Goal: Task Accomplishment & Management: Manage account settings

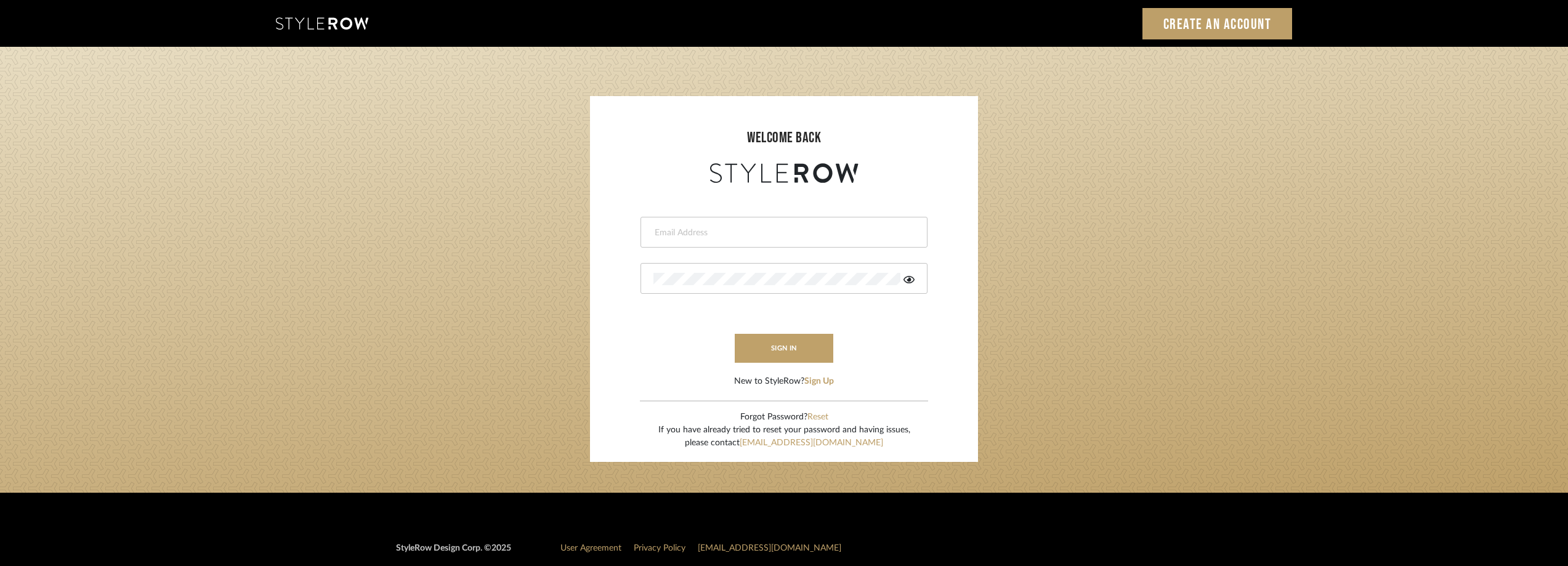
click at [759, 230] on input "email" at bounding box center [783, 232] width 258 height 12
type input "anela@studiodb.com"
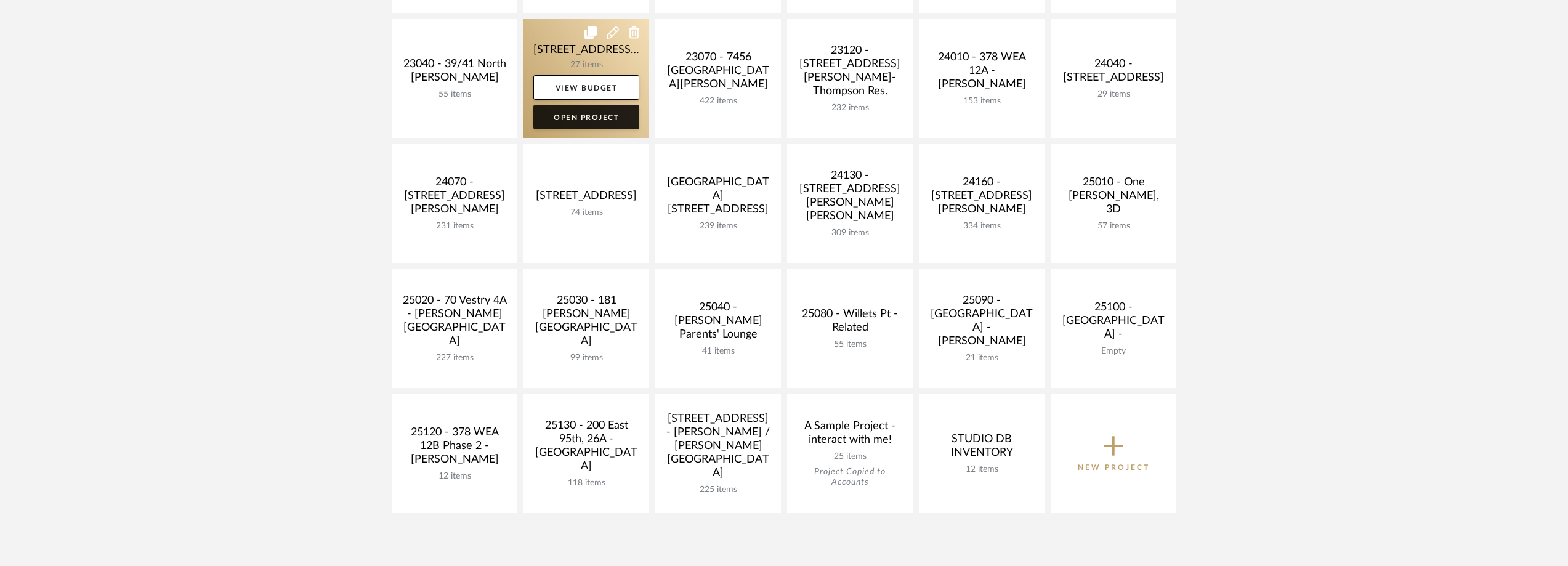
scroll to position [432, 0]
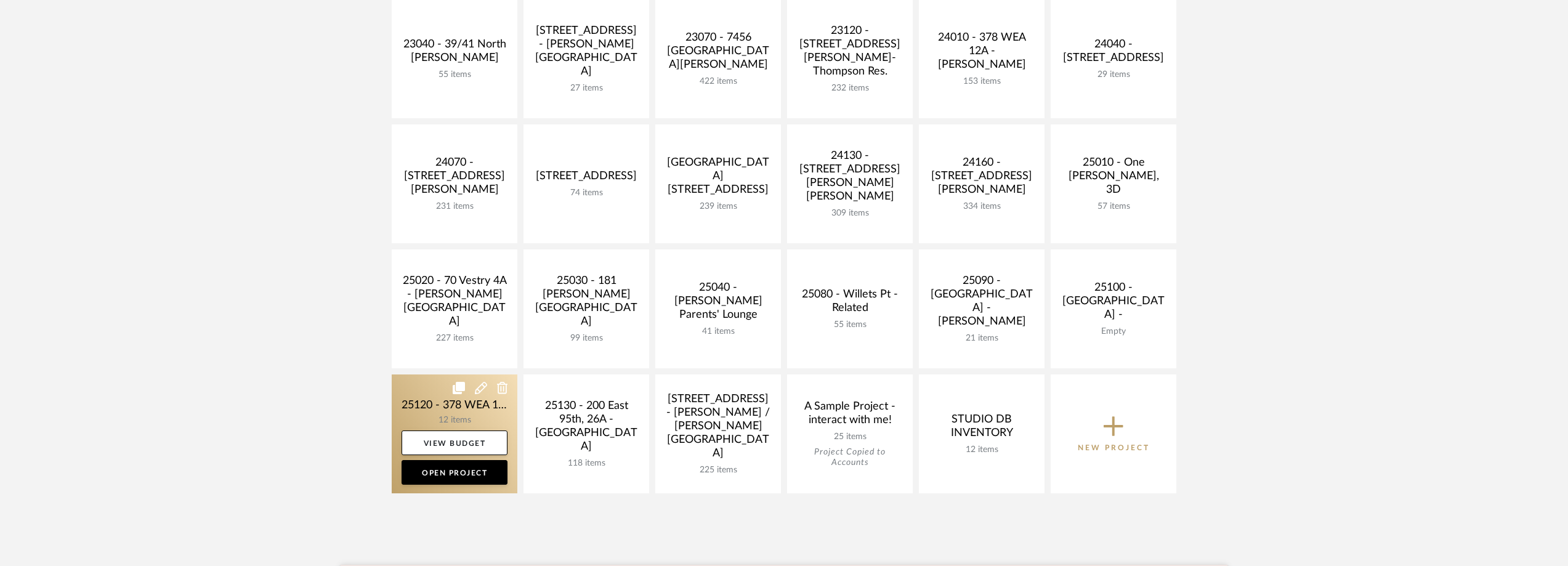
click at [439, 409] on link at bounding box center [455, 434] width 126 height 119
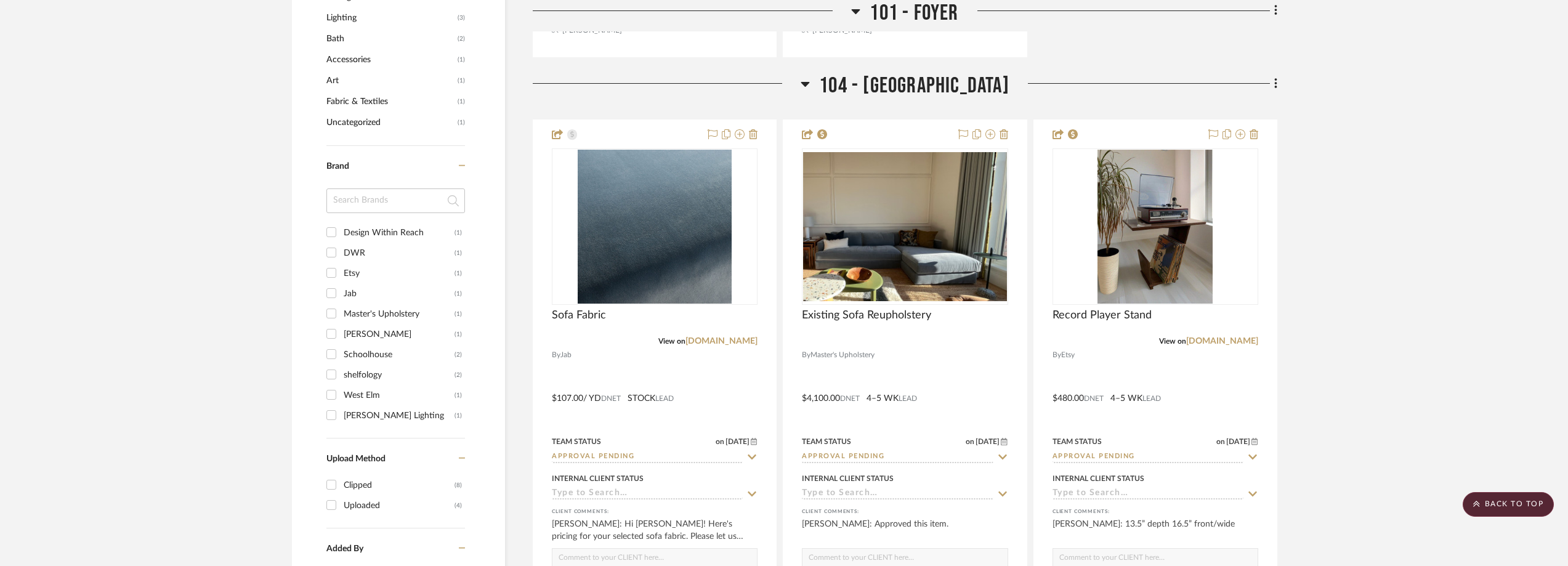
scroll to position [1109, 0]
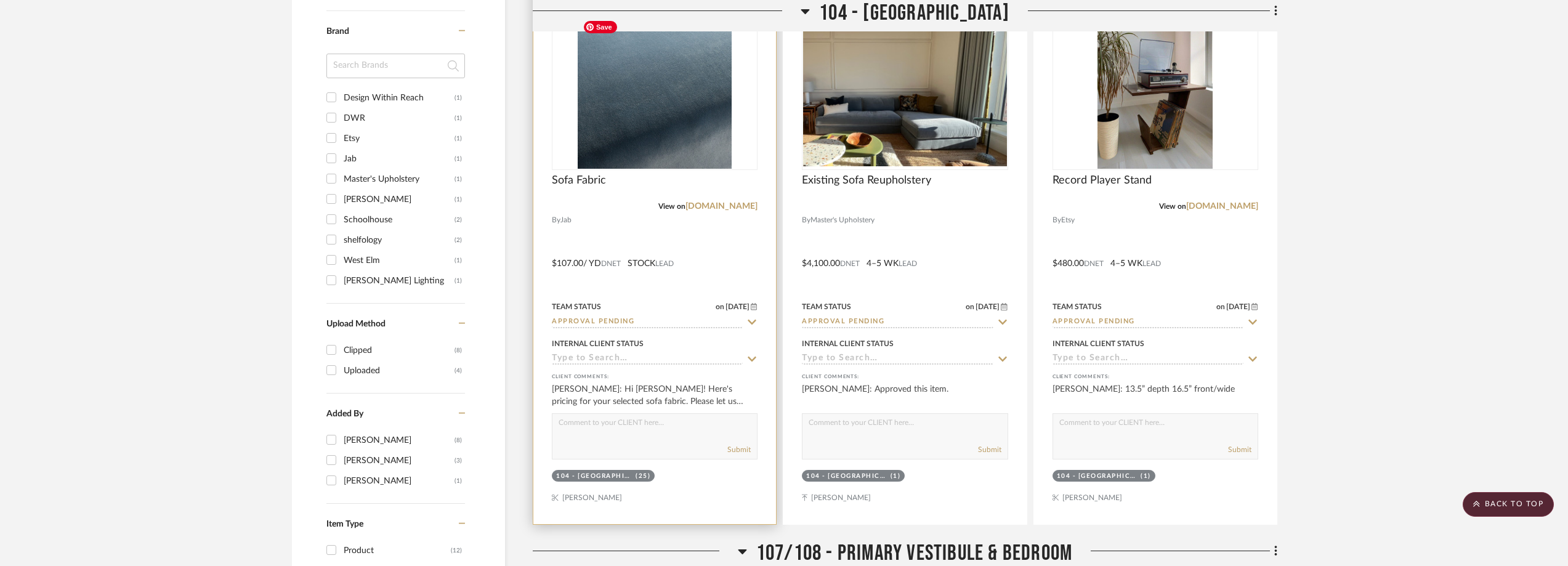
click at [634, 149] on div at bounding box center [654, 91] width 206 height 157
click at [625, 142] on img "0" at bounding box center [655, 92] width 154 height 154
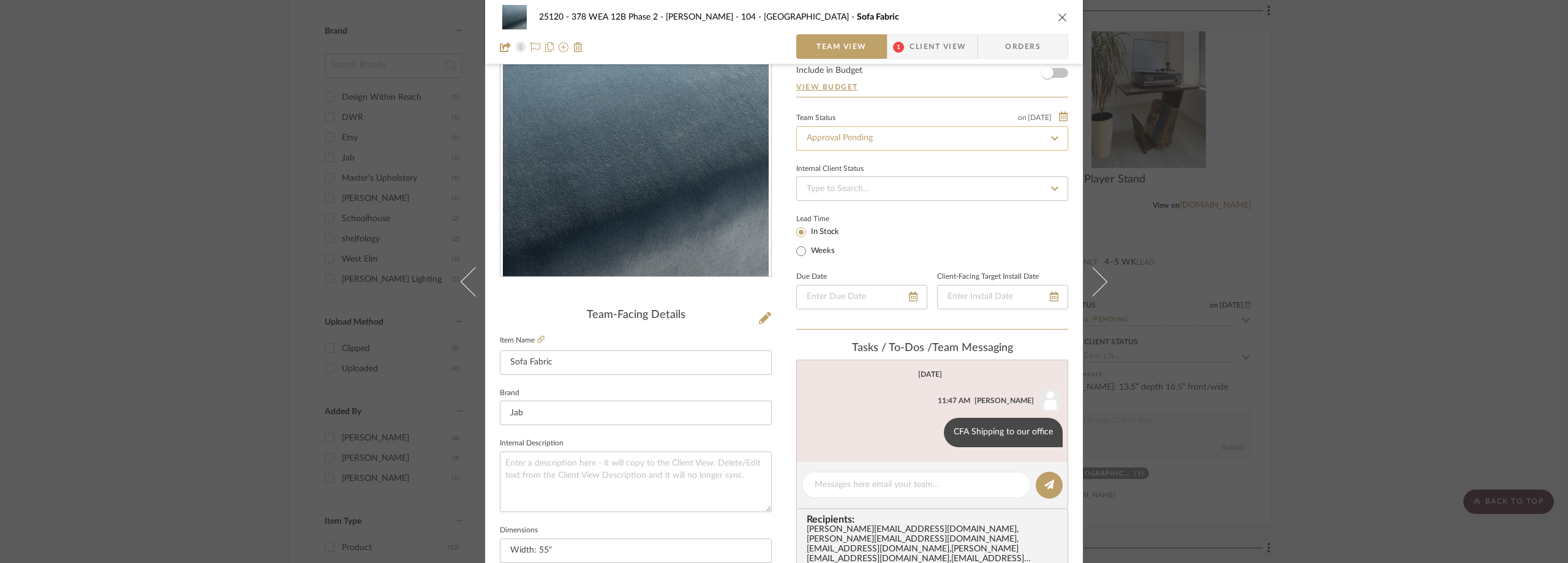
scroll to position [184, 0]
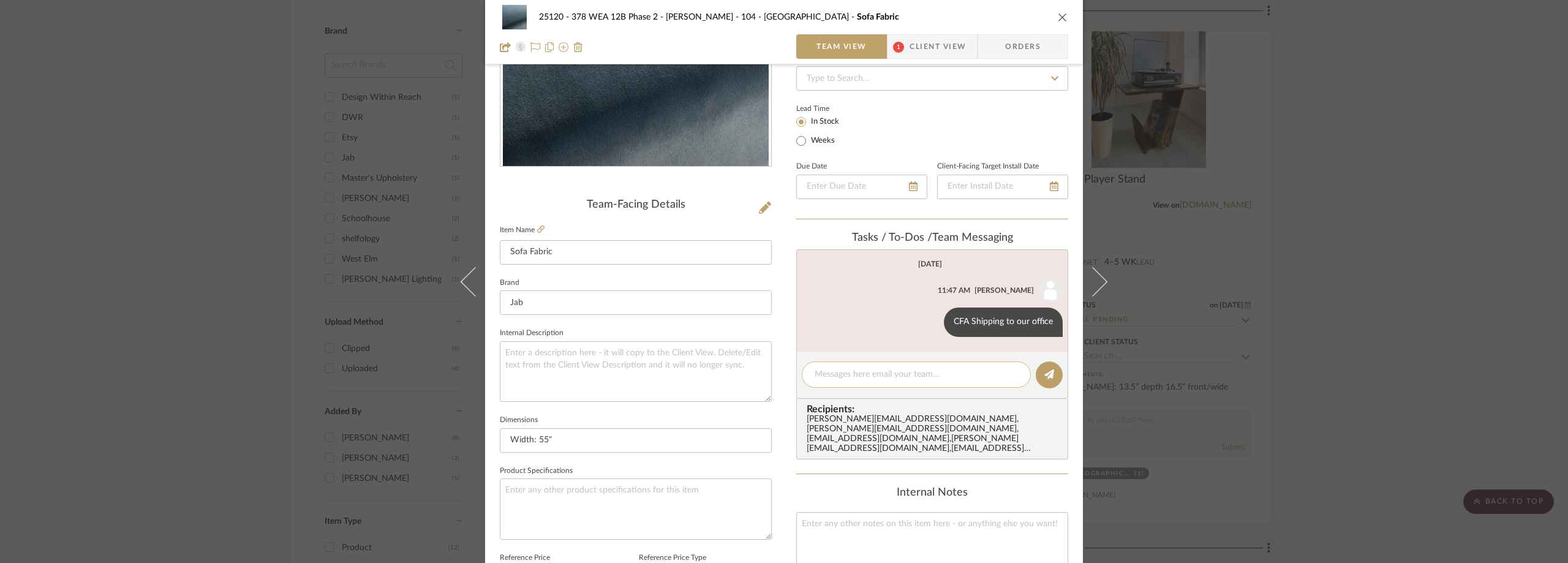
click at [847, 377] on textarea at bounding box center [917, 375] width 204 height 13
paste textarea "1Z10X15AAT72825896"
click at [815, 373] on textarea "1Z10X15AAT72825896" at bounding box center [917, 375] width 204 height 13
click at [989, 373] on textarea "CFA Tracking:1Z10X15AAT72825896" at bounding box center [917, 375] width 204 height 13
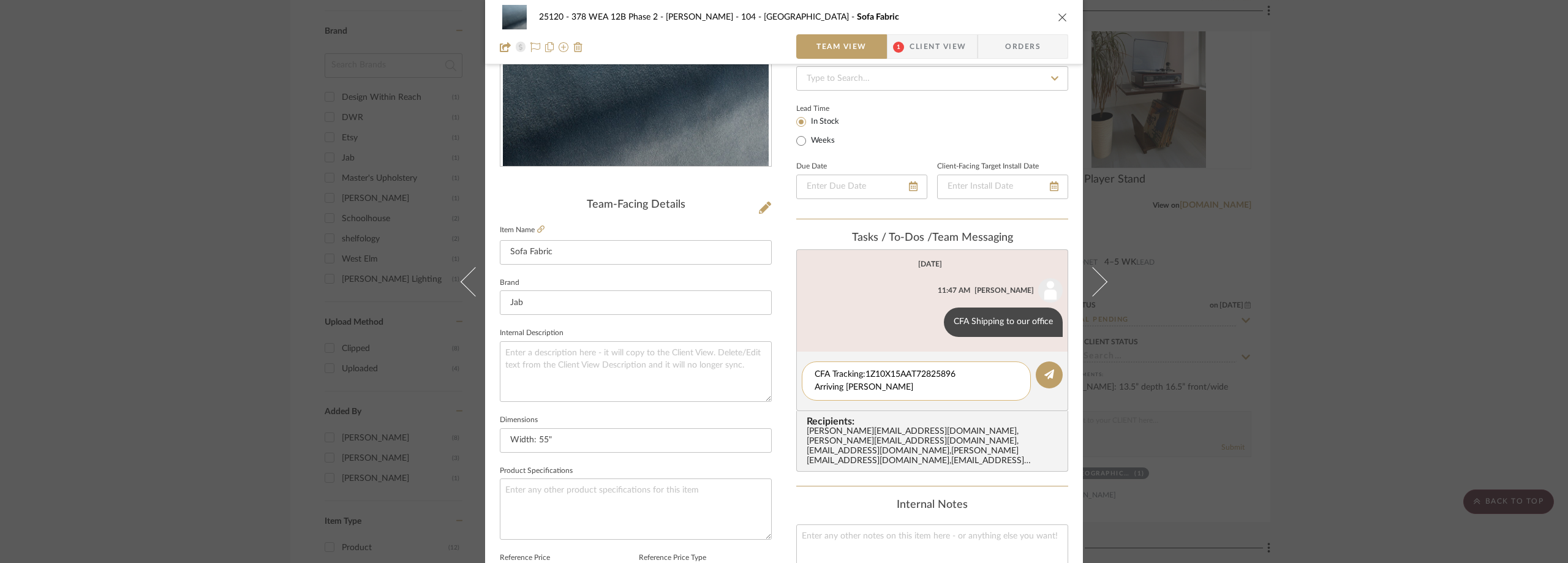
type textarea "CFA Tracking:1Z10X15AAT72825896 Arriving [DATE]"
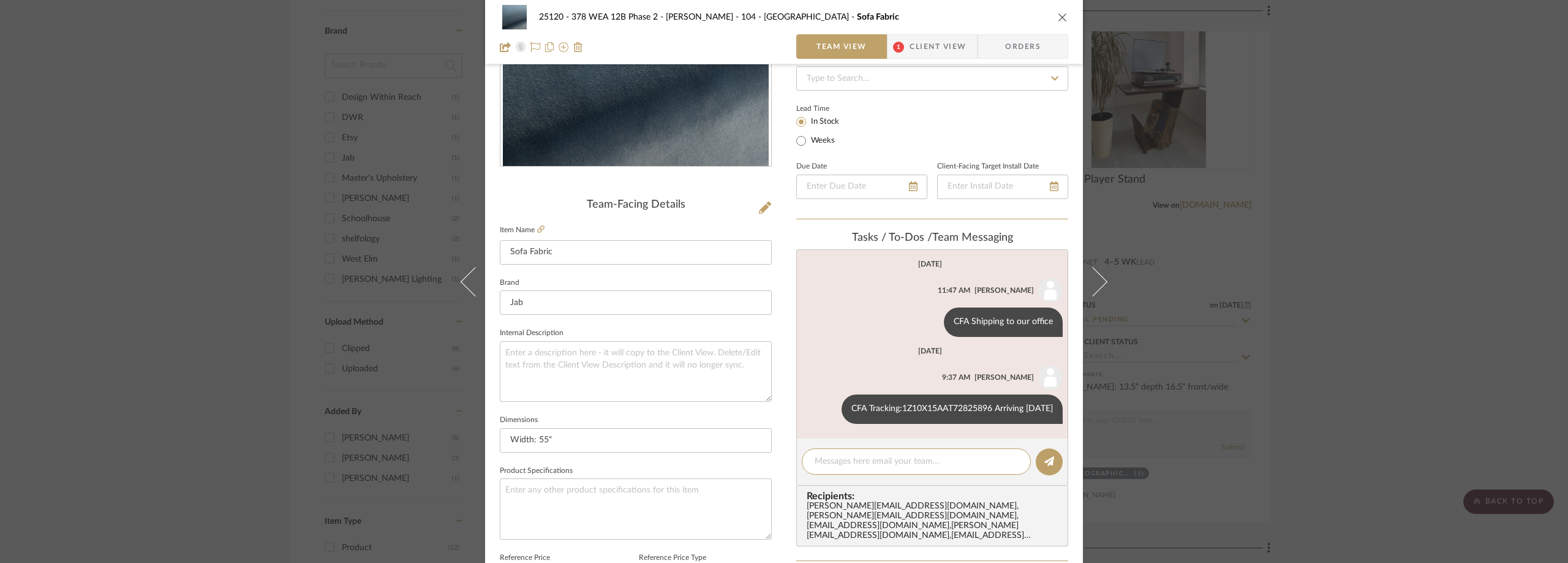
click at [171, 224] on div "25120 - 378 WEA 12B Phase 2 - [PERSON_NAME] 104 - Grand Room Sofa Fabric Team V…" at bounding box center [784, 282] width 1568 height 563
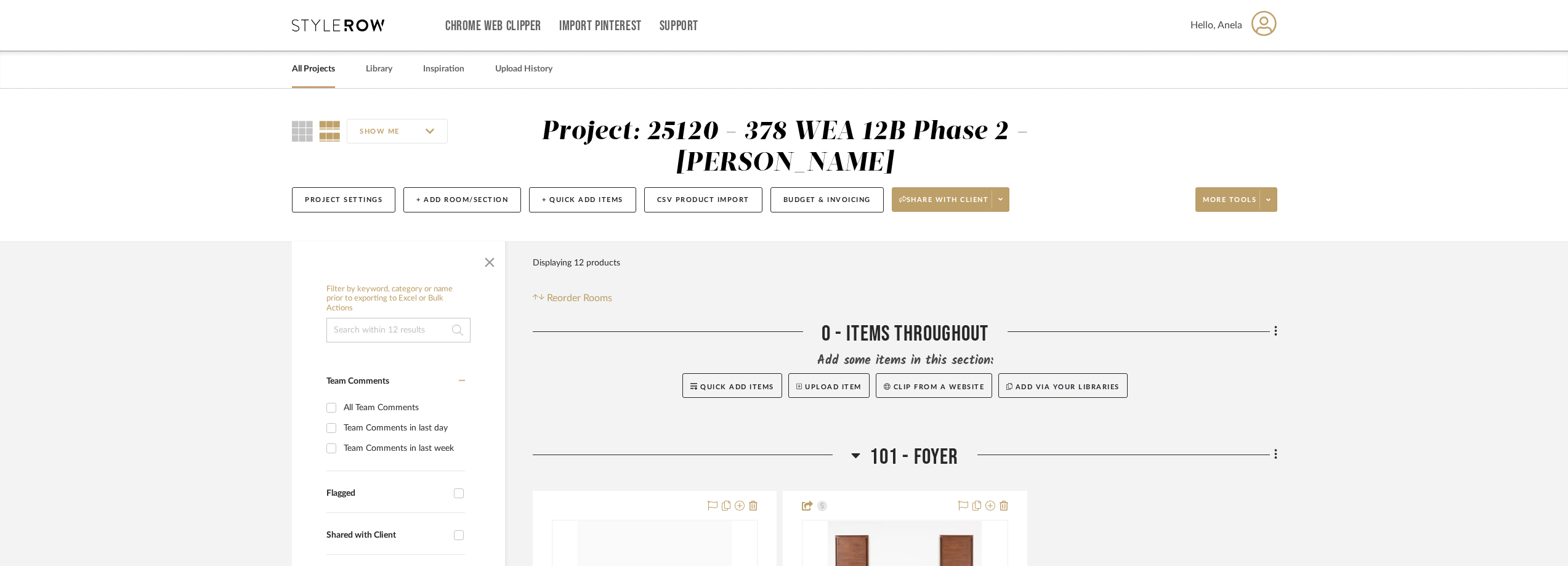
click at [345, 21] on icon at bounding box center [338, 24] width 92 height 12
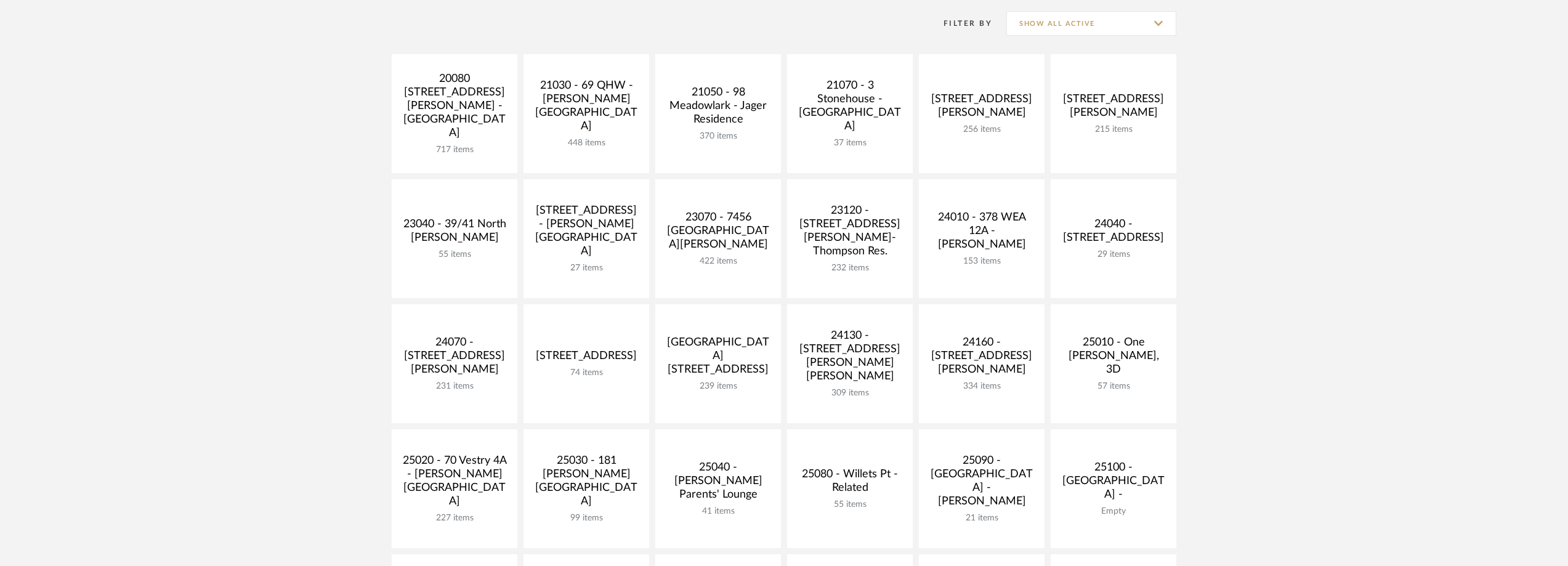
scroll to position [246, 0]
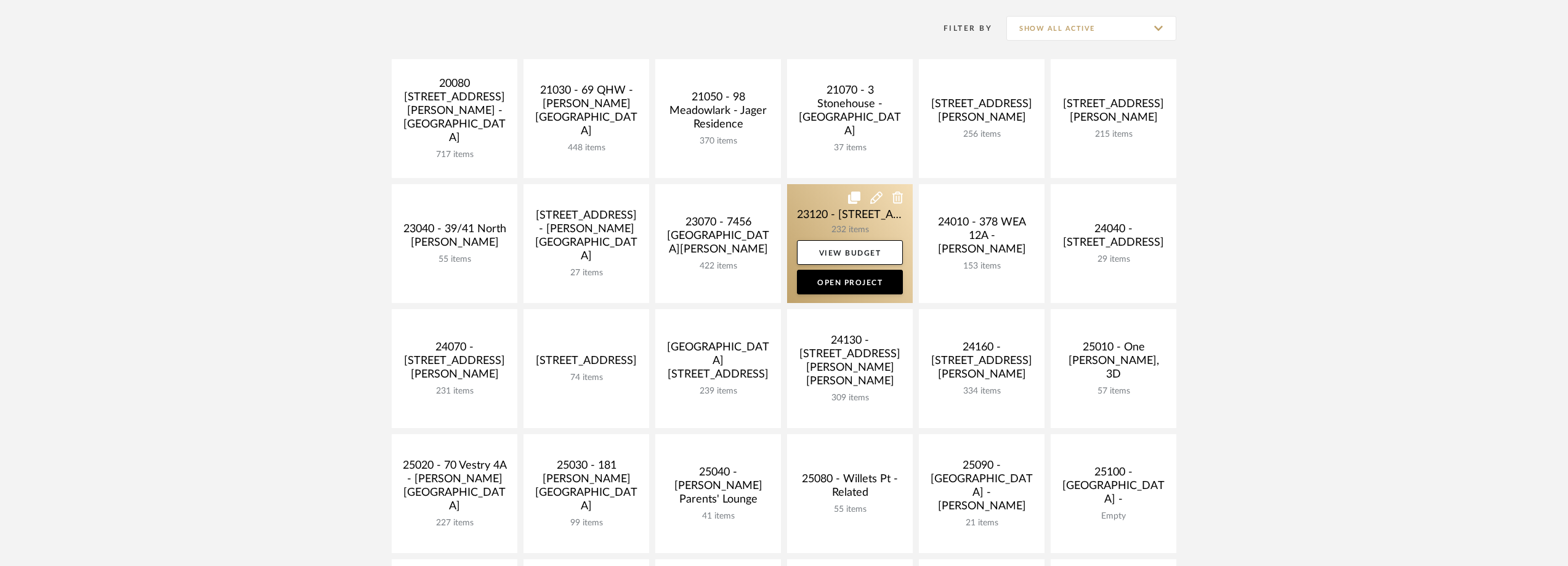
click at [807, 217] on link at bounding box center [850, 244] width 126 height 119
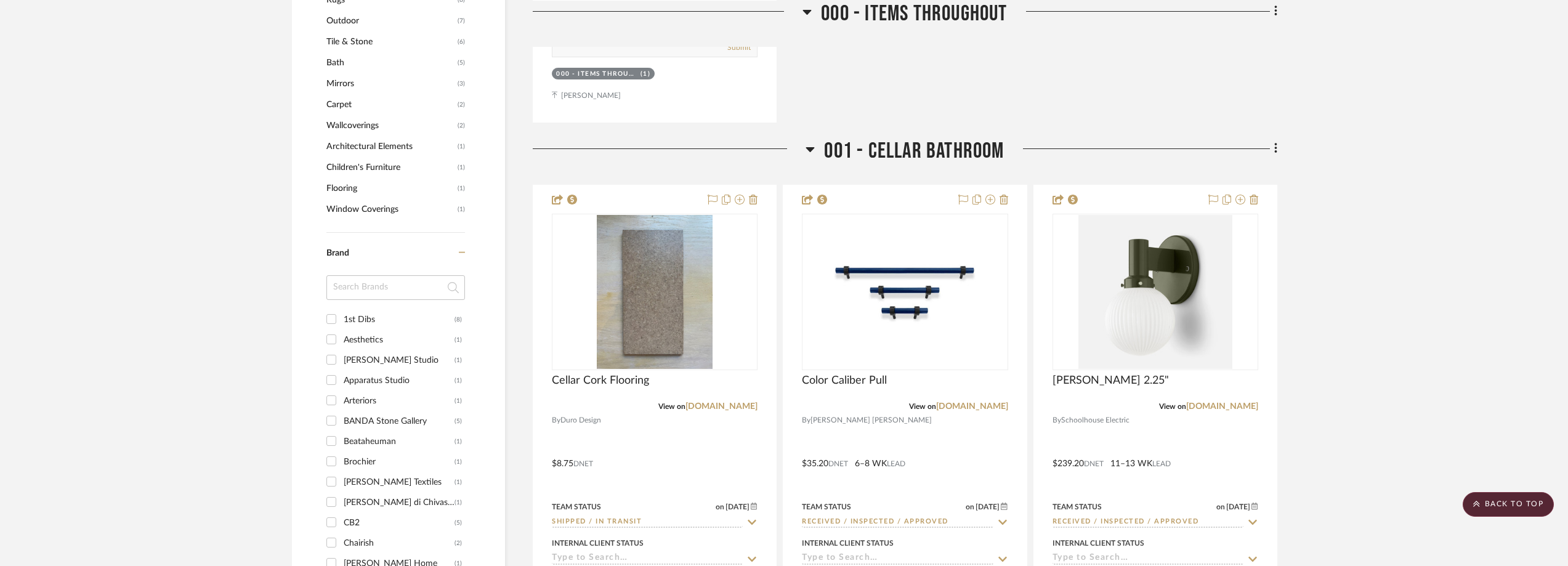
scroll to position [1479, 0]
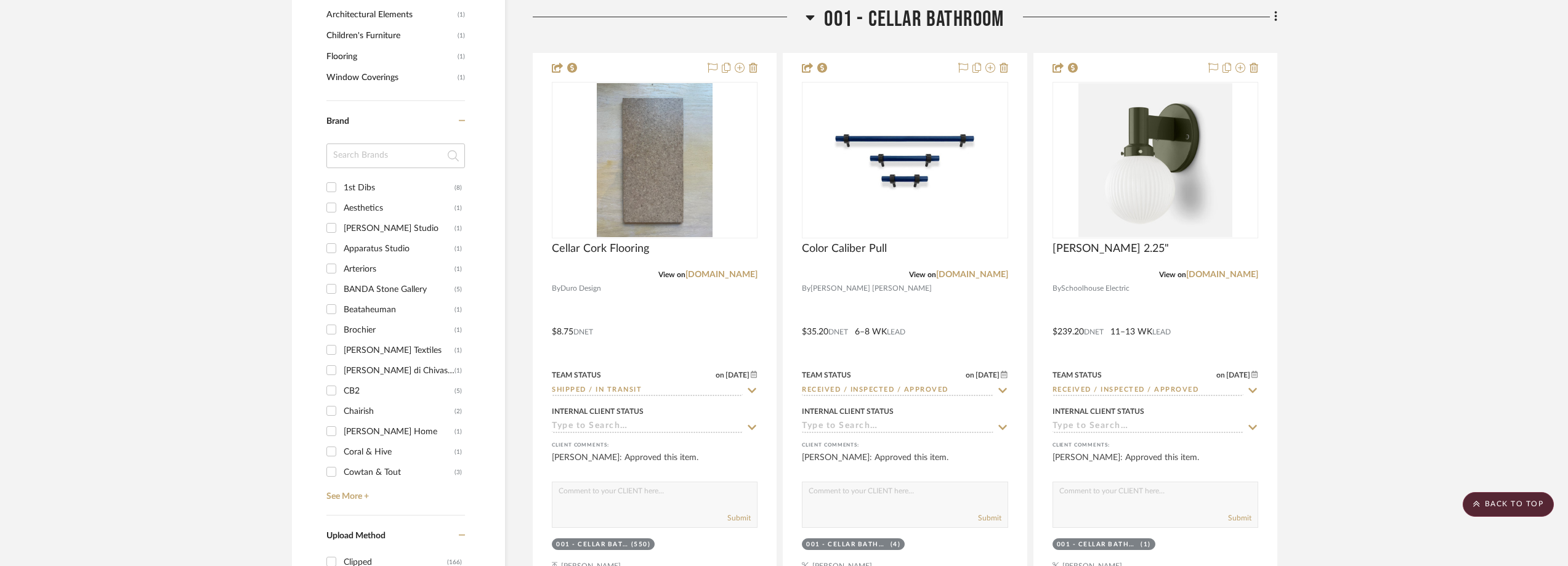
click at [353, 158] on input at bounding box center [396, 156] width 139 height 24
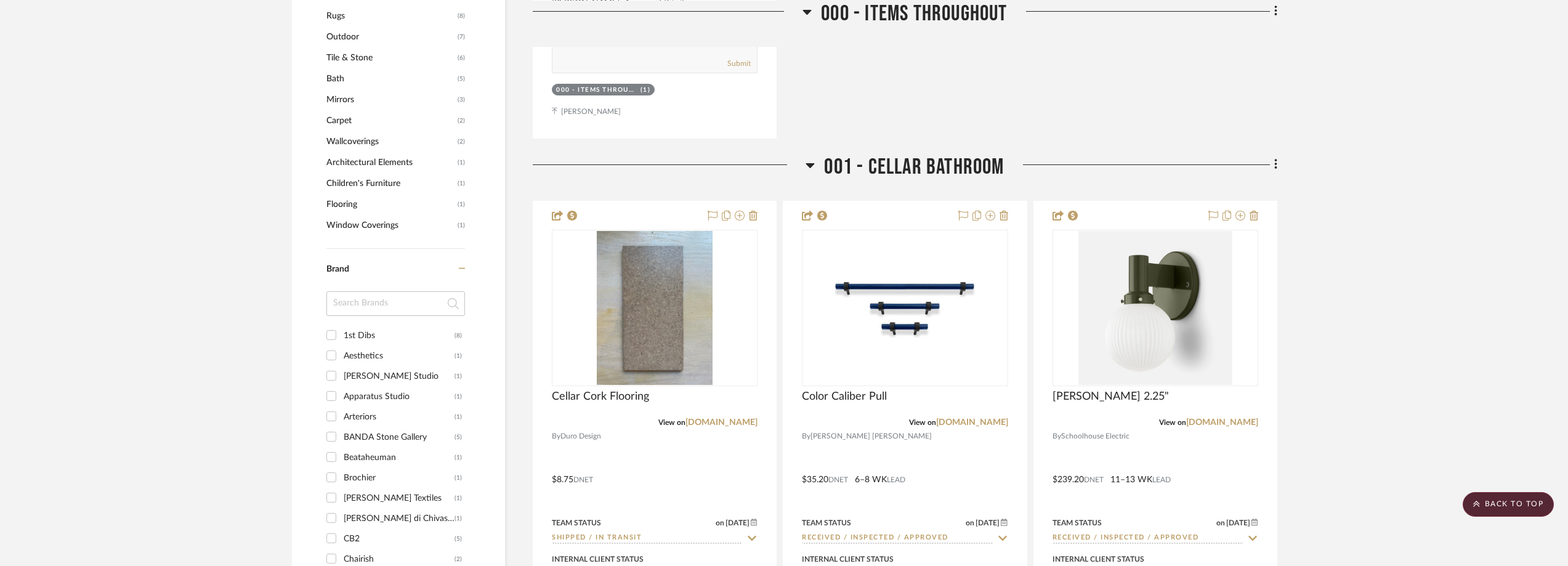
scroll to position [1295, 0]
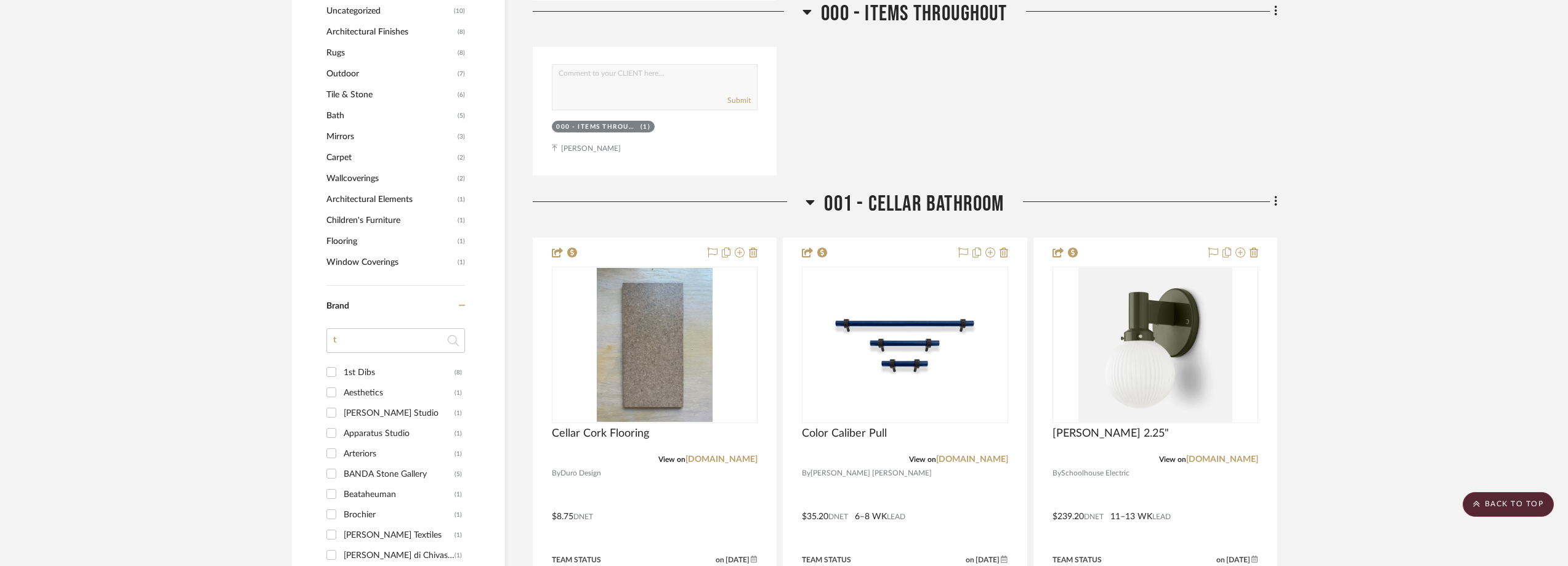
type input "ti"
type input "templ"
click at [409, 368] on div "Temple Studio" at bounding box center [399, 372] width 111 height 20
click at [341, 368] on input "Temple Studio (4)" at bounding box center [331, 371] width 20 height 20
checkbox input "true"
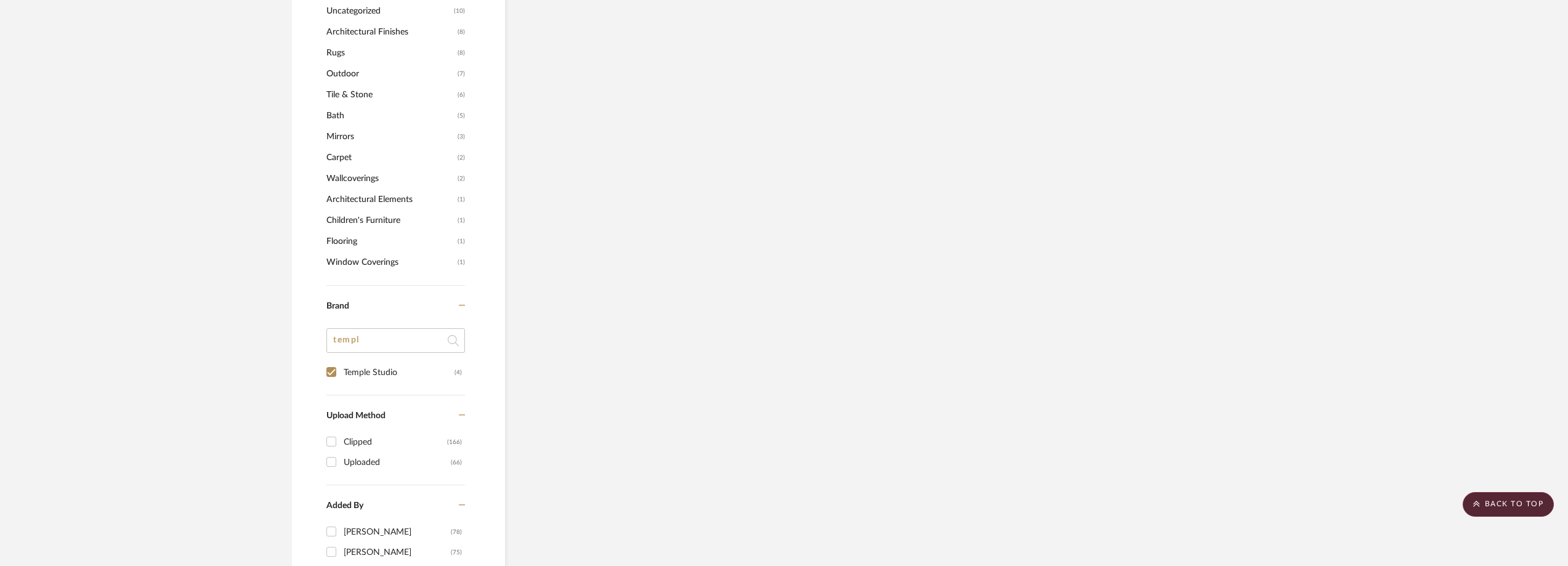
scroll to position [878, 0]
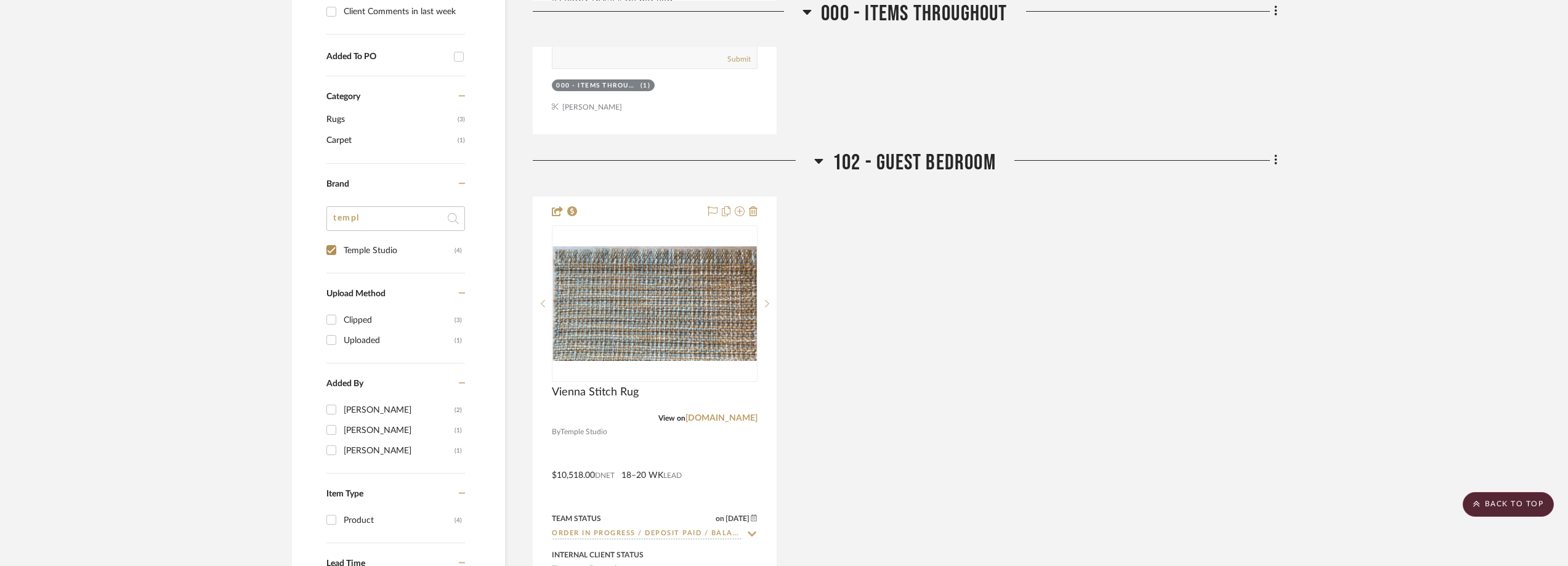
scroll to position [693, 0]
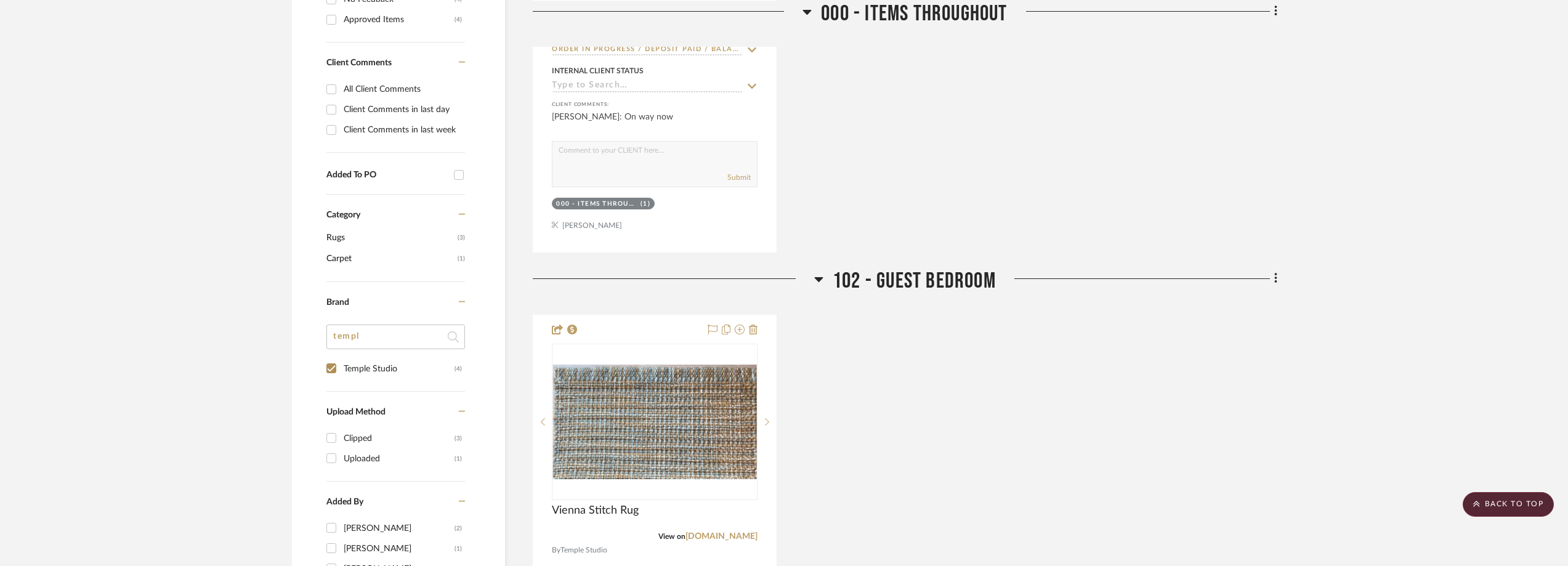
drag, startPoint x: 1563, startPoint y: 294, endPoint x: 1571, endPoint y: 243, distance: 51.6
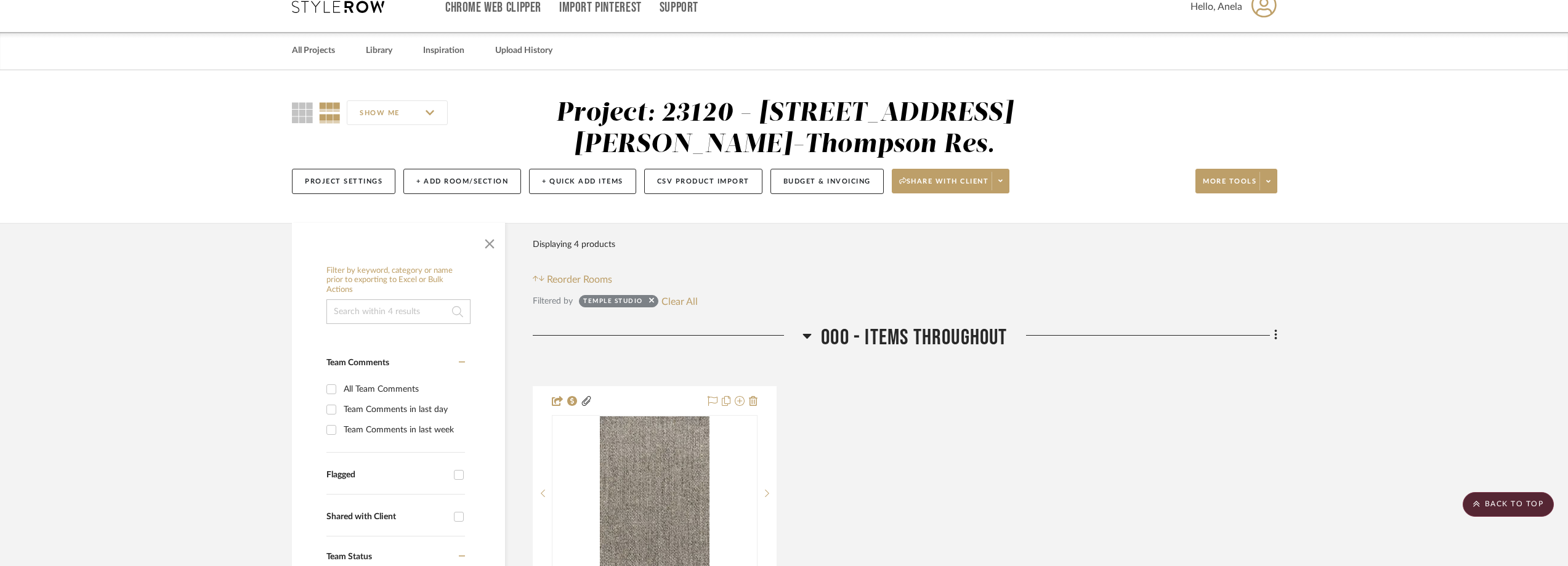
scroll to position [0, 0]
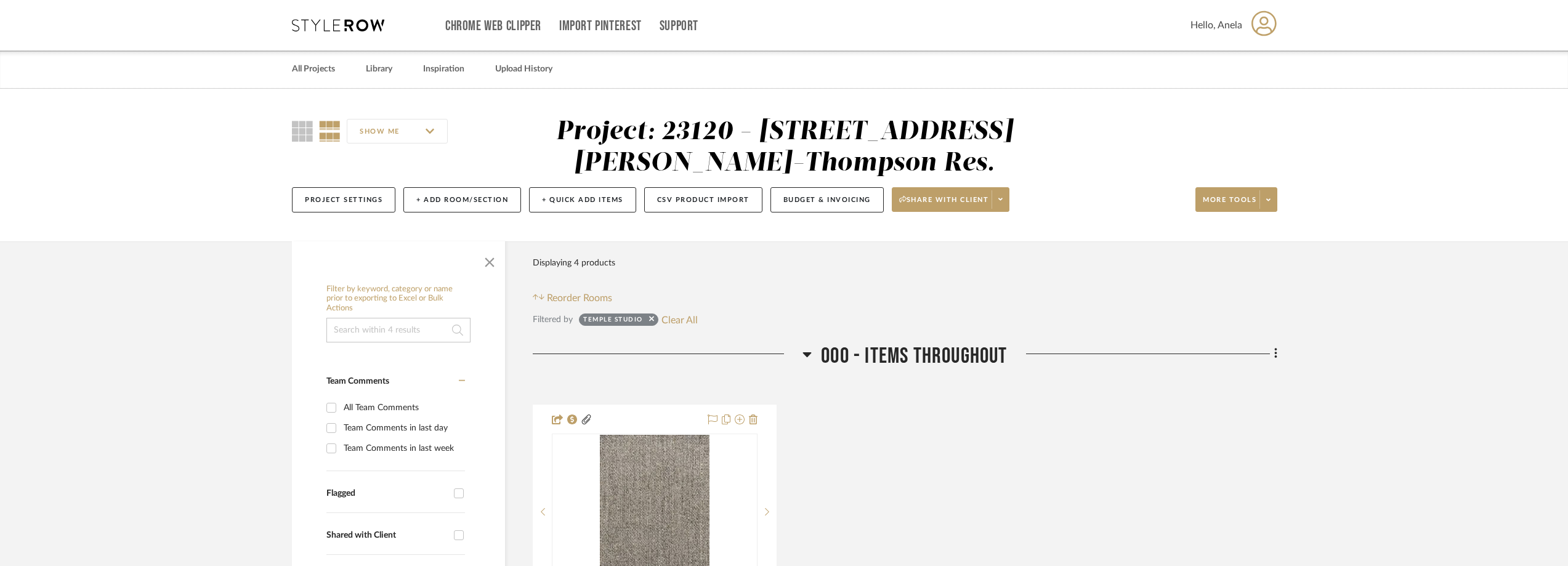
click at [334, 24] on icon at bounding box center [338, 24] width 92 height 12
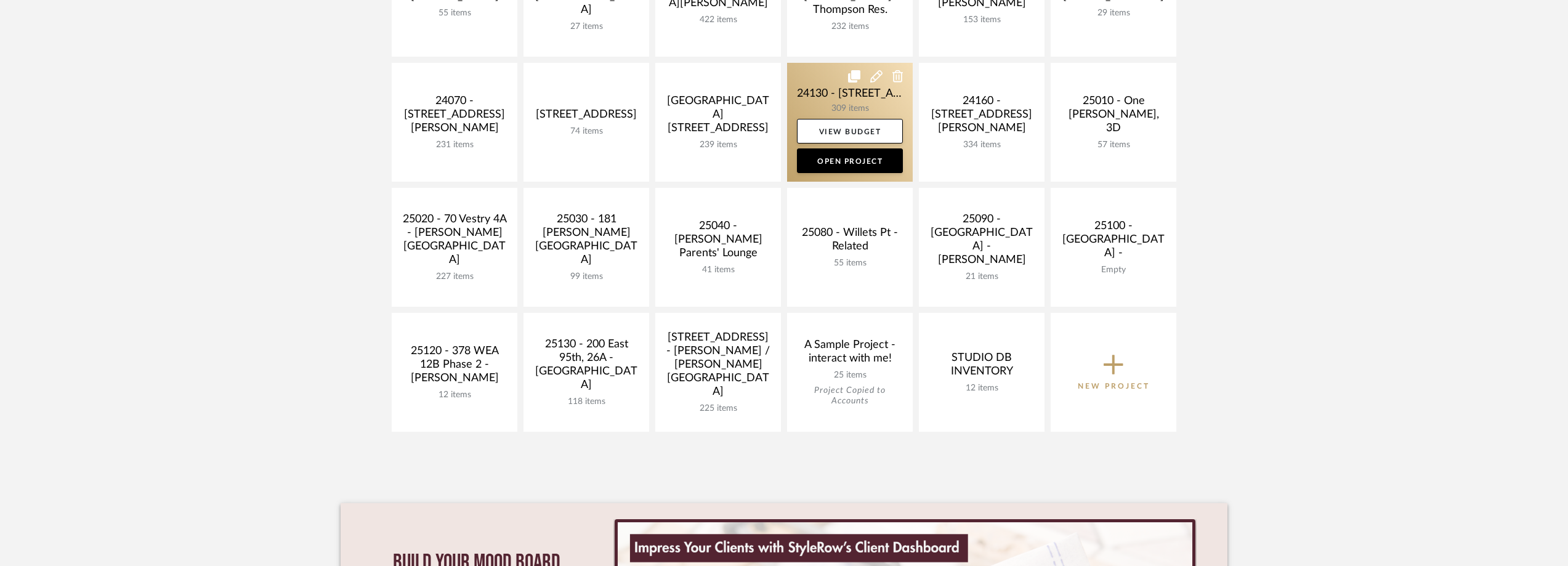
scroll to position [432, 0]
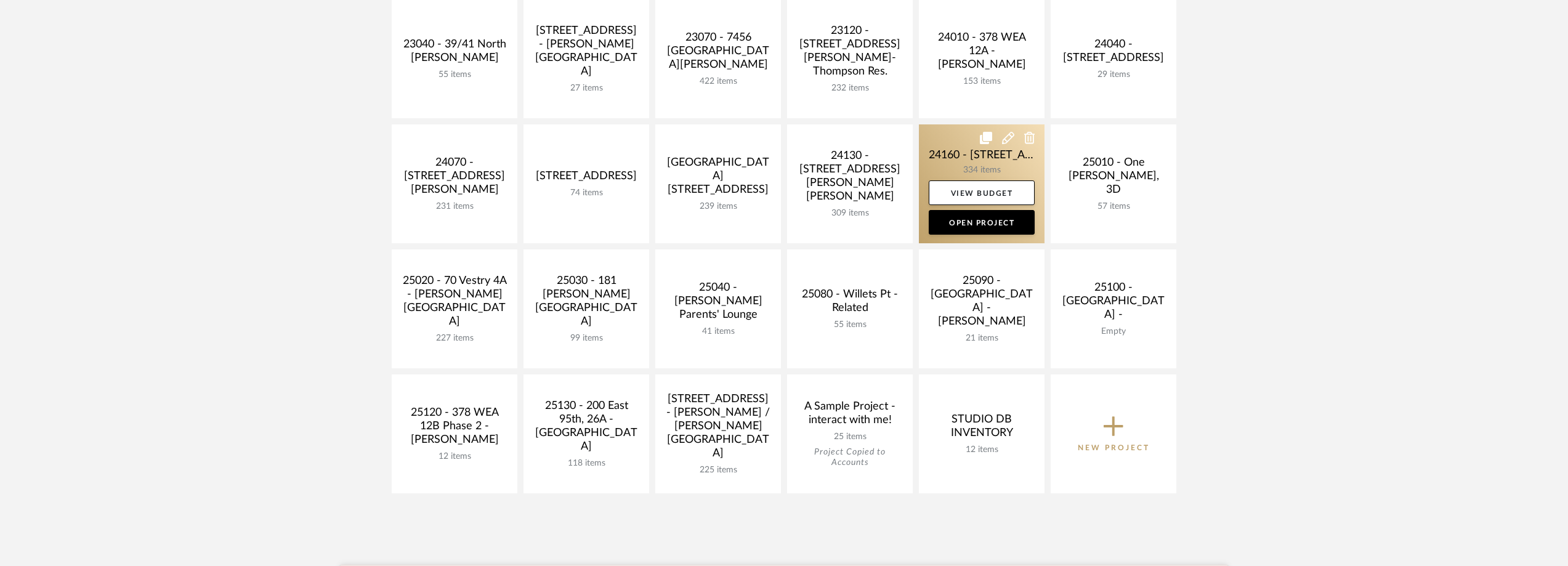
click at [945, 162] on link at bounding box center [982, 183] width 126 height 119
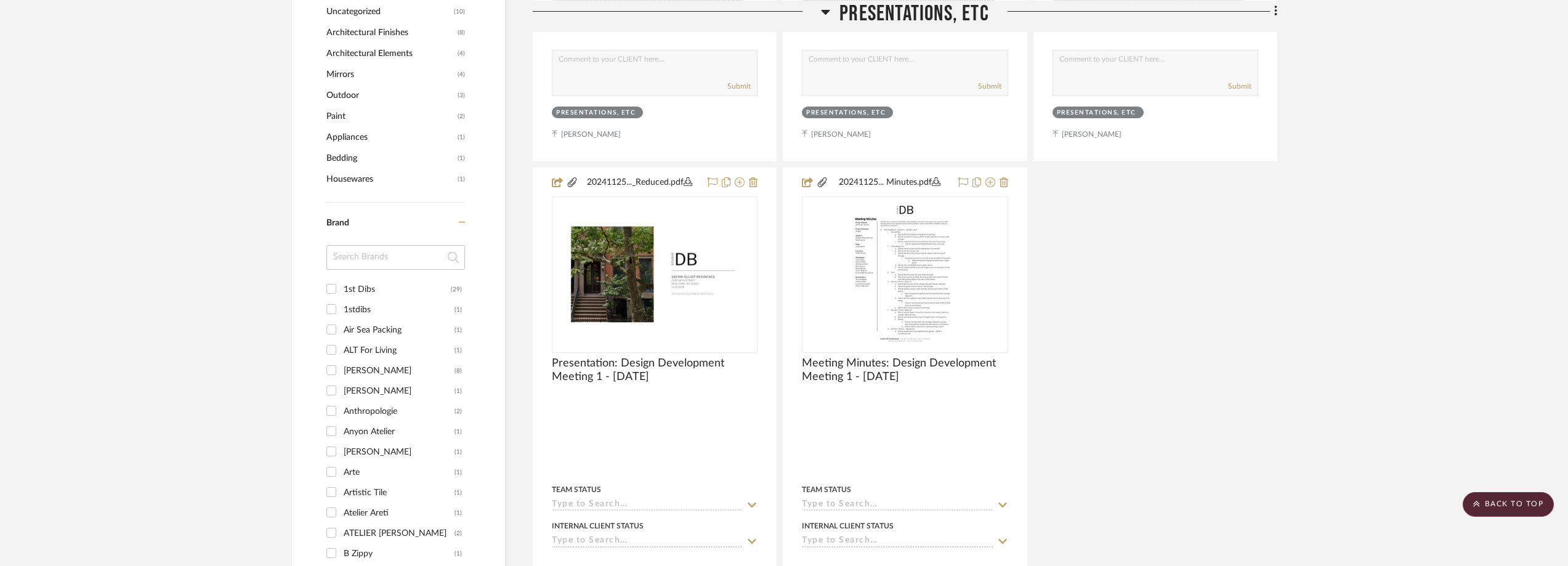
scroll to position [1295, 0]
click at [368, 257] on input at bounding box center [396, 257] width 139 height 24
type input "exper"
click at [387, 291] on div "The Expert" at bounding box center [399, 289] width 111 height 20
click at [341, 291] on input "The Expert (3)" at bounding box center [331, 288] width 20 height 20
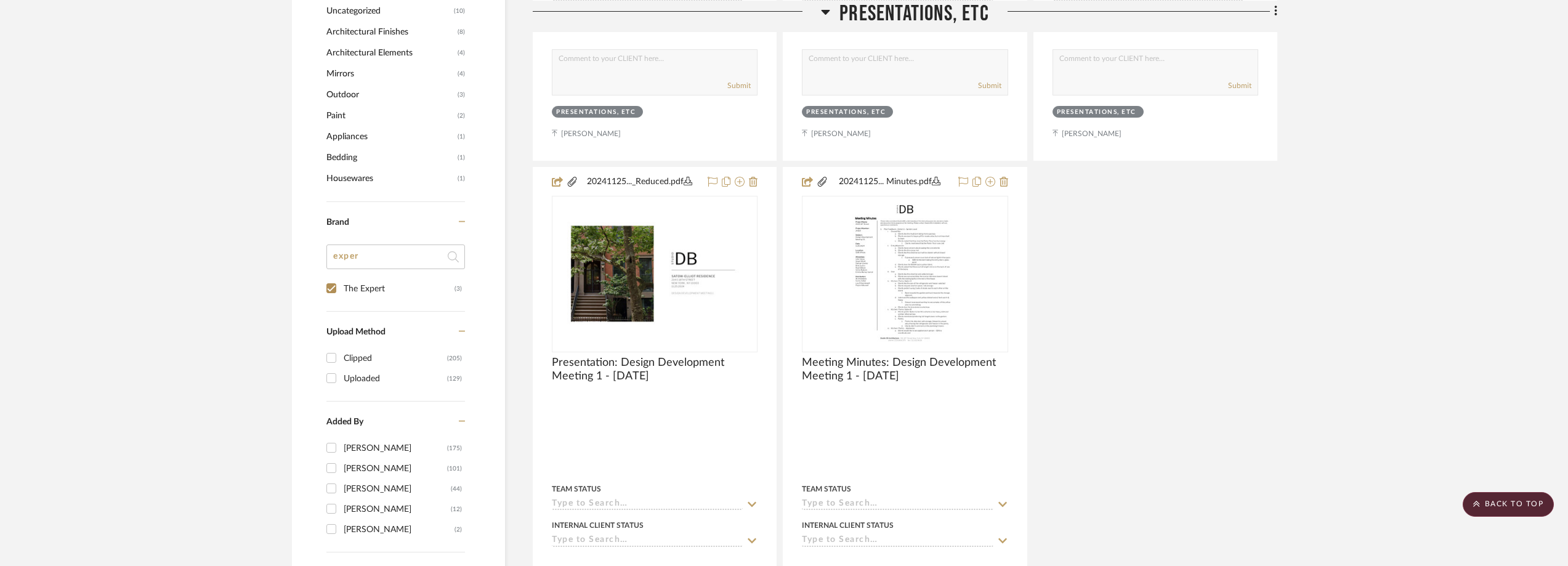
checkbox input "true"
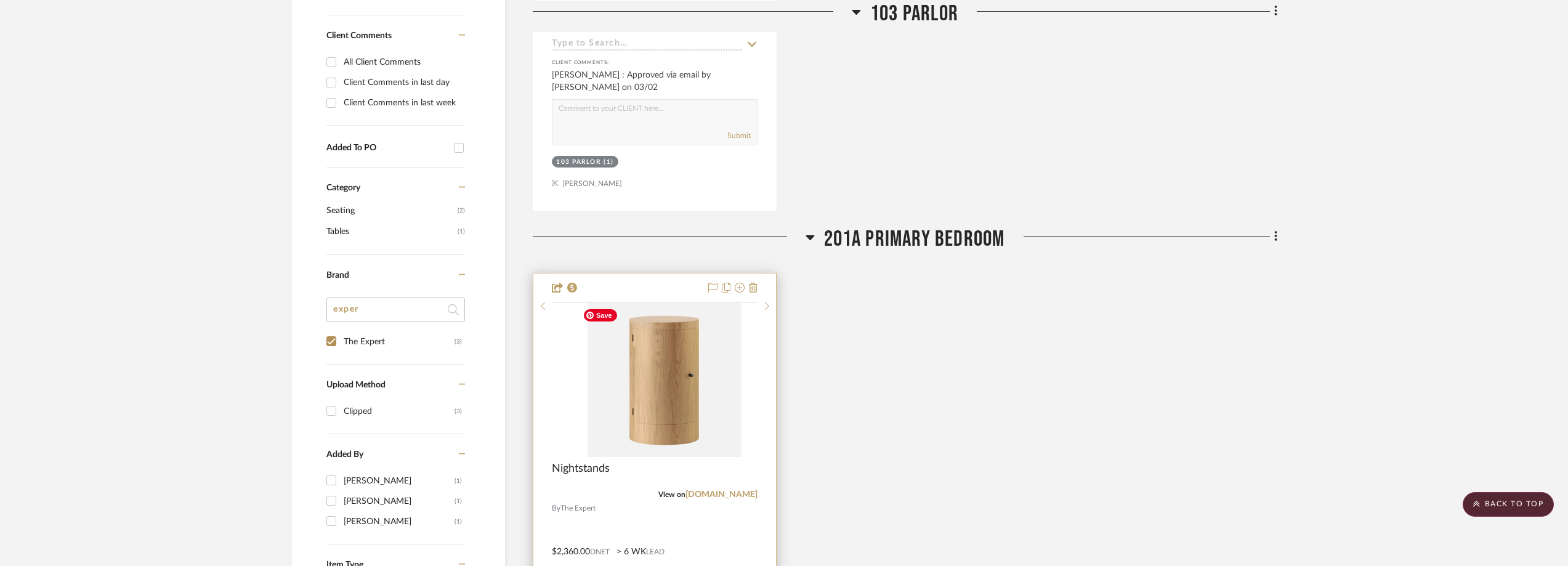
scroll to position [967, 0]
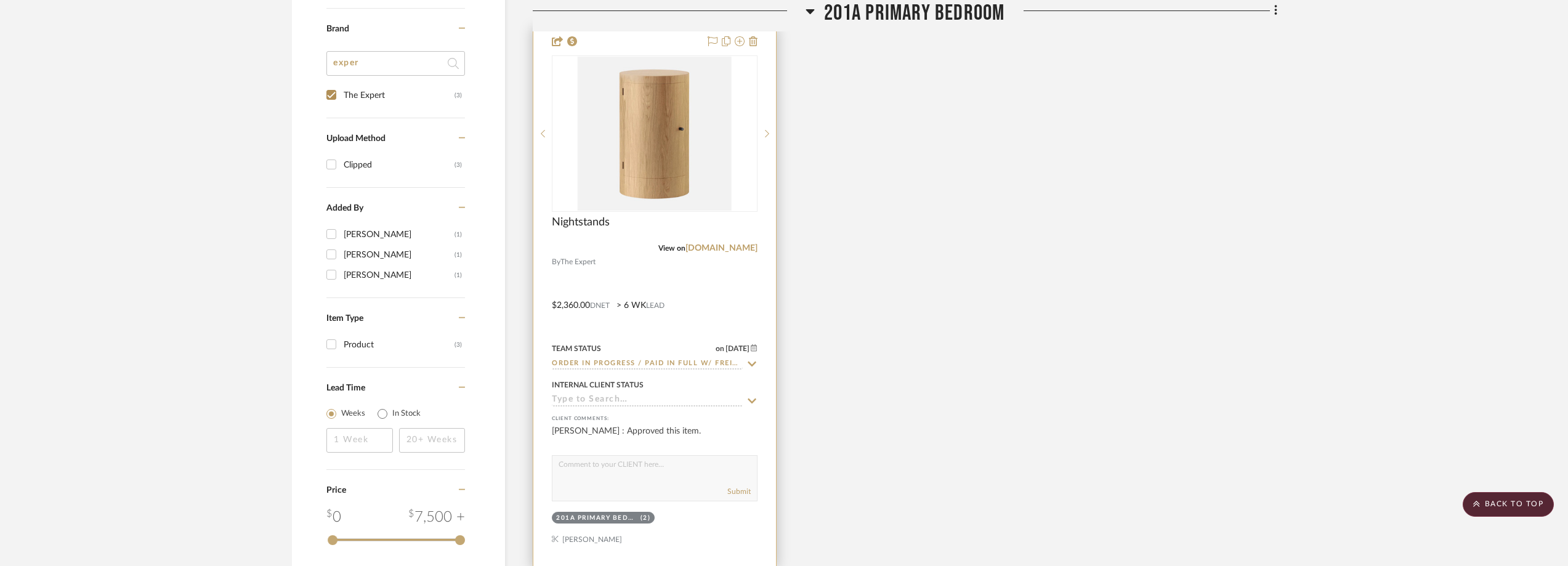
click at [752, 362] on icon at bounding box center [753, 364] width 11 height 9
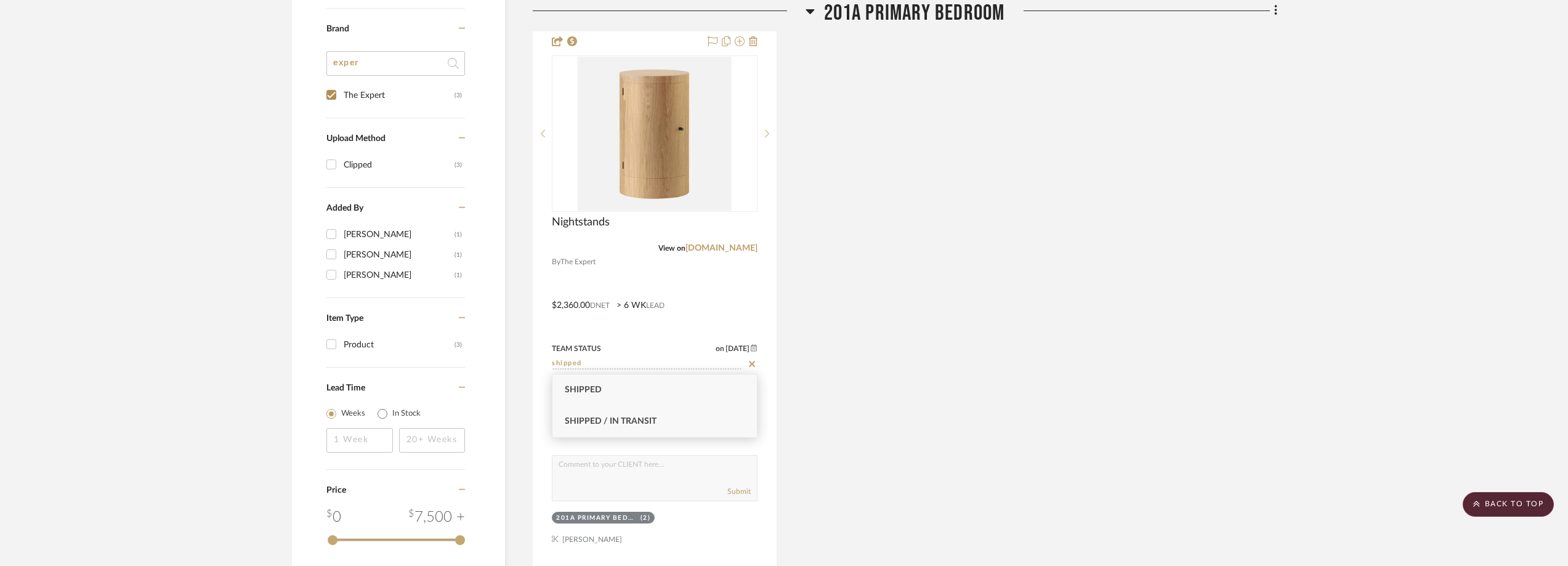
type input "shipped"
click at [713, 412] on div "Shipped / In Transit" at bounding box center [655, 421] width 205 height 31
type input "[DATE]"
type input "Shipped / In Transit"
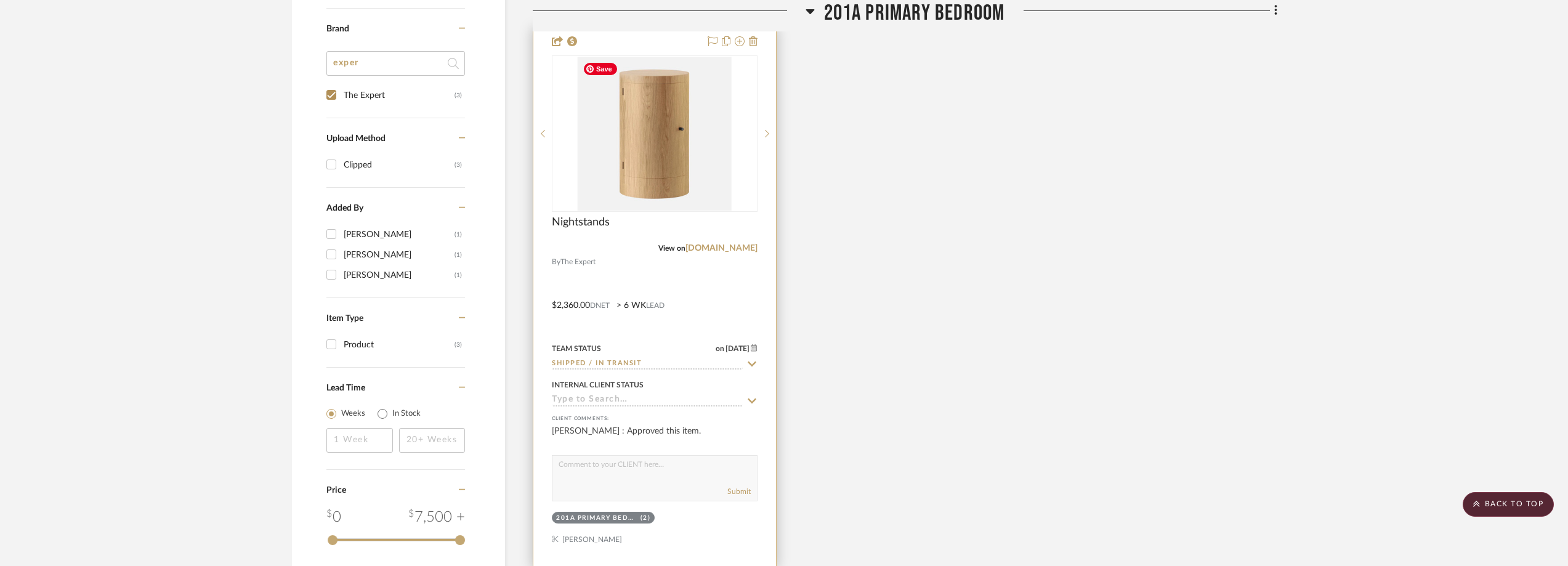
click at [673, 140] on img "0" at bounding box center [655, 134] width 154 height 154
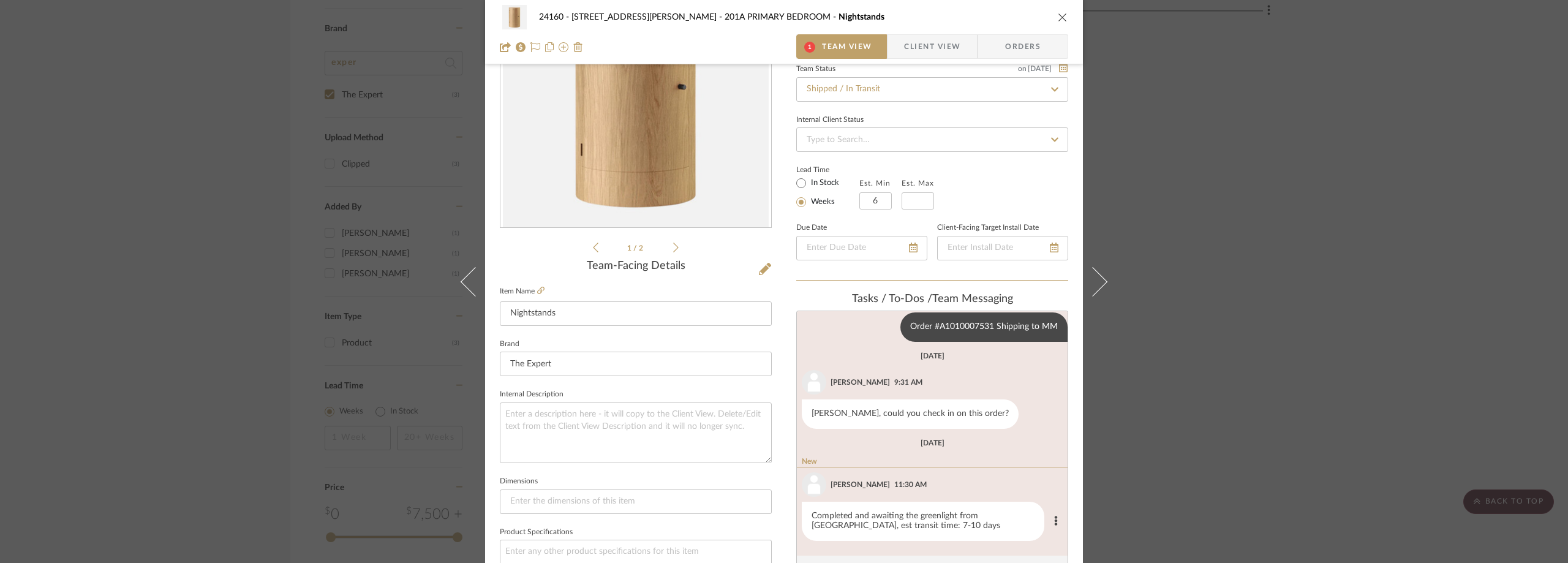
scroll to position [184, 0]
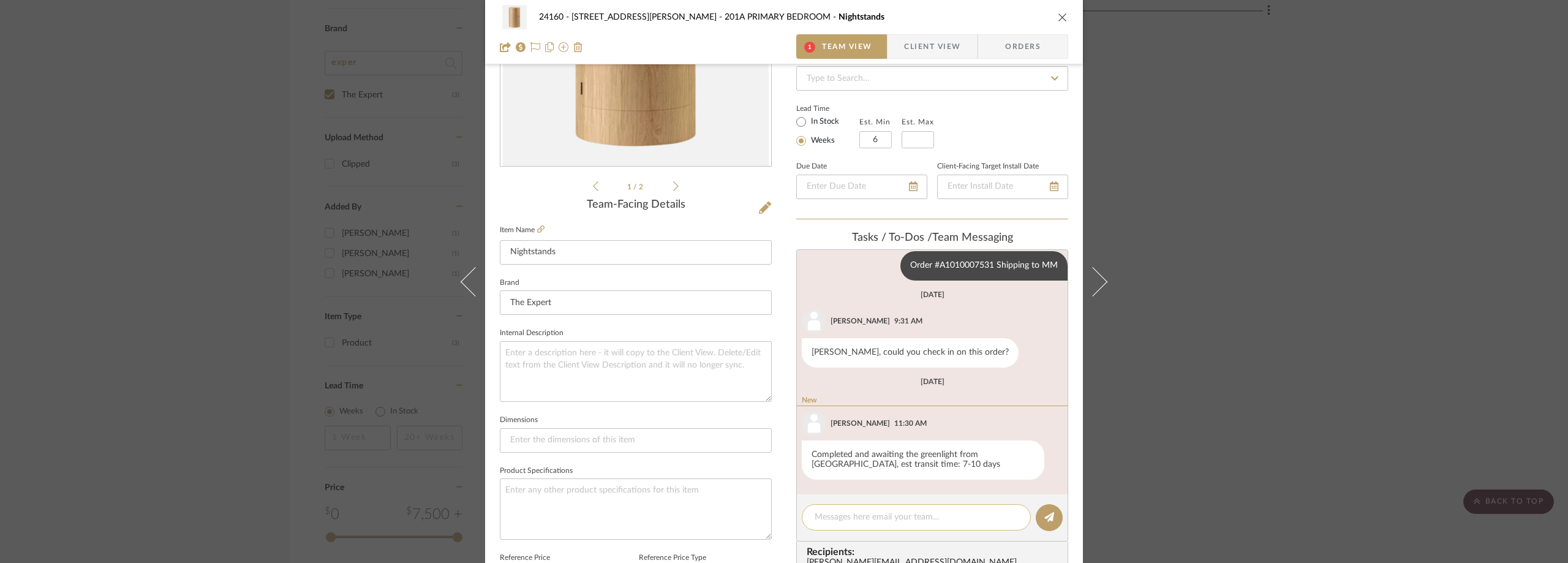
paste textarea "FedEx - 884129148666"
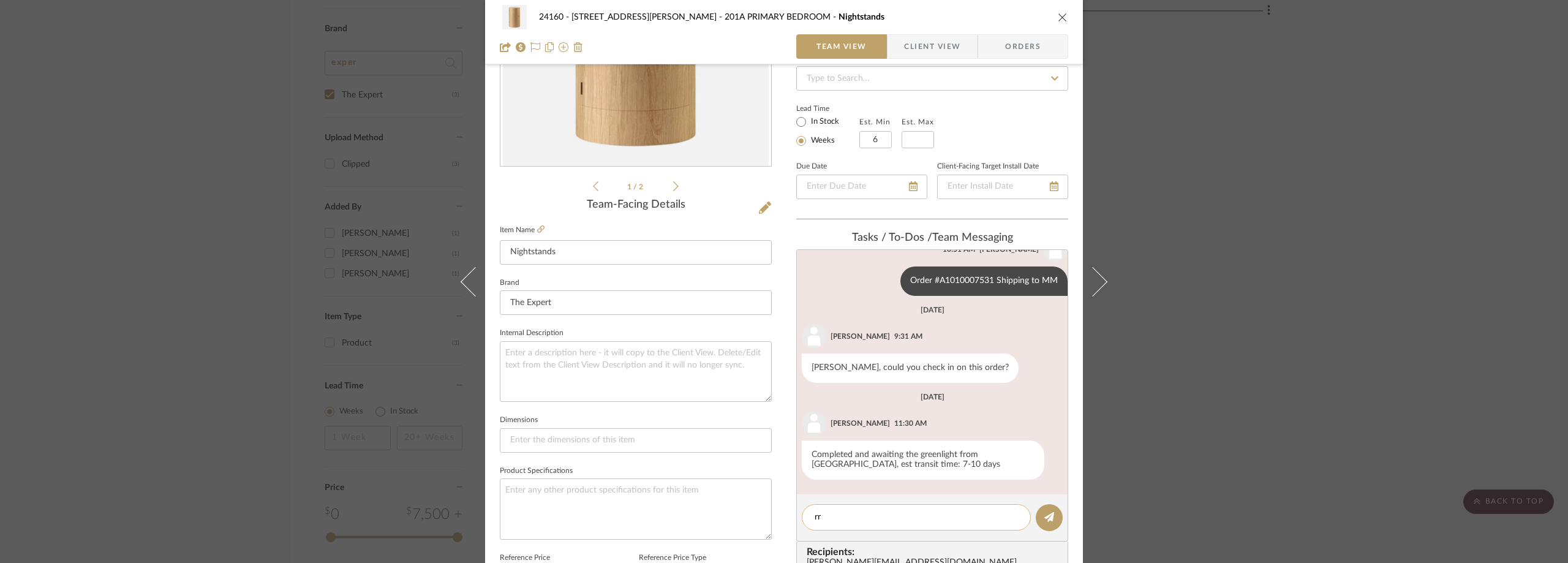
type textarea "r"
paste textarea "9:25 AM - 11:25 AM"
click at [815, 519] on textarea "9:25 AM - 11:25 AM" at bounding box center [917, 518] width 204 height 13
click at [987, 513] on textarea "Arriving [DATE] Between 9:25 AM - 11:25 AM" at bounding box center [917, 518] width 204 height 13
paste textarea "FedEx - 884129148666"
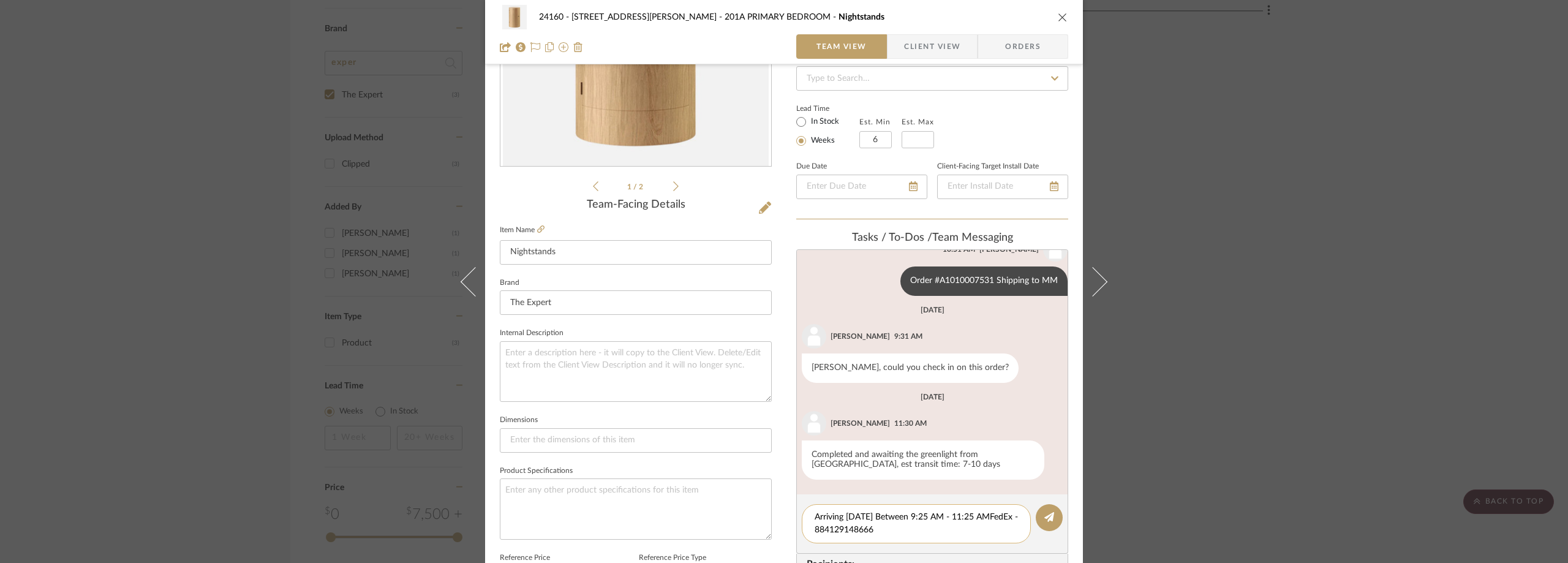
scroll to position [0, 0]
click at [979, 517] on textarea "Arriving [DATE] Between 9:25 AM - 11:25 AMFedEx - 884129148666" at bounding box center [917, 525] width 204 height 26
type textarea "Arriving [DATE] Between 9:25 AM - 11:25 AM,FedEx - 884129148666"
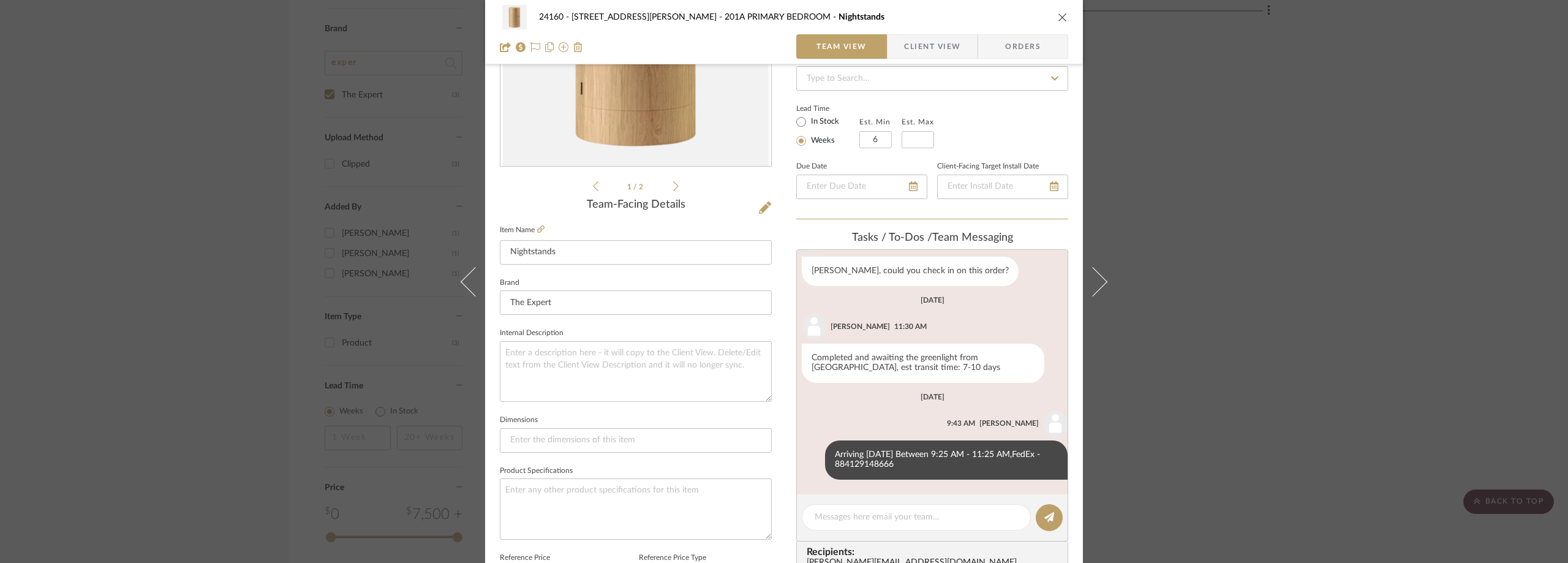
drag, startPoint x: 247, startPoint y: 230, endPoint x: 125, endPoint y: 14, distance: 248.1
click at [248, 230] on div "24160 - [STREET_ADDRESS][PERSON_NAME] PRIMARY BEDROOM Nightstands Team View Cli…" at bounding box center [784, 282] width 1568 height 563
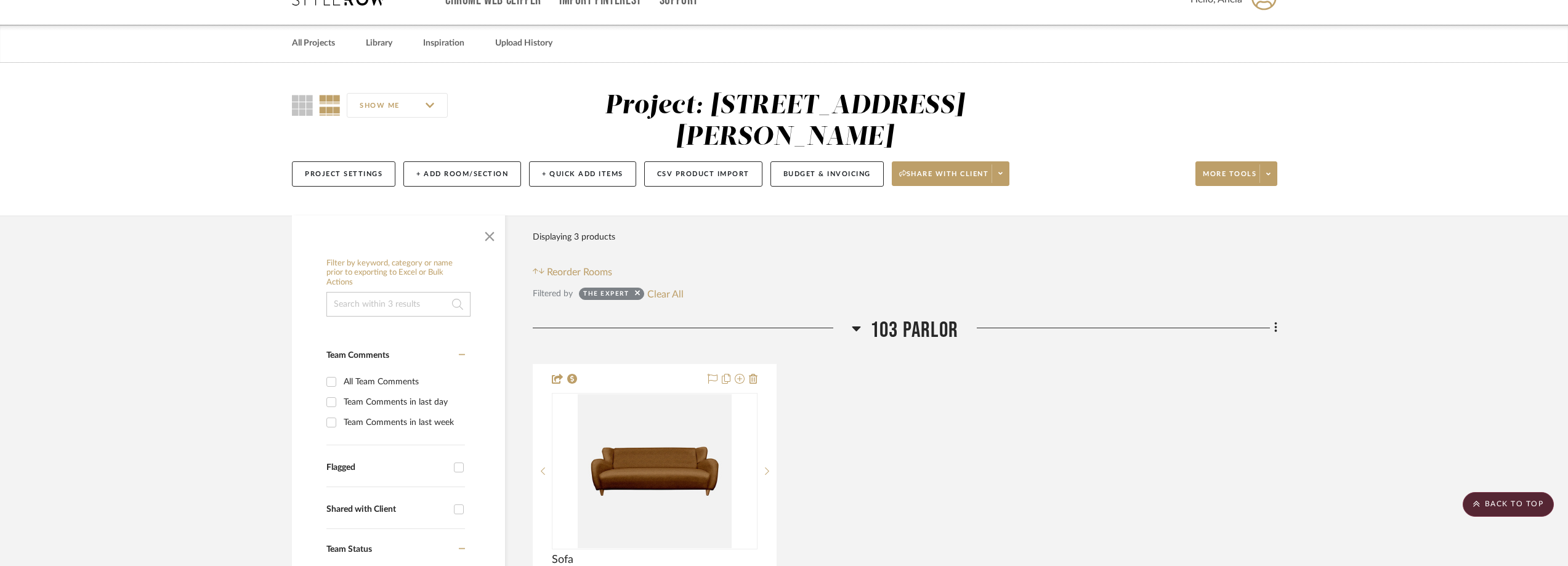
scroll to position [0, 0]
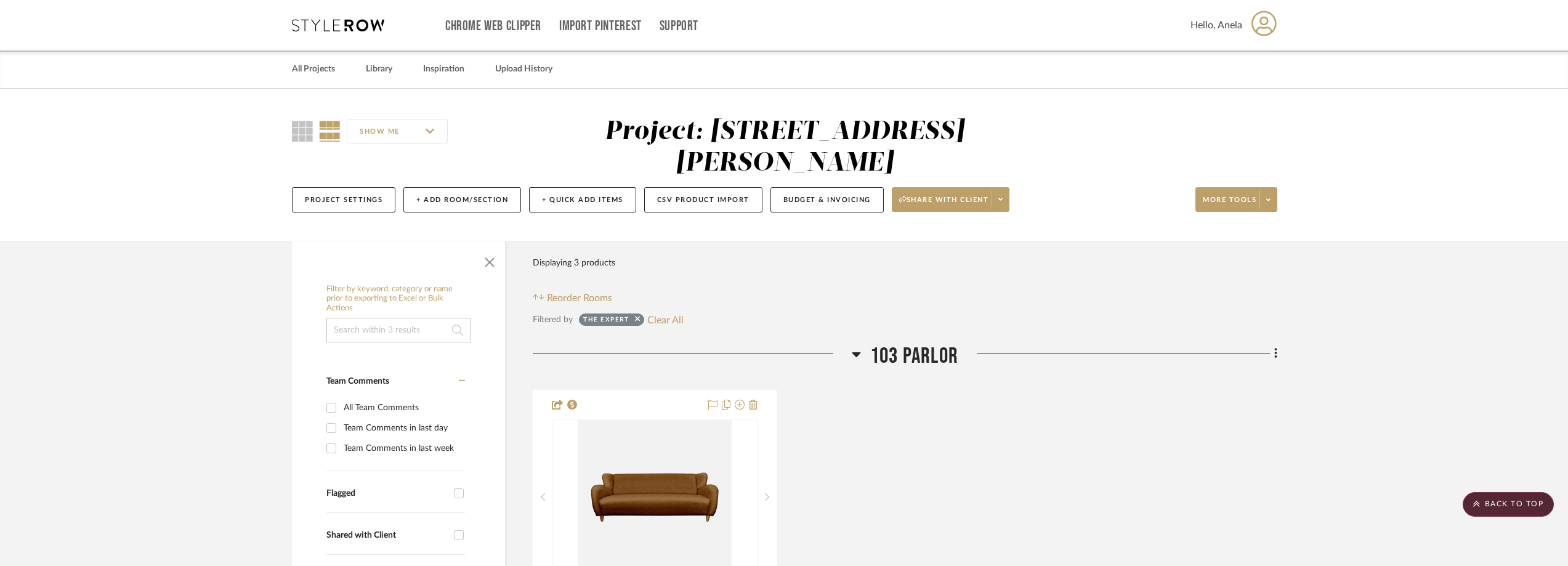
click at [308, 26] on icon at bounding box center [338, 24] width 92 height 12
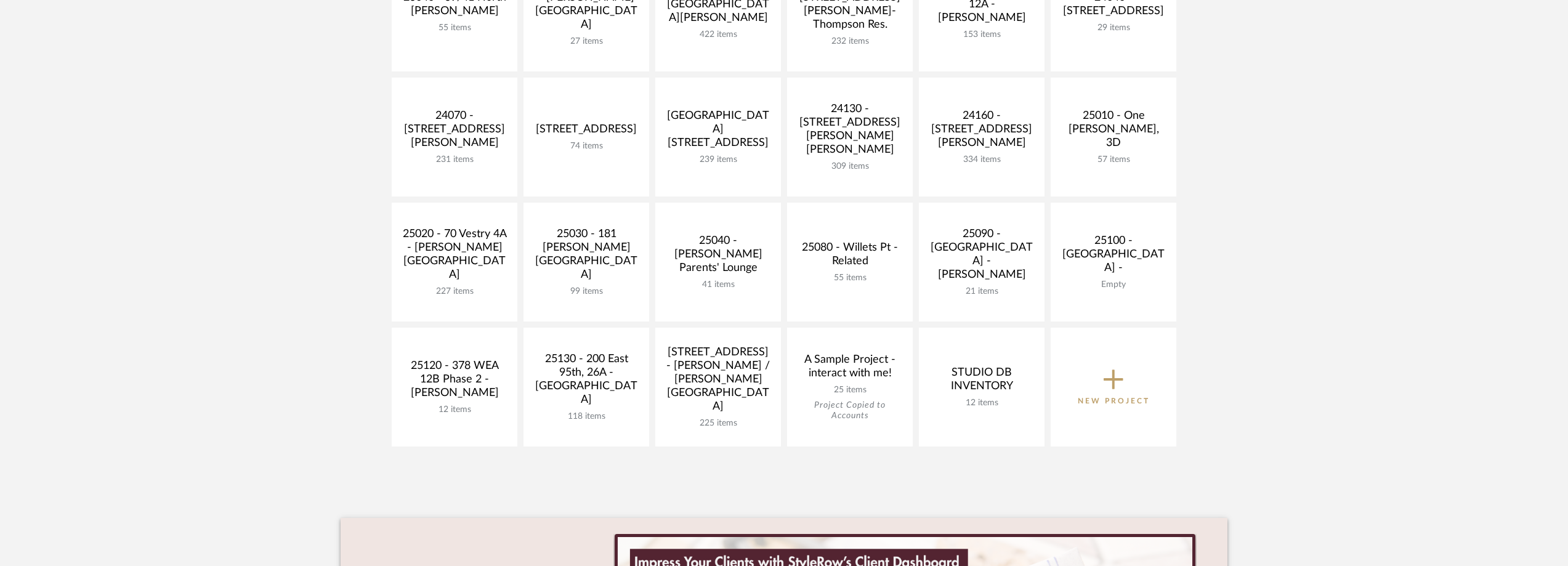
scroll to position [555, 0]
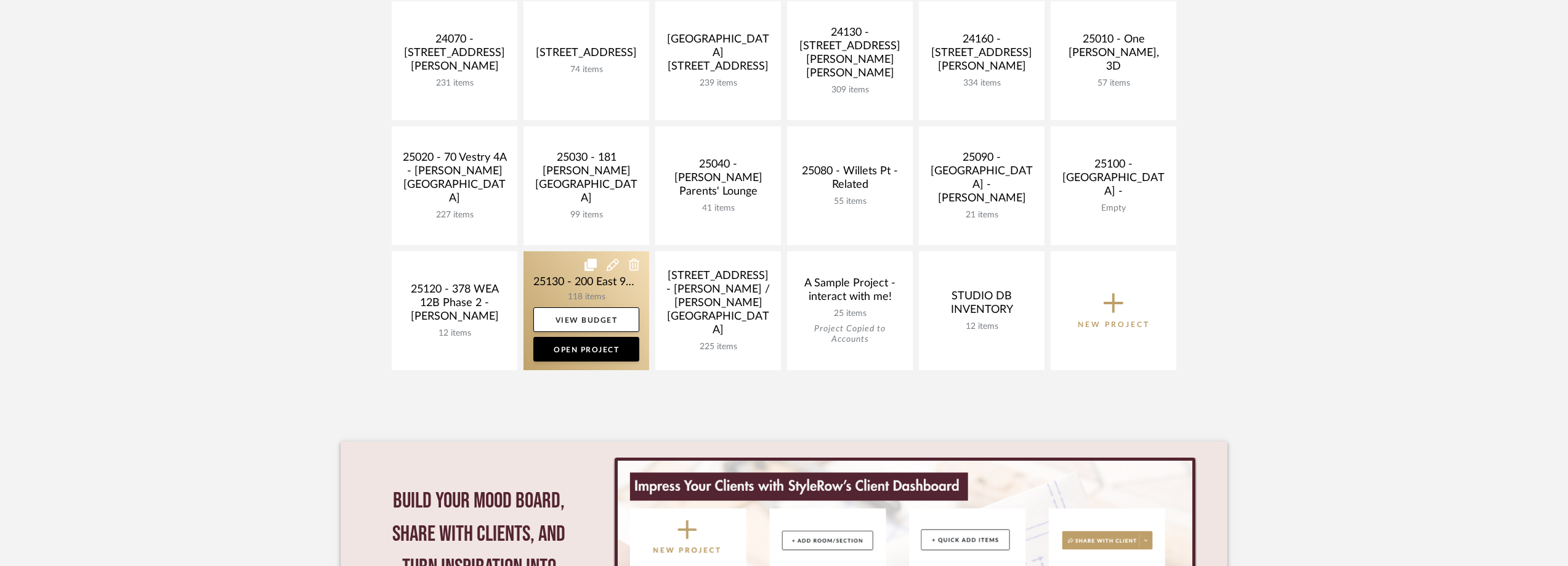
click at [560, 277] on link at bounding box center [586, 310] width 126 height 119
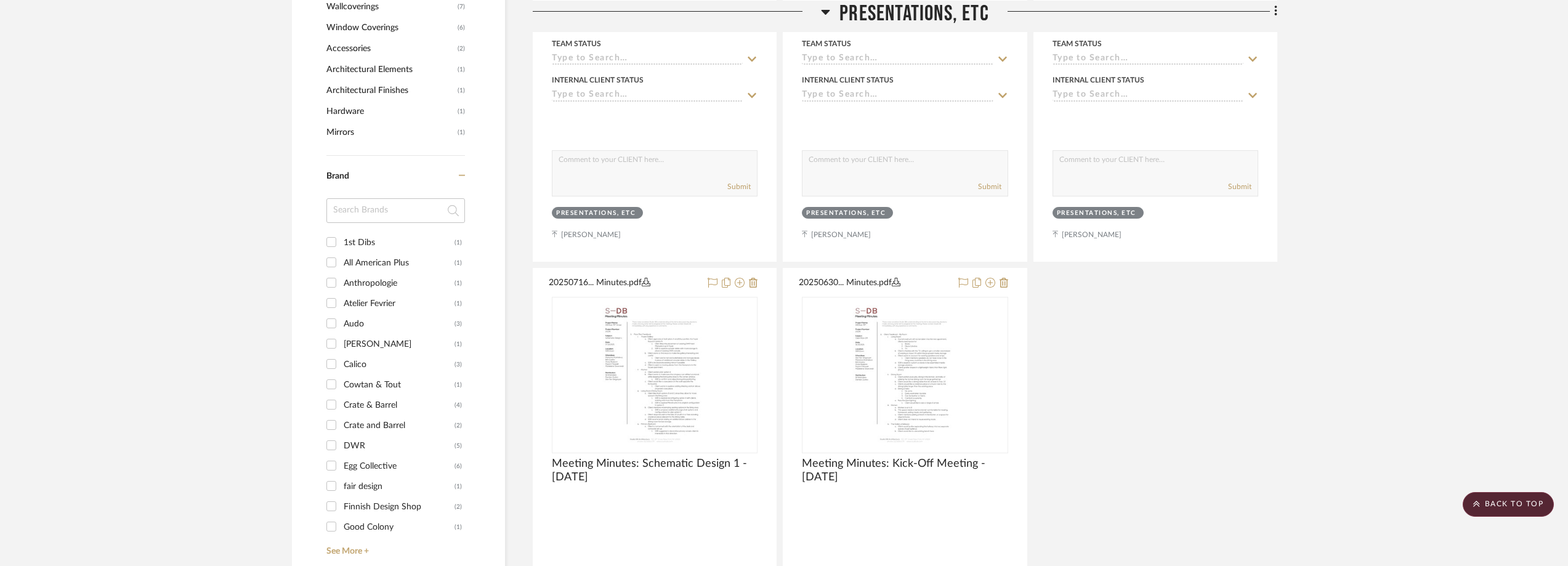
scroll to position [1356, 0]
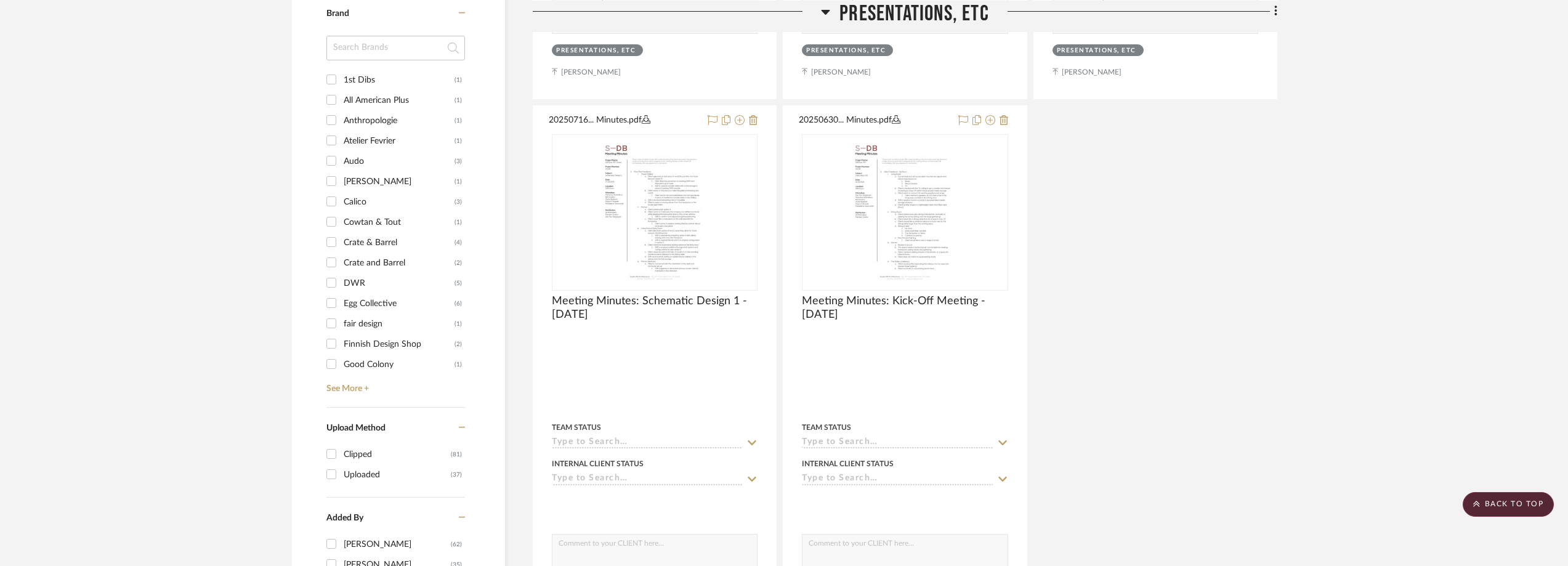
click at [403, 55] on input at bounding box center [396, 48] width 139 height 24
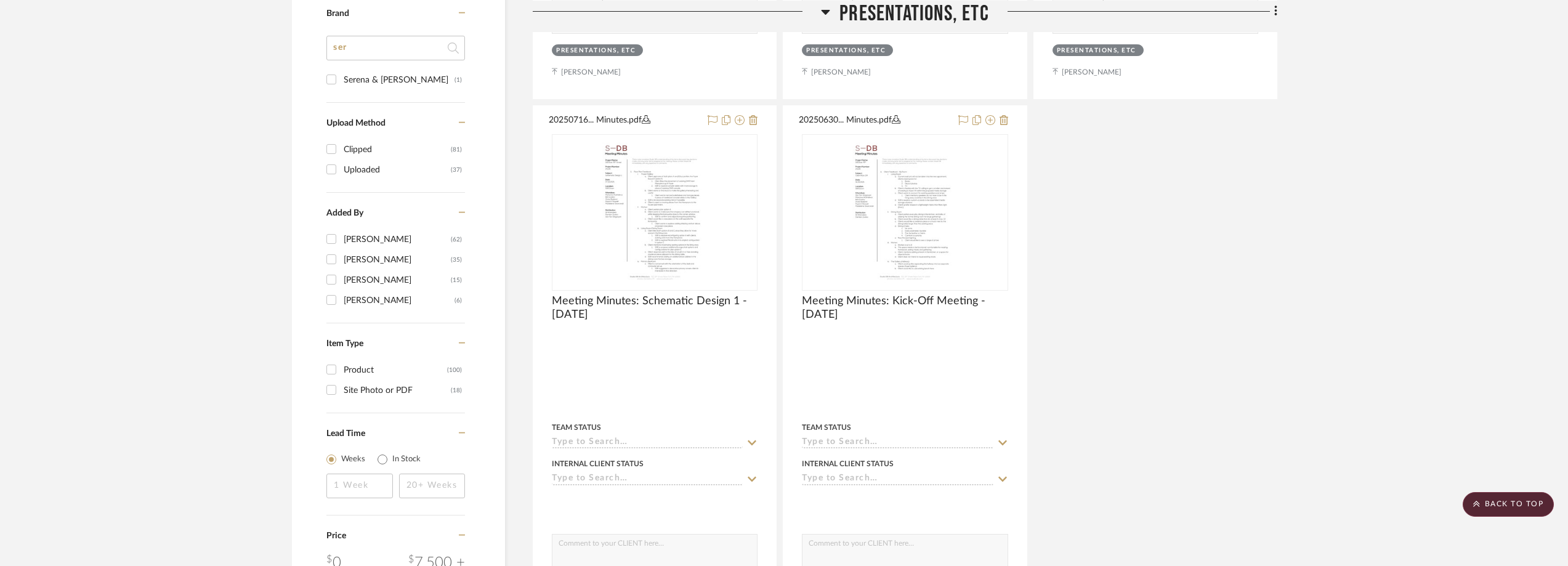
type input "ser"
click at [399, 72] on div "Serena & [PERSON_NAME]" at bounding box center [399, 80] width 111 height 20
click at [341, 72] on input "Serena & [PERSON_NAME] (1)" at bounding box center [331, 79] width 20 height 20
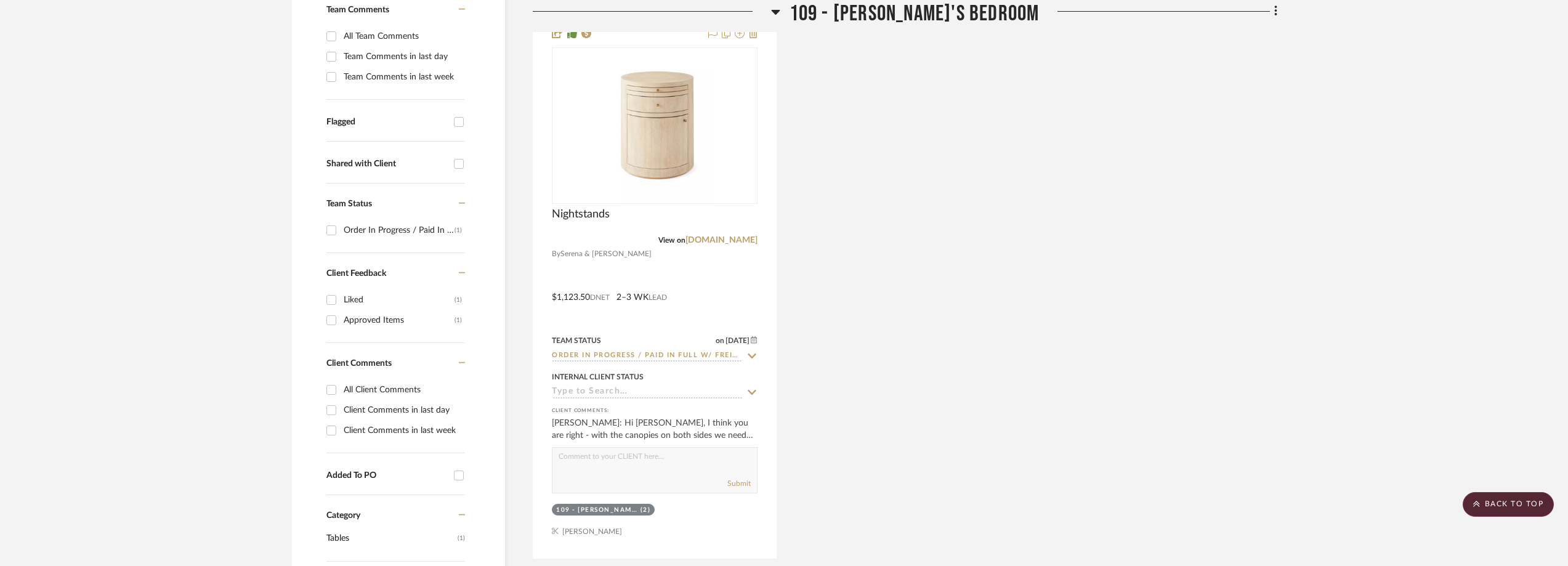
scroll to position [262, 0]
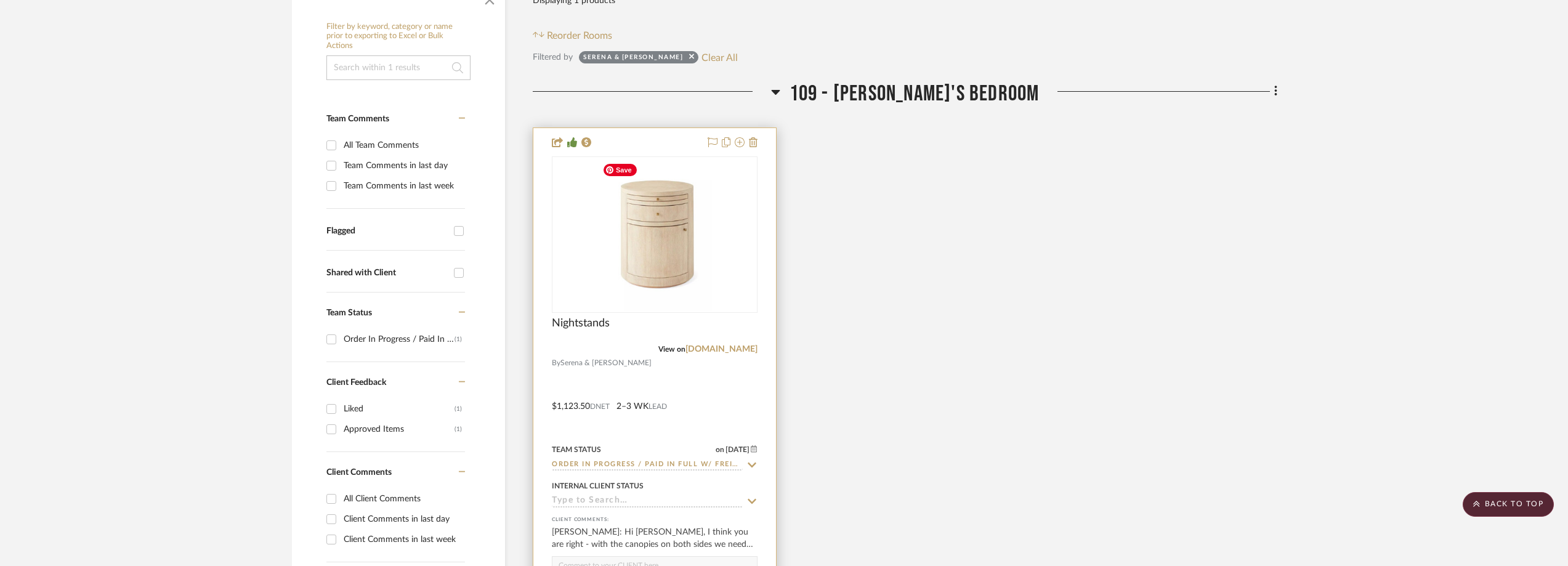
click at [0, 0] on img at bounding box center [0, 0] width 0 height 0
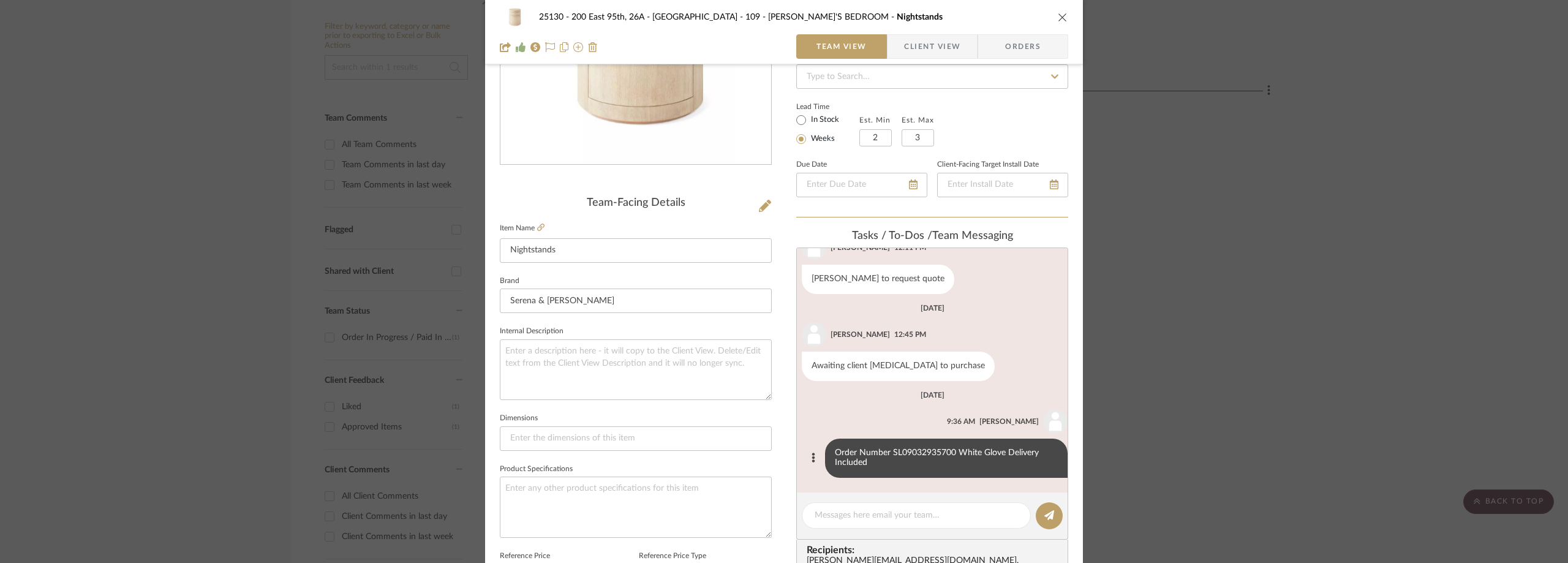
scroll to position [245, 0]
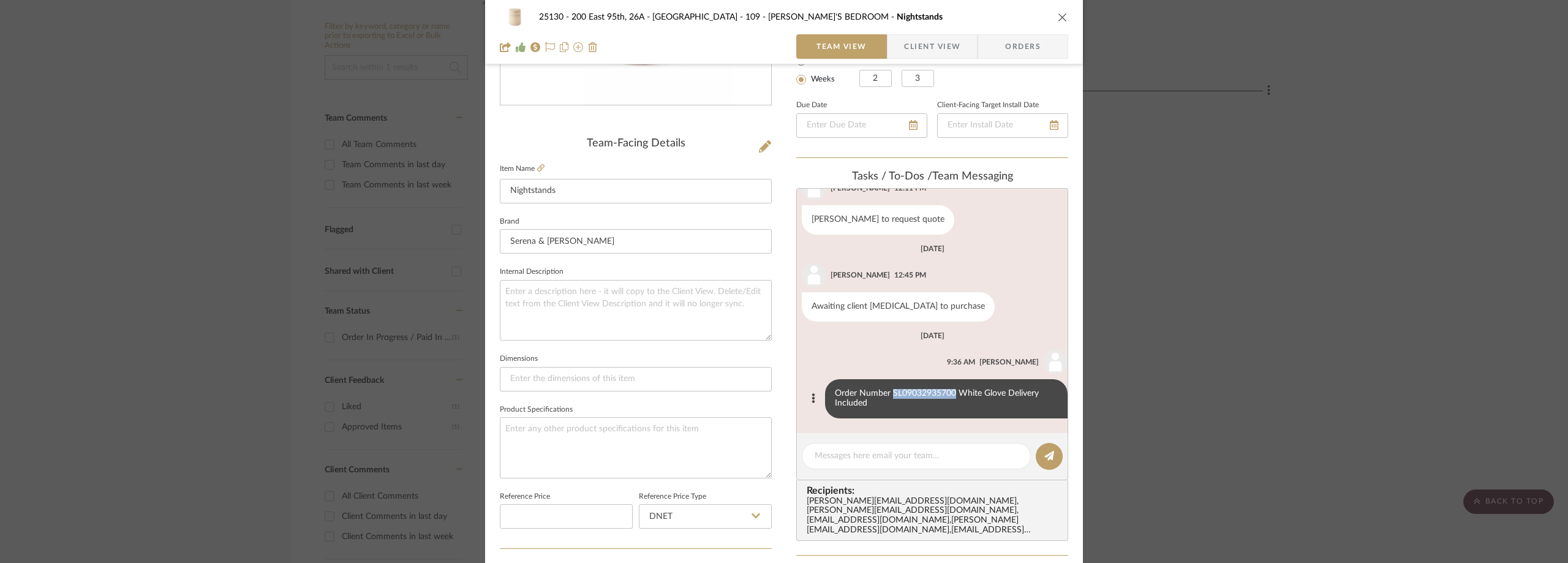
drag, startPoint x: 948, startPoint y: 392, endPoint x: 882, endPoint y: 393, distance: 66.0
click at [882, 393] on div "Order Number SL09032935700 White Glove Delivery Included" at bounding box center [947, 399] width 243 height 39
copy div "SL09032935700"
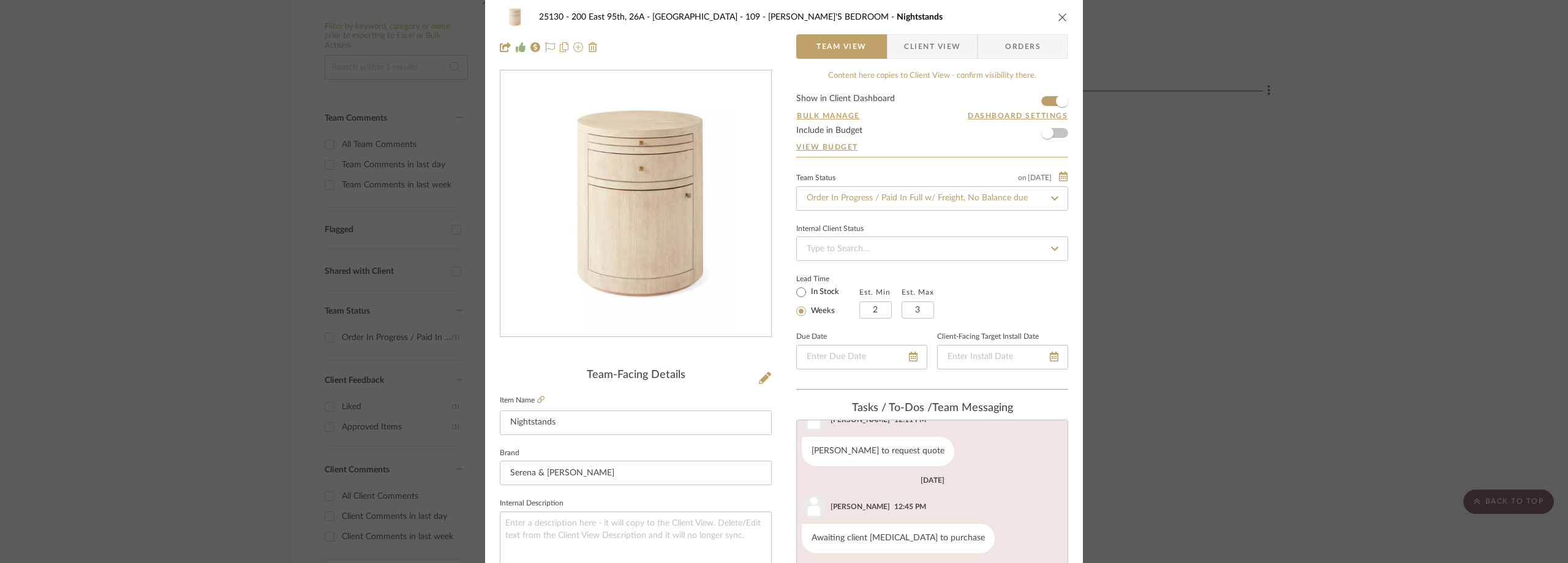
scroll to position [0, 0]
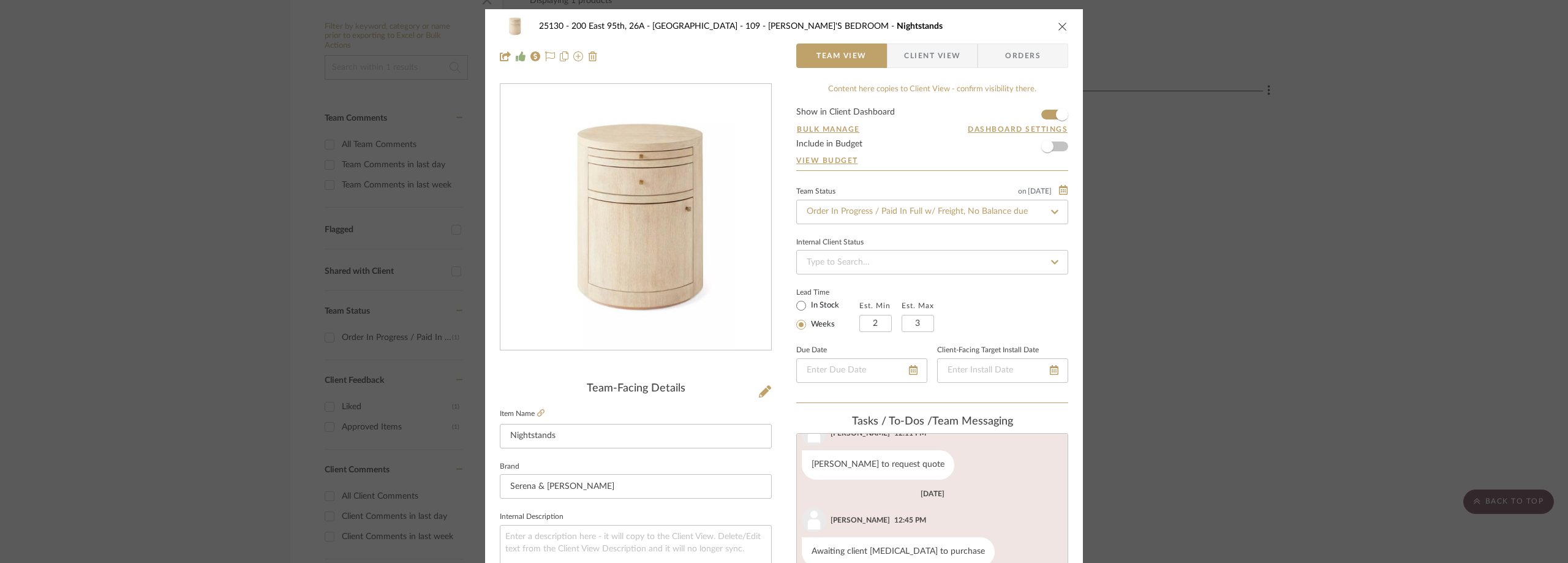
click at [1377, 202] on div "25130 - 200 East 95th, 26A - Kosheleva 109 - [PERSON_NAME]'S BEDROOM Nightstand…" at bounding box center [784, 282] width 1568 height 563
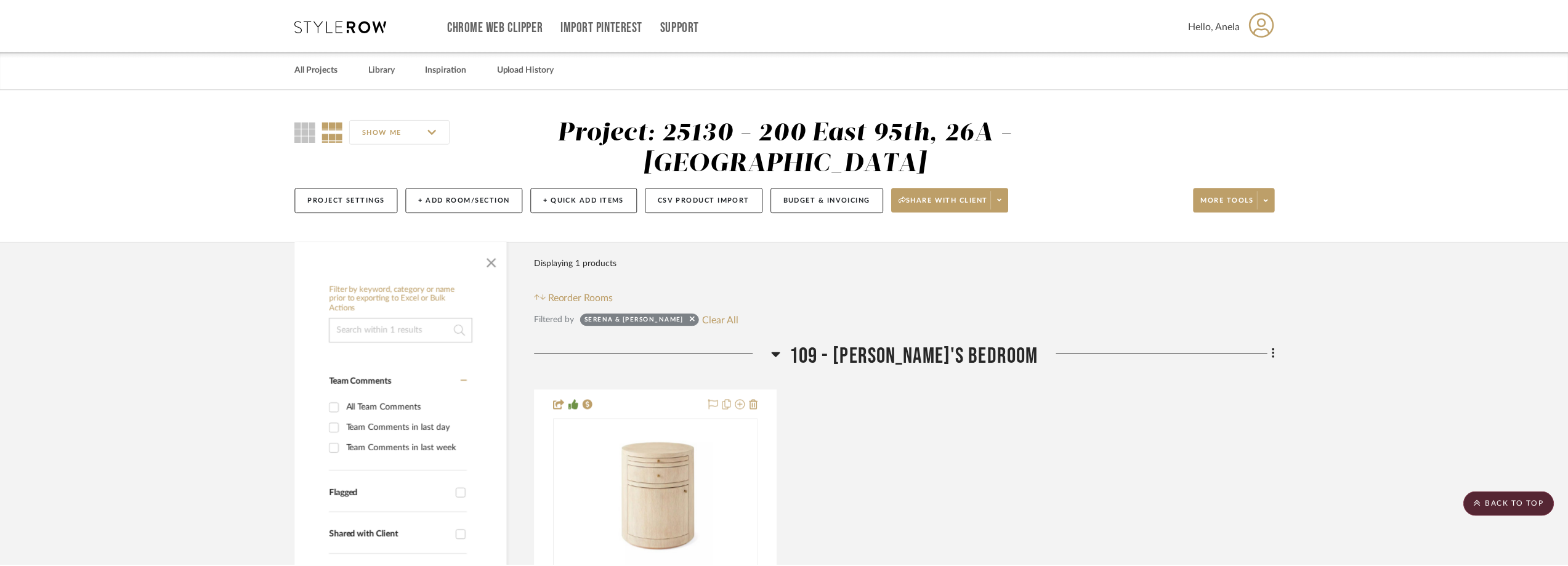
scroll to position [262, 0]
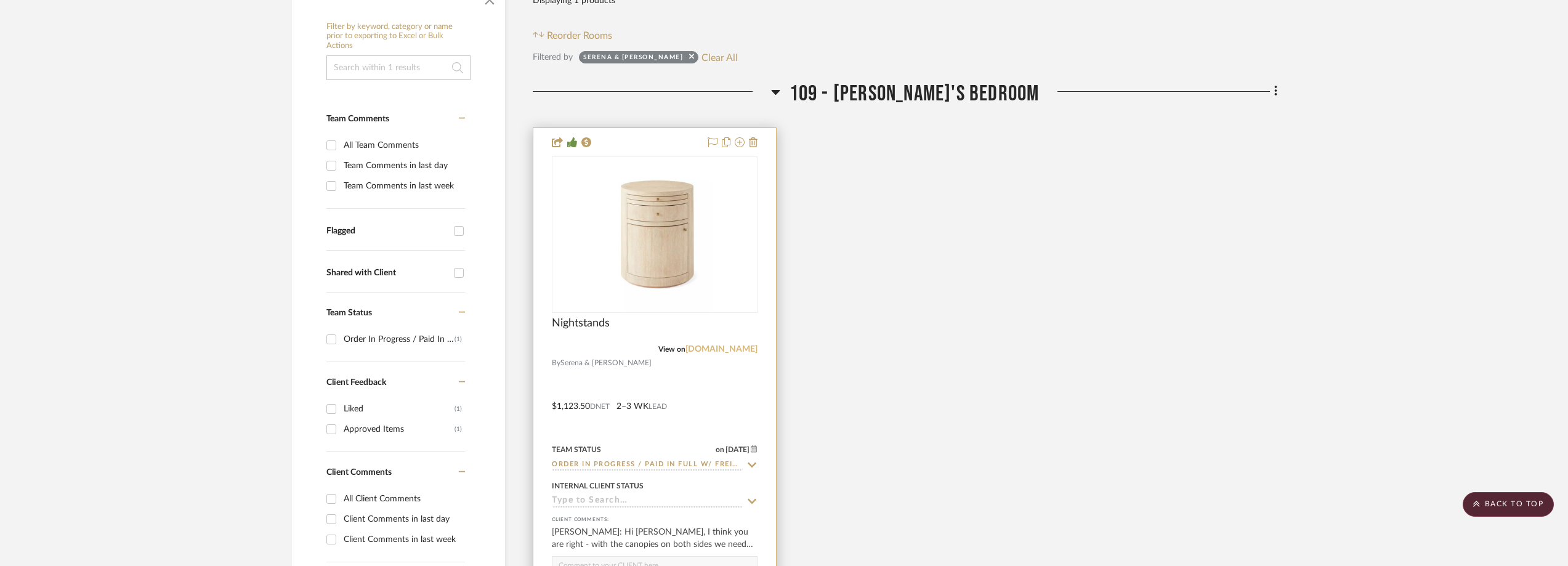
click at [725, 348] on link "[DOMAIN_NAME]" at bounding box center [722, 349] width 72 height 8
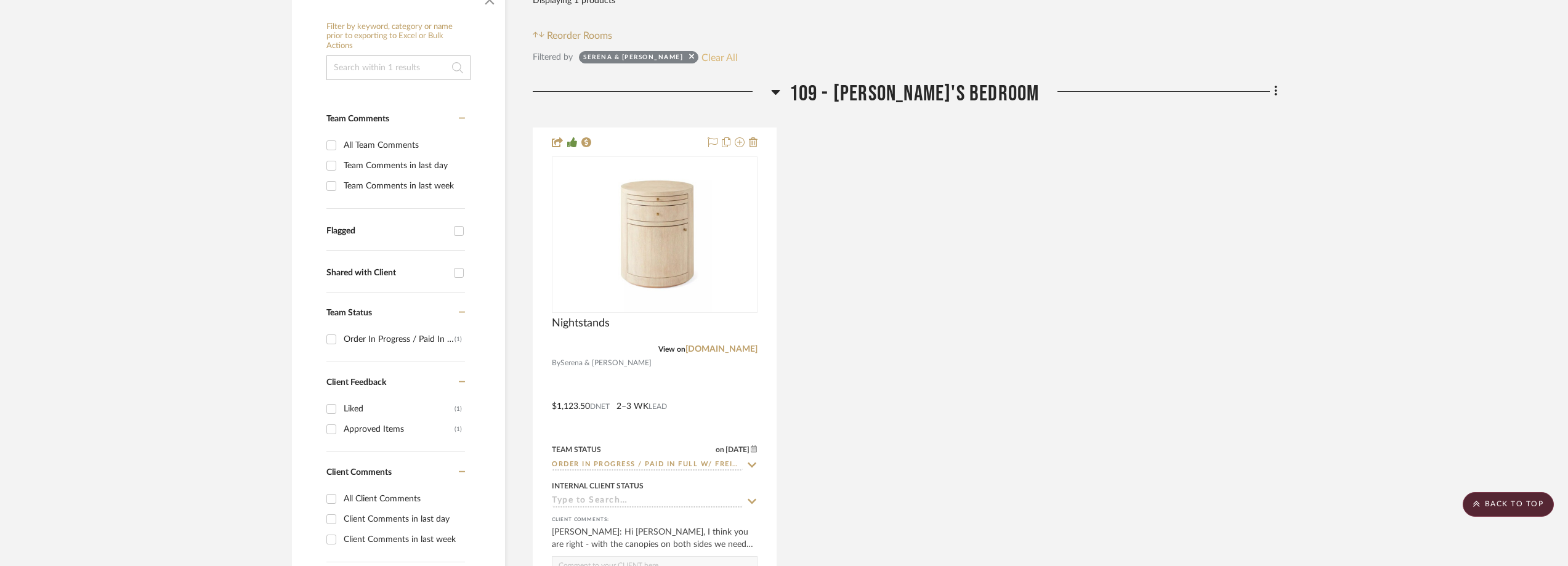
click at [702, 59] on button "Clear All" at bounding box center [720, 56] width 37 height 16
checkbox input "false"
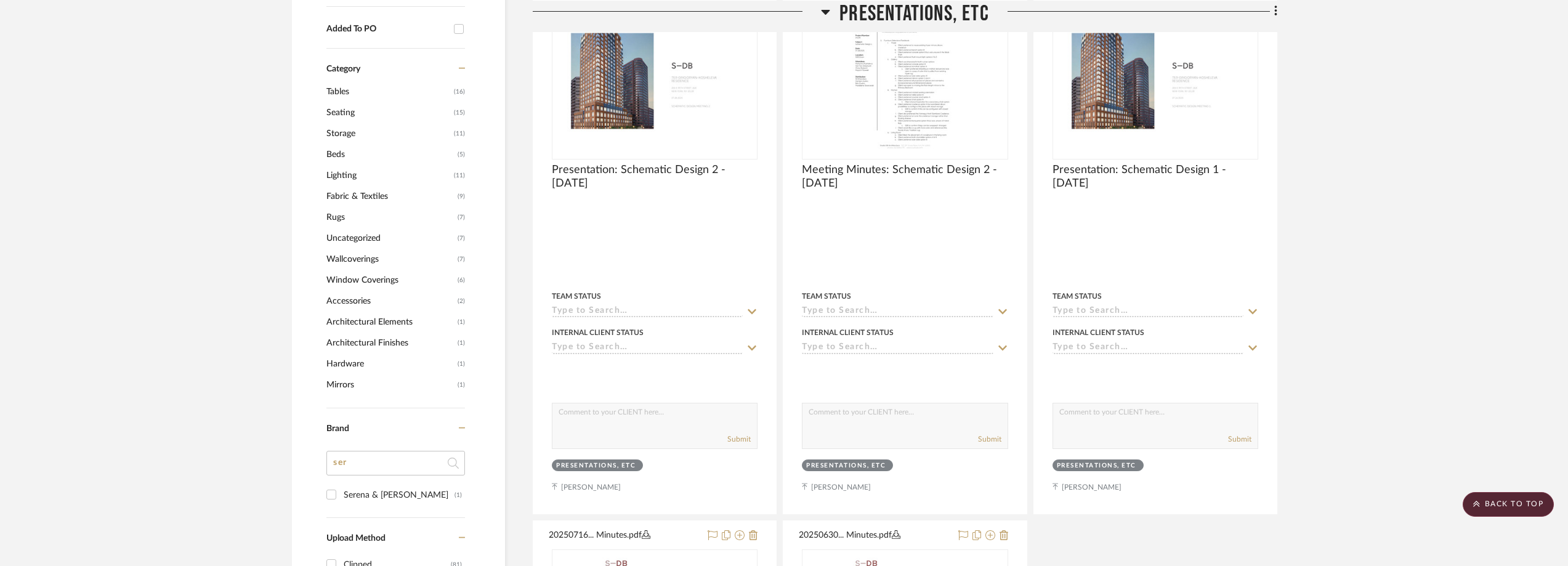
scroll to position [1372, 0]
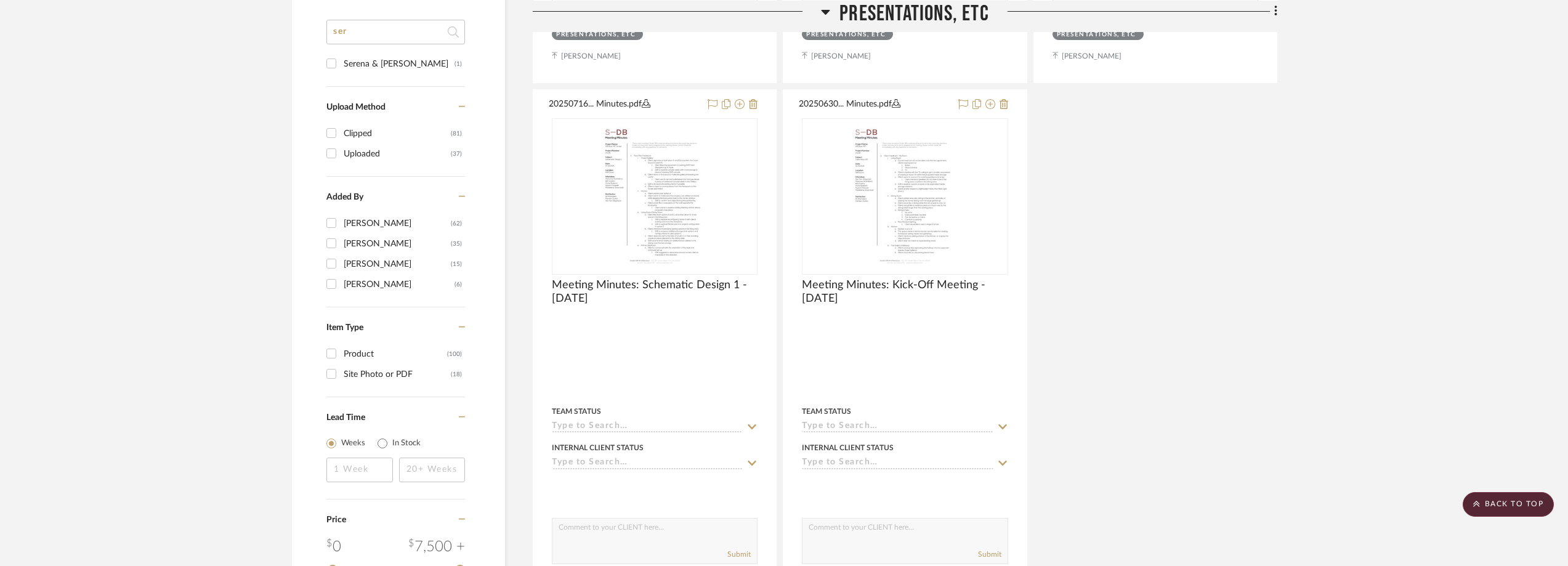
drag, startPoint x: 377, startPoint y: 31, endPoint x: 318, endPoint y: 26, distance: 59.2
click at [333, 33] on input "ser" at bounding box center [396, 32] width 139 height 24
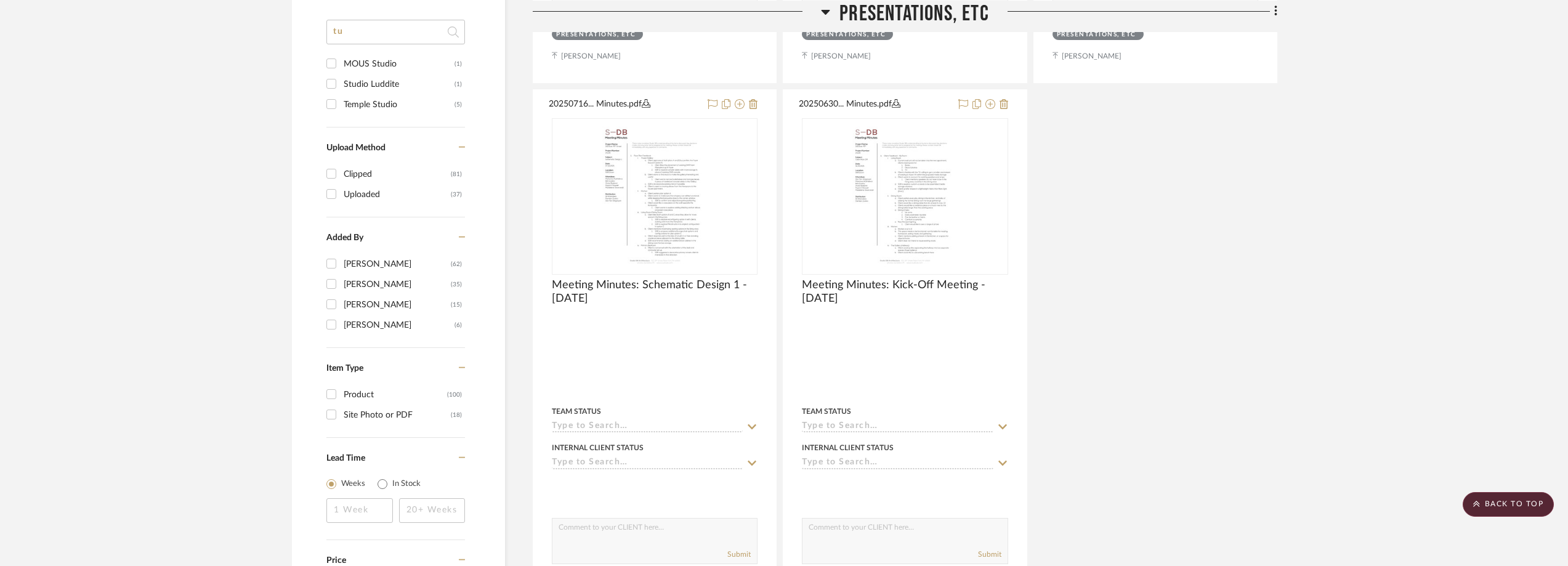
type input "tu"
click at [369, 81] on div "Studio Luddite" at bounding box center [399, 84] width 111 height 20
click at [341, 81] on input "Studio Luddite (1)" at bounding box center [331, 84] width 20 height 20
checkbox input "true"
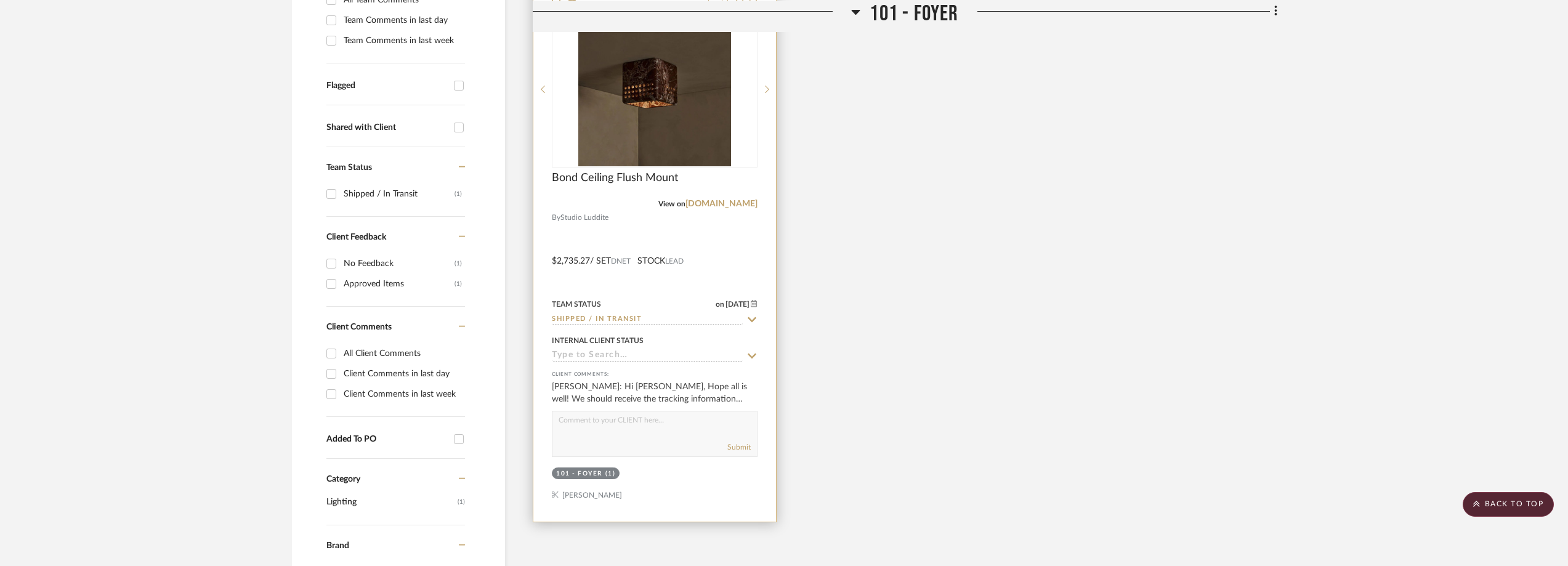
scroll to position [340, 0]
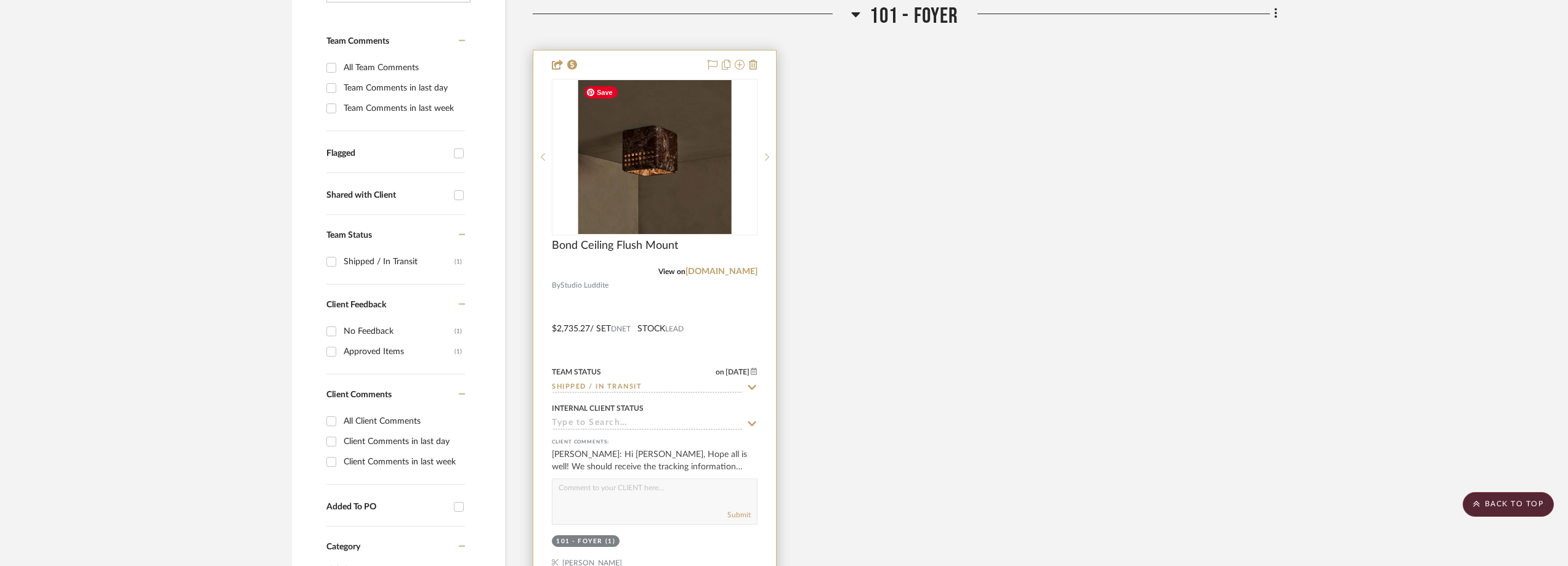
click at [0, 0] on img at bounding box center [0, 0] width 0 height 0
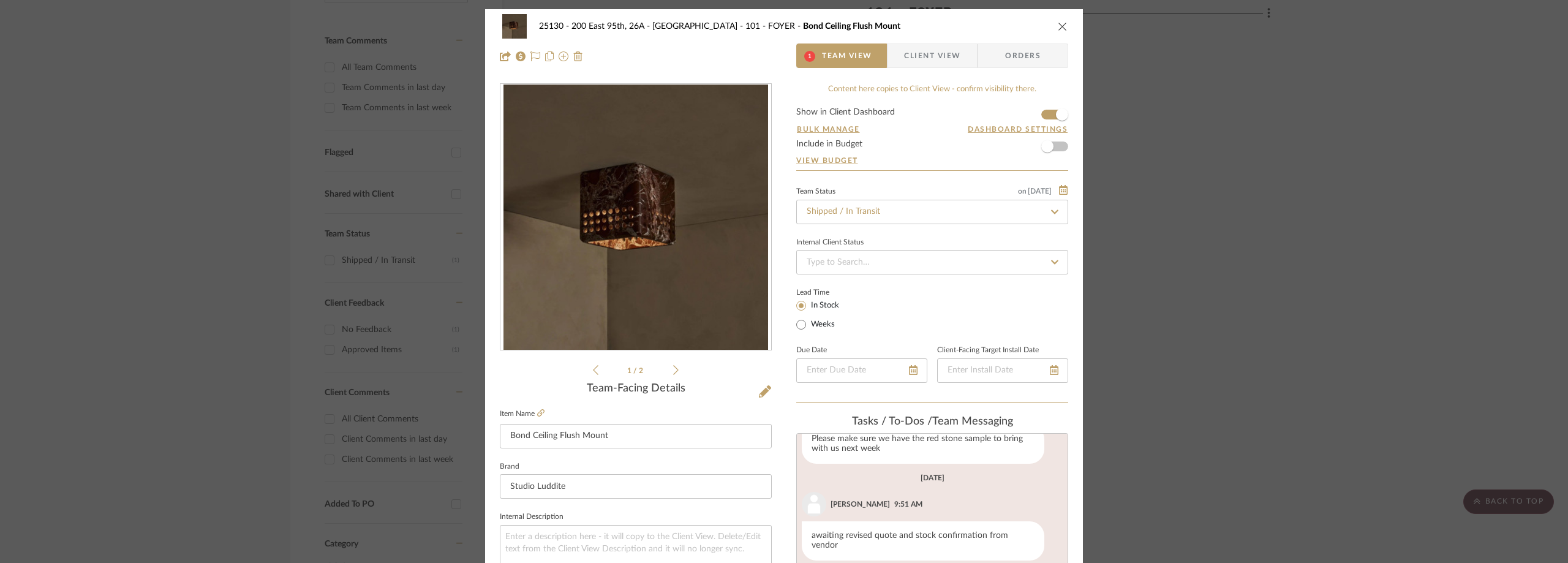
scroll to position [88, 0]
click at [925, 49] on span "Client View" at bounding box center [933, 56] width 56 height 24
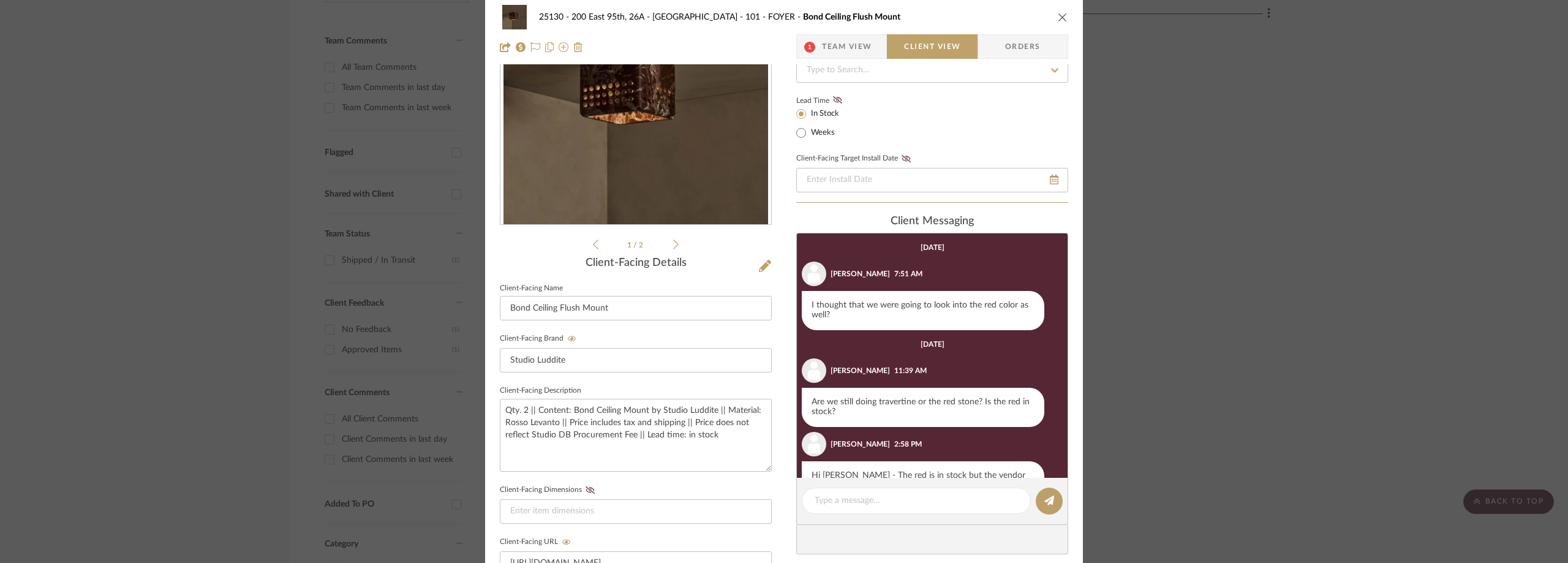
scroll to position [401, 0]
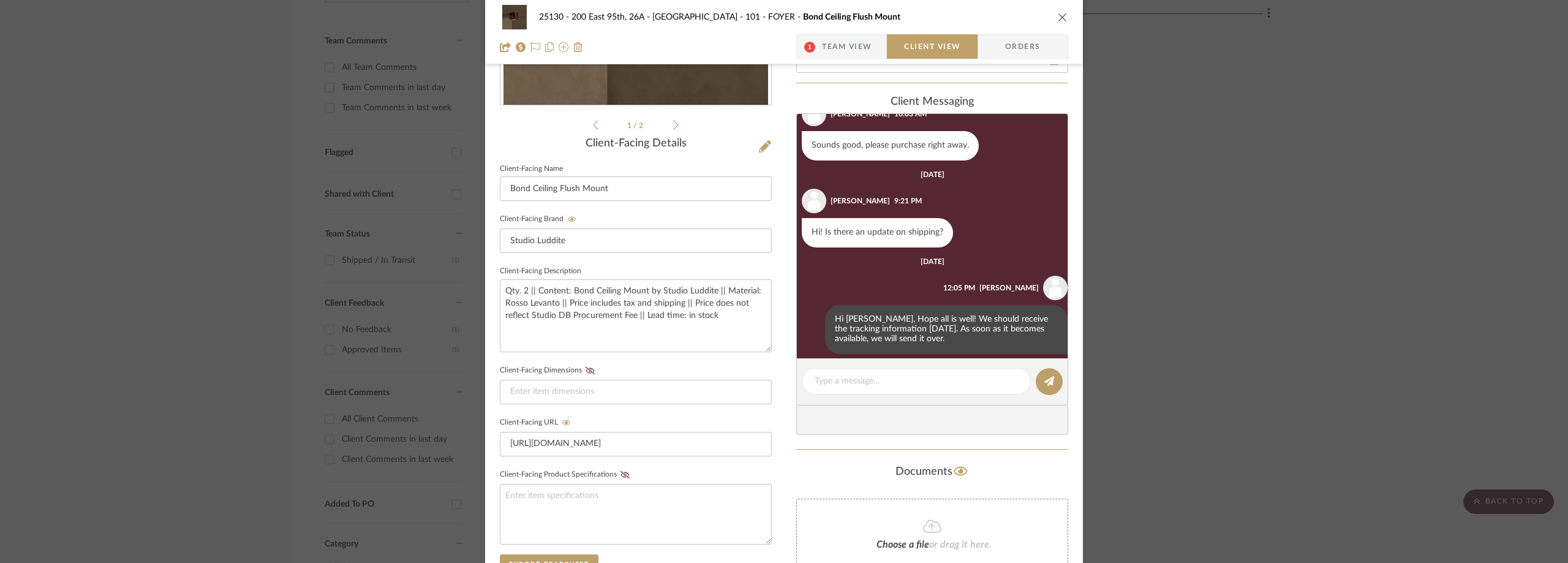
click at [826, 42] on span "Team View" at bounding box center [848, 47] width 50 height 24
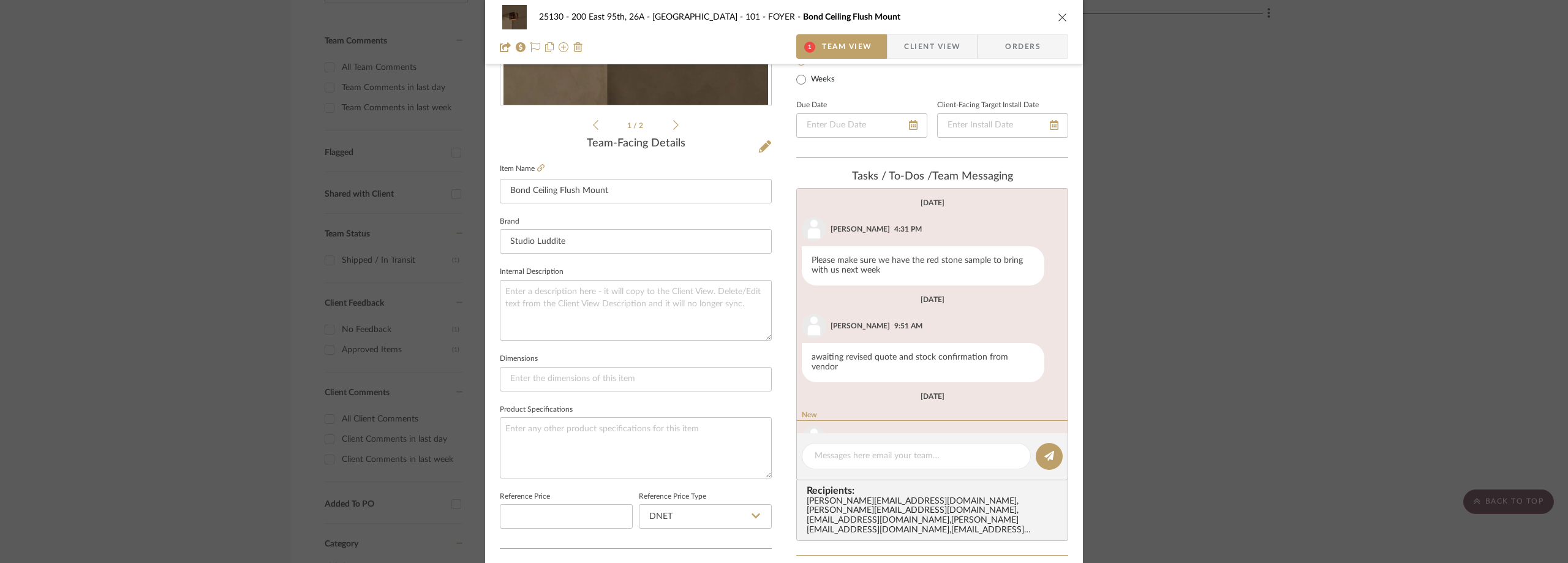
scroll to position [88, 0]
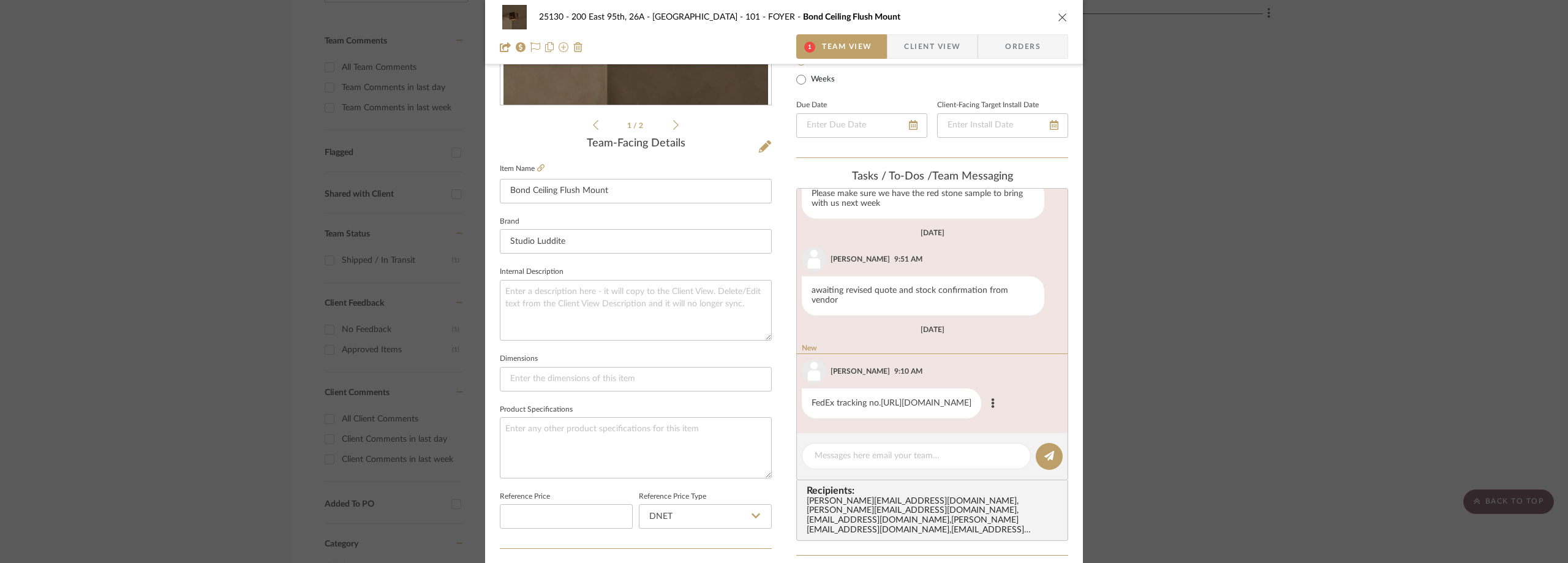
click at [895, 399] on link "[URL][DOMAIN_NAME]" at bounding box center [926, 403] width 91 height 8
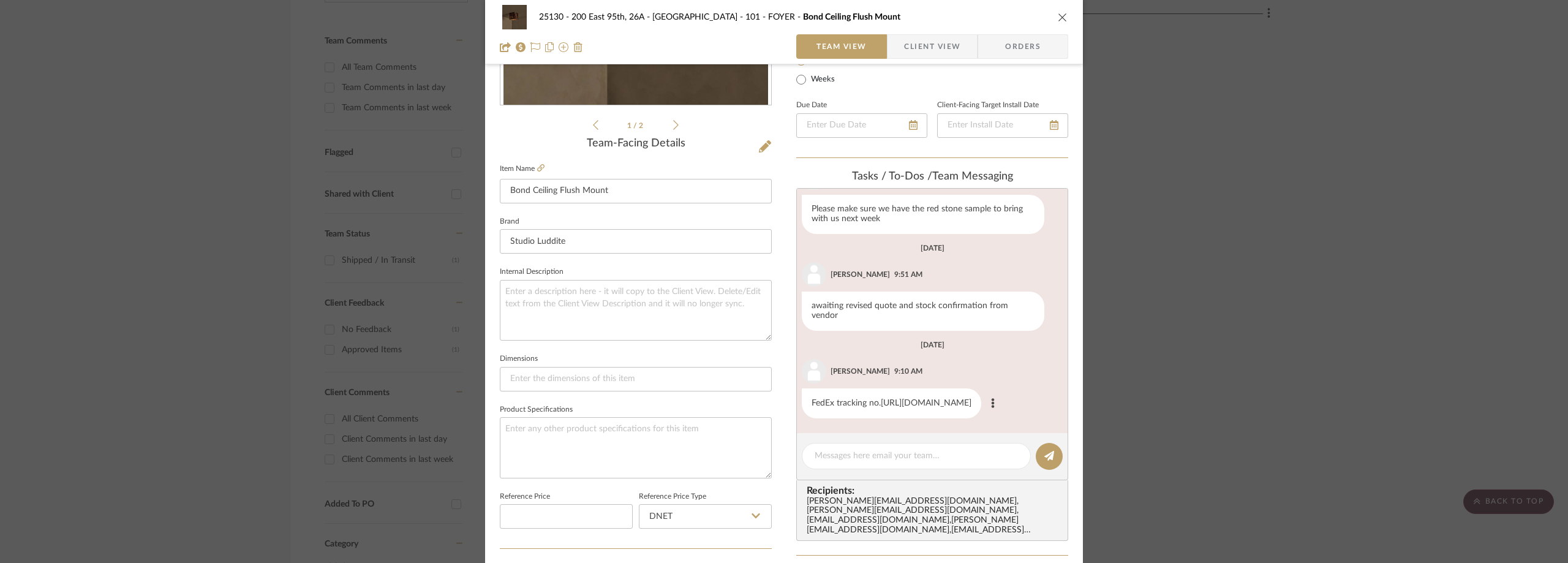
scroll to position [72, 0]
click at [908, 39] on span "Client View" at bounding box center [933, 47] width 56 height 24
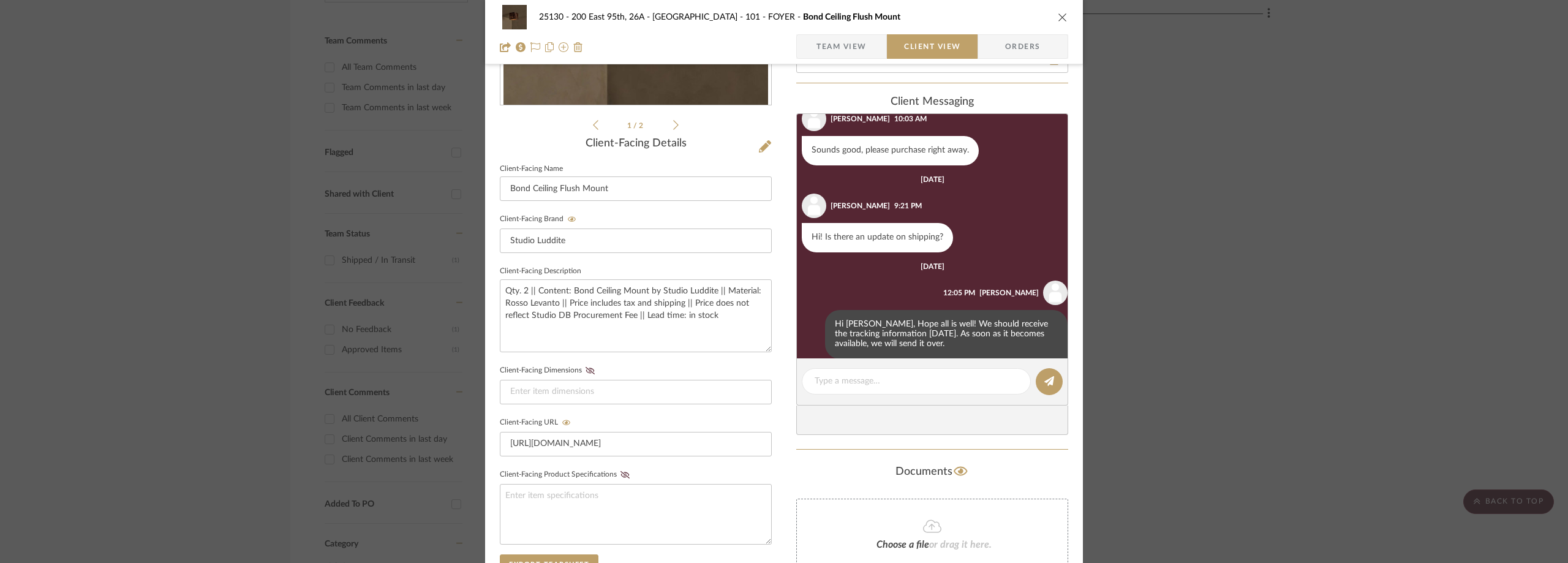
scroll to position [401, 0]
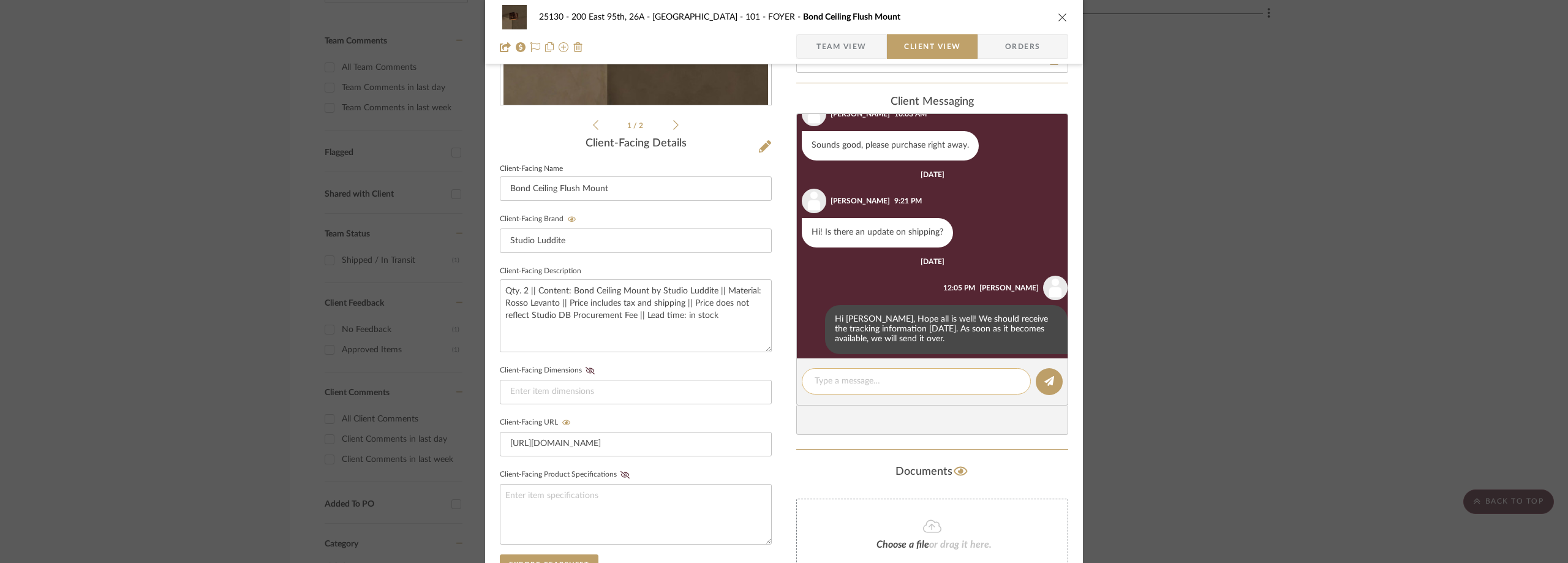
click at [891, 377] on textarea at bounding box center [917, 382] width 204 height 13
paste textarea "Hi [PERSON_NAME], This order will arrive [DATE], estimated between 11:35 AM – 1…"
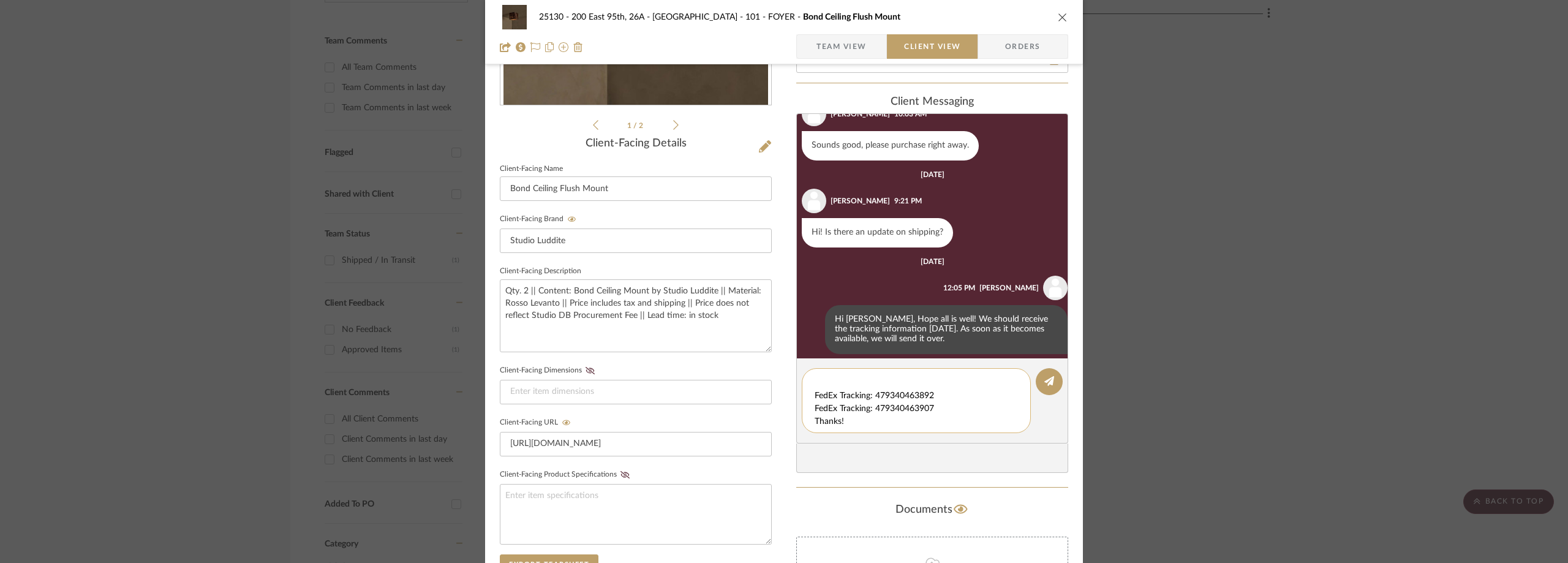
scroll to position [0, 0]
type textarea "Hi [PERSON_NAME], This order will arrive [DATE], estimated between 11:35 AM – 1…"
click at [1045, 381] on icon at bounding box center [1049, 382] width 9 height 9
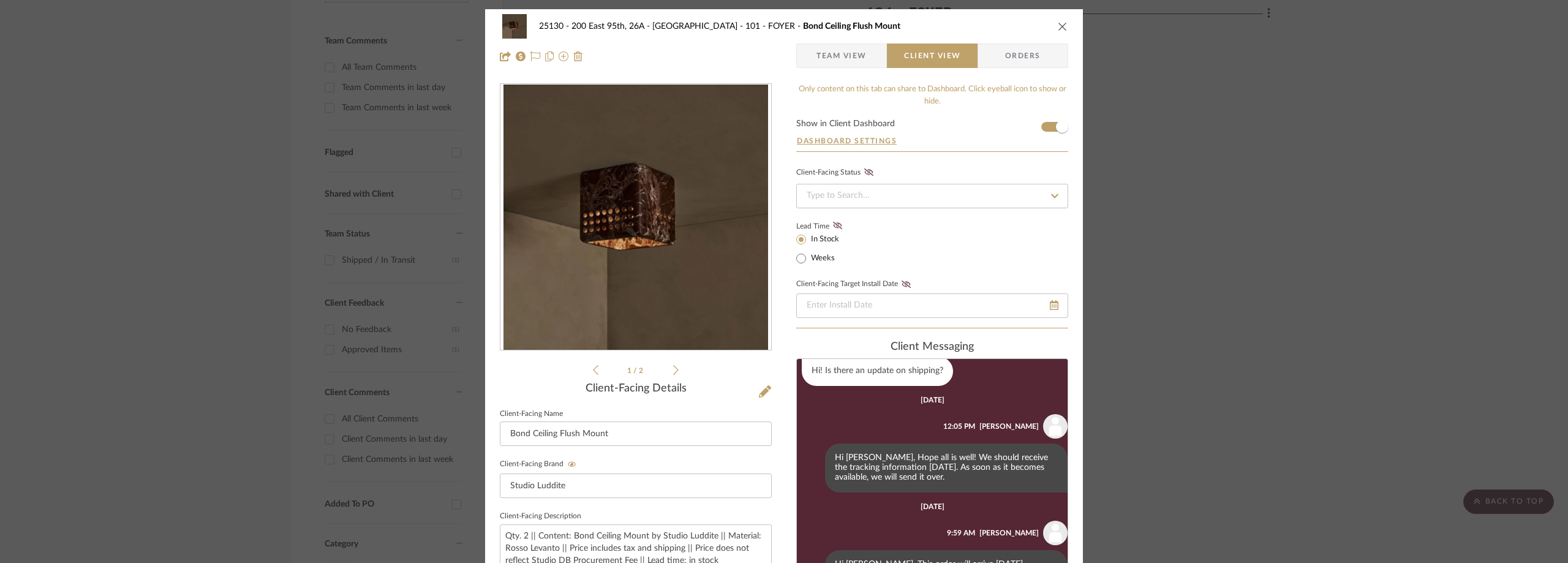
click at [806, 40] on div "25130 - 200 East 95th, 26A - Kosheleva 101 - FOYER Bond Ceiling Flush Mount Tea…" at bounding box center [784, 41] width 598 height 65
click at [809, 46] on span "button" at bounding box center [806, 56] width 20 height 24
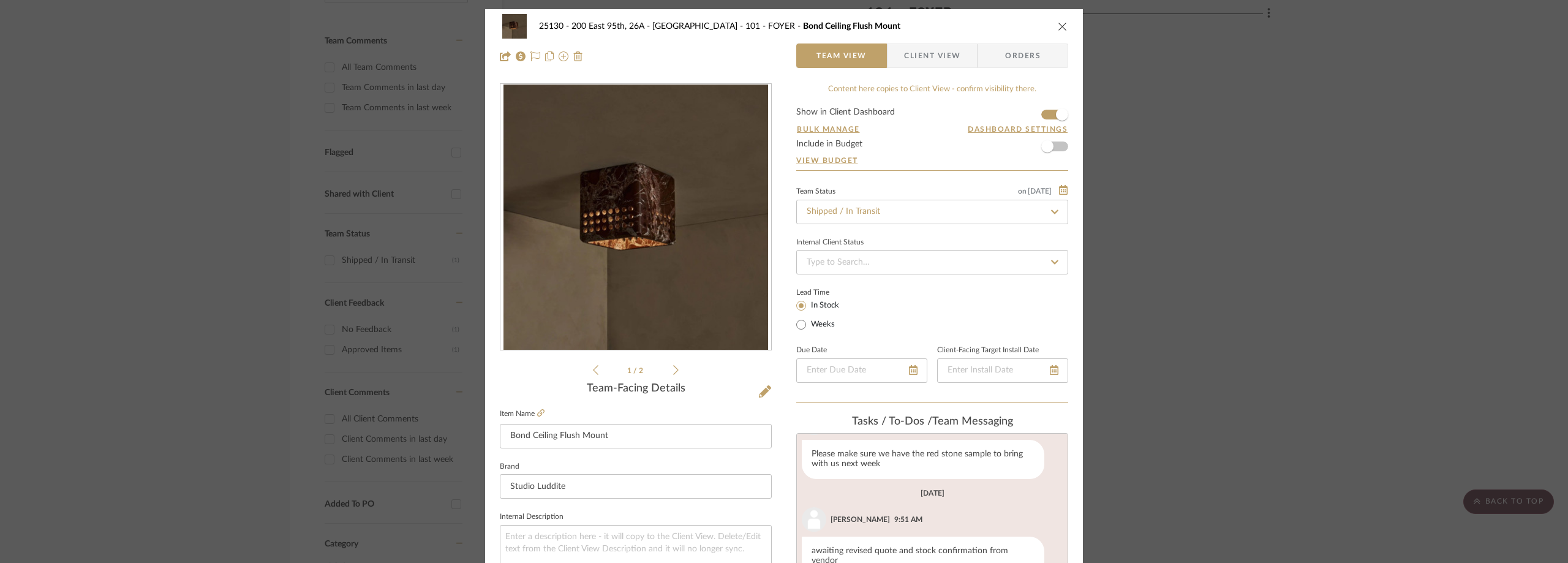
scroll to position [72, 0]
click at [909, 60] on span "Client View" at bounding box center [933, 56] width 56 height 24
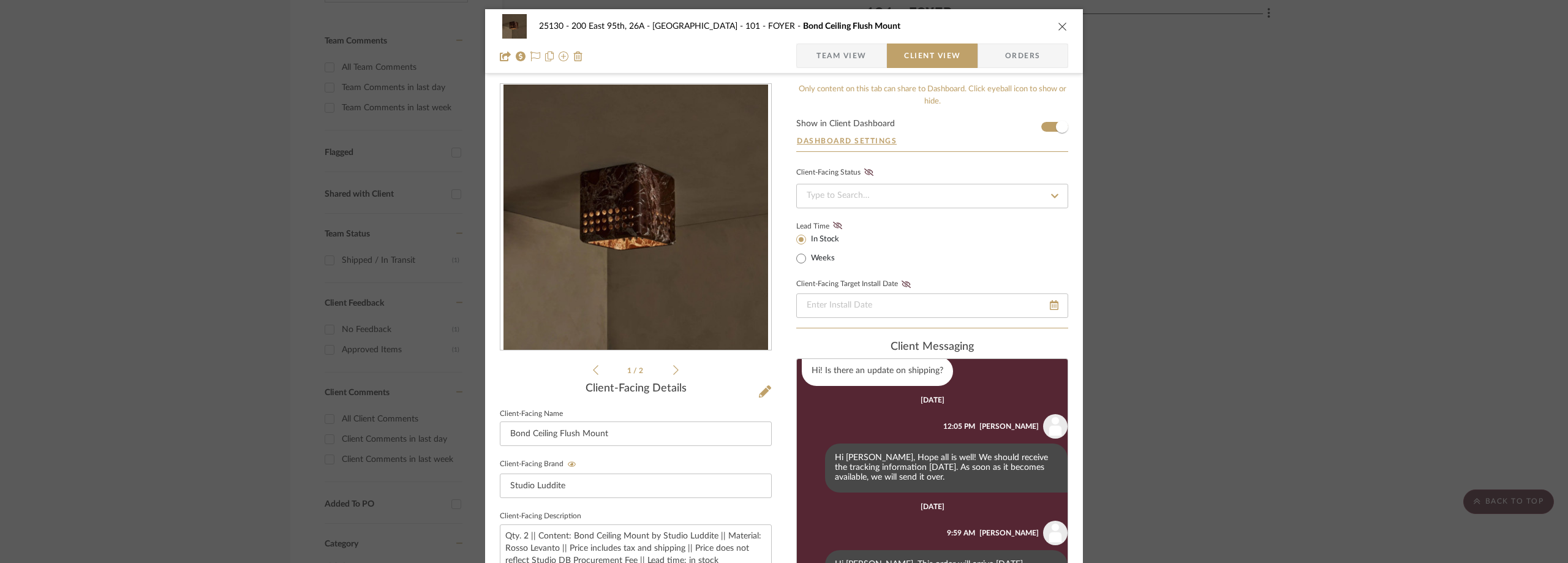
scroll to position [307, 0]
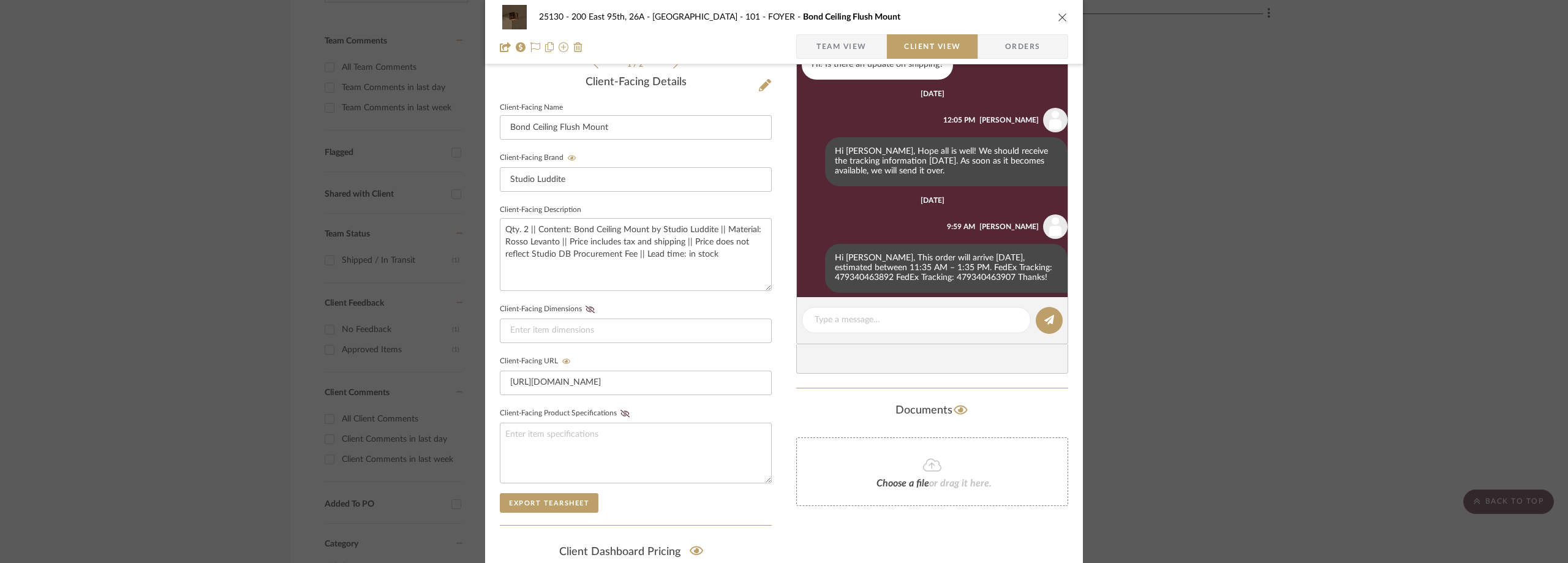
click at [164, 174] on div "25130 - 200 East 95th, 26A - Kosheleva 101 - FOYER Bond Ceiling Flush Mount Tea…" at bounding box center [784, 282] width 1568 height 563
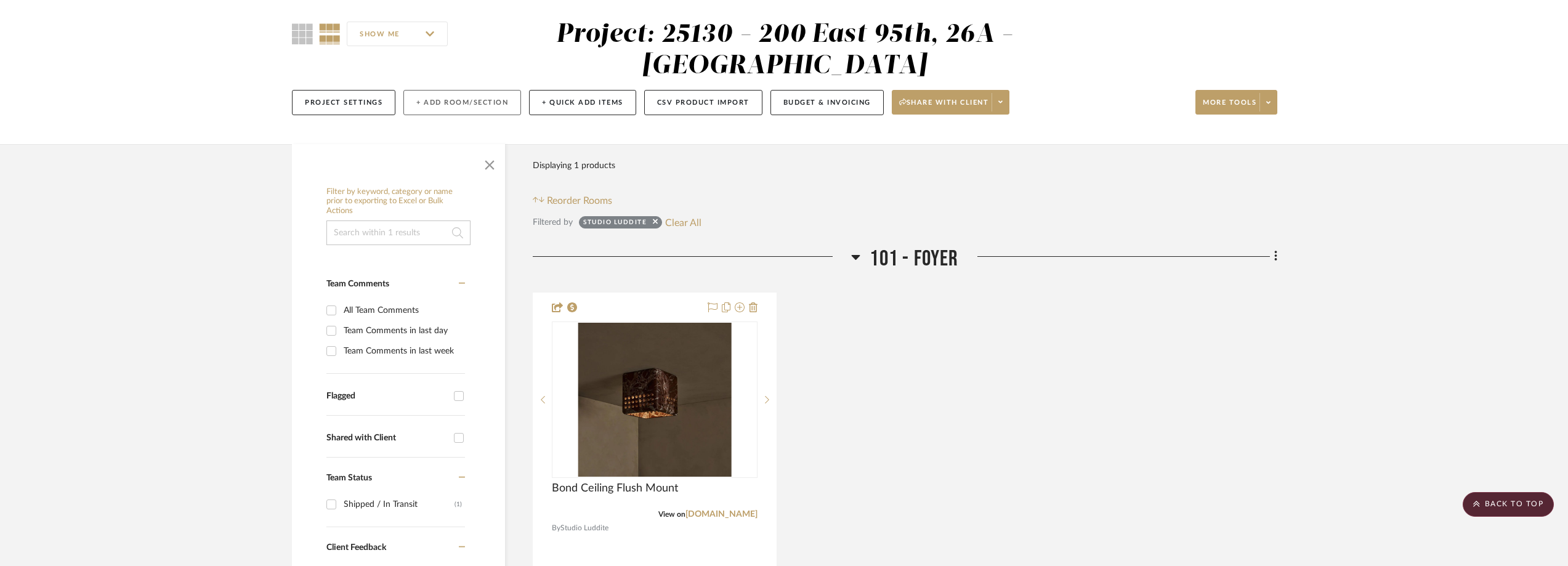
scroll to position [0, 0]
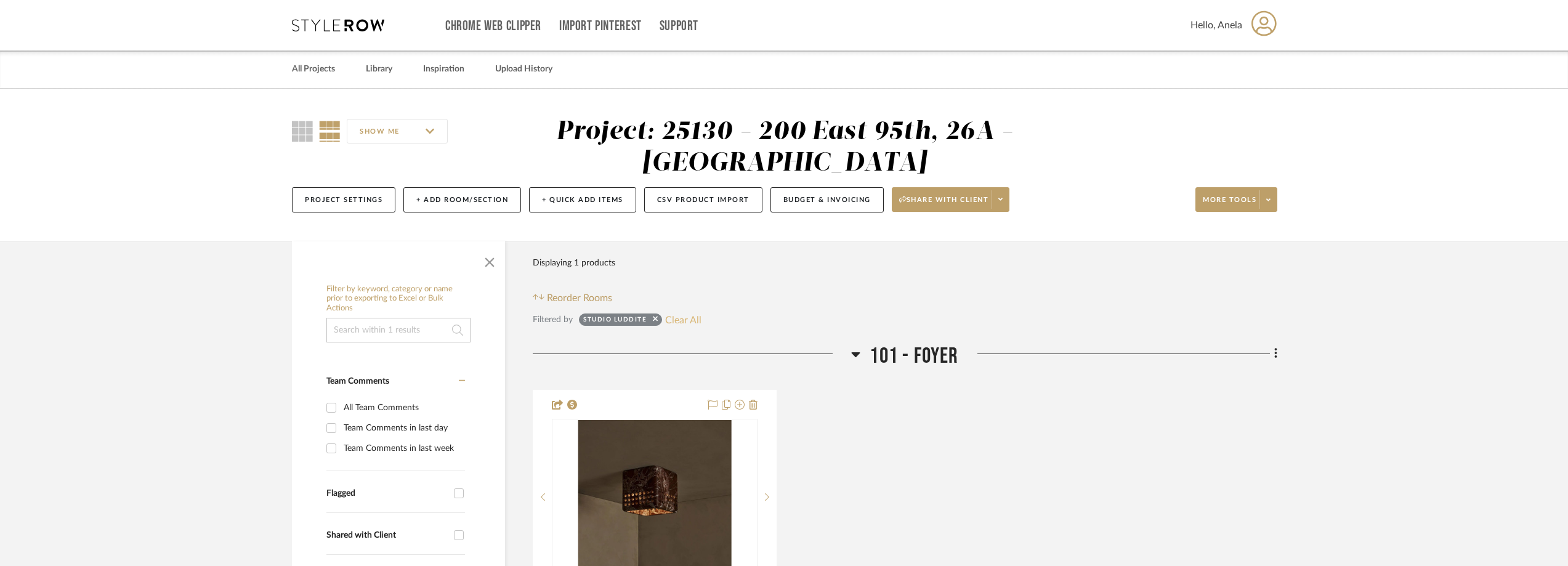
click at [676, 323] on button "Clear All" at bounding box center [683, 320] width 37 height 16
checkbox input "false"
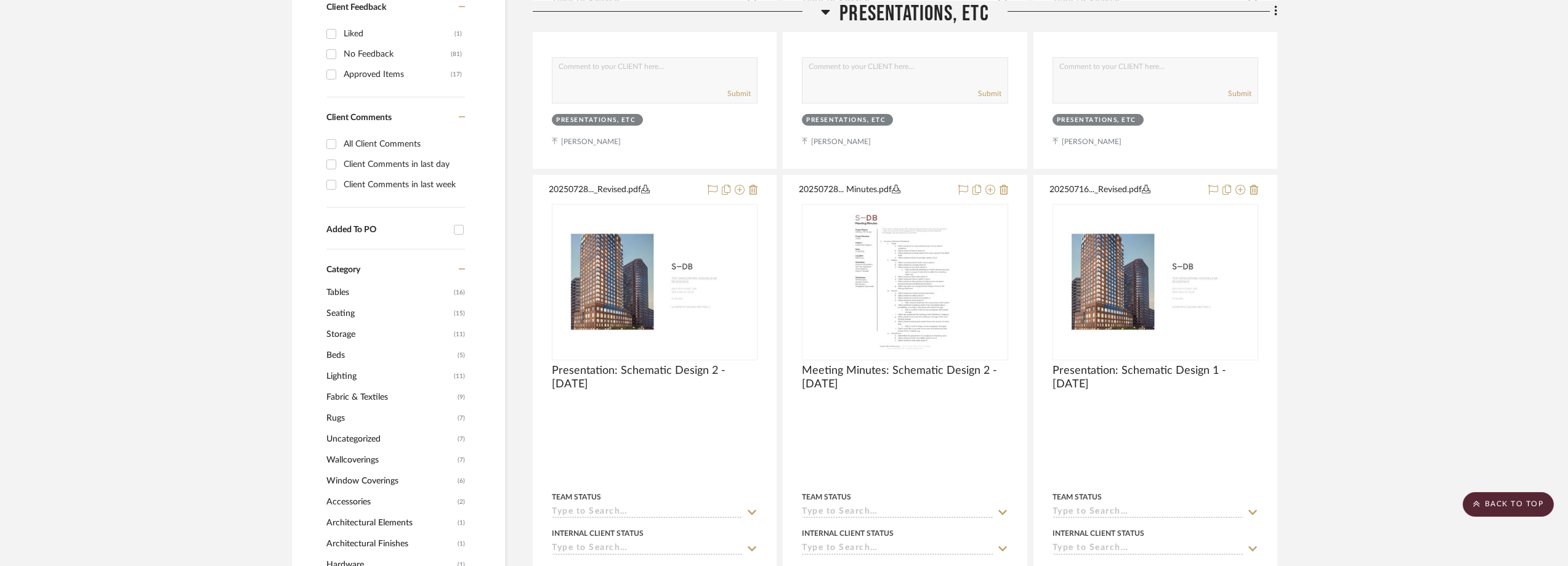
scroll to position [1171, 0]
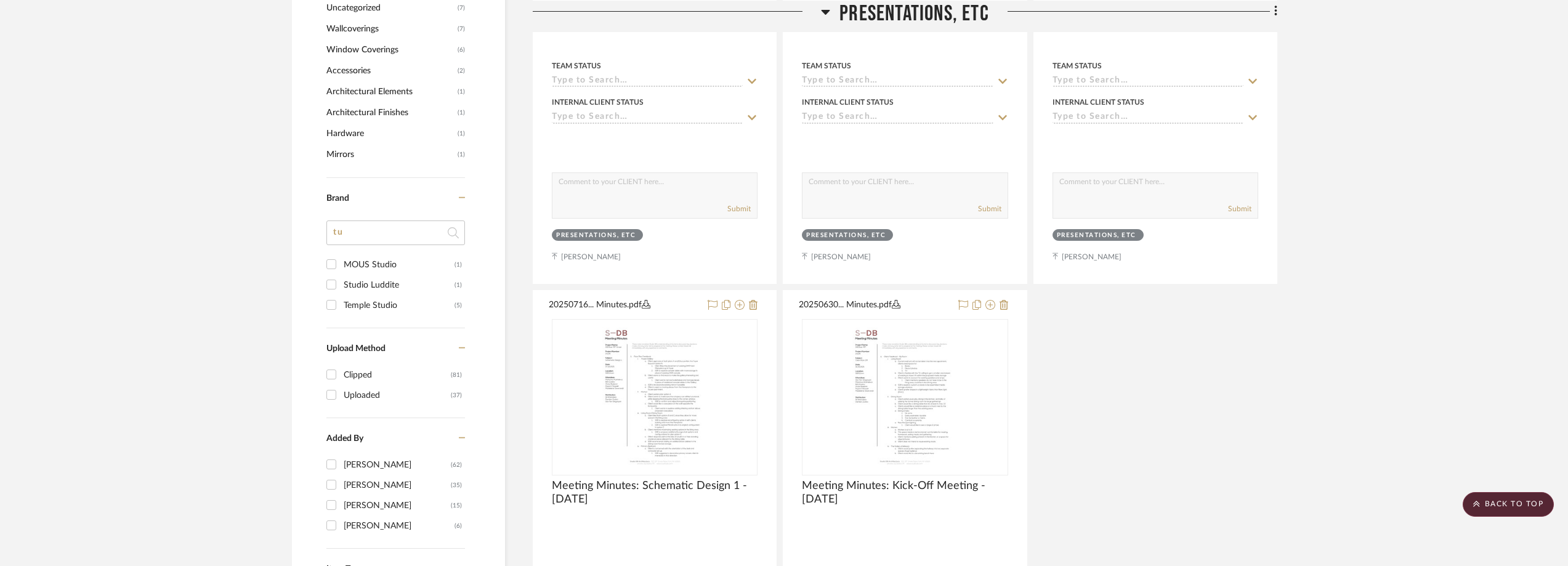
click at [398, 308] on div "Temple Studio" at bounding box center [399, 306] width 111 height 20
click at [341, 308] on input "Temple Studio (5)" at bounding box center [331, 305] width 20 height 20
checkbox input "true"
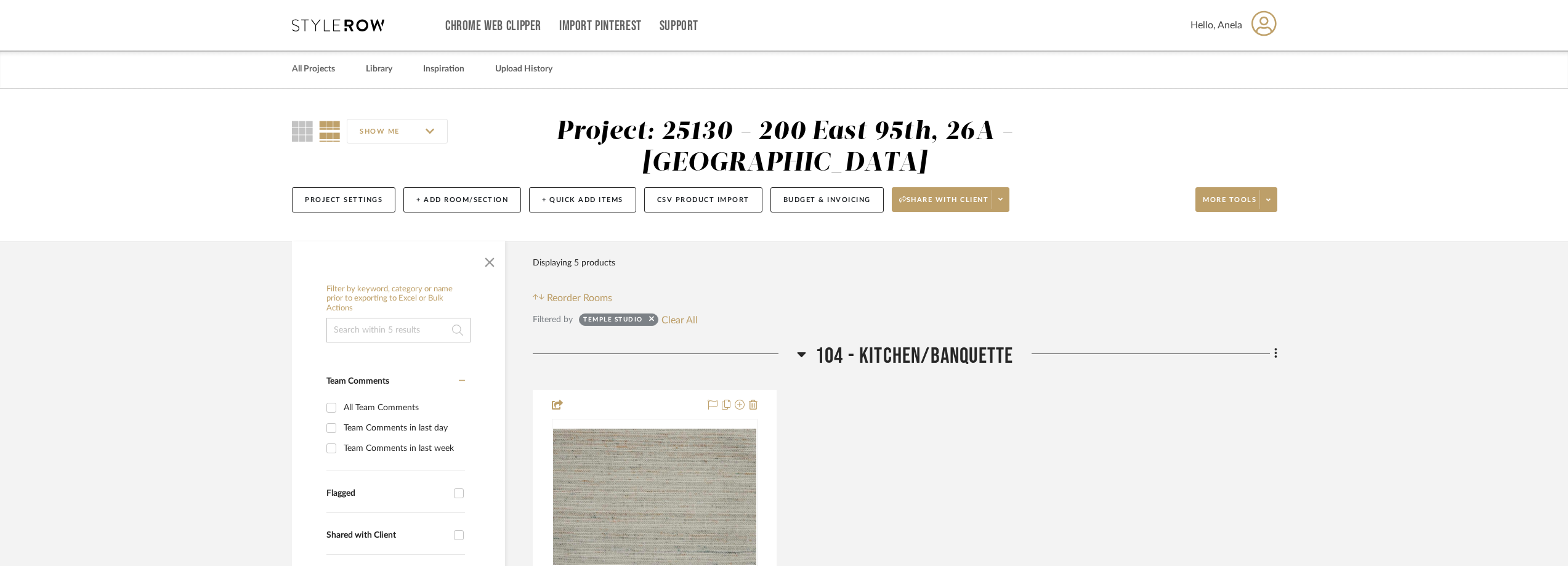
click at [362, 23] on icon at bounding box center [338, 24] width 92 height 12
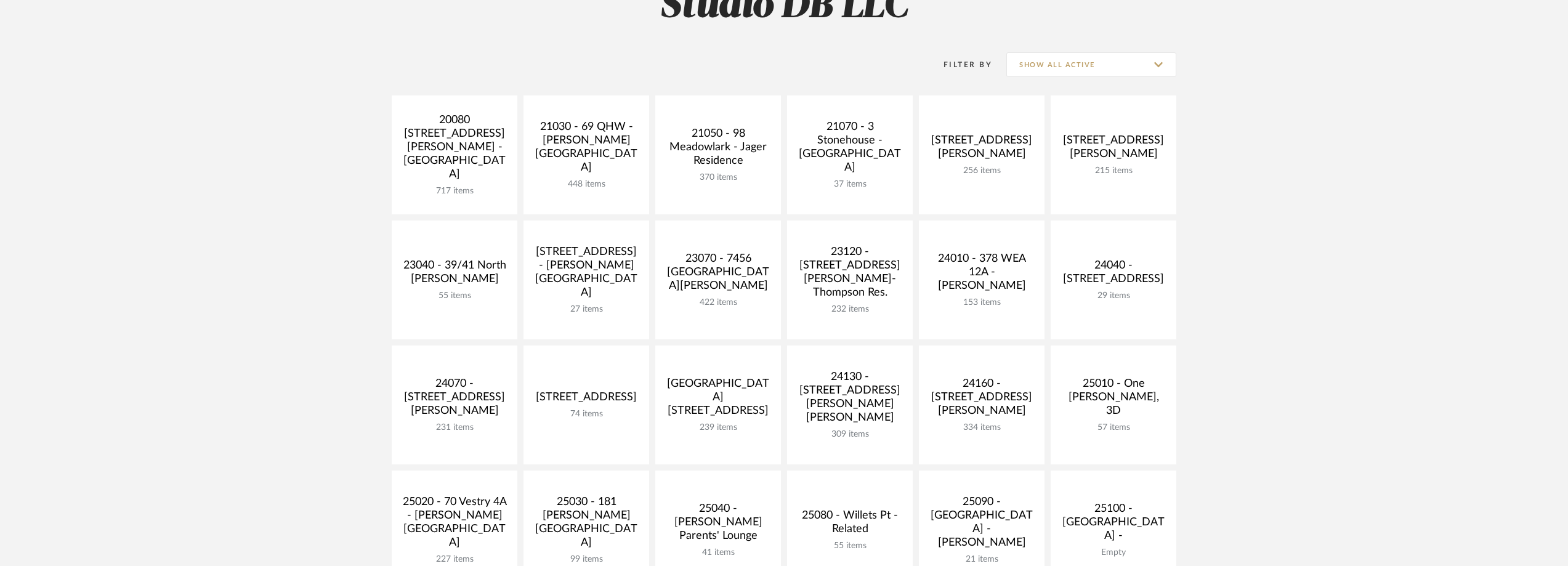
scroll to position [185, 0]
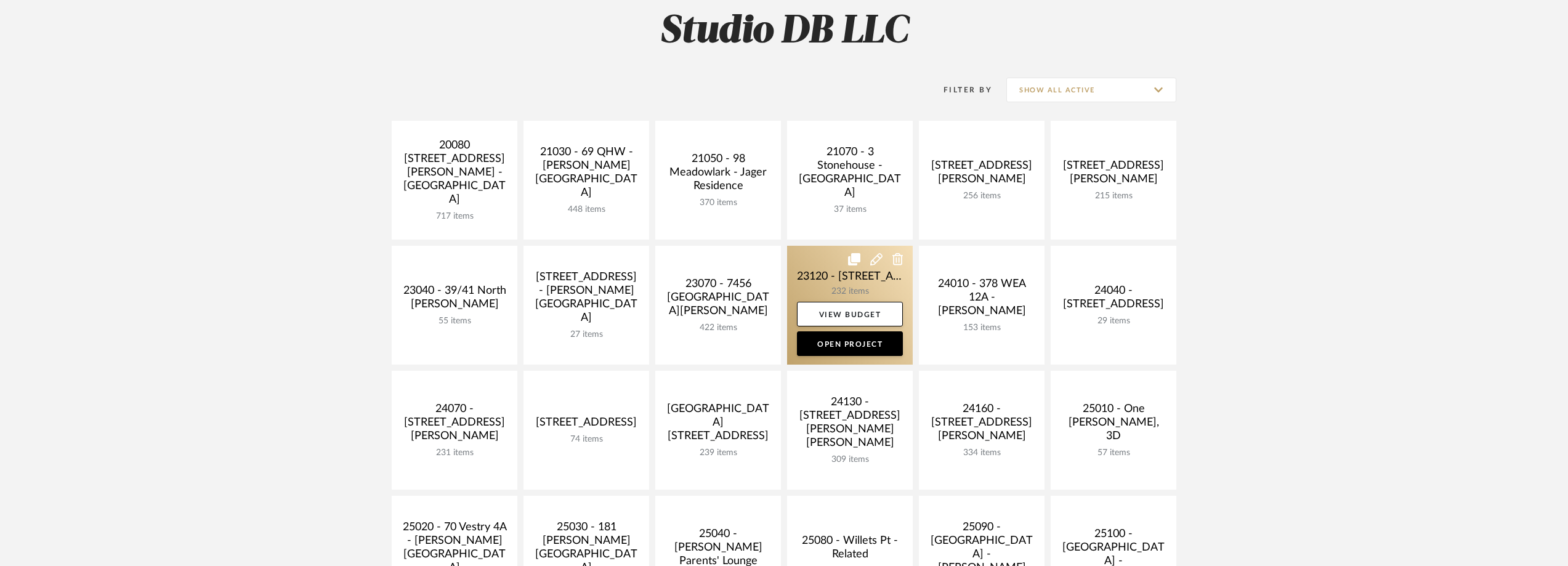
click at [813, 263] on link at bounding box center [850, 306] width 126 height 119
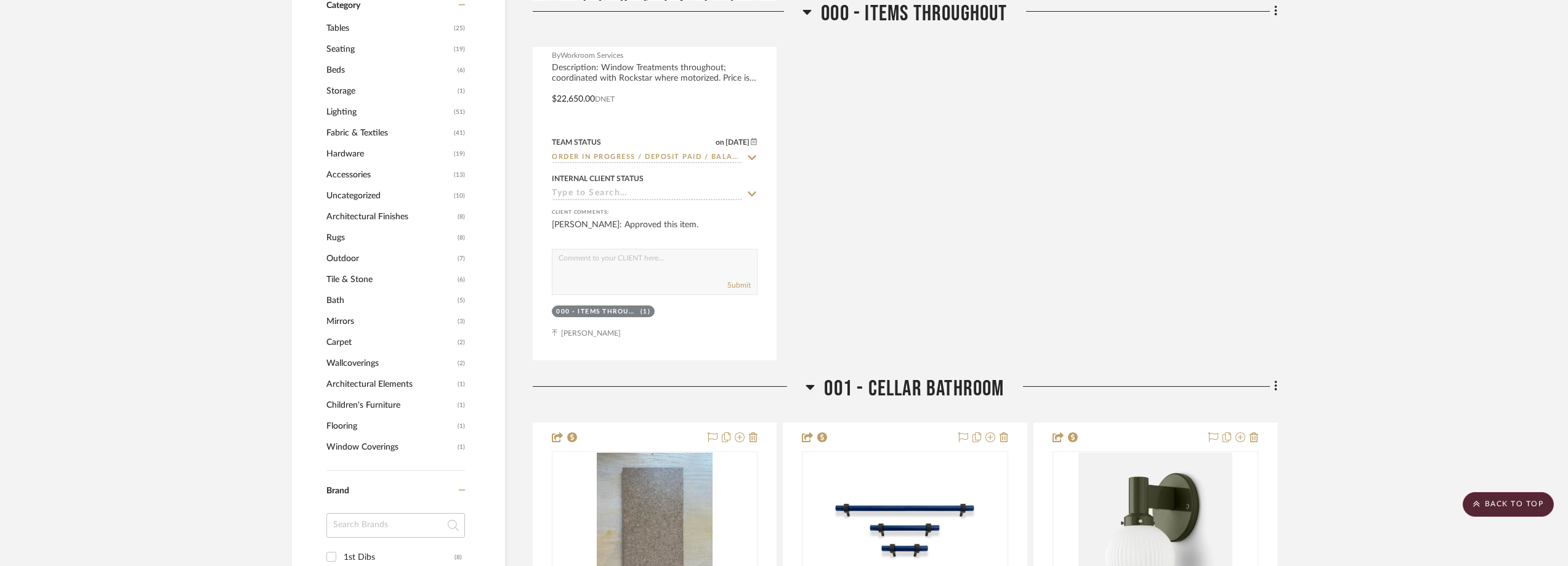
scroll to position [1418, 0]
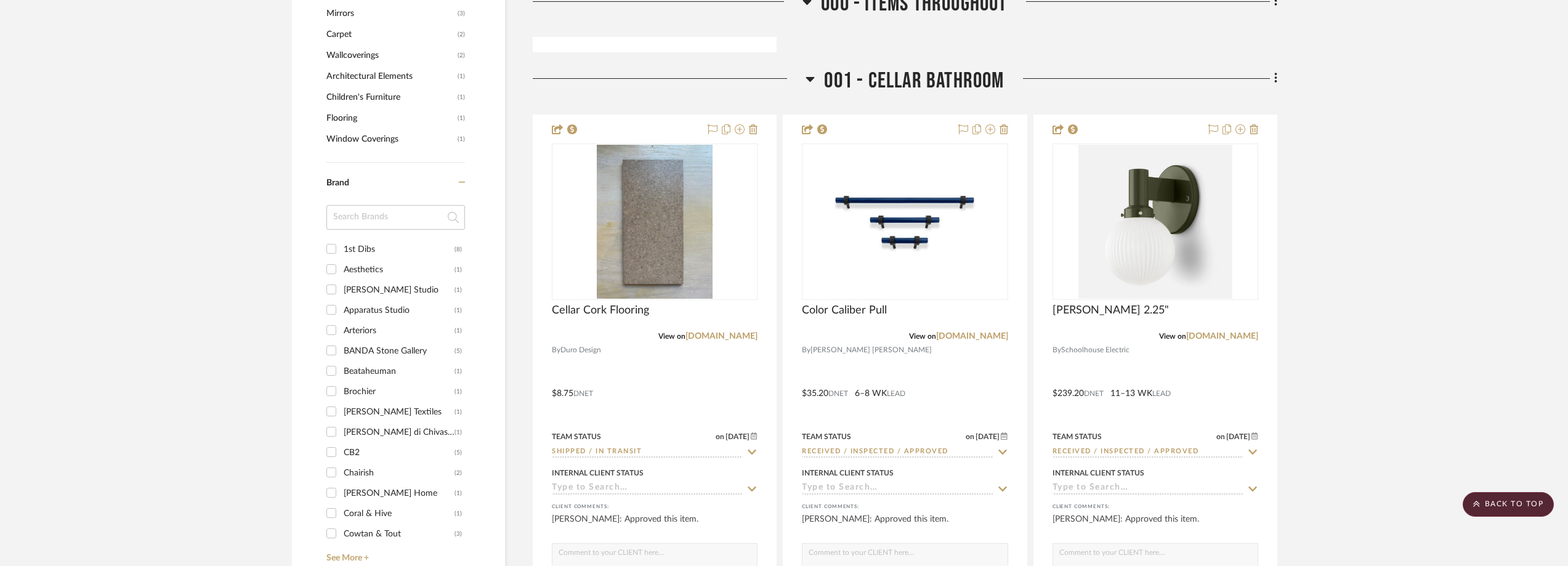
click at [387, 228] on input at bounding box center [396, 217] width 139 height 24
type input "tem"
click at [387, 244] on div "Temple Studio" at bounding box center [399, 249] width 111 height 20
click at [341, 244] on input "Temple Studio (4)" at bounding box center [331, 248] width 20 height 20
checkbox input "true"
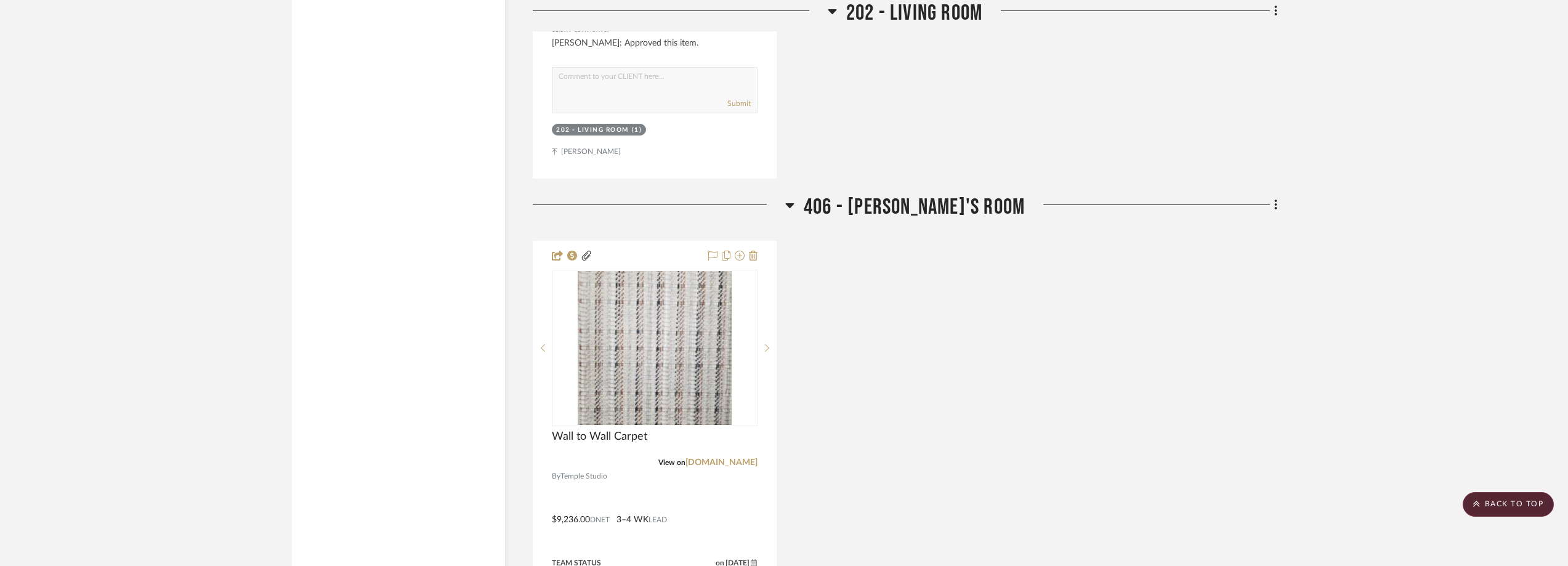
scroll to position [2150, 0]
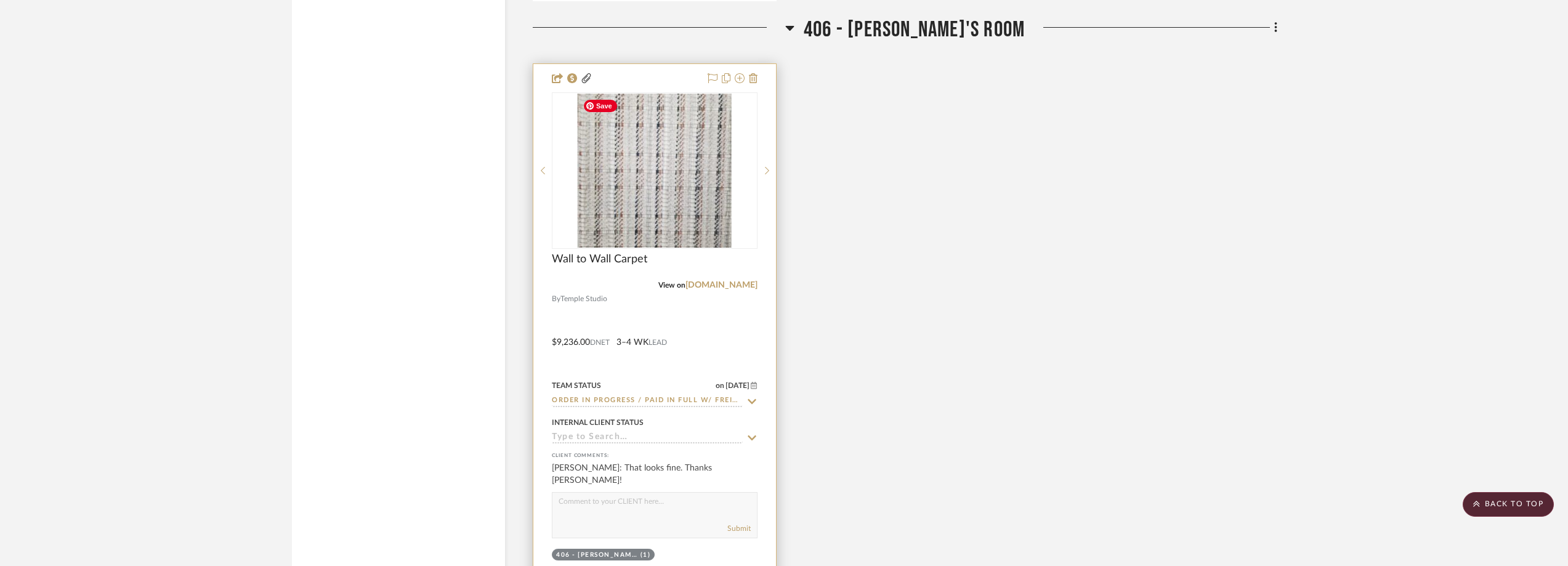
click at [0, 0] on img at bounding box center [0, 0] width 0 height 0
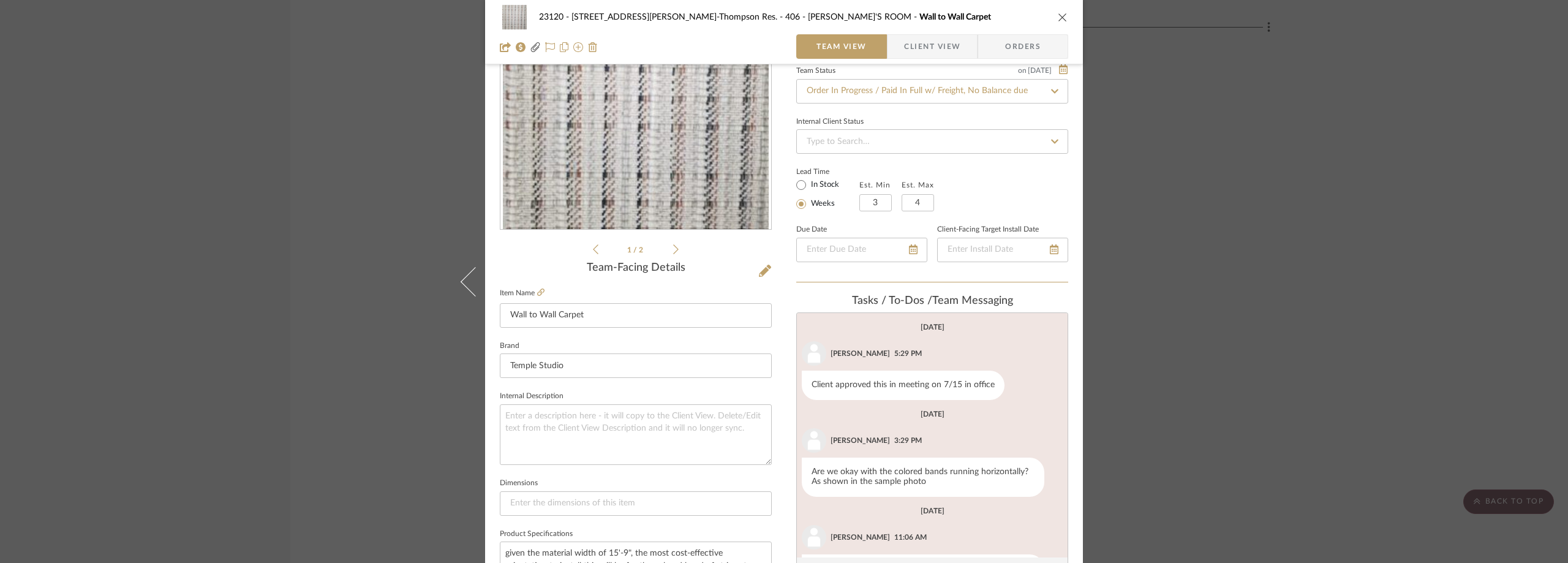
scroll to position [60, 0]
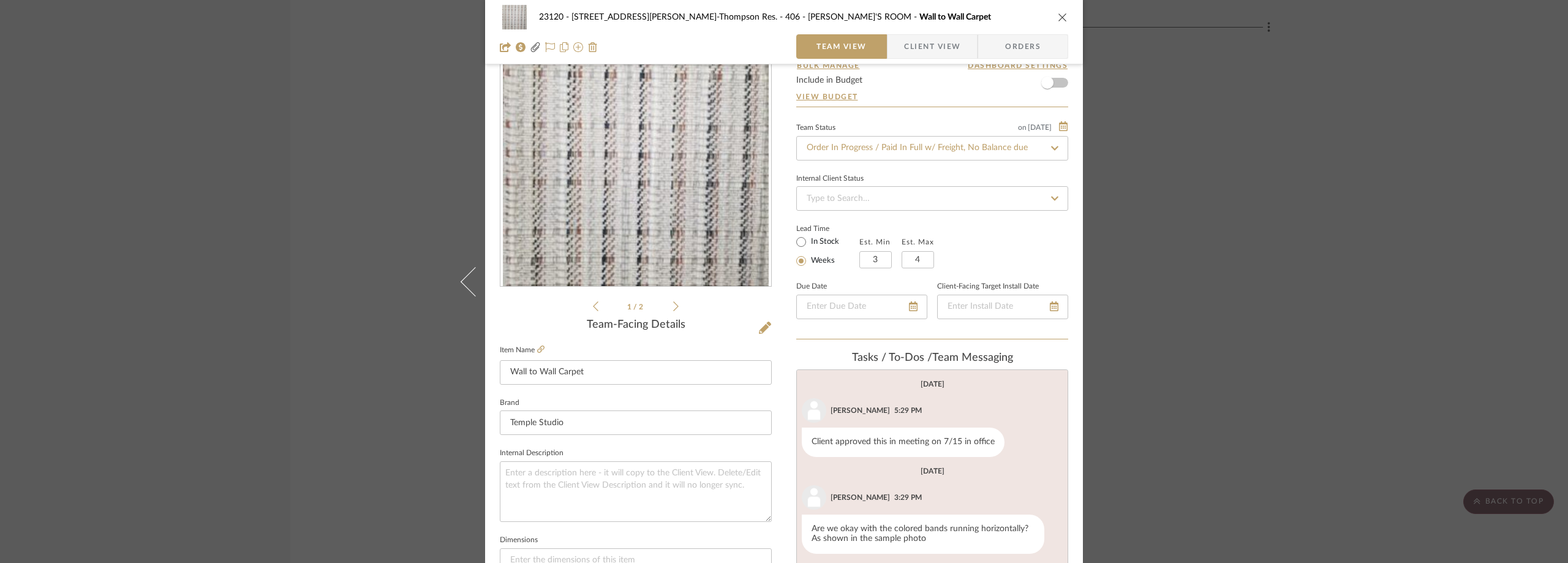
click at [384, 190] on div "23120 - [STREET_ADDRESS][PERSON_NAME]-Thompson Res. 406 - [PERSON_NAME]'S ROOM …" at bounding box center [784, 282] width 1568 height 563
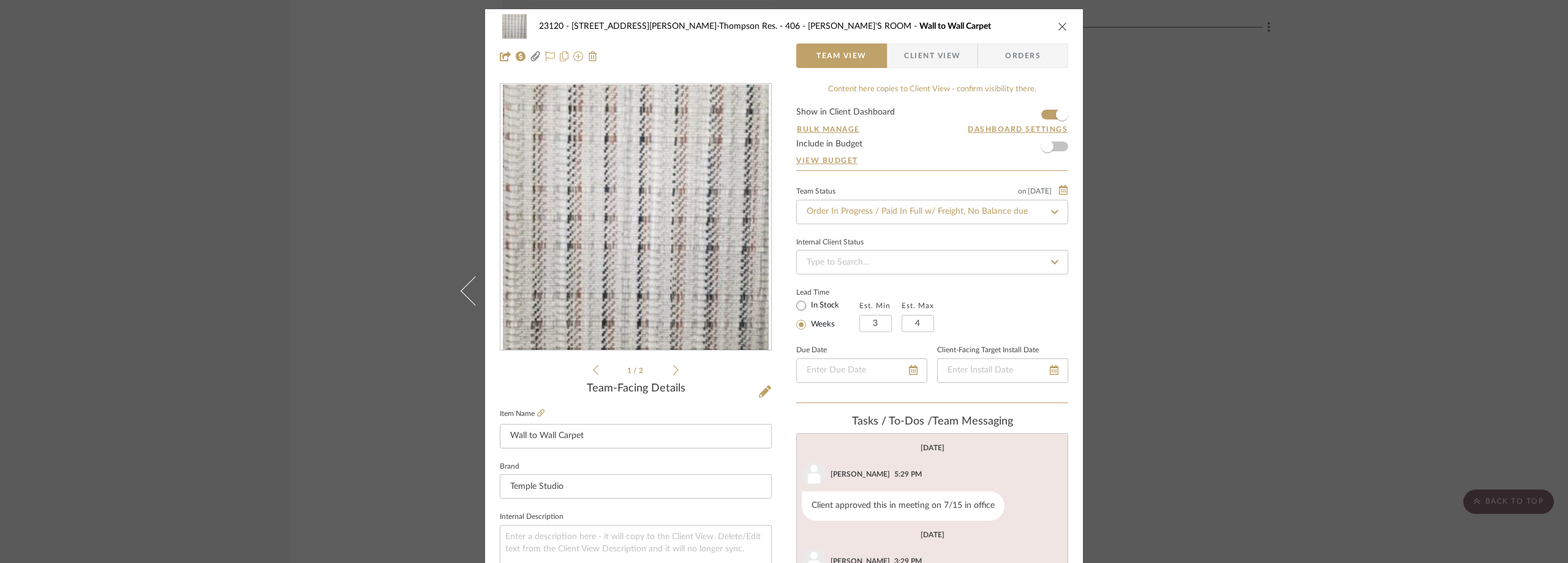
click at [351, 198] on div "23120 - [STREET_ADDRESS][PERSON_NAME]-Thompson Res. 406 - [PERSON_NAME]'S ROOM …" at bounding box center [784, 282] width 1568 height 563
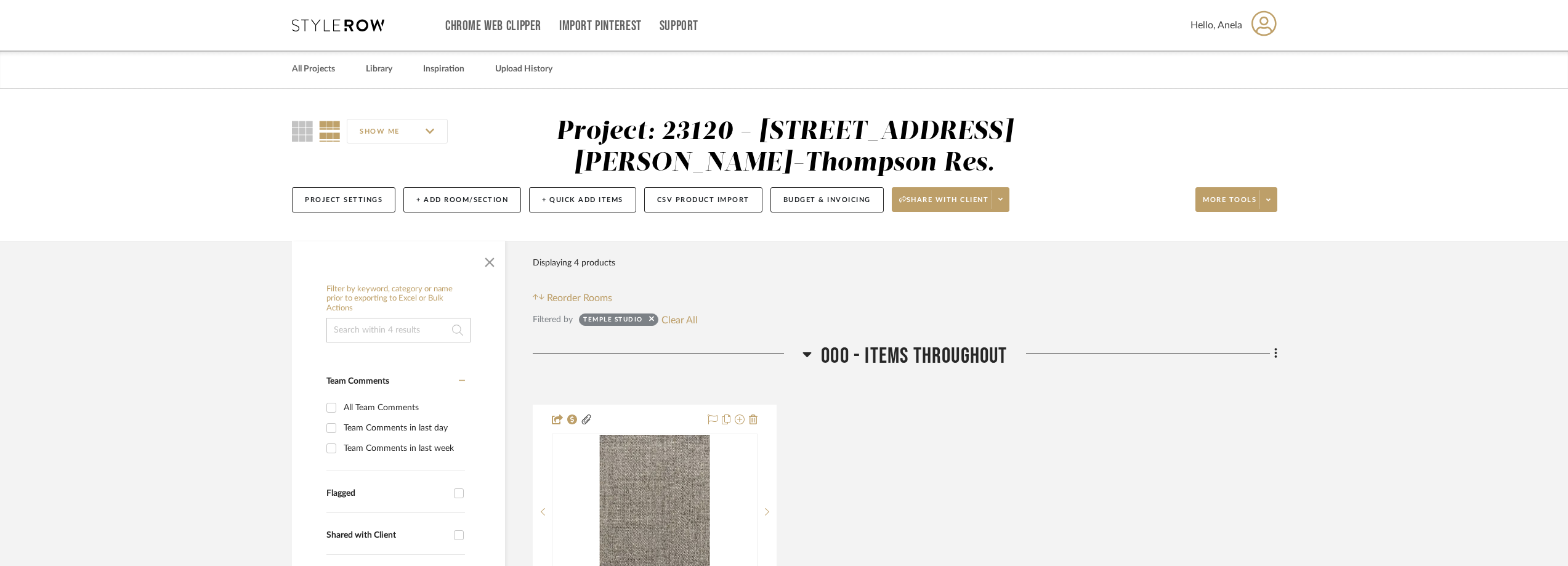
click at [308, 33] on div "Chrome Web Clipper Import Pinterest Support All Projects Library Inspiration Up…" at bounding box center [784, 25] width 986 height 51
click at [308, 29] on icon at bounding box center [338, 24] width 92 height 12
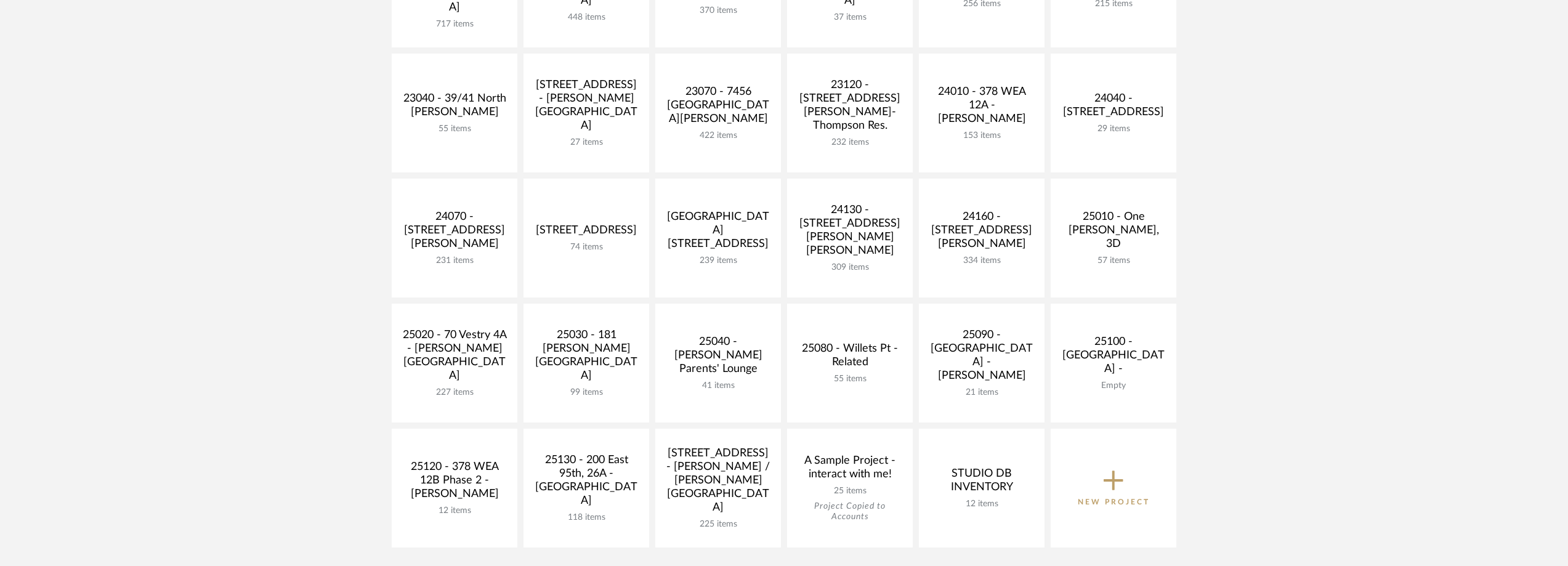
scroll to position [369, 0]
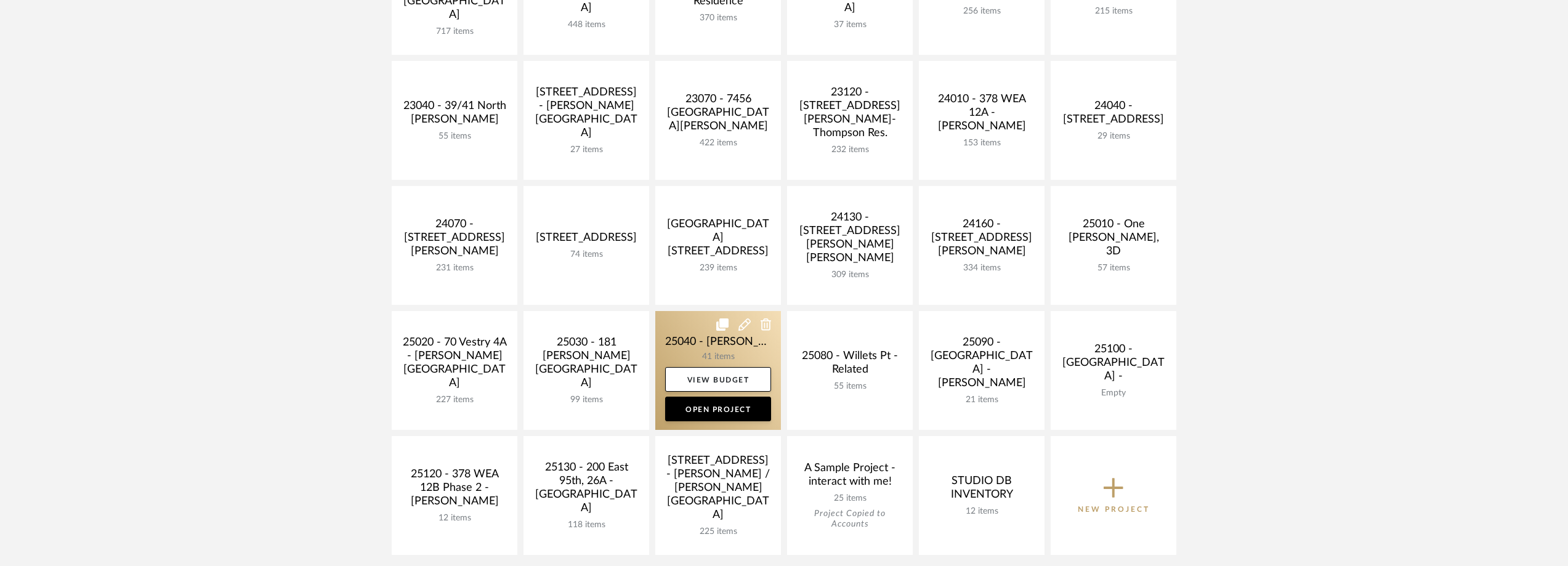
click at [716, 345] on link at bounding box center [719, 370] width 126 height 119
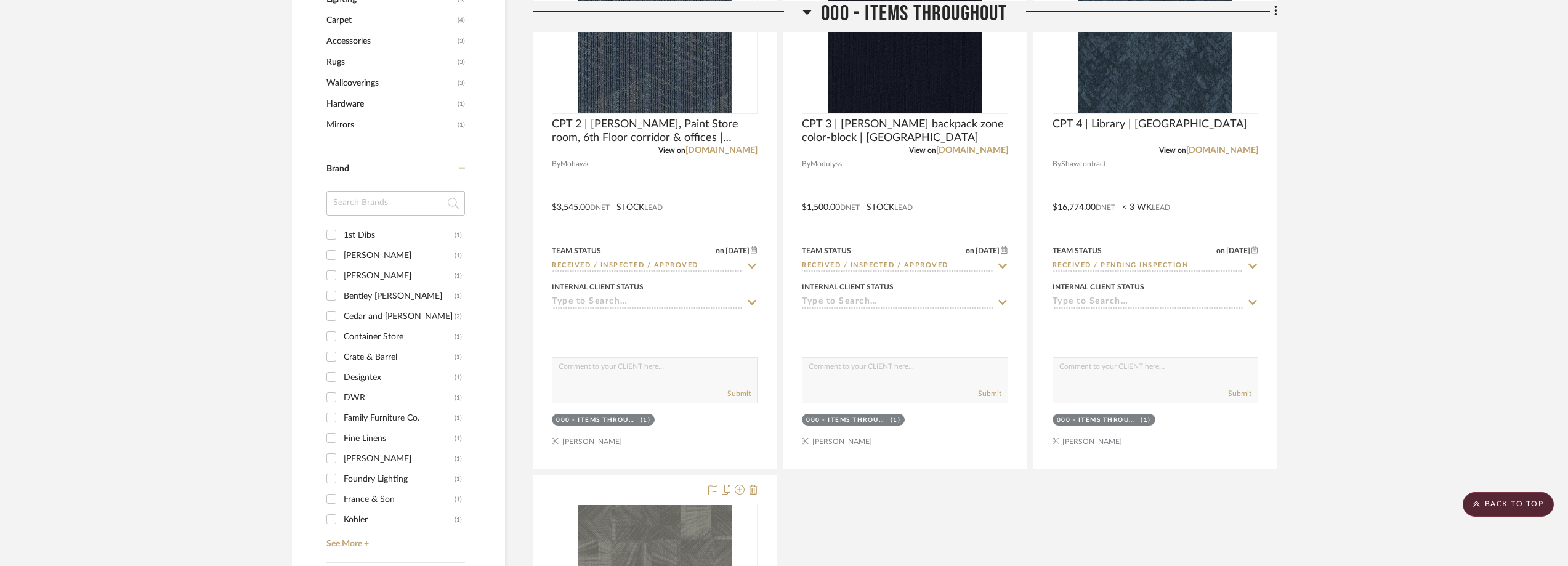
click at [388, 393] on div "DWR" at bounding box center [399, 398] width 111 height 20
click at [341, 393] on input "DWR (1)" at bounding box center [331, 397] width 20 height 20
checkbox input "true"
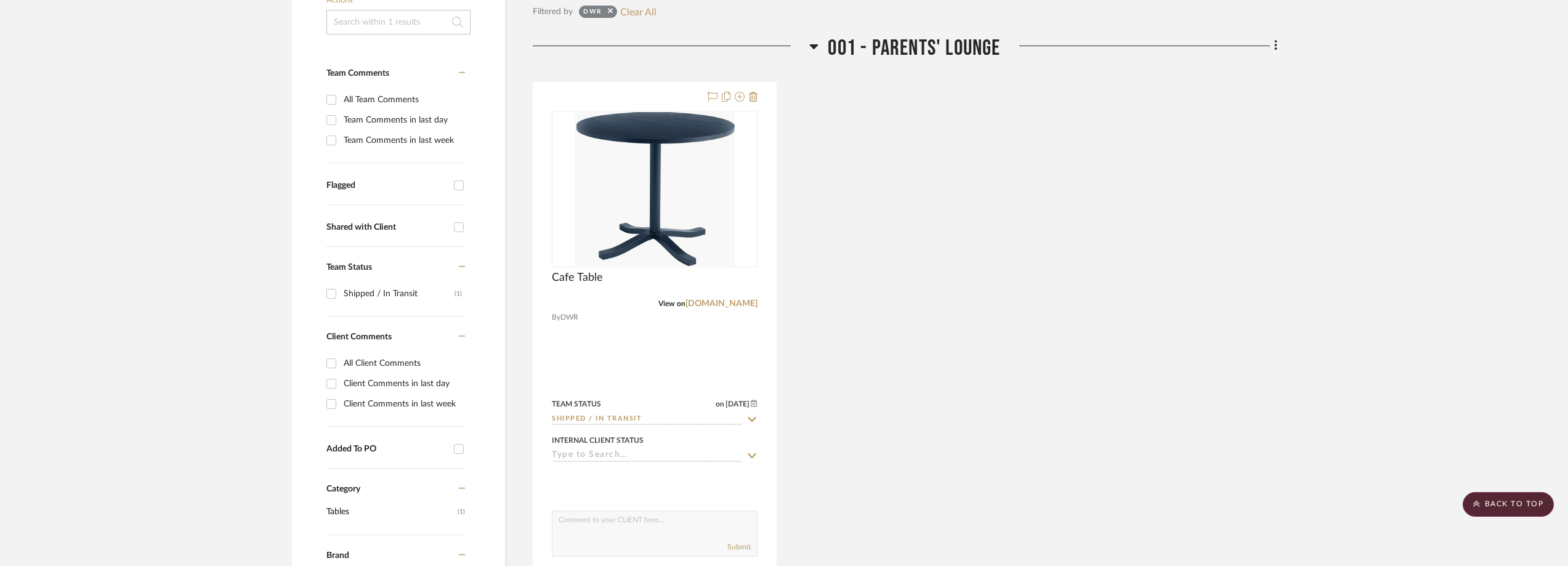
scroll to position [227, 0]
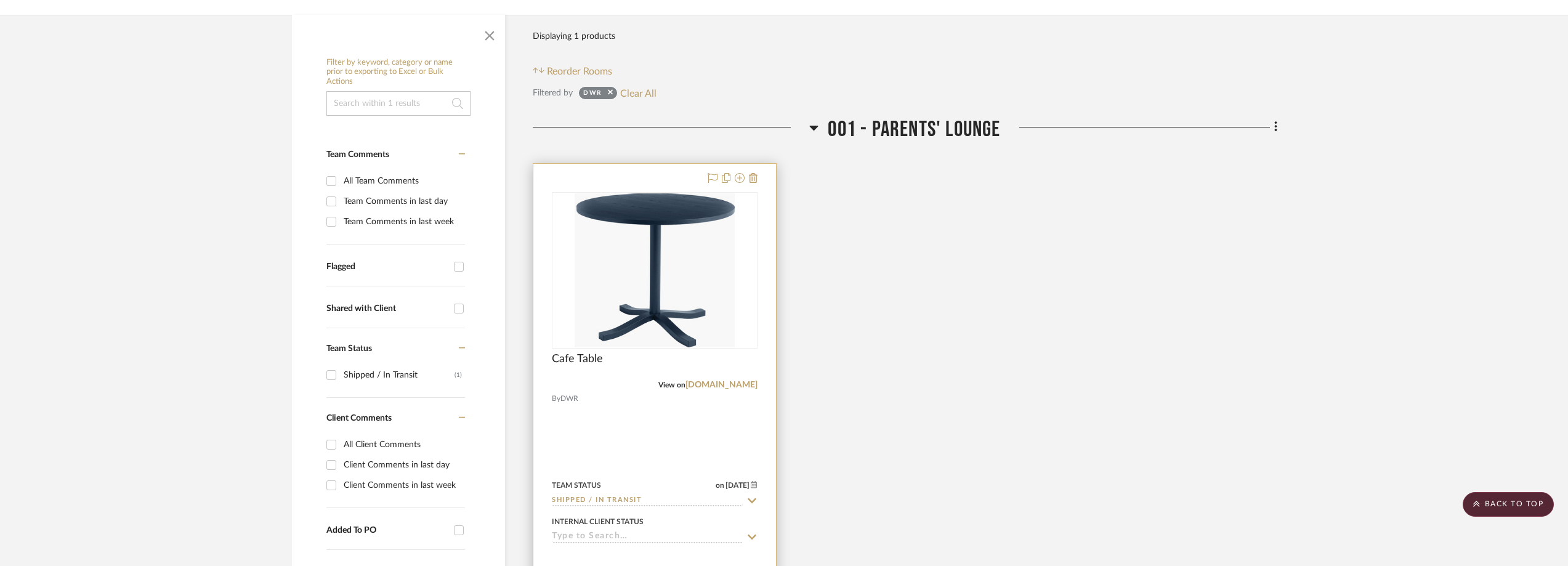
click at [749, 499] on icon at bounding box center [753, 500] width 8 height 5
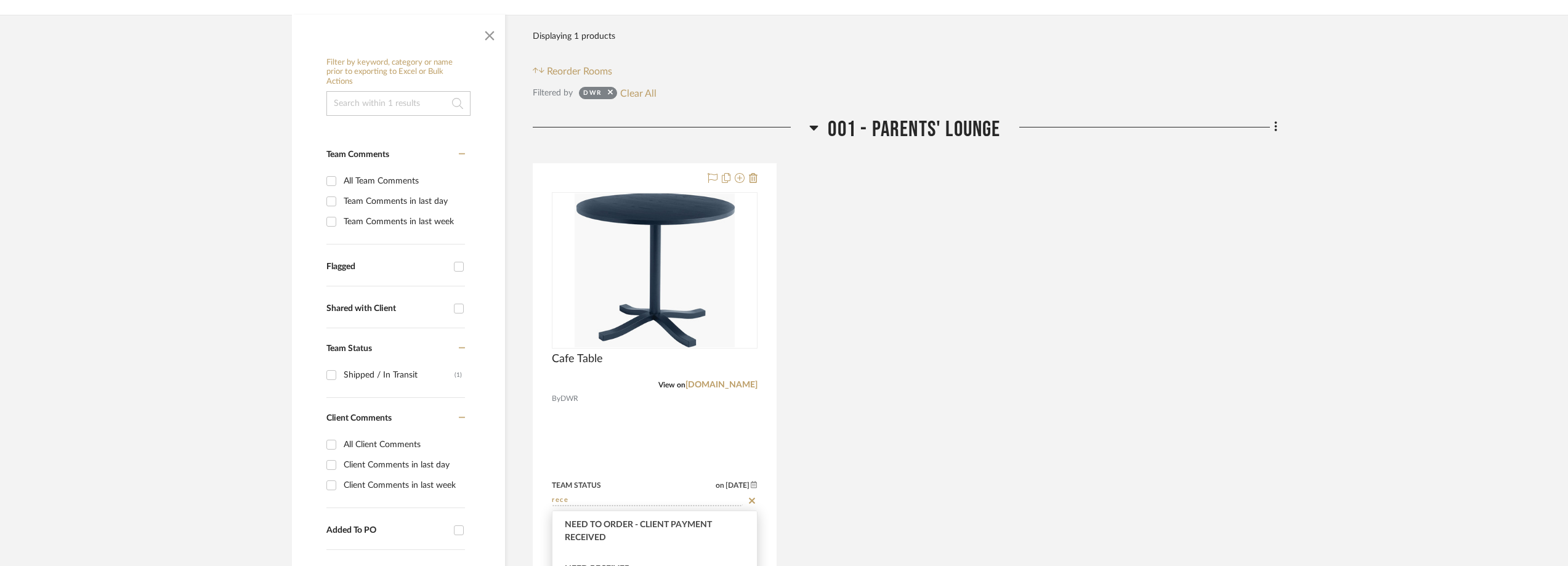
scroll to position [95, 0]
type input "rece"
click at [670, 535] on span "Received / Pending Inspection" at bounding box center [635, 539] width 142 height 8
type input "[DATE]"
type input "Received / Pending Inspection"
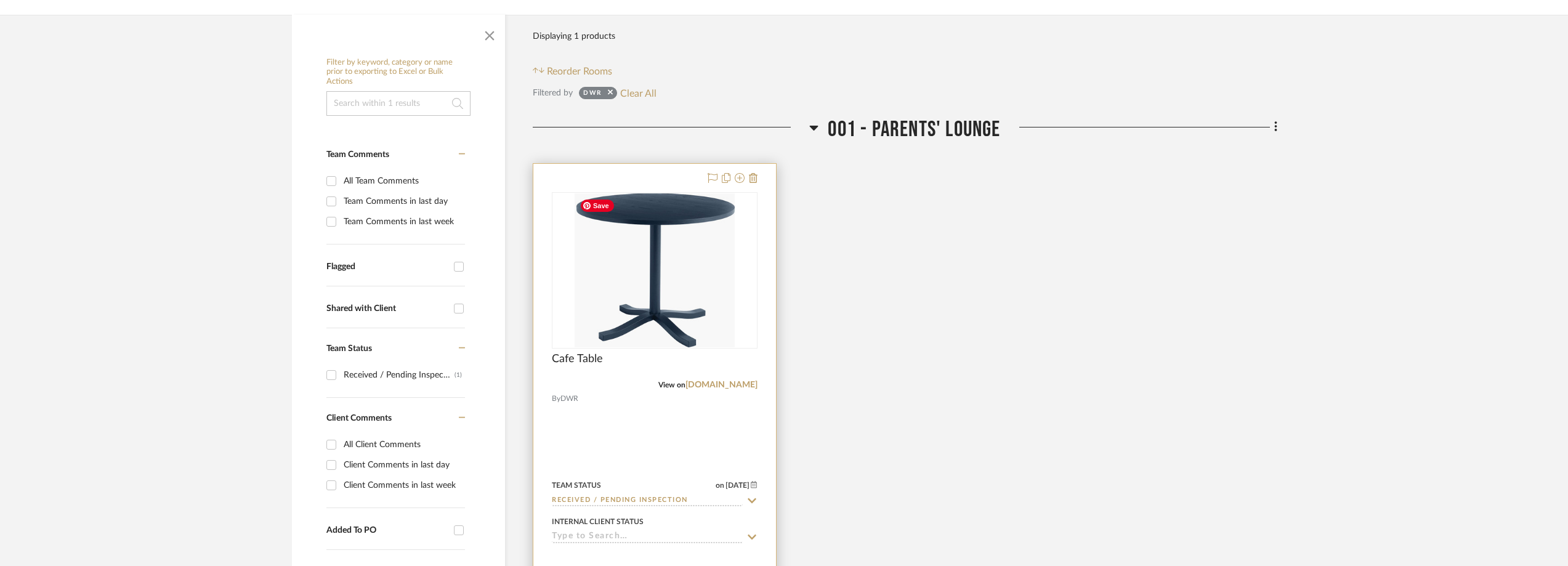
click at [0, 0] on img at bounding box center [0, 0] width 0 height 0
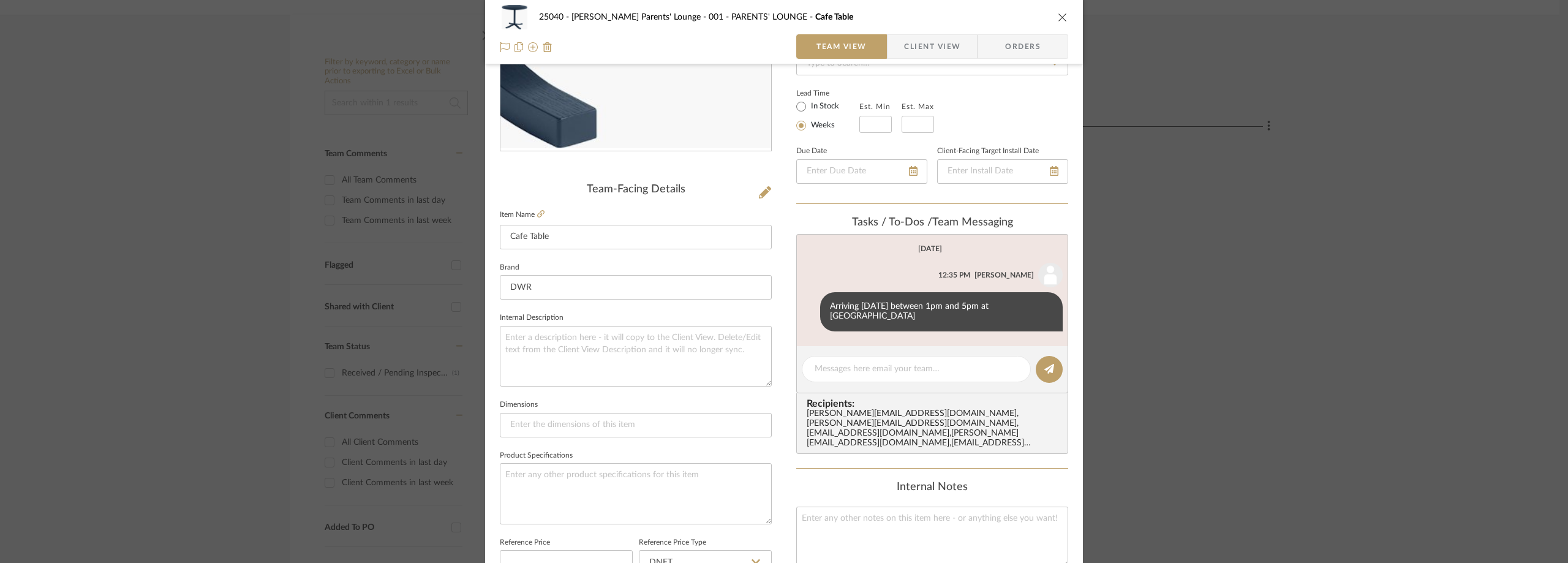
scroll to position [245, 0]
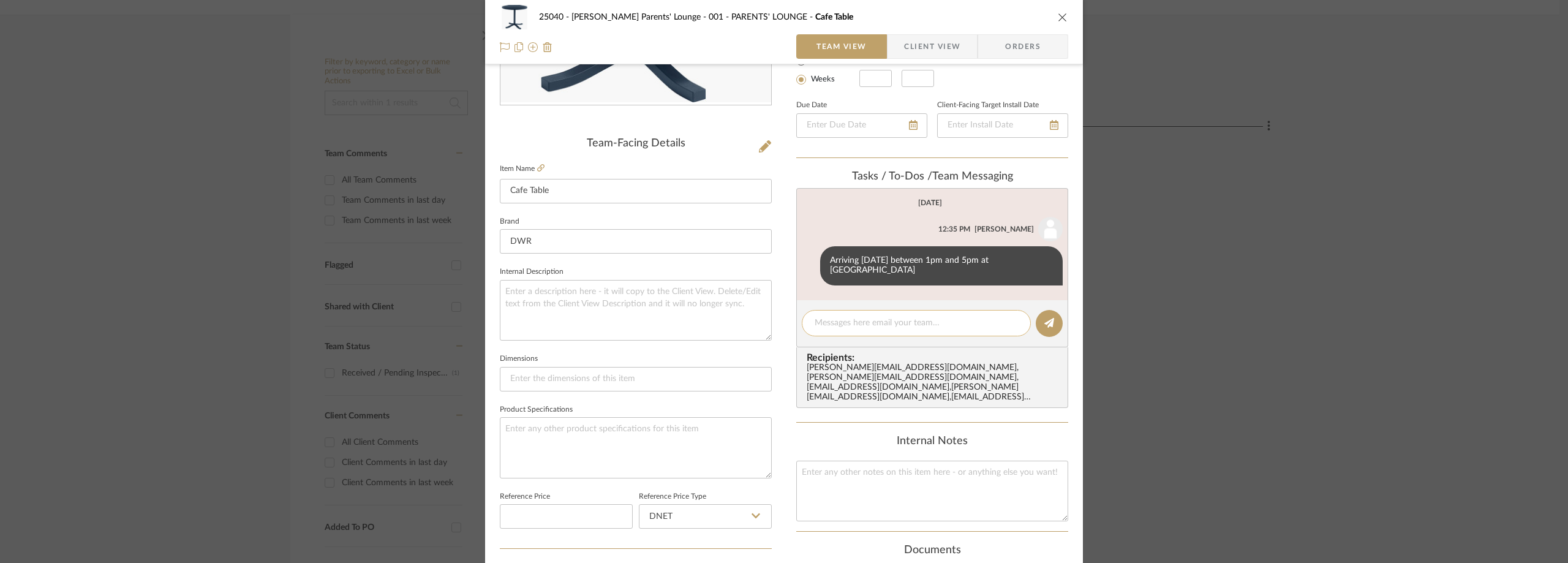
click at [832, 326] on textarea at bounding box center [917, 324] width 204 height 13
type textarea "Delivered [DATE] 11:07am"
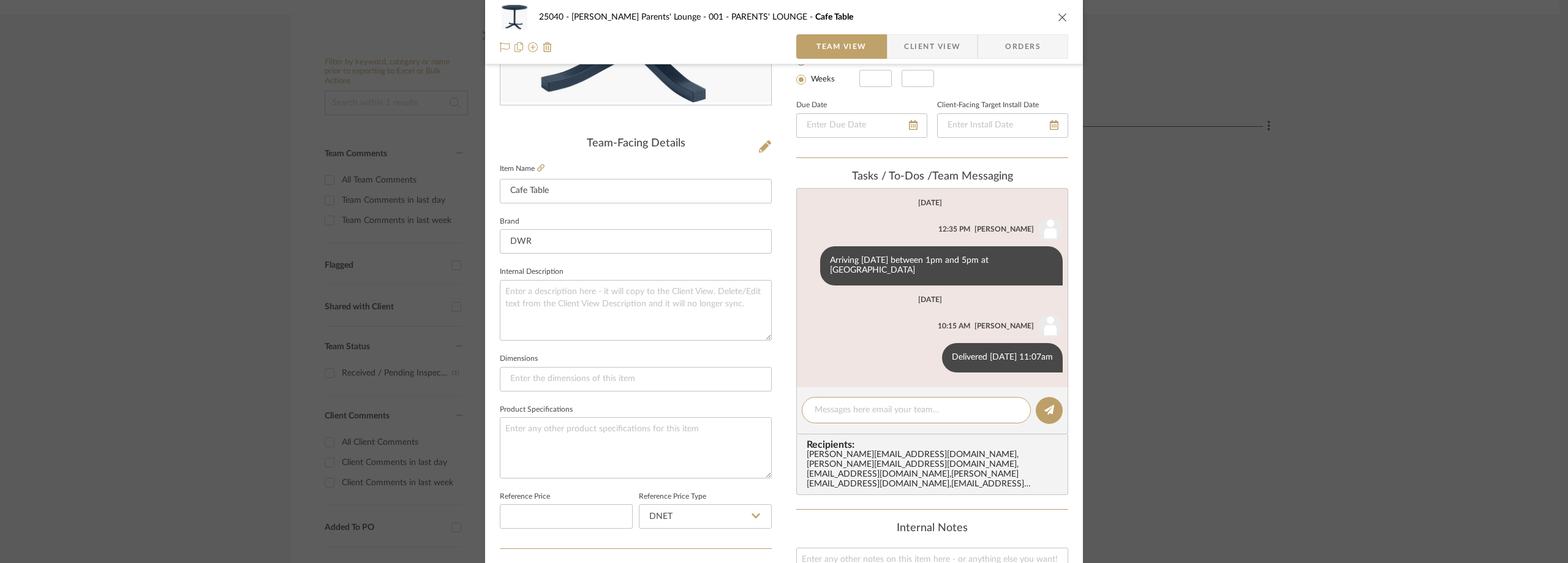
scroll to position [0, 0]
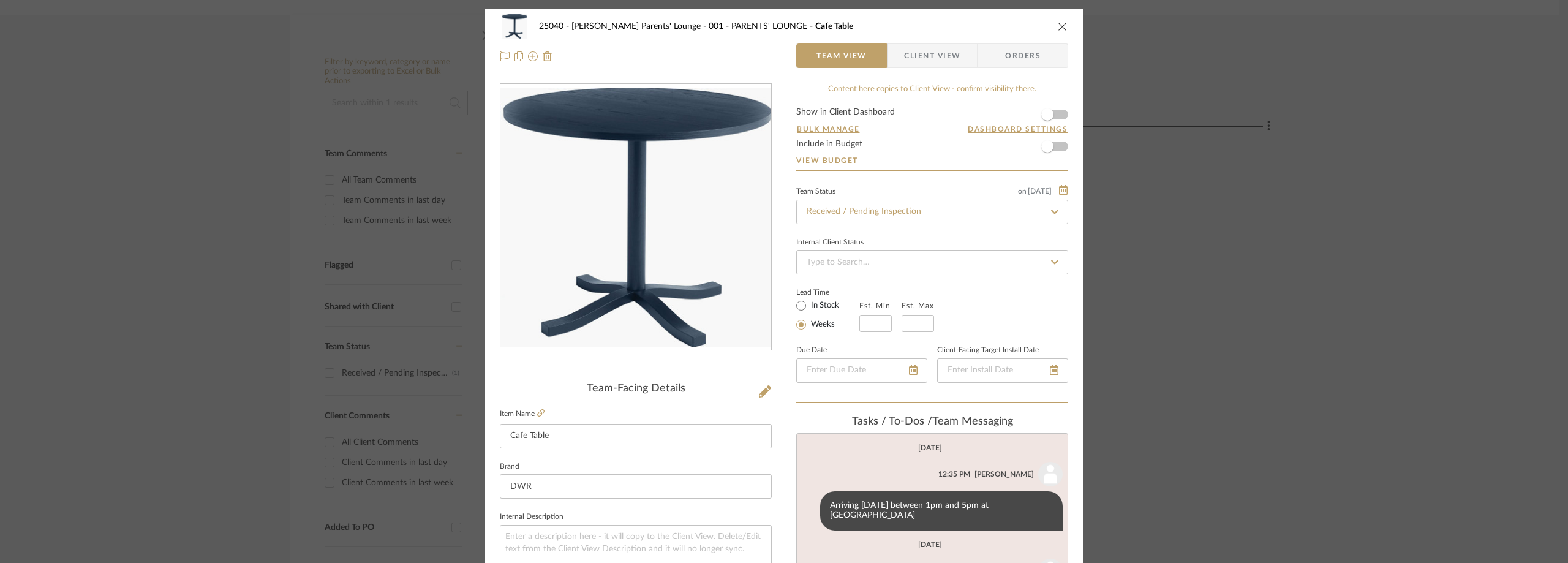
click at [135, 194] on div "25040 - [PERSON_NAME] Parents' Lounge 001 - PARENTS' LOUNGE Cafe Table Team Vie…" at bounding box center [784, 282] width 1568 height 563
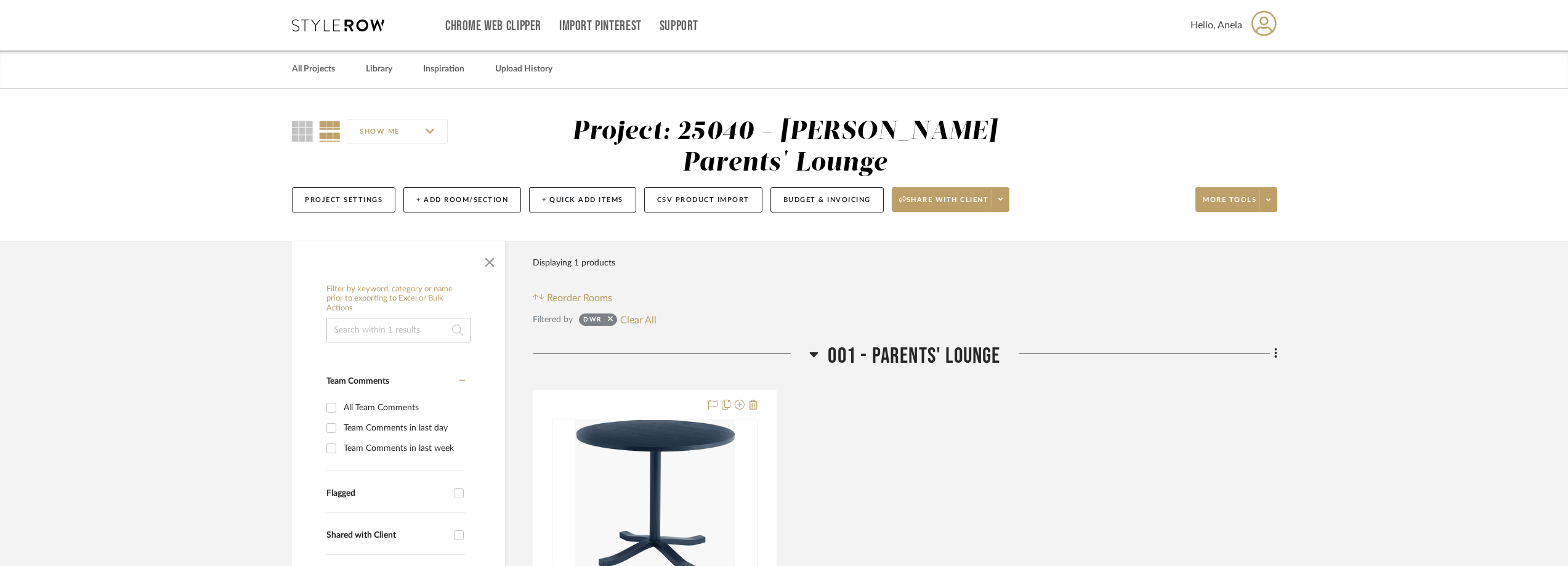
click at [312, 21] on icon at bounding box center [338, 24] width 92 height 12
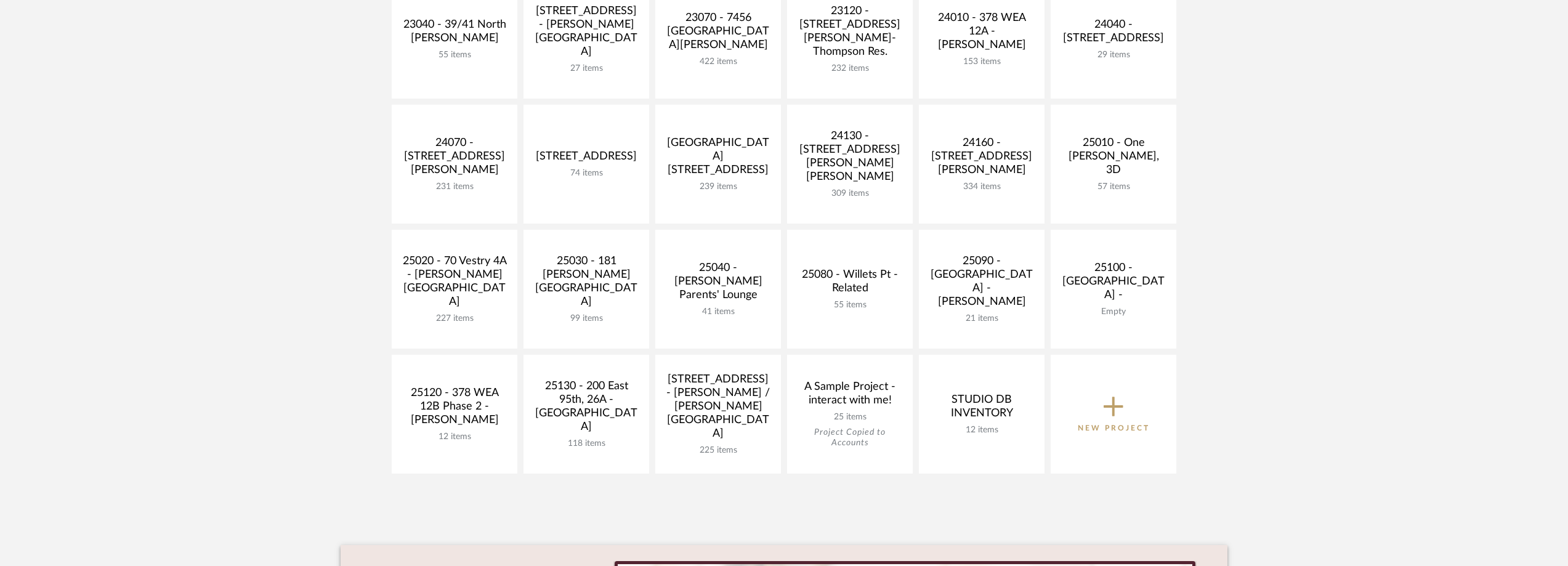
scroll to position [432, 0]
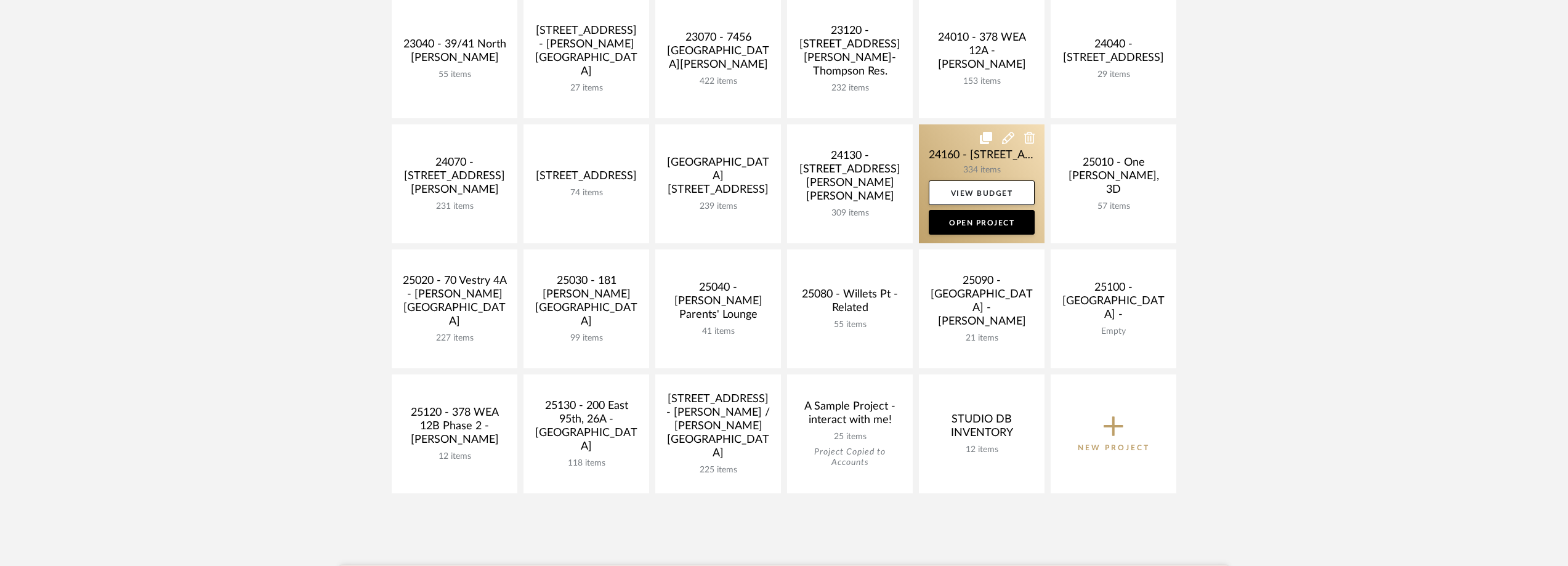
click at [993, 154] on link at bounding box center [982, 183] width 126 height 119
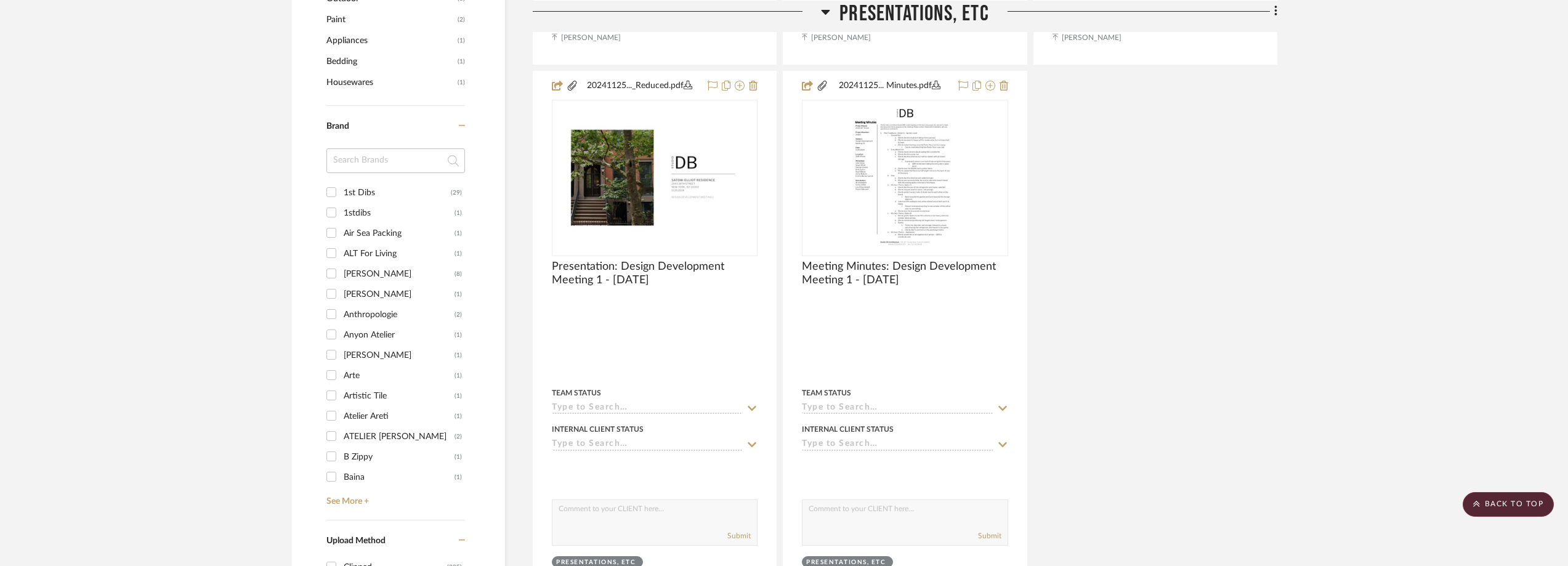
scroll to position [1295, 0]
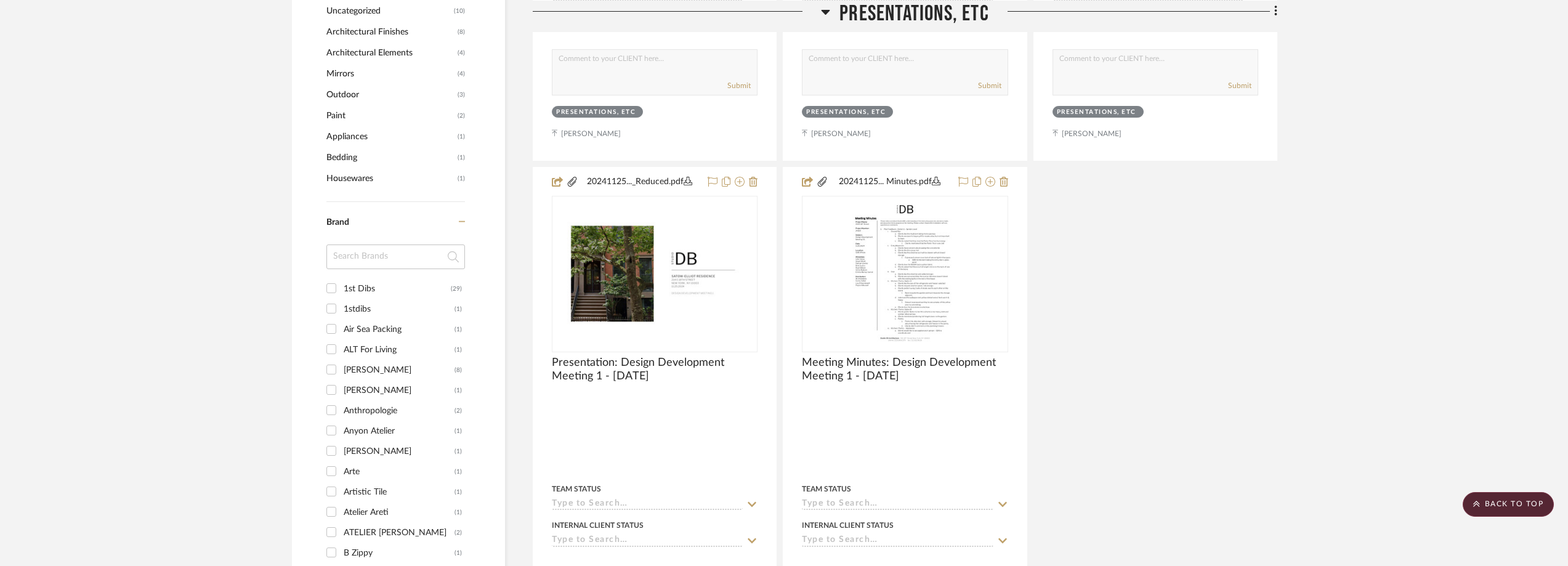
click at [355, 255] on input at bounding box center [396, 257] width 139 height 24
type input "bddw"
click at [365, 286] on div "BDDW" at bounding box center [399, 289] width 111 height 20
click at [341, 286] on input "BDDW (3)" at bounding box center [331, 288] width 20 height 20
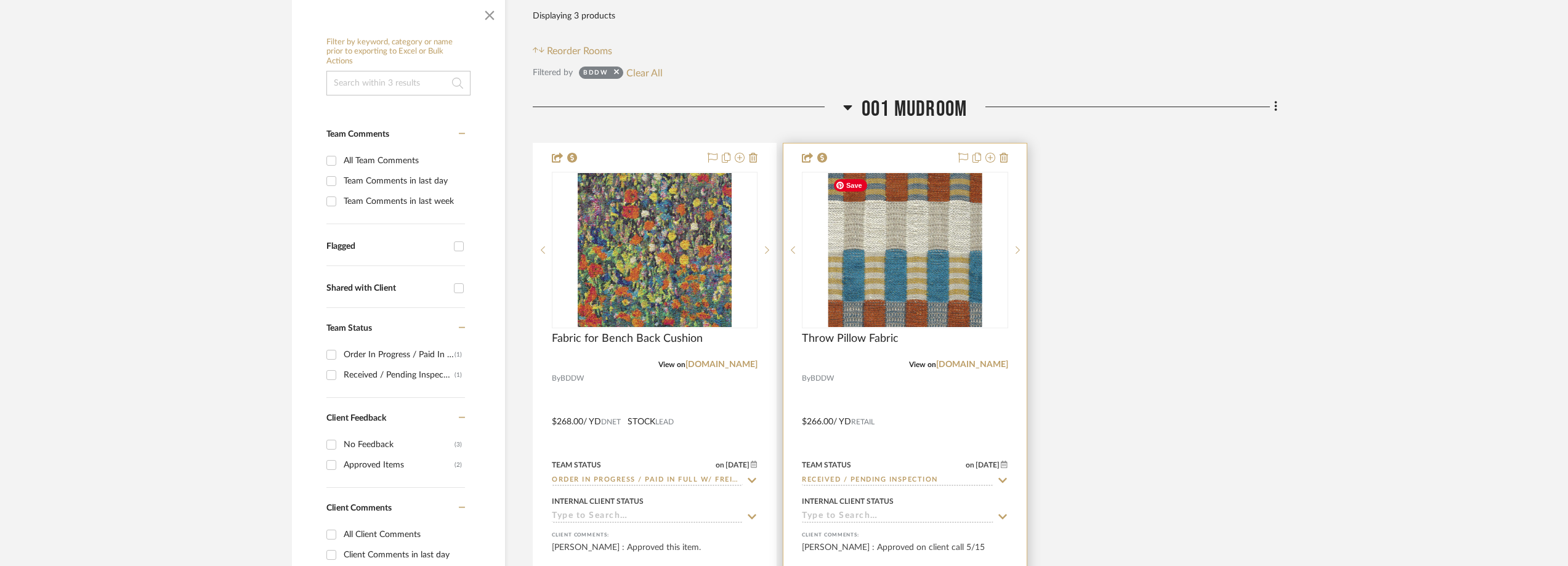
scroll to position [740, 0]
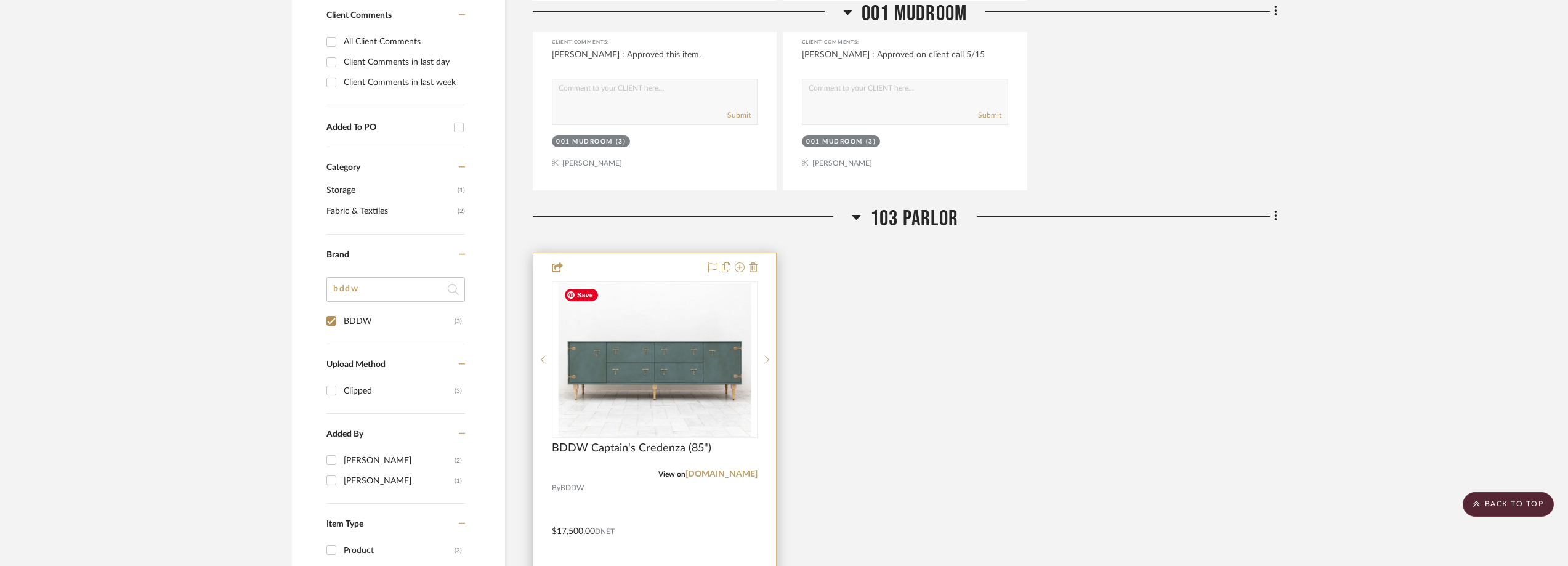
click at [636, 331] on img "0" at bounding box center [655, 360] width 193 height 154
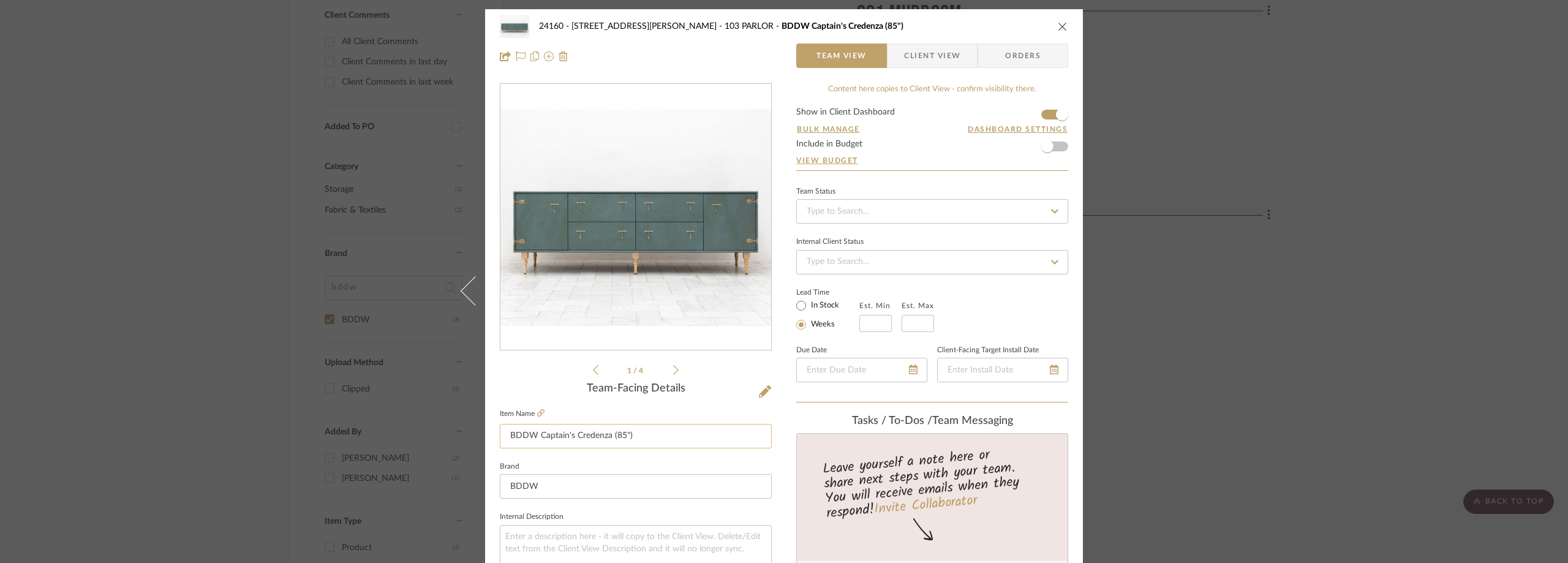
scroll to position [552, 0]
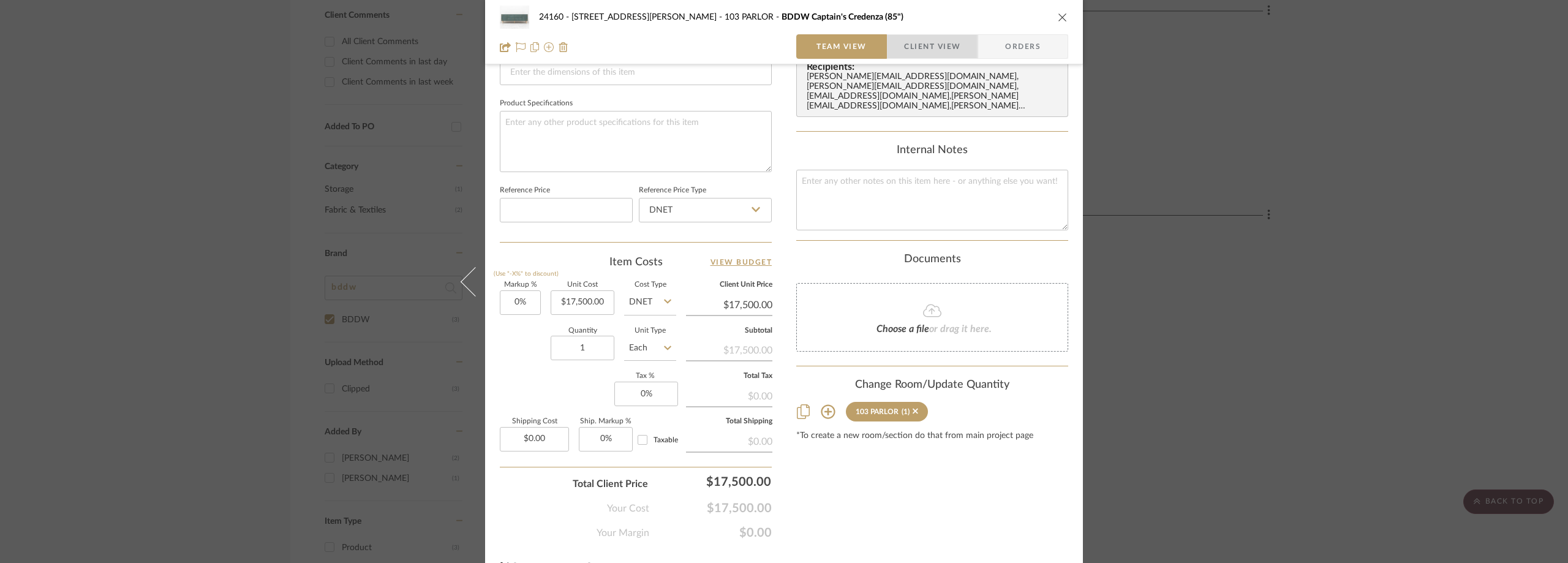
click at [888, 57] on span "button" at bounding box center [896, 47] width 17 height 24
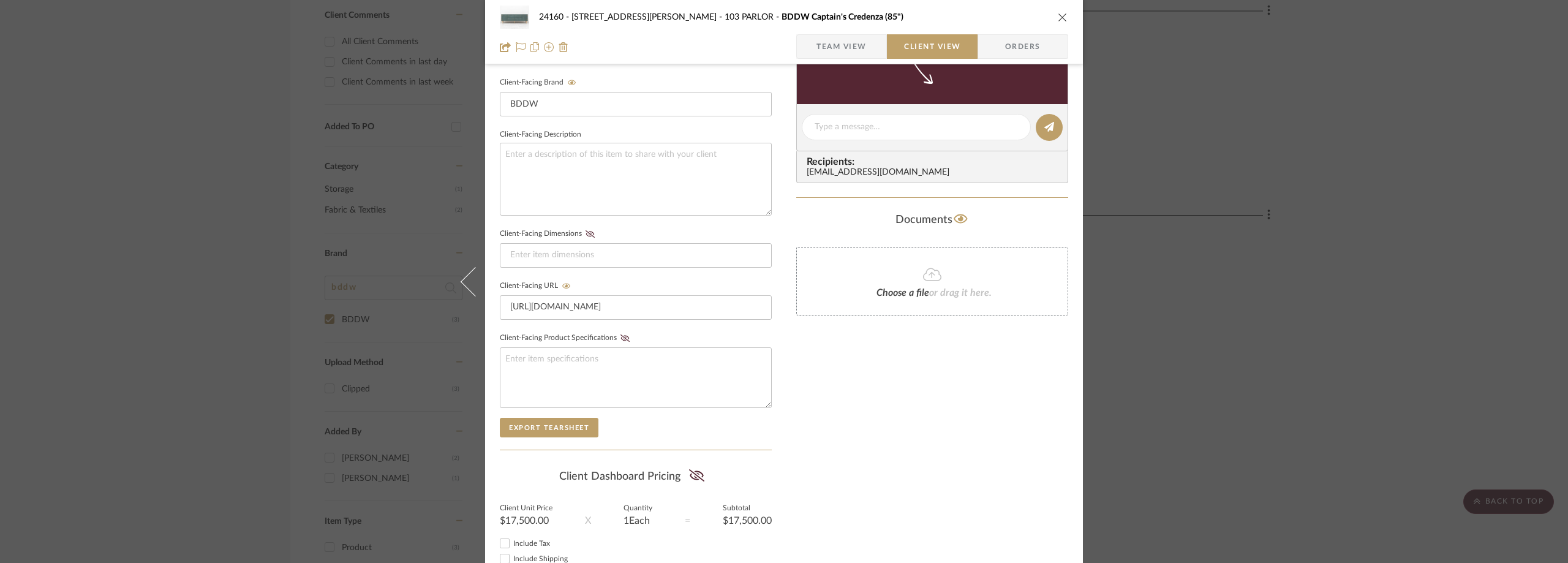
scroll to position [467, 0]
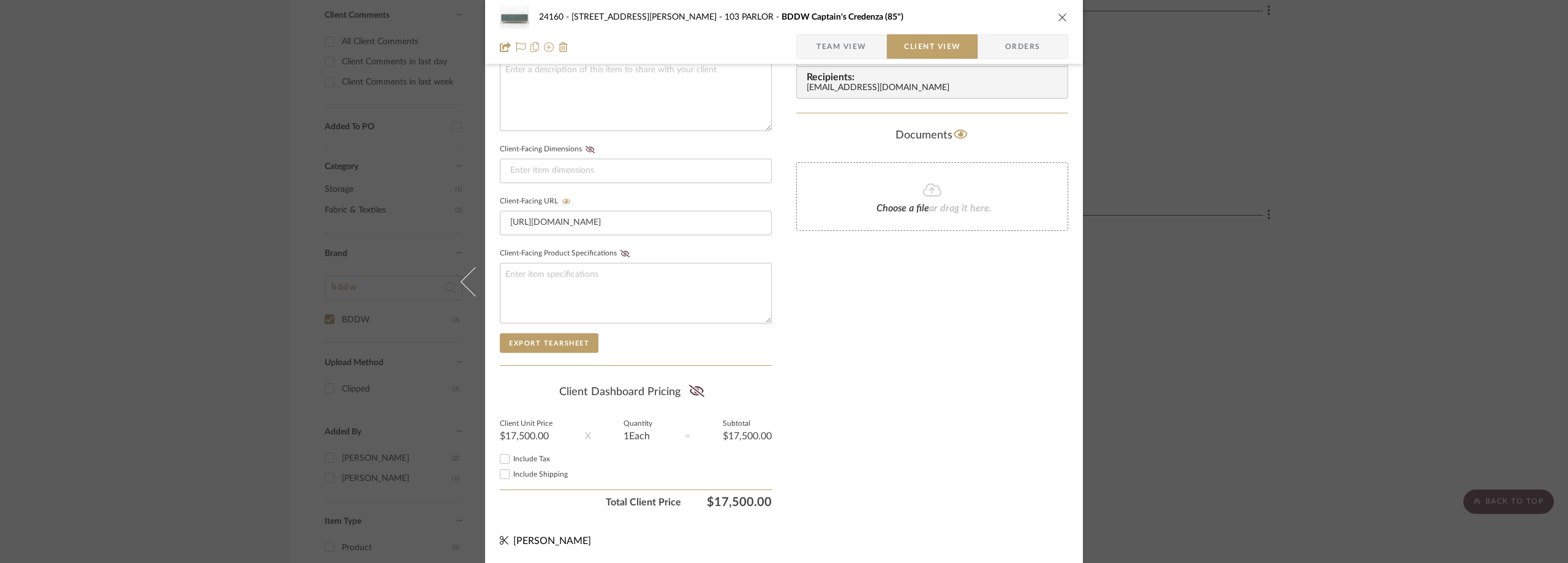
click at [1274, 259] on div "24160 - [STREET_ADDRESS] - [PERSON_NAME] 103 PARLOR BDDW Captain's Credenza (85…" at bounding box center [784, 282] width 1568 height 563
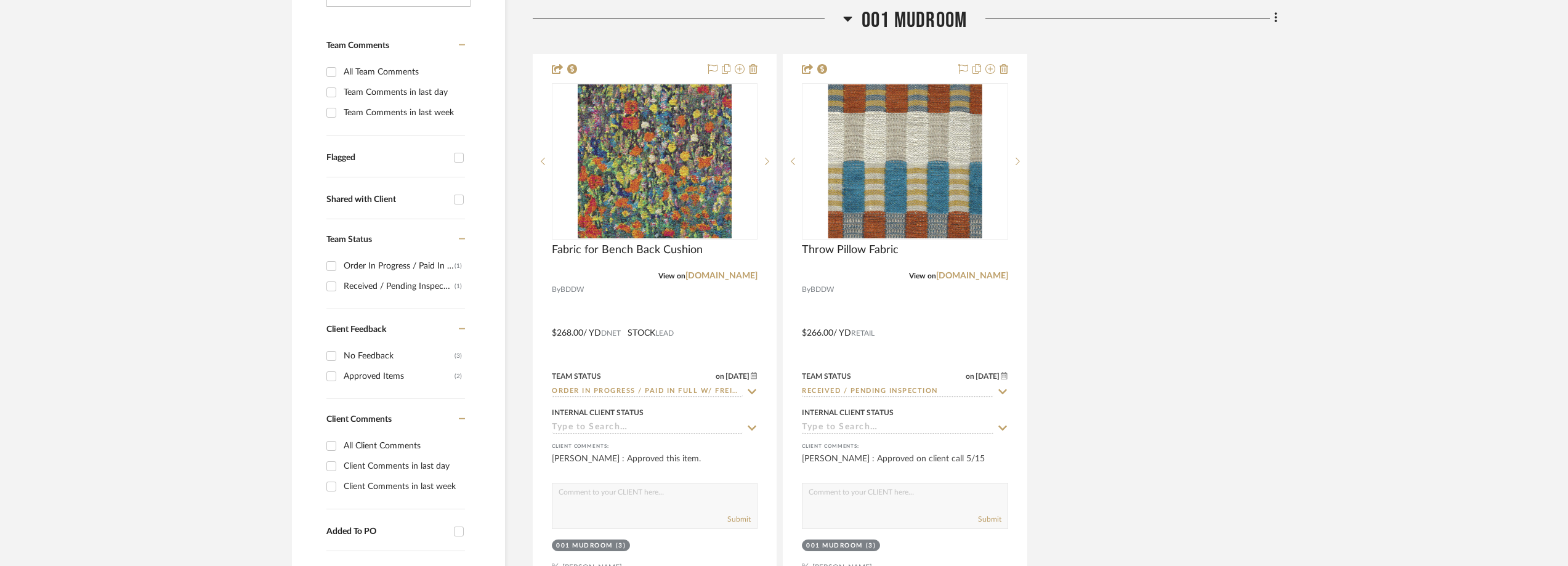
scroll to position [0, 0]
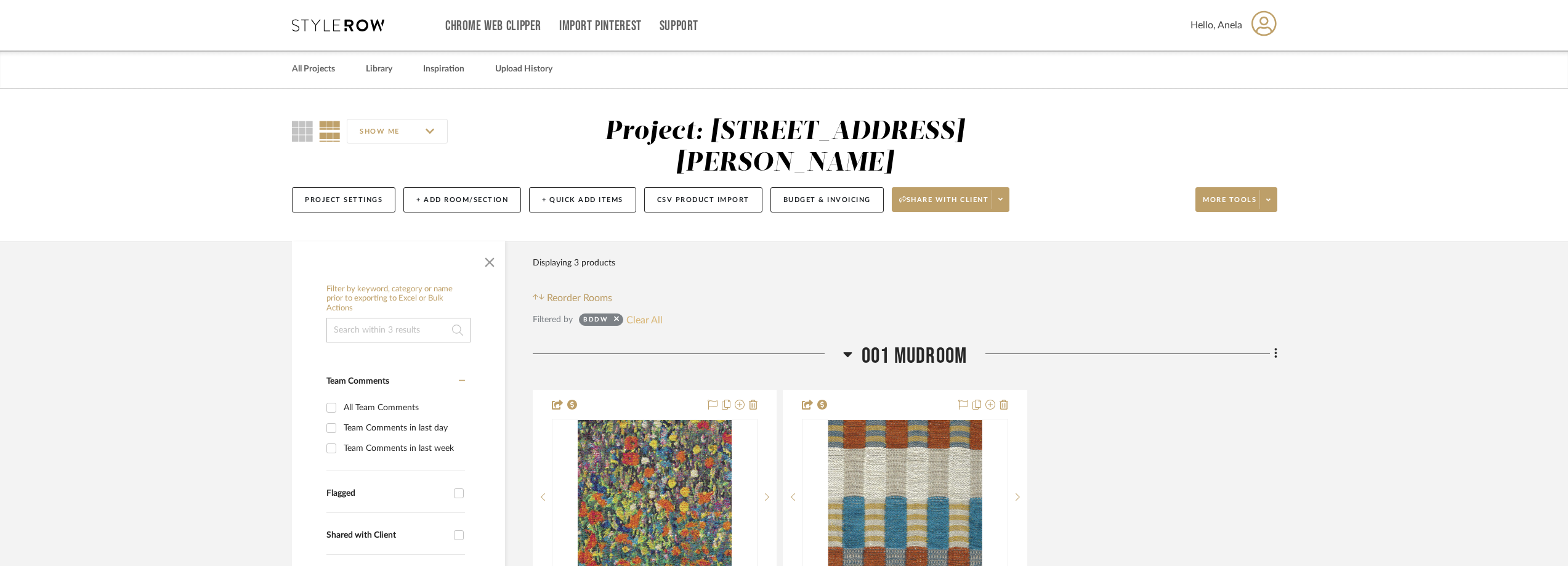
click at [652, 322] on button "Clear All" at bounding box center [644, 320] width 37 height 16
checkbox input "false"
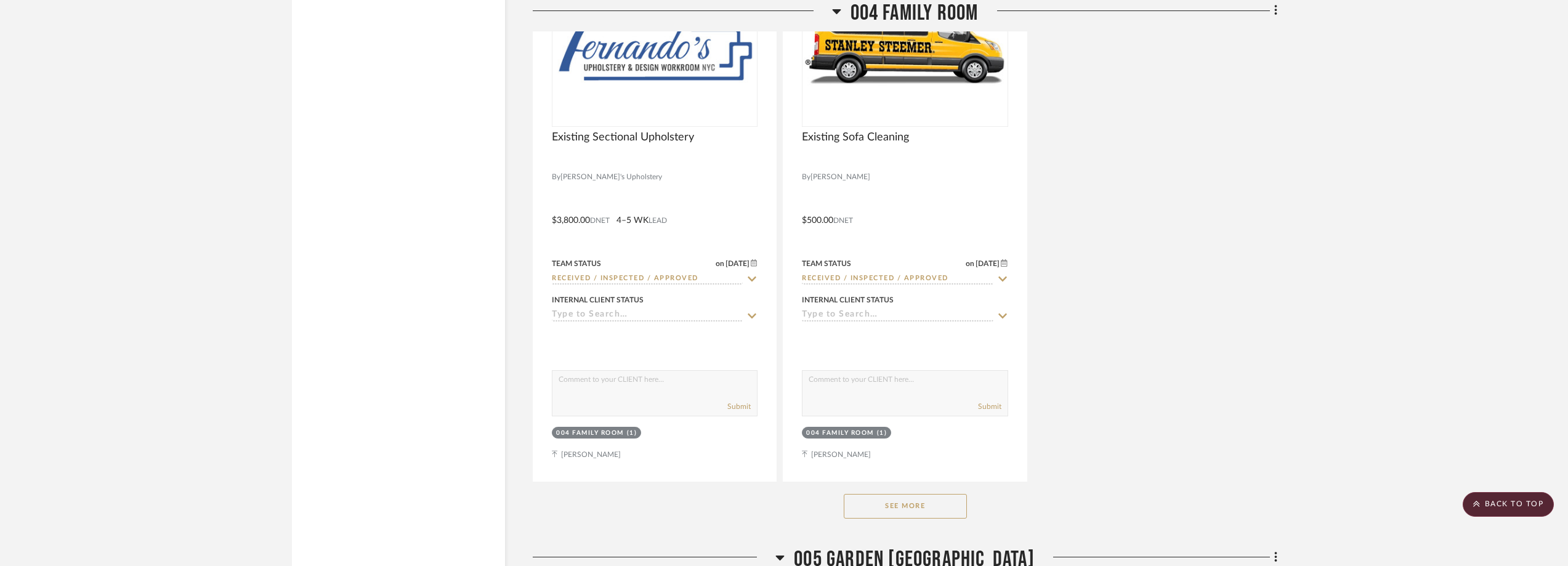
scroll to position [11721, 0]
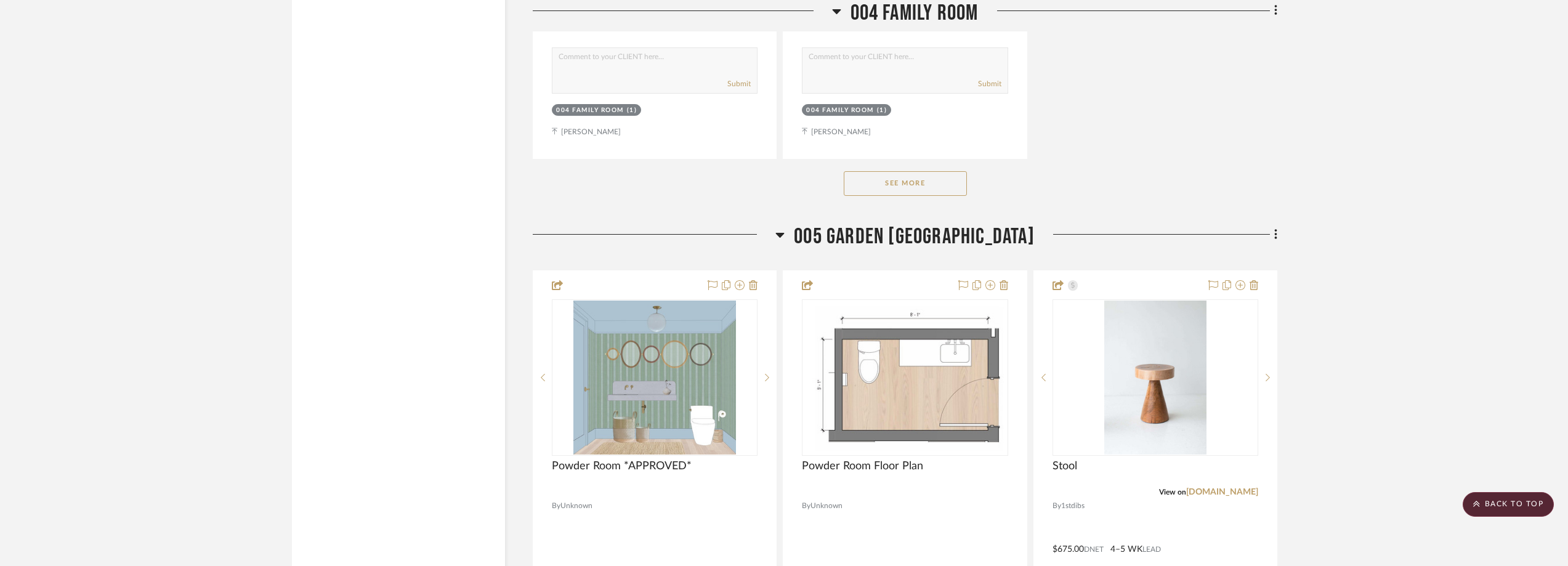
click at [948, 184] on button "See More" at bounding box center [905, 183] width 123 height 24
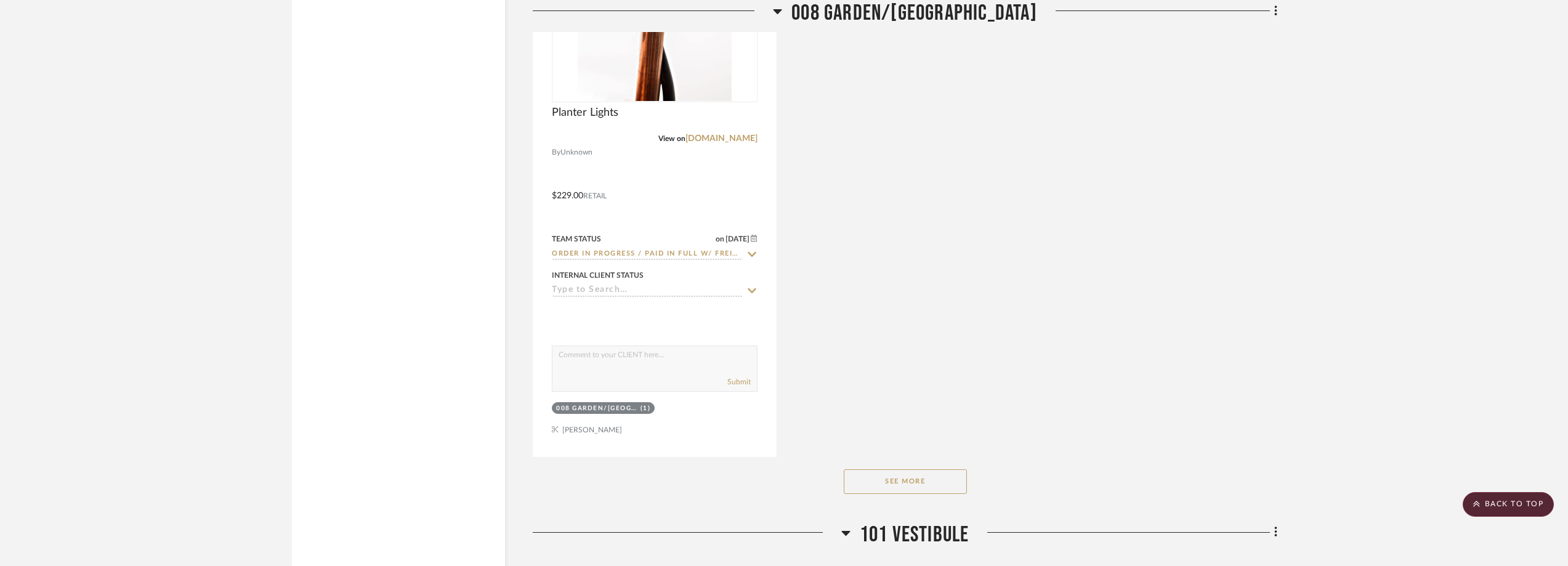
scroll to position [19056, 0]
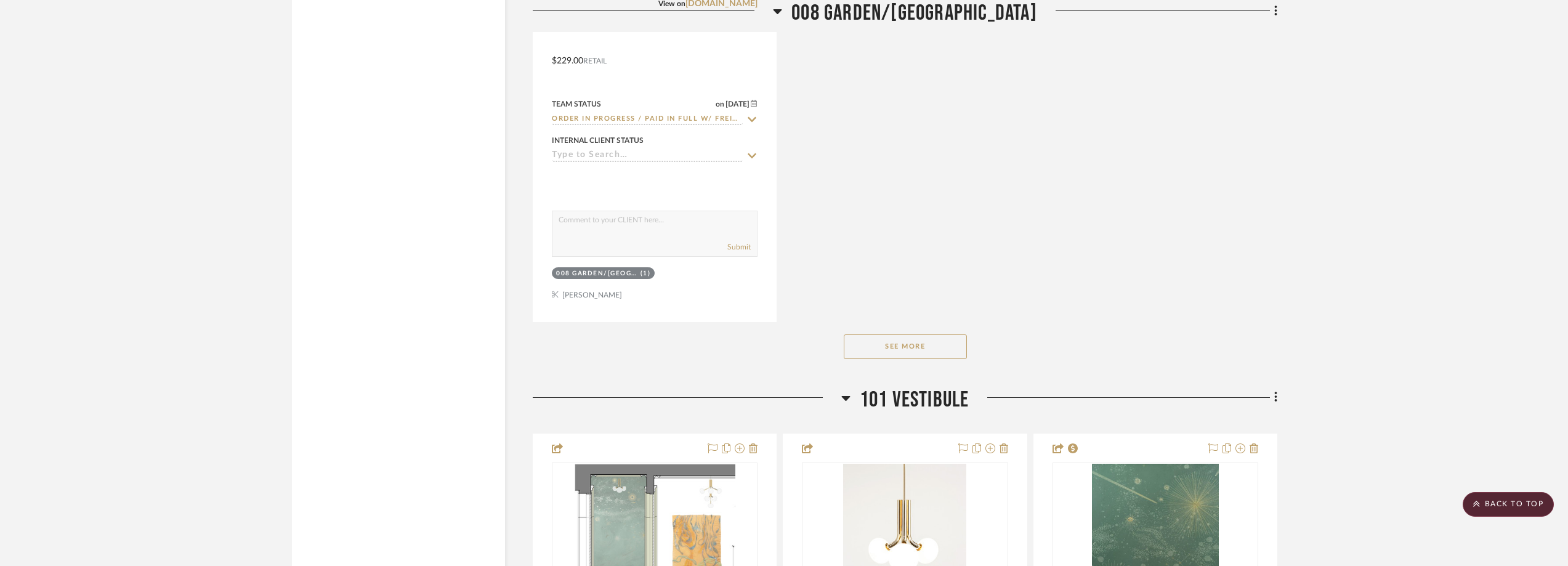
click at [924, 349] on button "See More" at bounding box center [905, 347] width 123 height 24
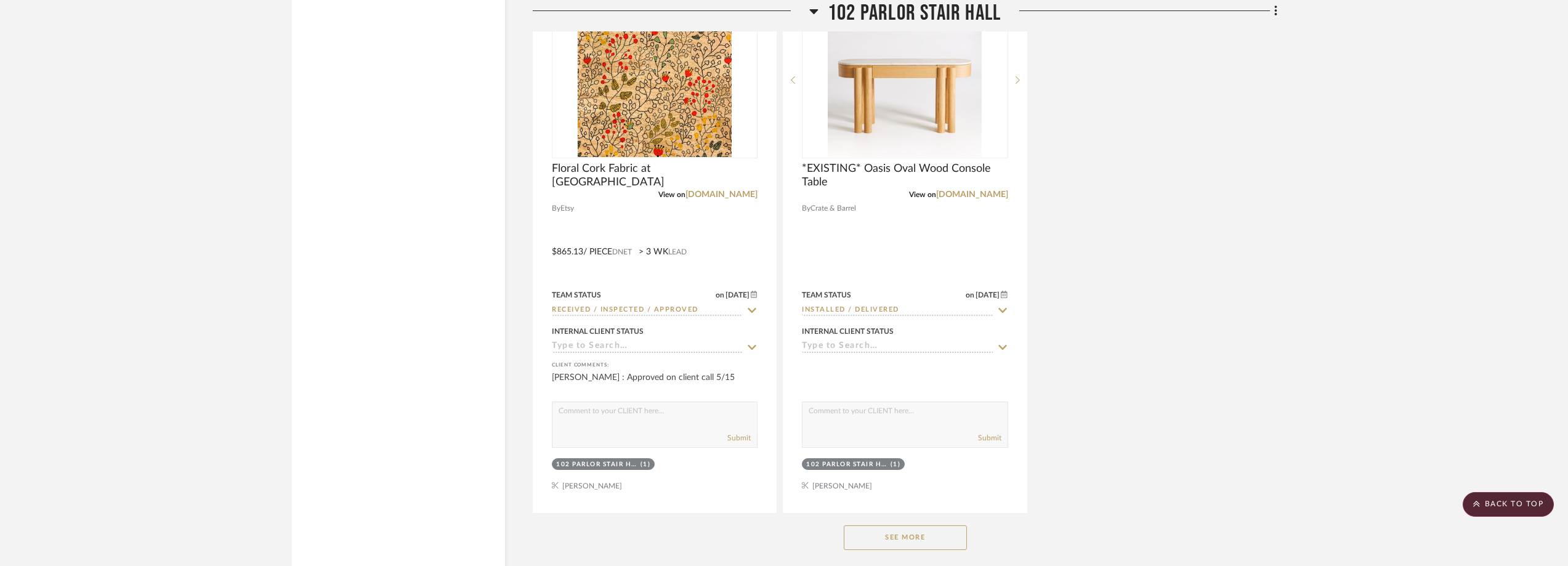
scroll to position [21644, 0]
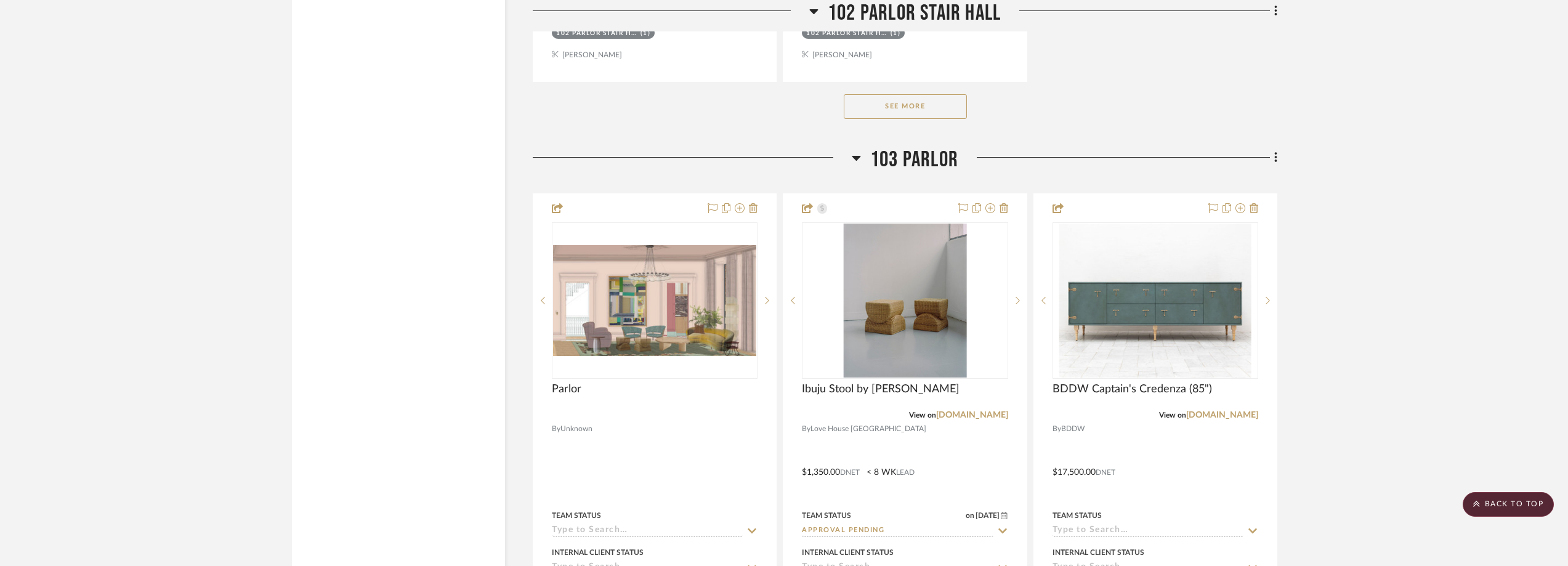
click at [924, 109] on button "See More" at bounding box center [905, 106] width 123 height 24
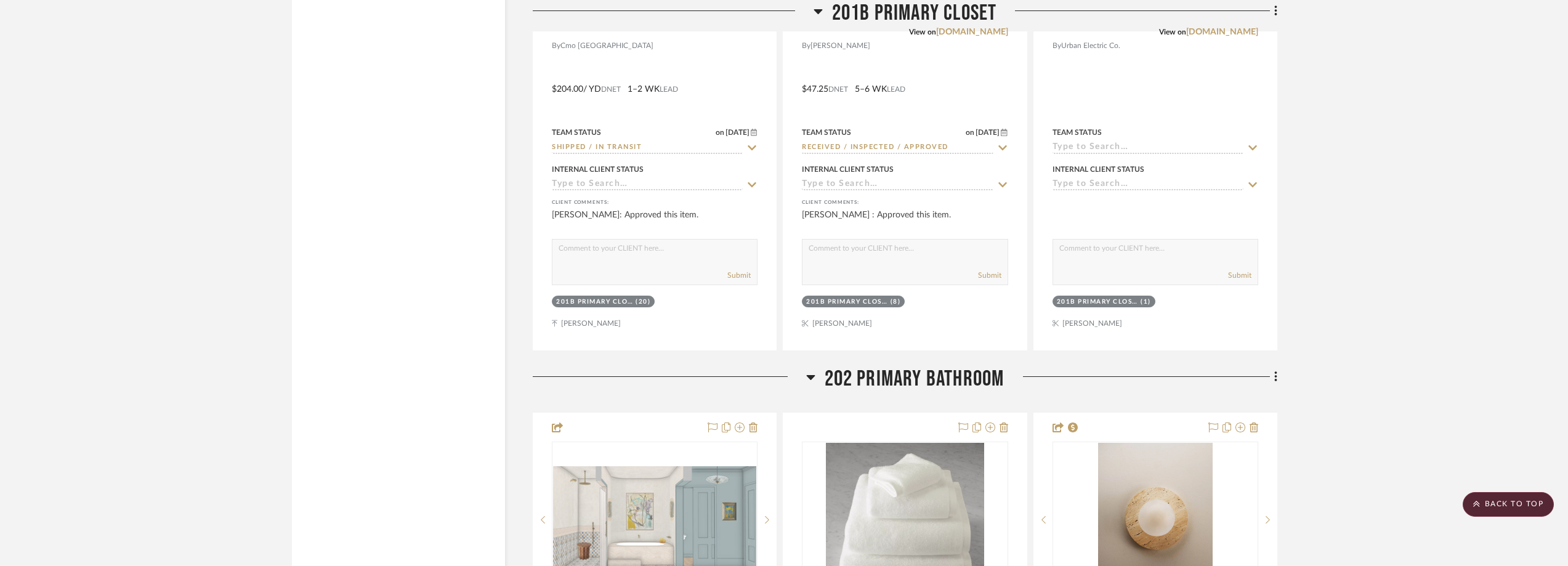
scroll to position [29962, 0]
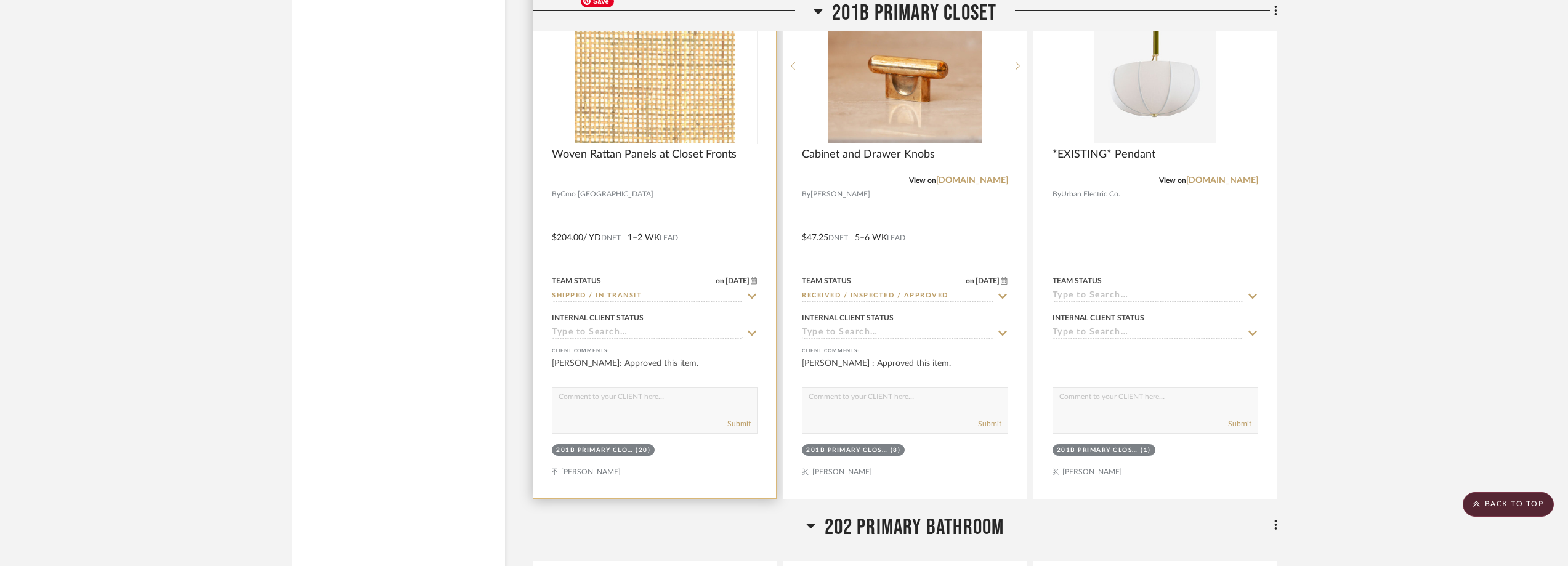
click at [0, 0] on img at bounding box center [0, 0] width 0 height 0
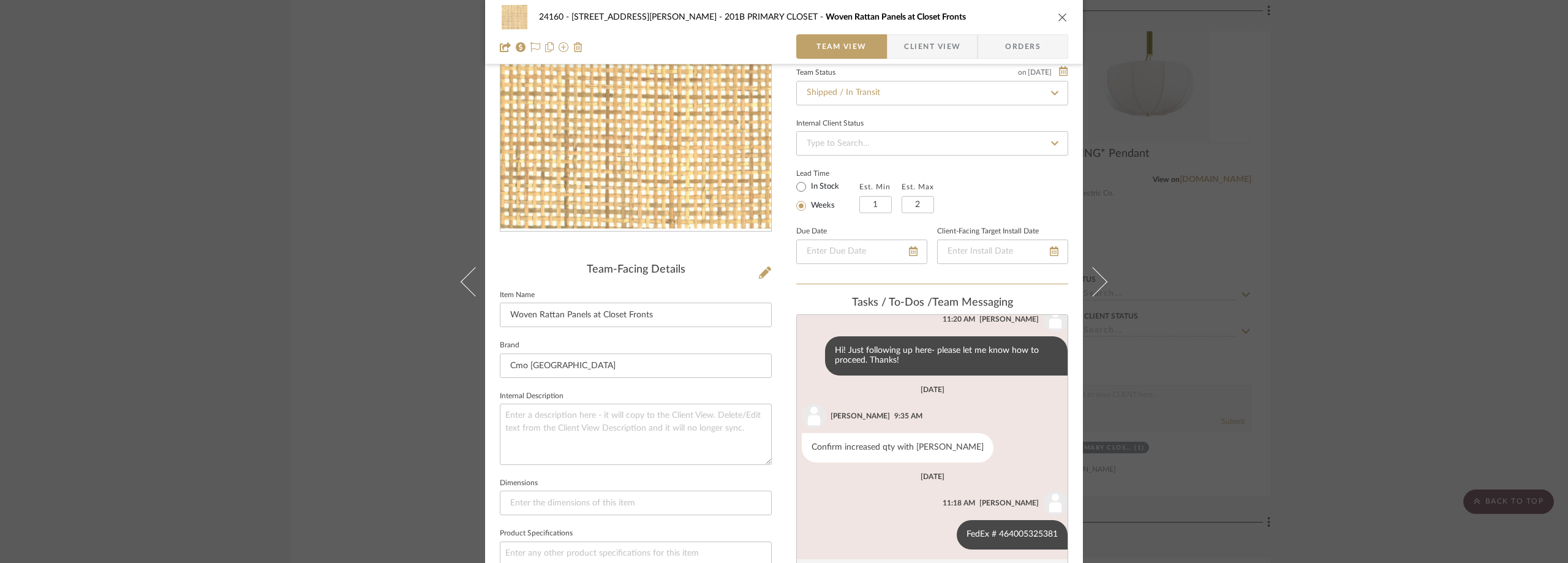
scroll to position [657, 0]
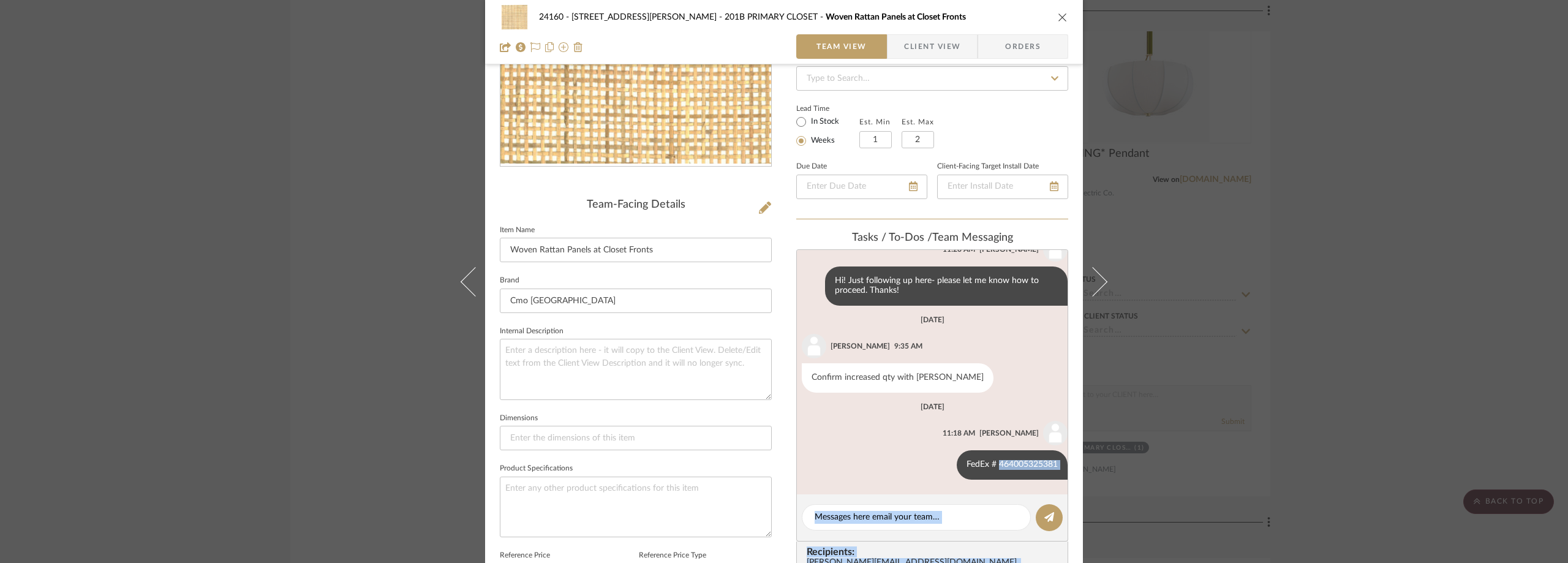
drag, startPoint x: 988, startPoint y: 464, endPoint x: 1063, endPoint y: 462, distance: 75.0
click at [1077, 464] on div "24160 - [STREET_ADDRESS][PERSON_NAME] PRIMARY CLOSET Woven Rattan Panels at Clo…" at bounding box center [784, 400] width 598 height 1151
copy div "464005325381"
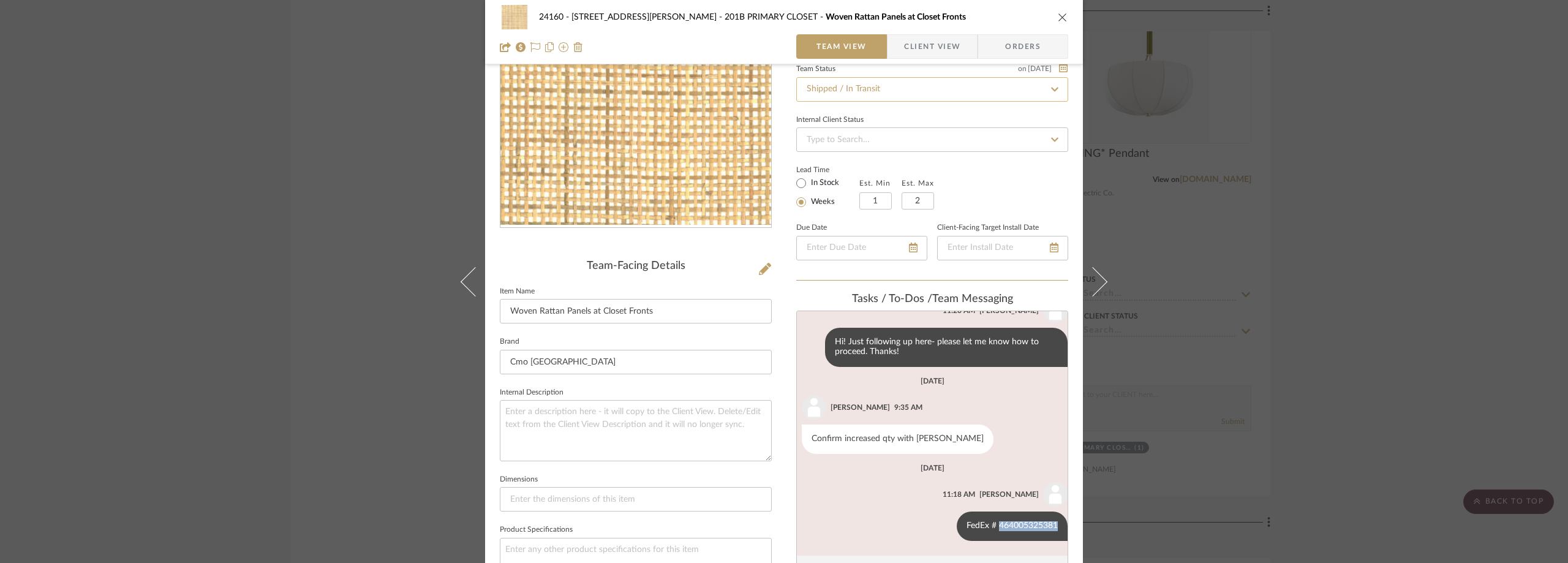
scroll to position [0, 0]
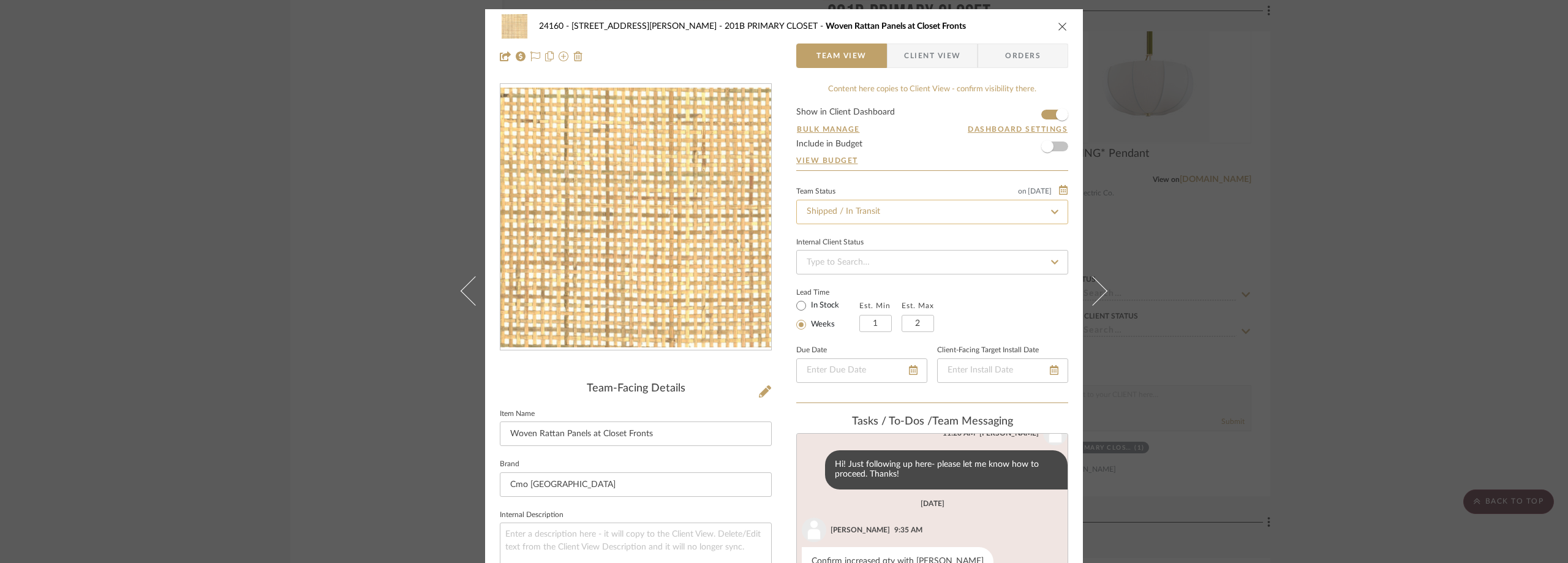
click at [834, 206] on input "Shipped / In Transit" at bounding box center [932, 212] width 272 height 24
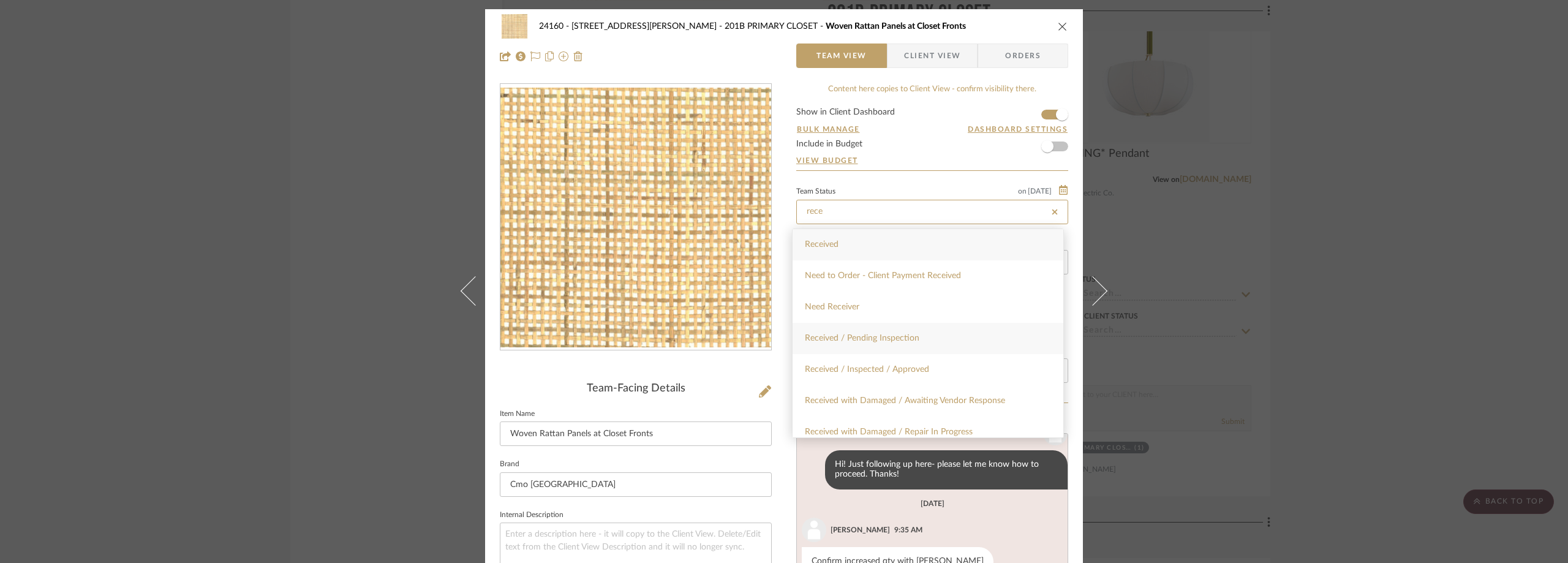
type input "rece"
click at [883, 332] on div "Received / Pending Inspection" at bounding box center [928, 338] width 271 height 31
type input "[DATE]"
type input "Received / Pending Inspection"
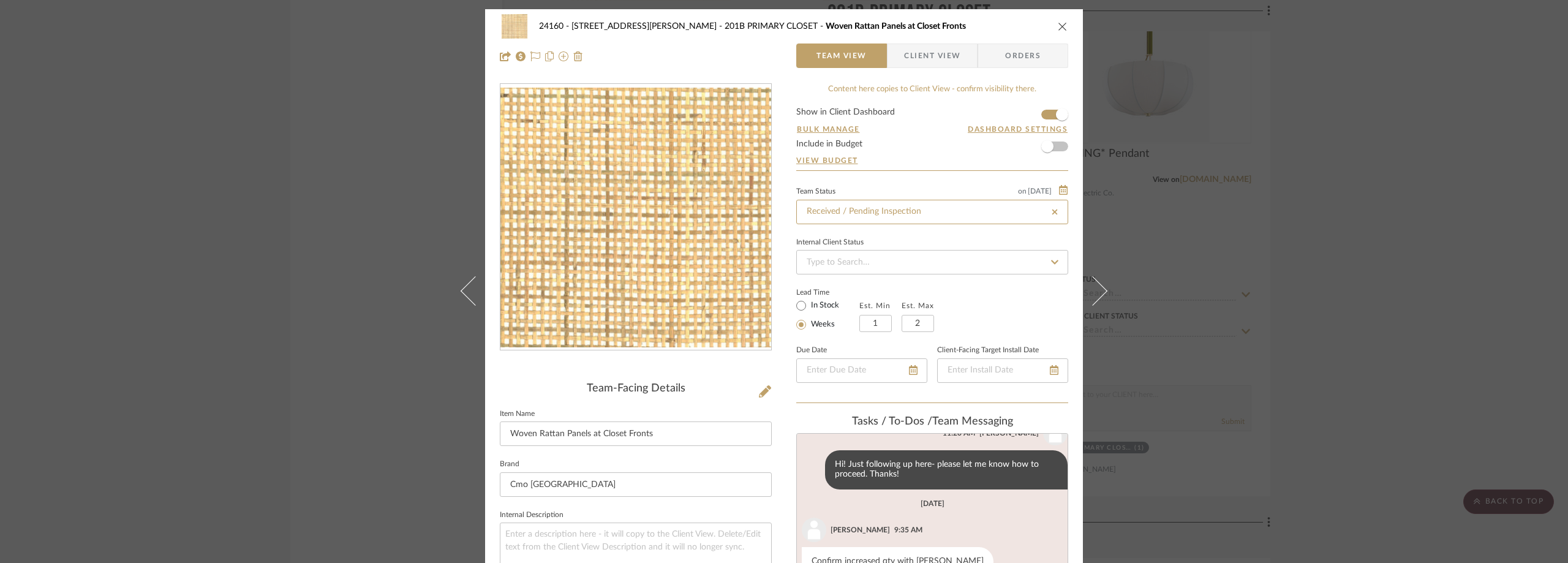
type input "[DATE]"
type input "Received / Pending Inspection"
click at [38, 299] on div "24160 - [STREET_ADDRESS][PERSON_NAME] PRIMARY CLOSET Woven Rattan Panels at Clo…" at bounding box center [784, 282] width 1568 height 563
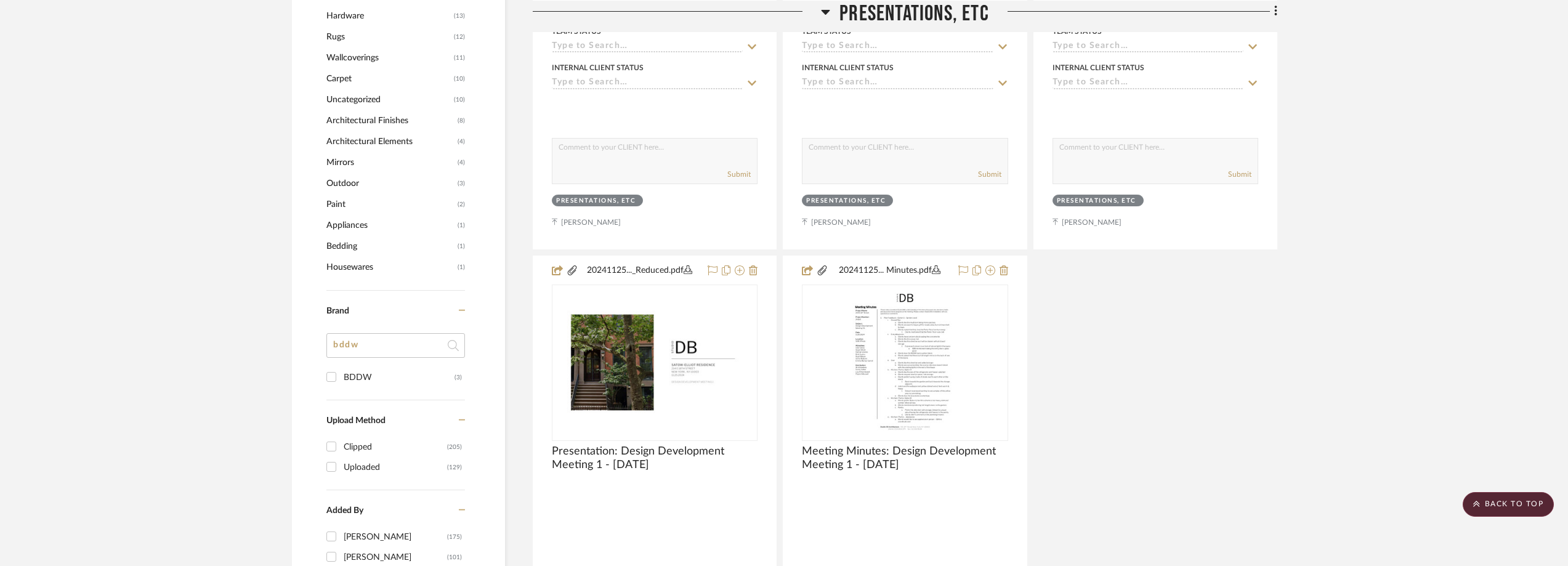
scroll to position [1295, 0]
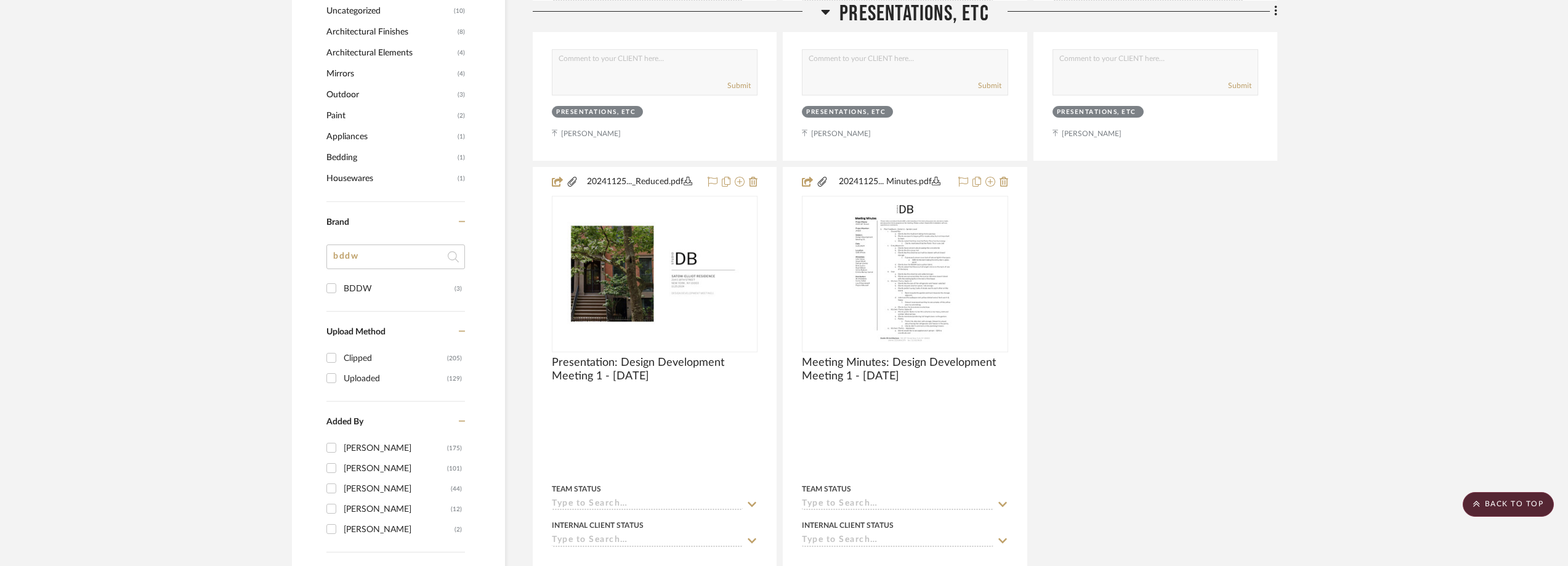
drag, startPoint x: 375, startPoint y: 258, endPoint x: 323, endPoint y: 261, distance: 52.1
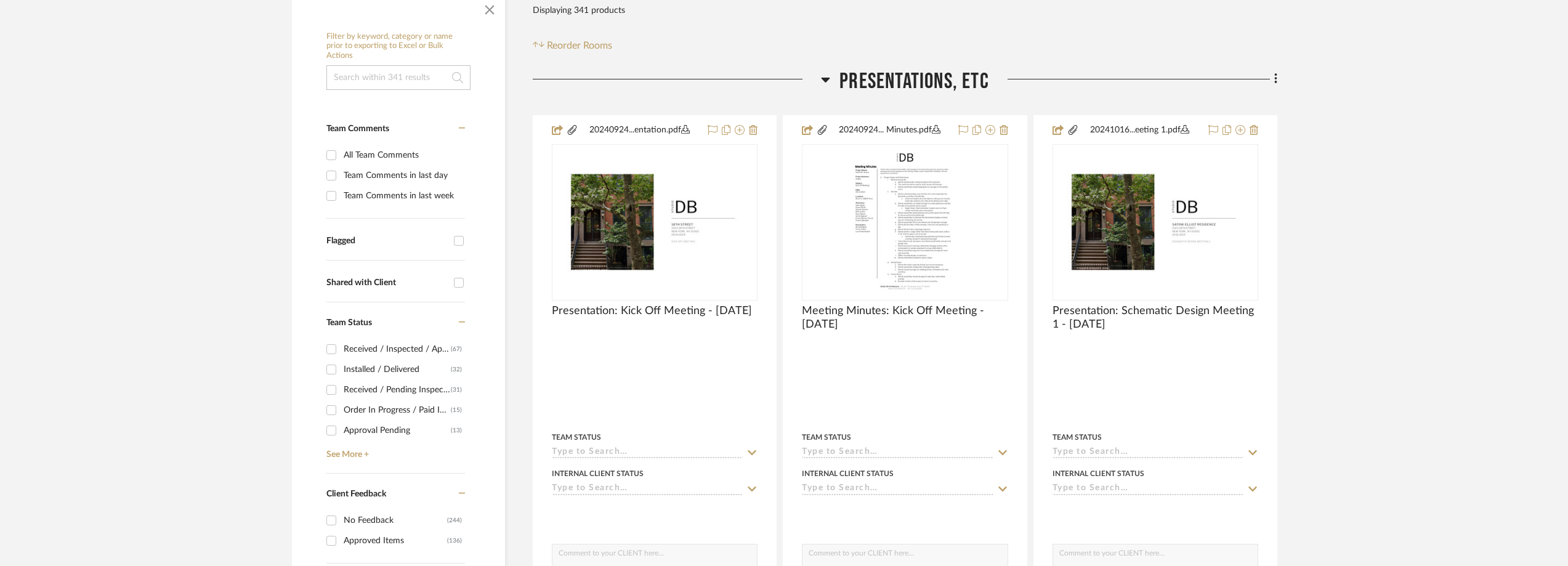
scroll to position [369, 0]
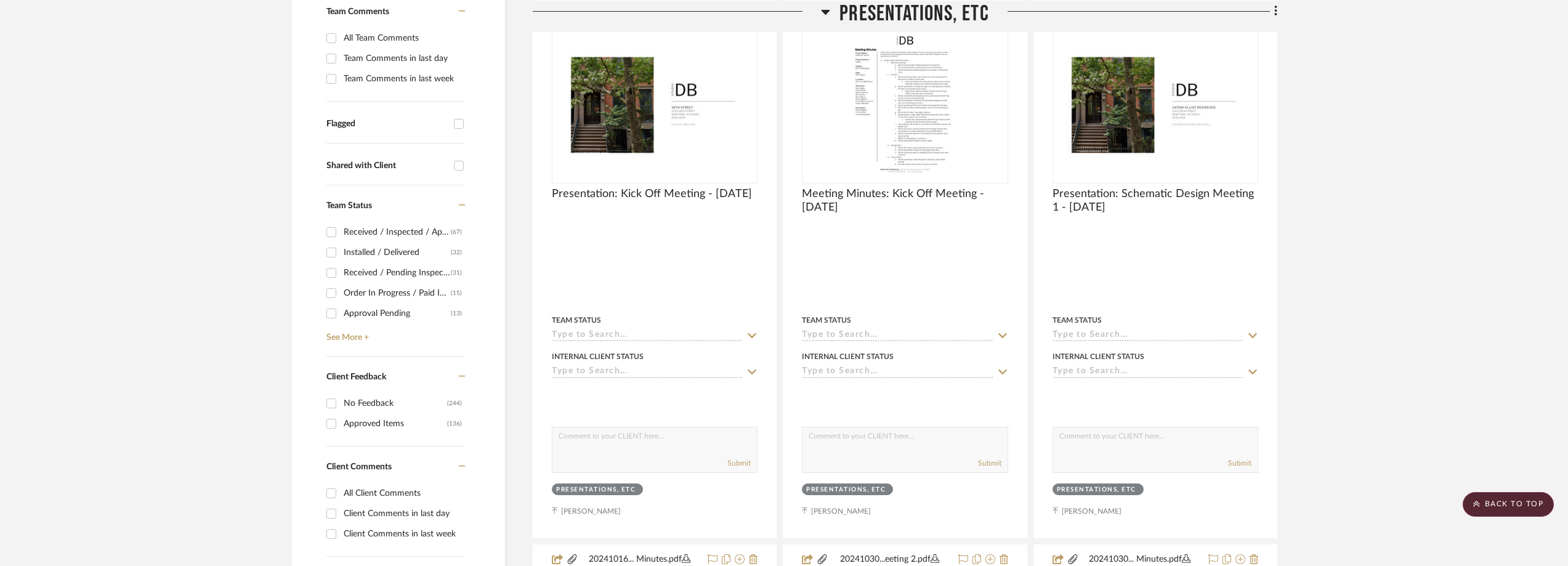
click at [359, 344] on div "Team Status Received / Inspected / Approved (67) Installed / Delivered (32) Rec…" at bounding box center [396, 271] width 139 height 171
click at [360, 334] on link "See More +" at bounding box center [394, 333] width 142 height 20
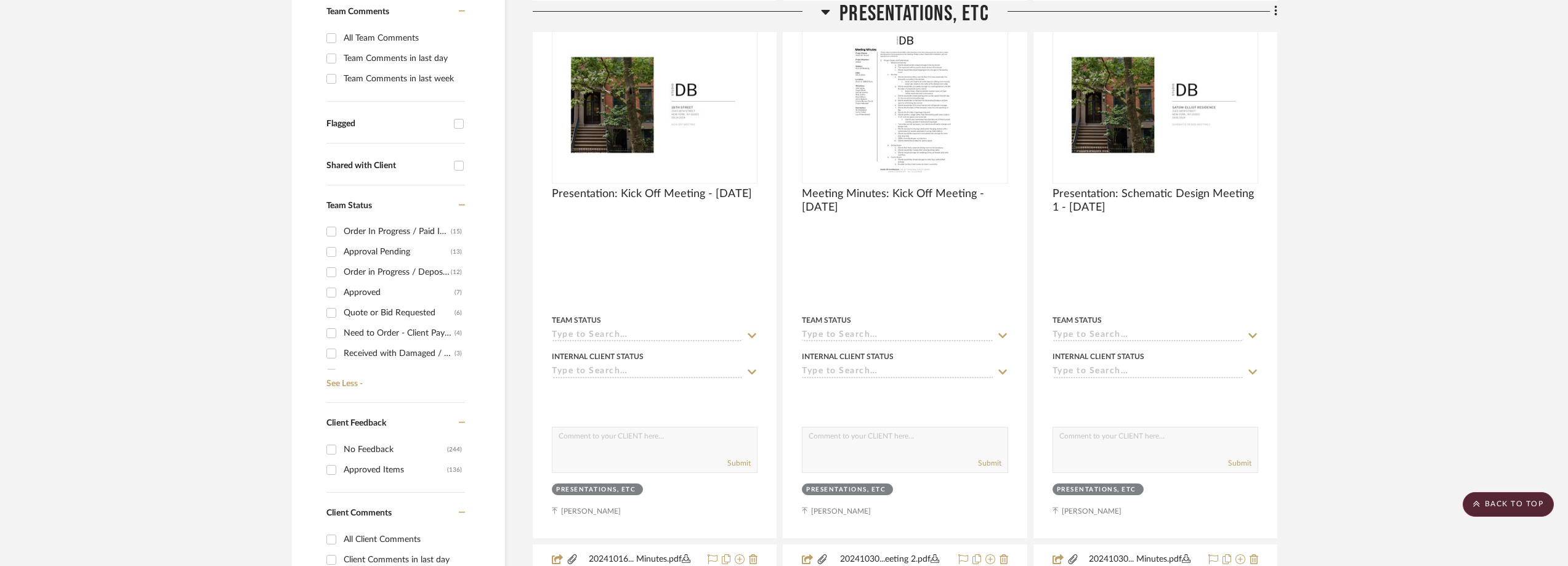
click at [398, 333] on div "Need to Order - Client Payment Received" at bounding box center [399, 333] width 111 height 20
click at [341, 333] on input "Need to Order - Client Payment Received (4)" at bounding box center [331, 333] width 20 height 20
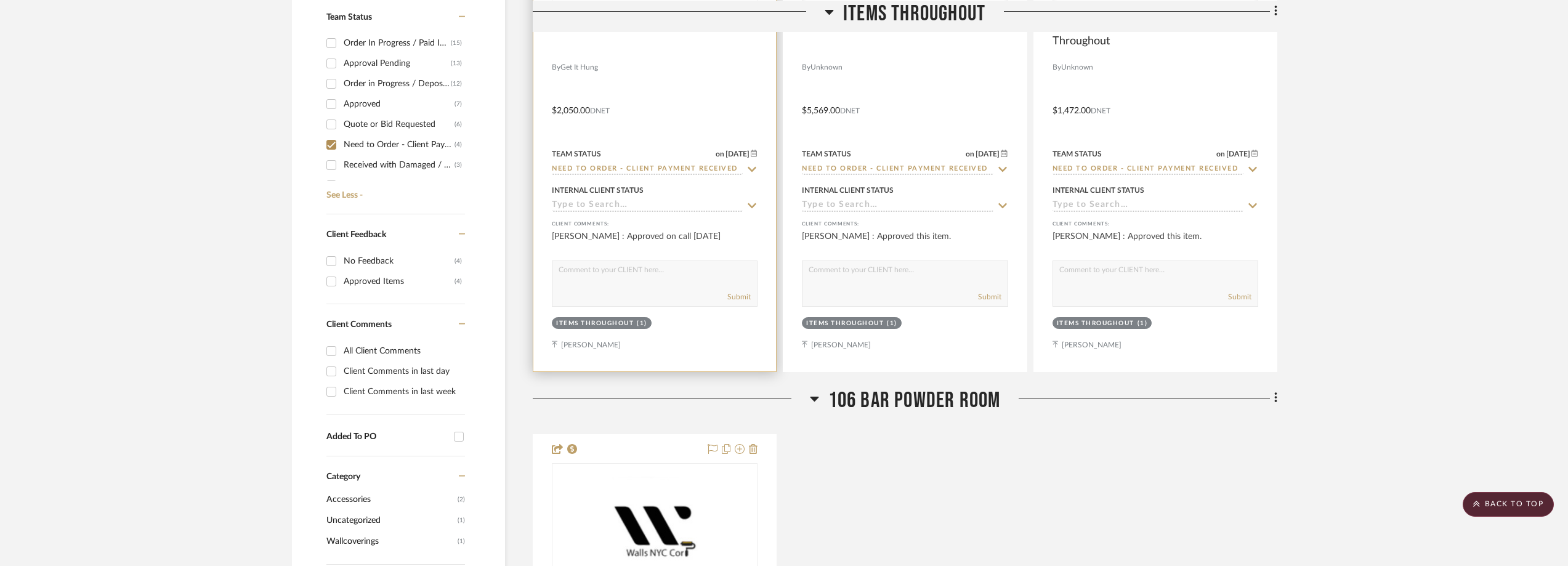
scroll to position [436, 0]
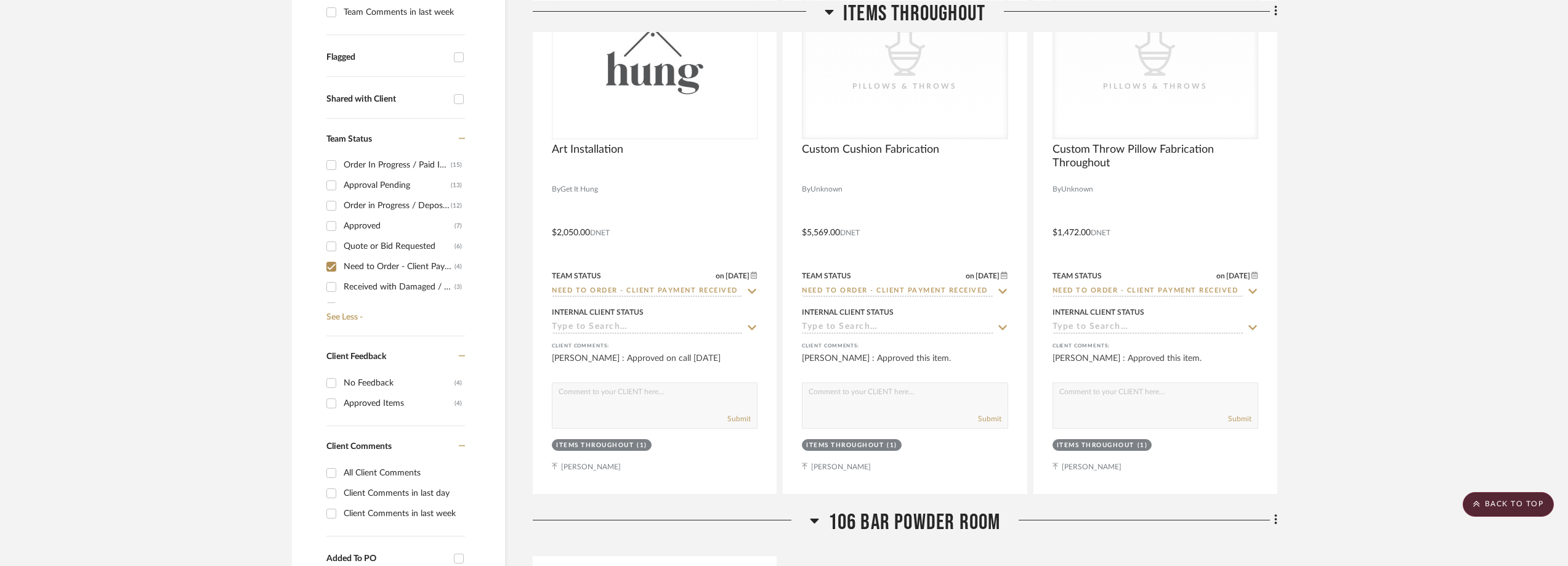
click at [411, 264] on div "Need to Order - Client Payment Received" at bounding box center [399, 266] width 111 height 20
click at [341, 264] on input "Need to Order - Client Payment Received (4)" at bounding box center [331, 266] width 20 height 20
checkbox input "false"
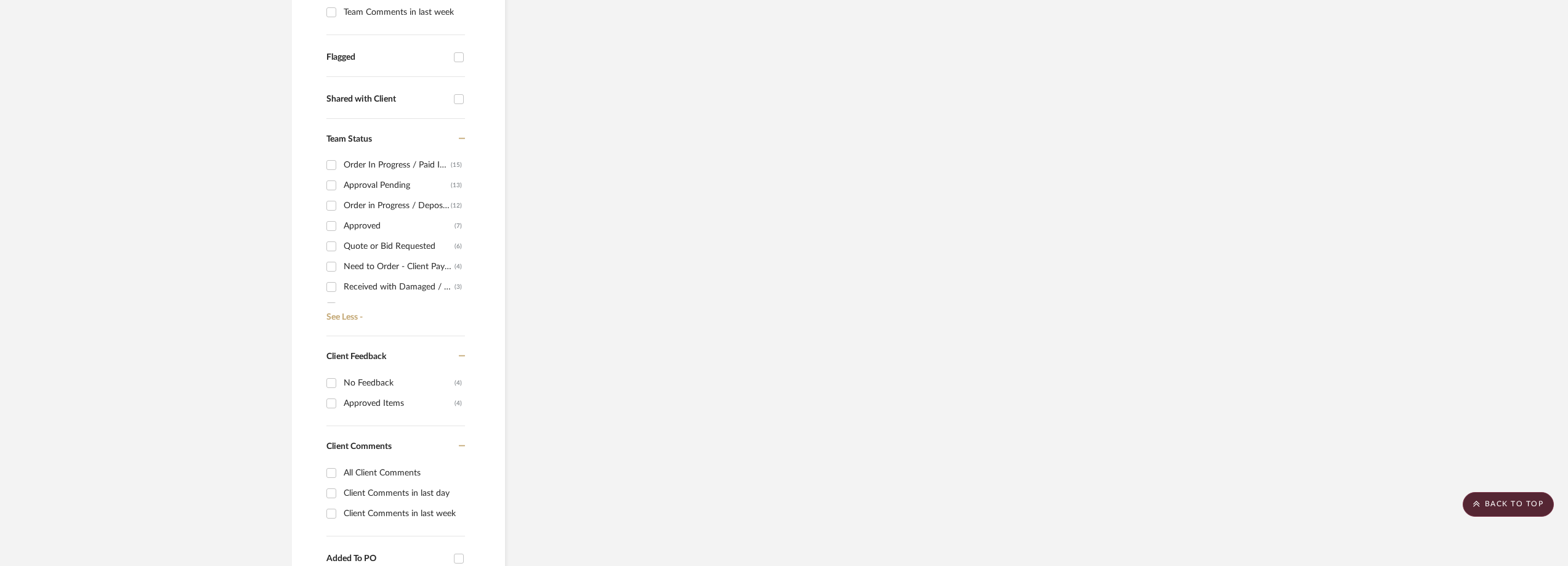
scroll to position [218, 0]
click at [399, 212] on div "Shipped / In Transit" at bounding box center [399, 212] width 111 height 20
click at [341, 212] on input "Shipped / In Transit (2)" at bounding box center [331, 212] width 20 height 20
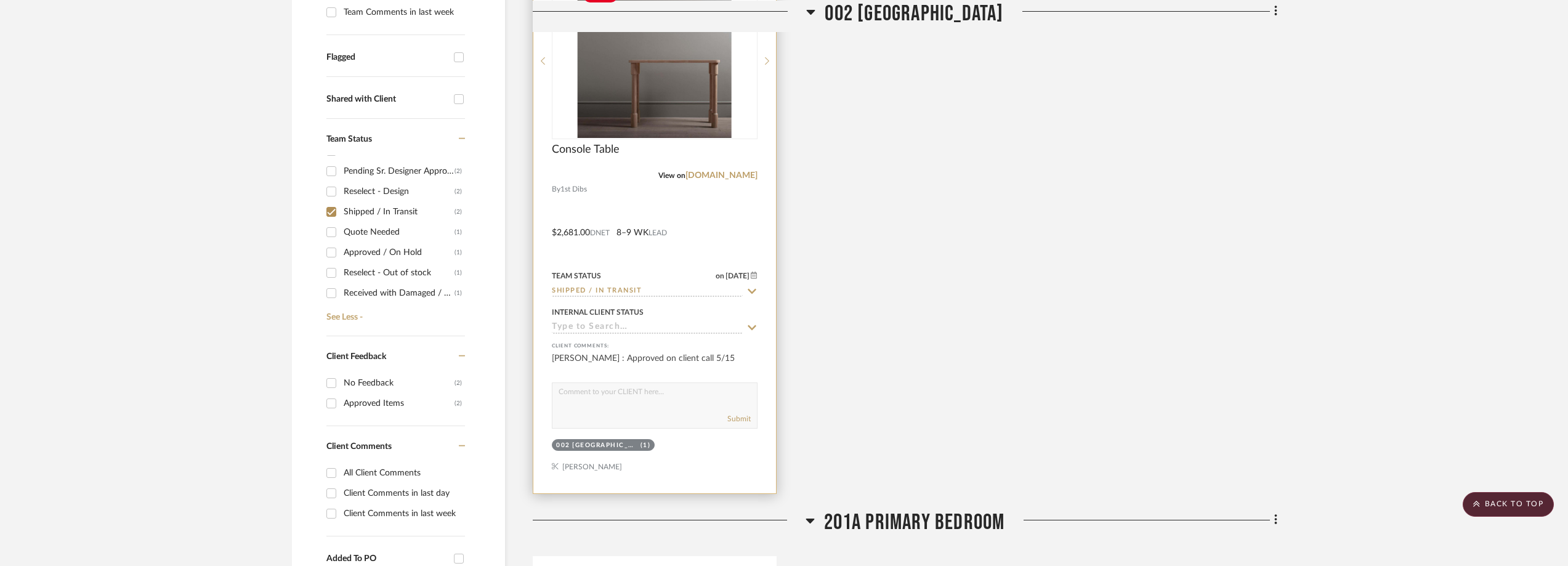
click at [637, 110] on img "0" at bounding box center [655, 61] width 154 height 154
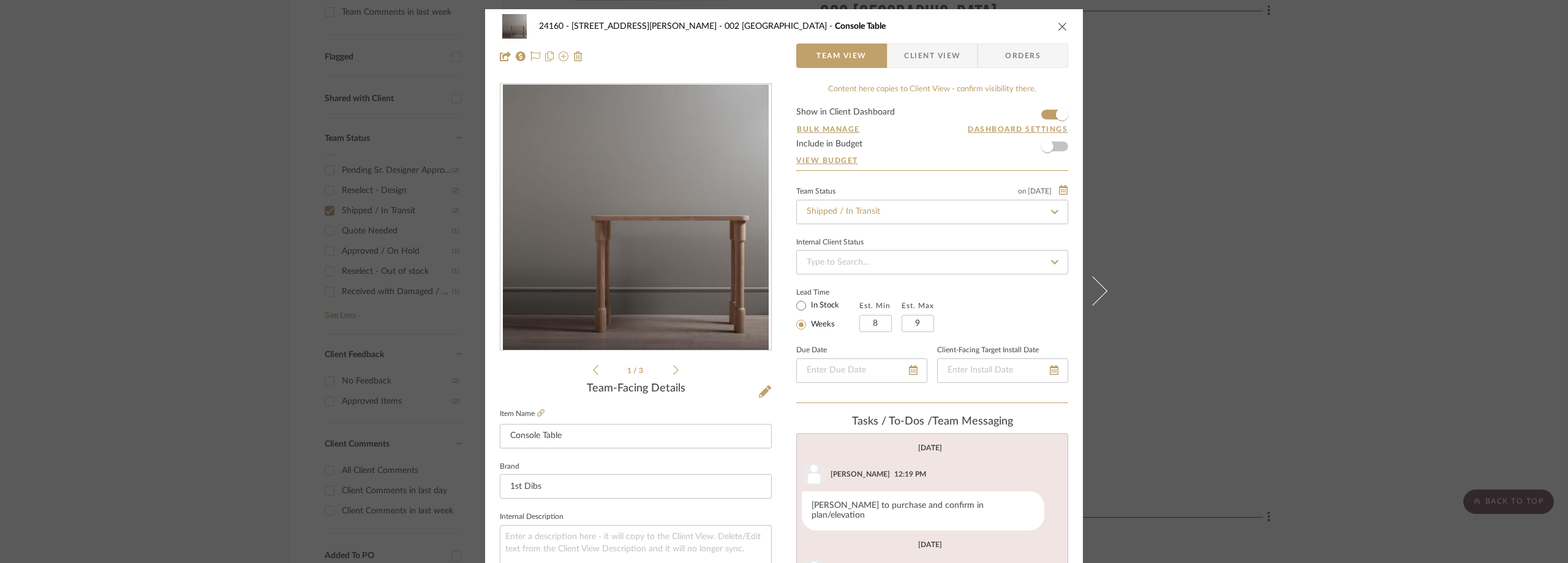
scroll to position [307, 0]
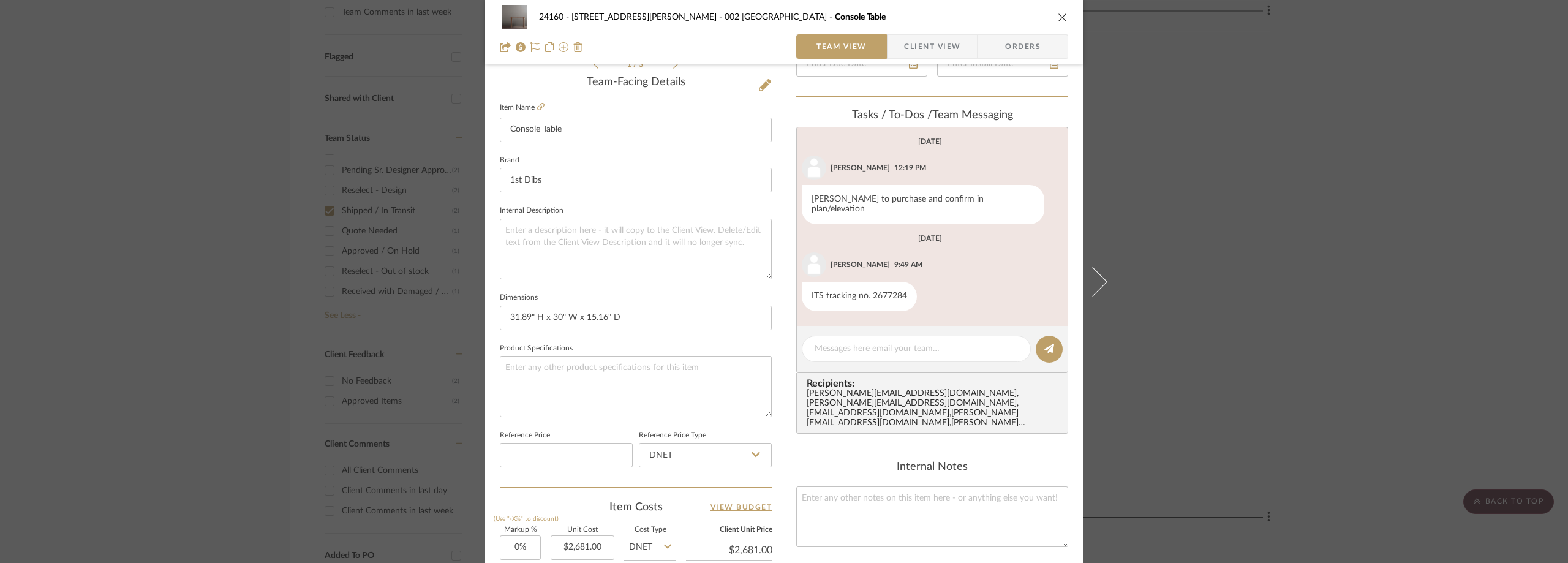
click at [1263, 169] on div "24160 - [STREET_ADDRESS] - [PERSON_NAME] 002 GARDEN STAIR HALL Console Table Te…" at bounding box center [784, 282] width 1568 height 563
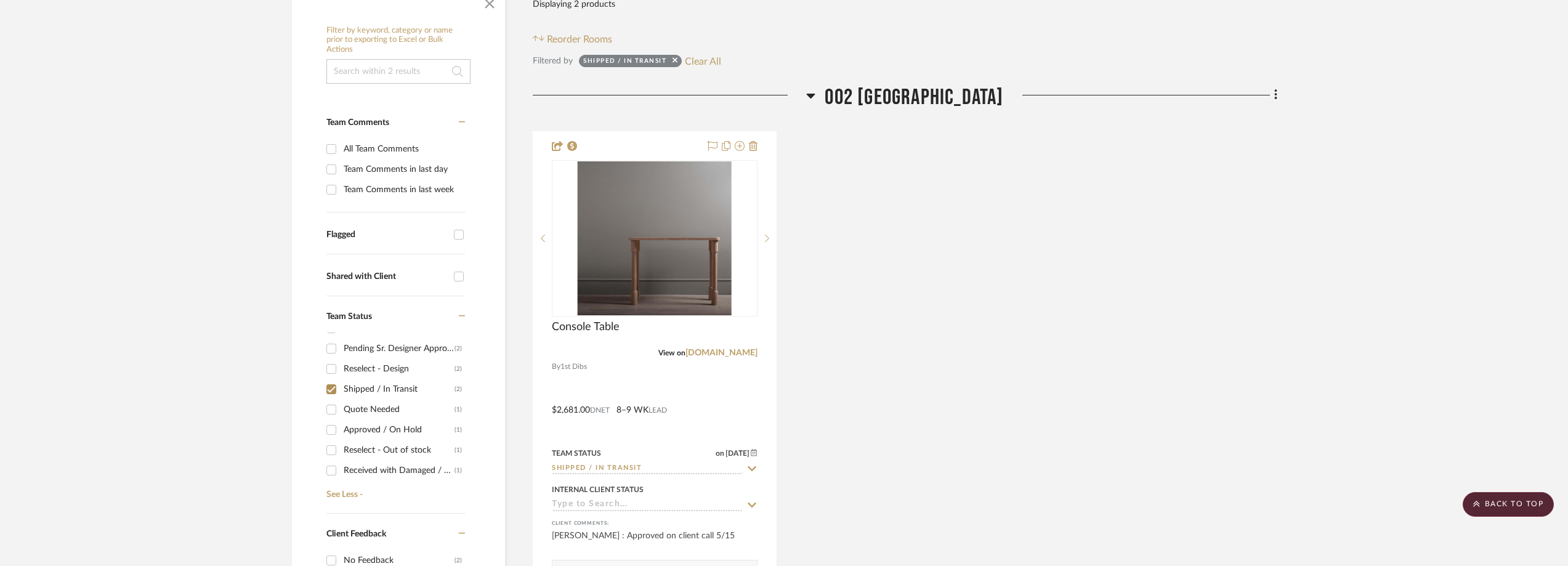
scroll to position [24, 0]
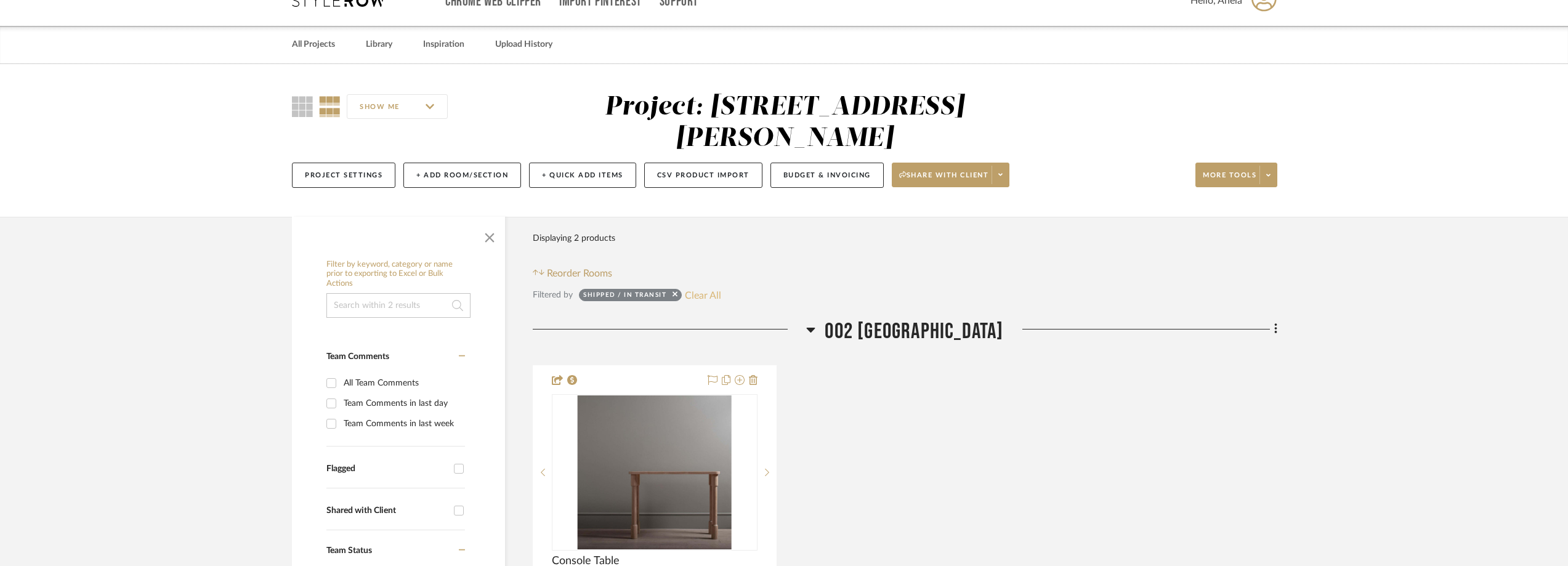
click at [703, 302] on button "Clear All" at bounding box center [703, 294] width 37 height 16
checkbox input "false"
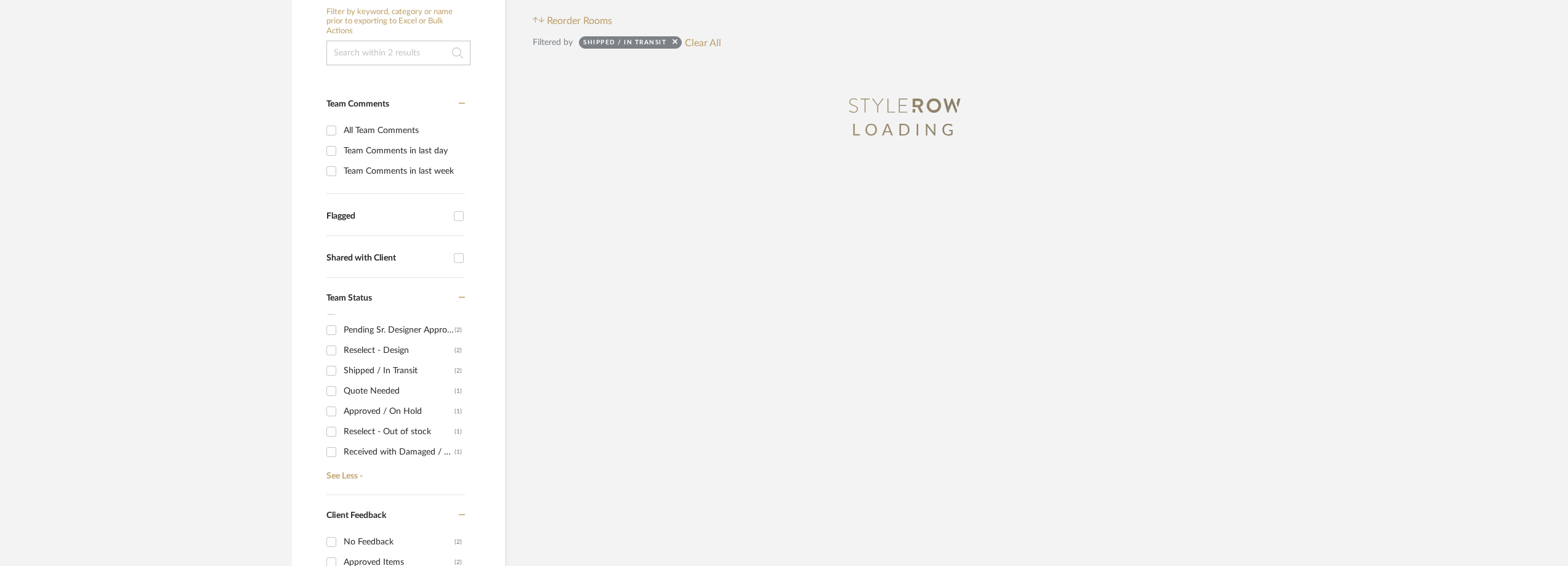
scroll to position [579, 0]
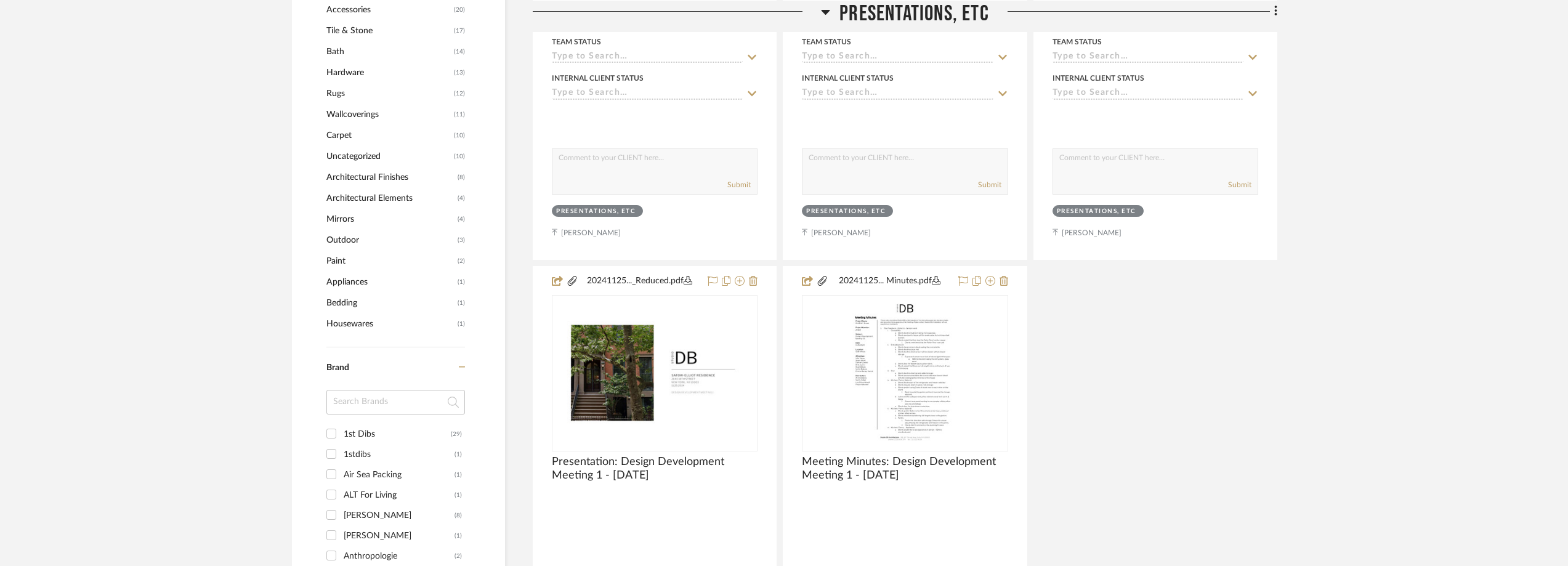
scroll to position [1295, 0]
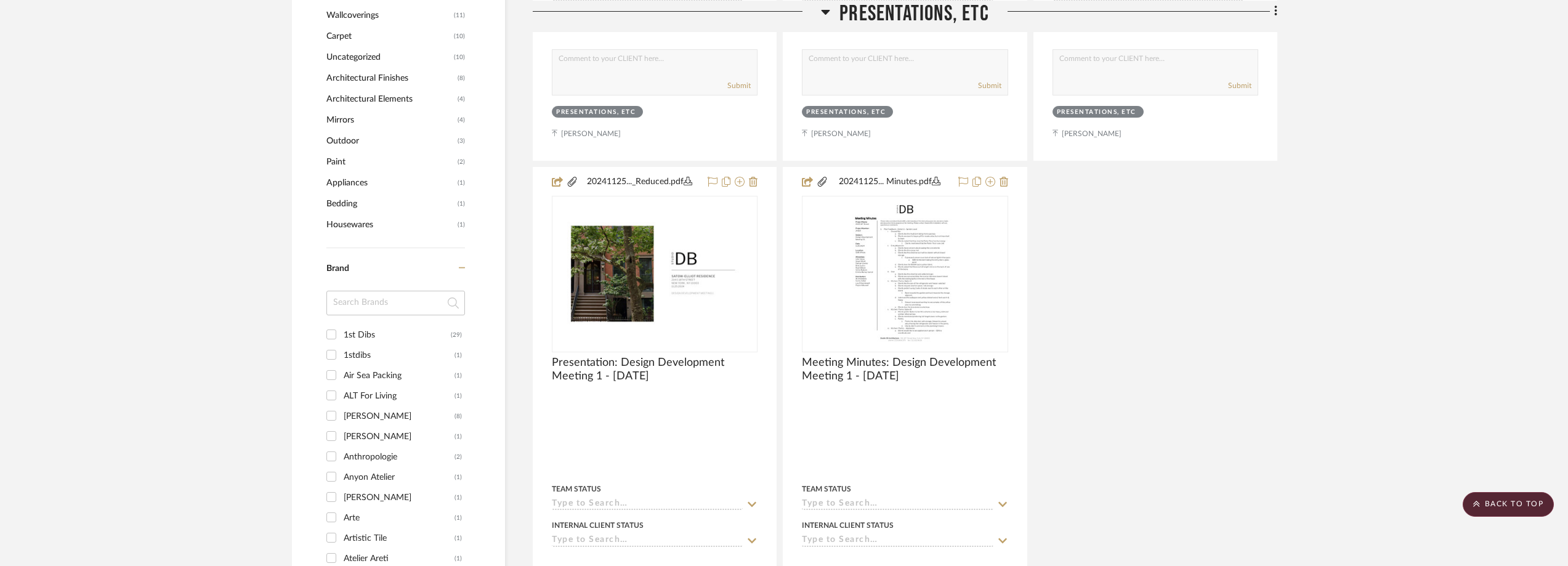
click at [361, 309] on input at bounding box center [396, 303] width 139 height 24
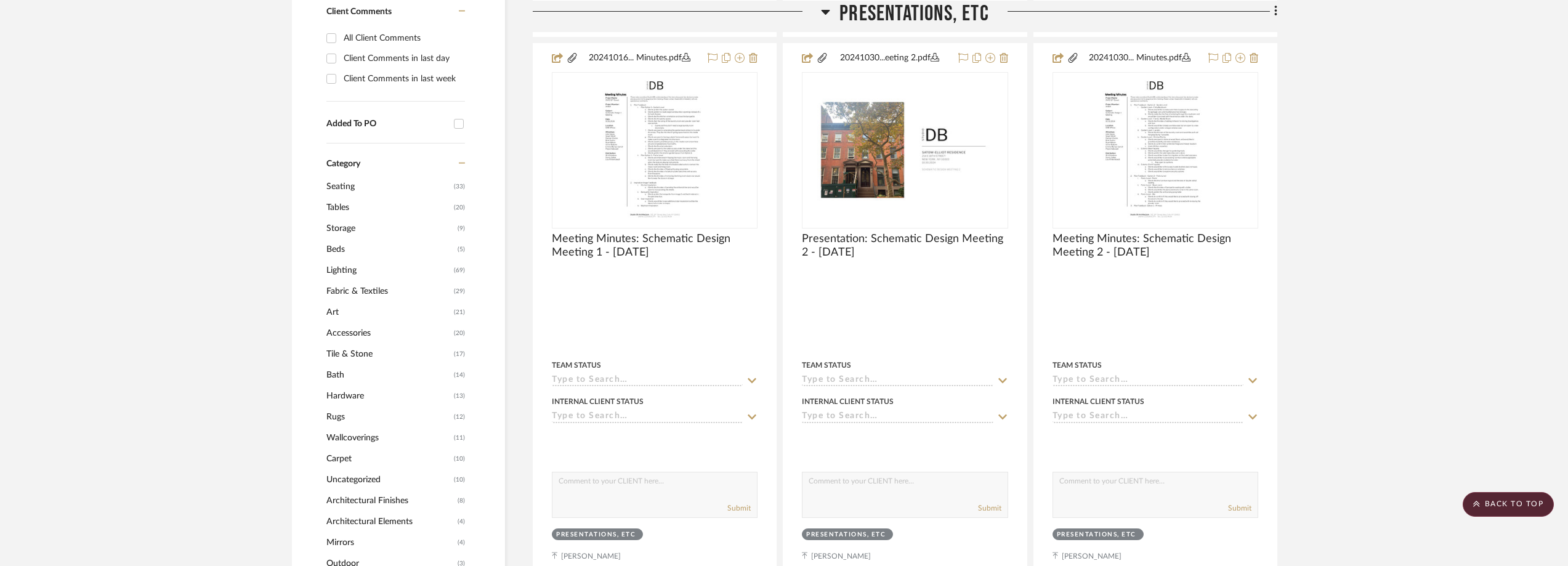
scroll to position [740, 0]
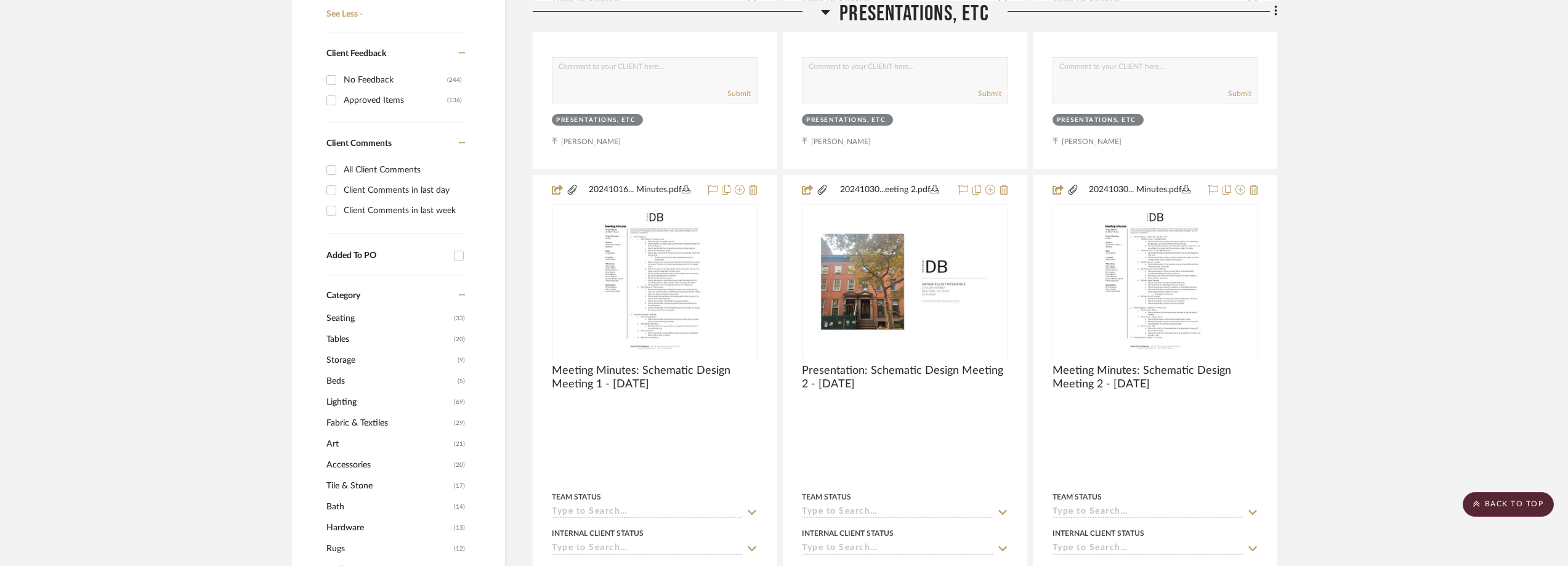
type input "stit"
click at [346, 463] on span "Accessories" at bounding box center [388, 465] width 124 height 21
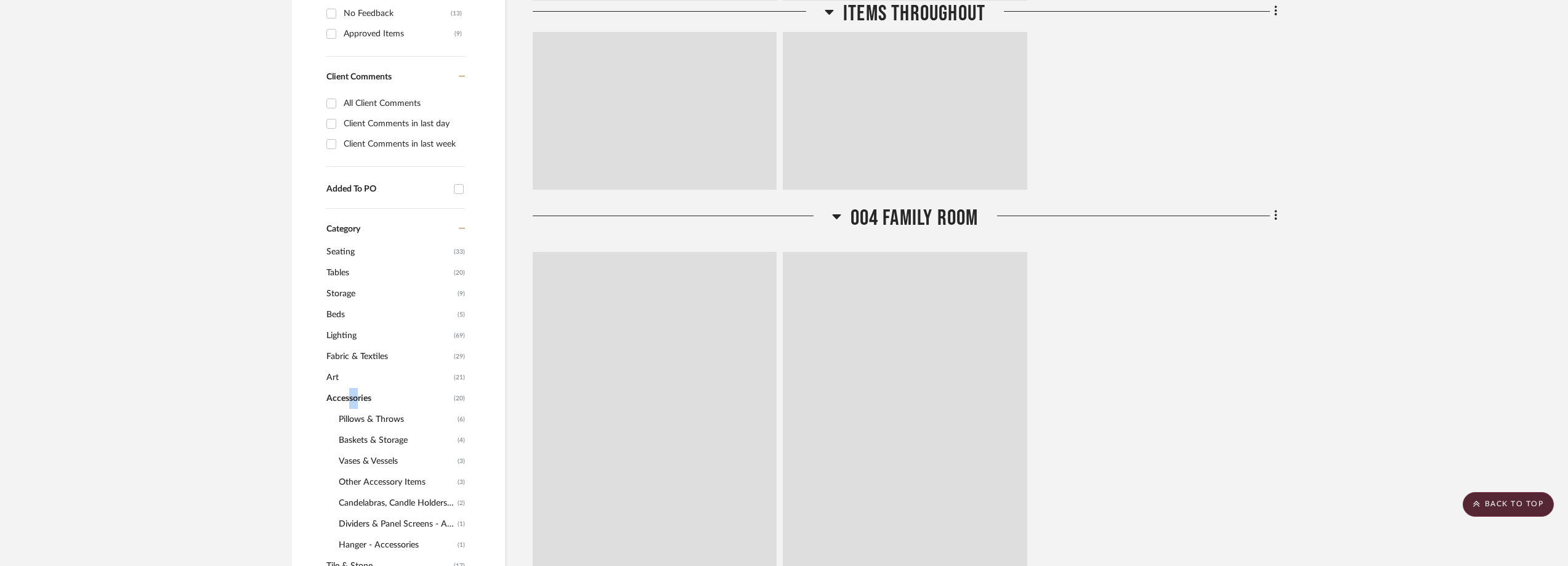
scroll to position [0, 0]
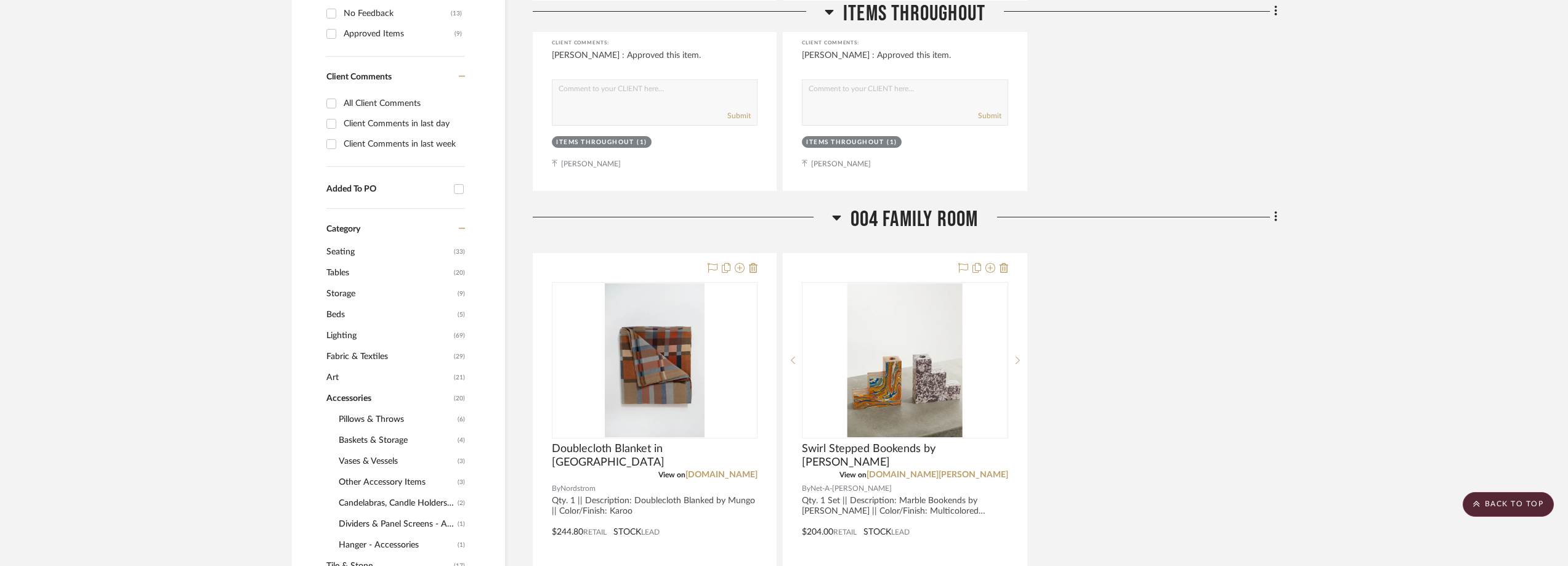
click at [396, 413] on span "Pillows & Throws" at bounding box center [396, 419] width 116 height 21
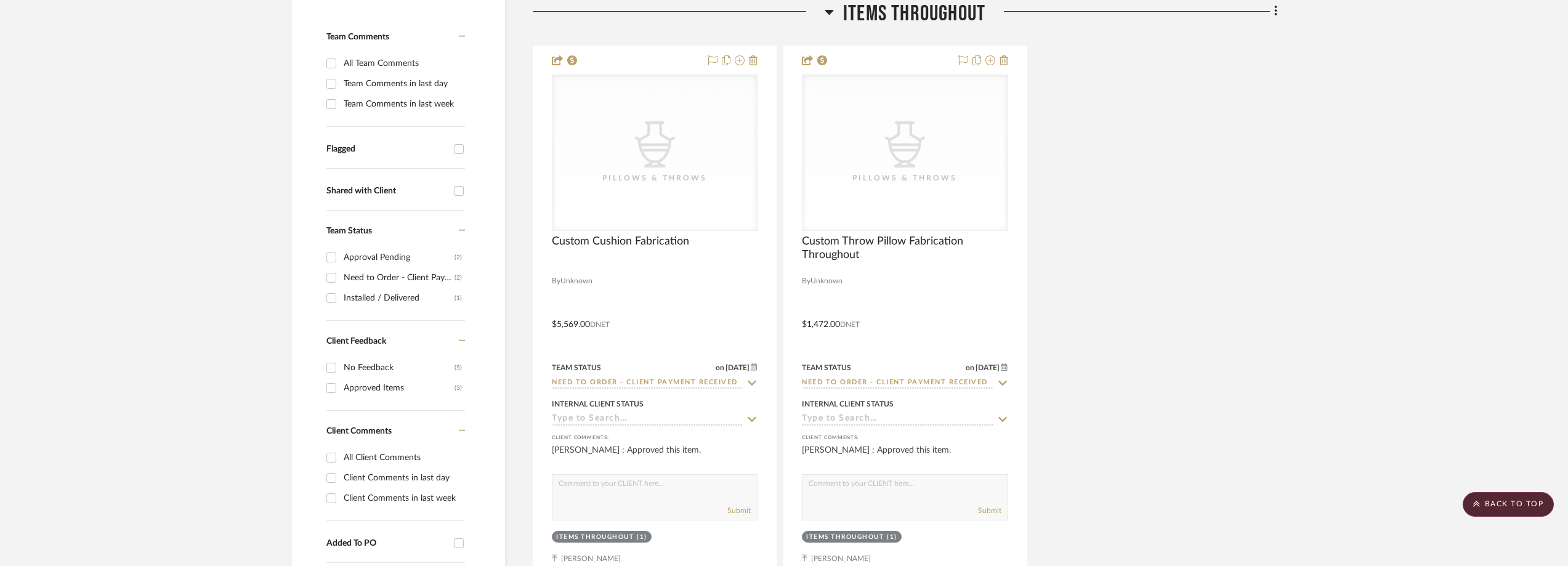
scroll to position [158, 0]
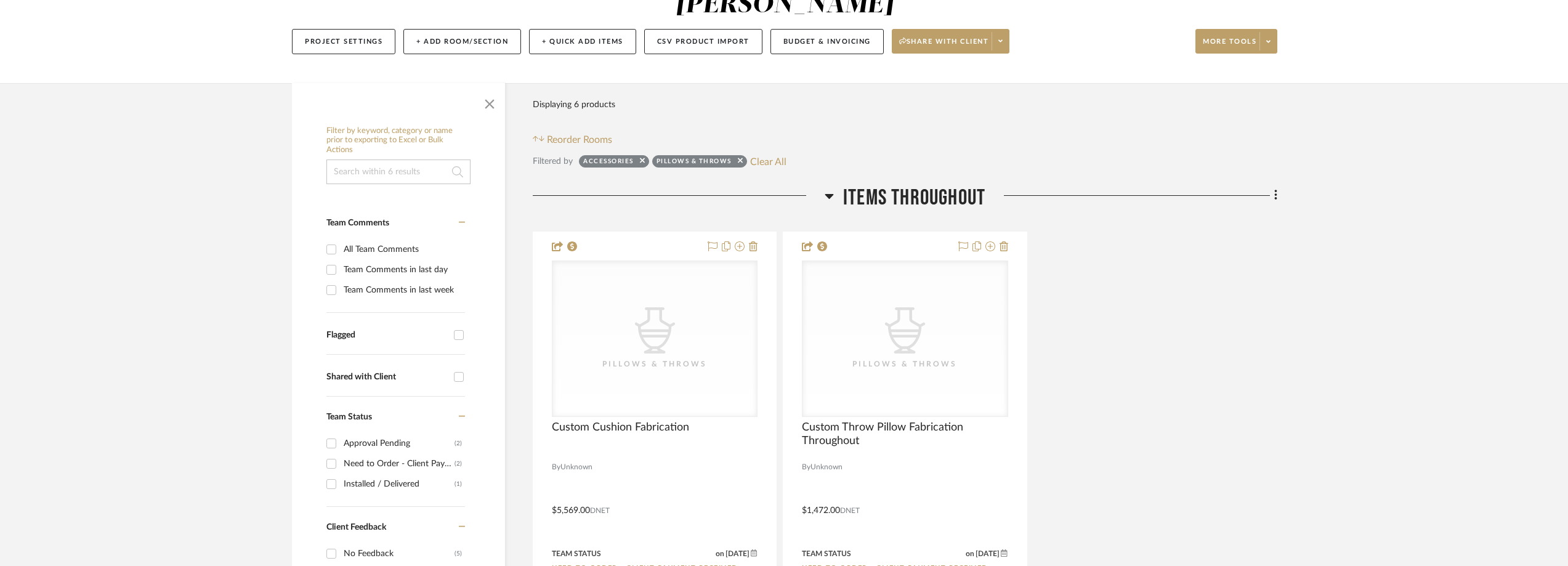
click at [770, 165] on button "Clear All" at bounding box center [768, 161] width 37 height 16
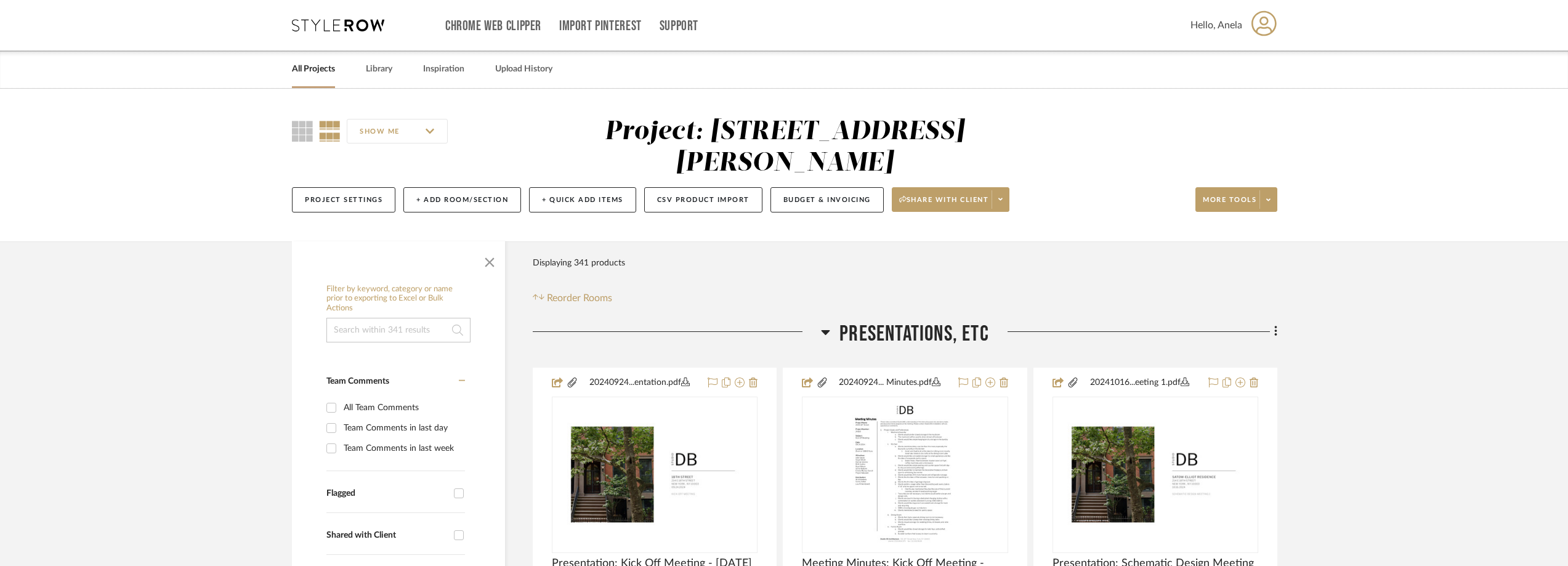
click at [342, 24] on icon at bounding box center [338, 24] width 92 height 12
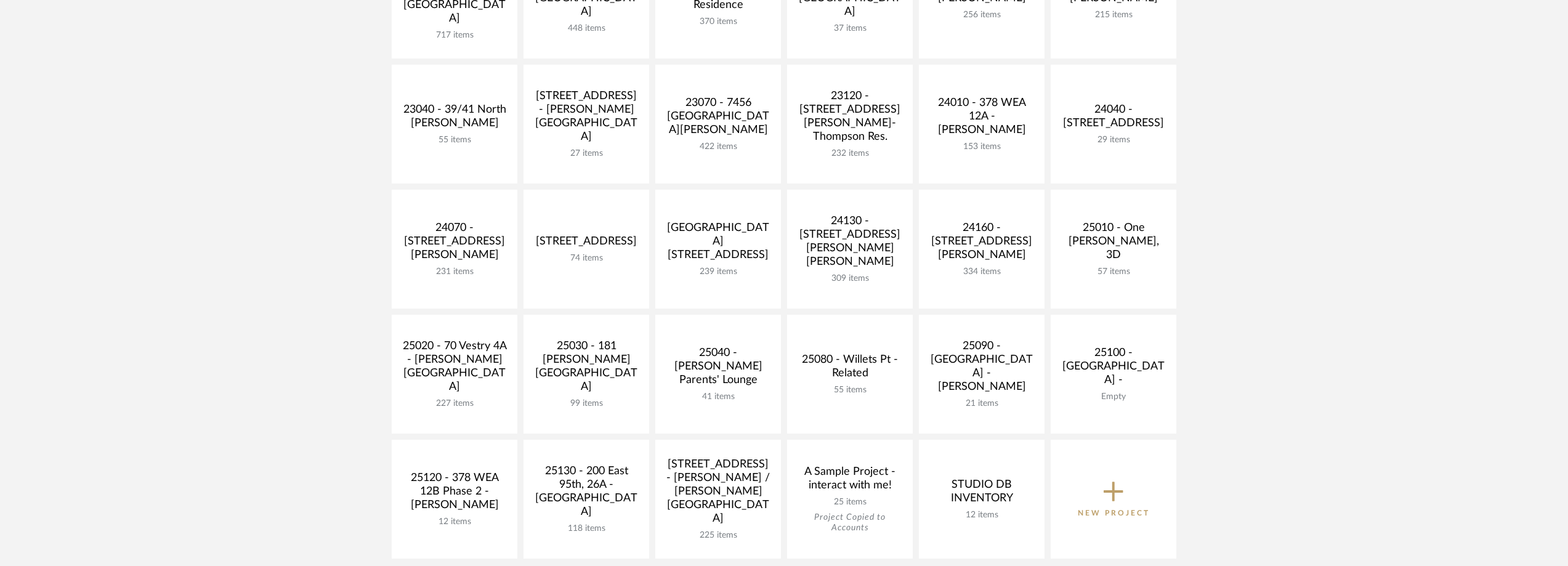
scroll to position [432, 0]
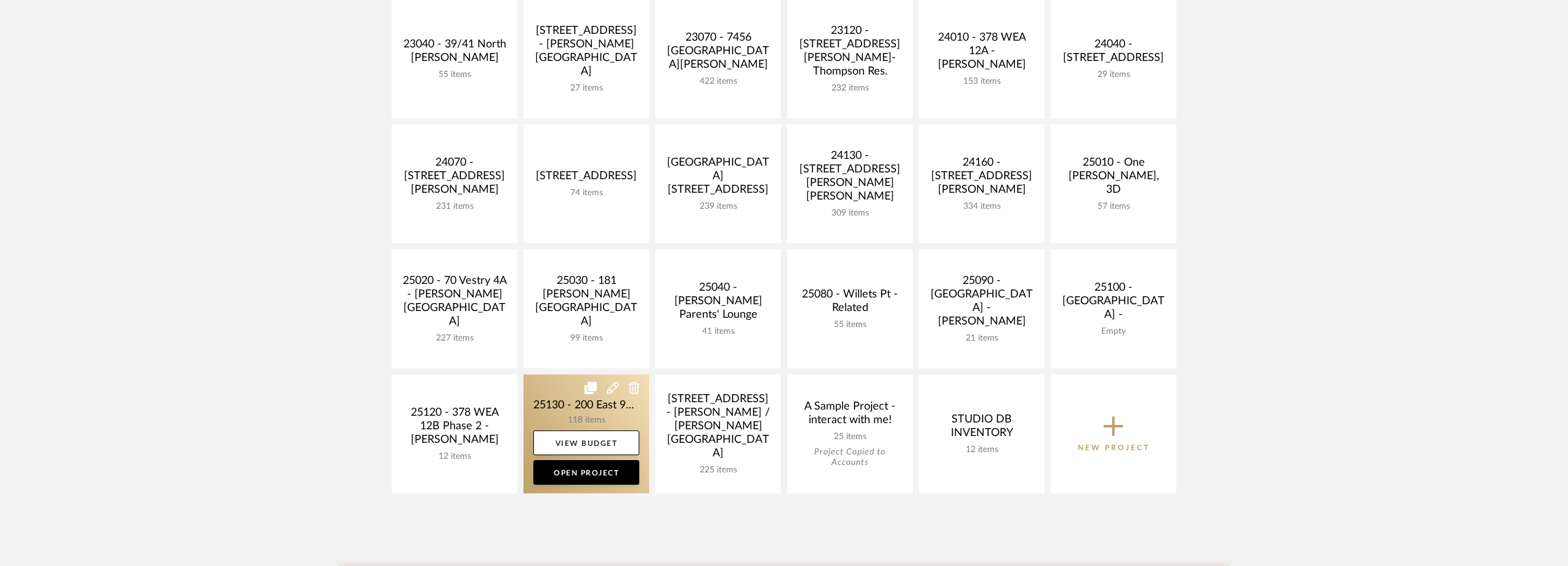
click at [542, 411] on link at bounding box center [586, 434] width 126 height 119
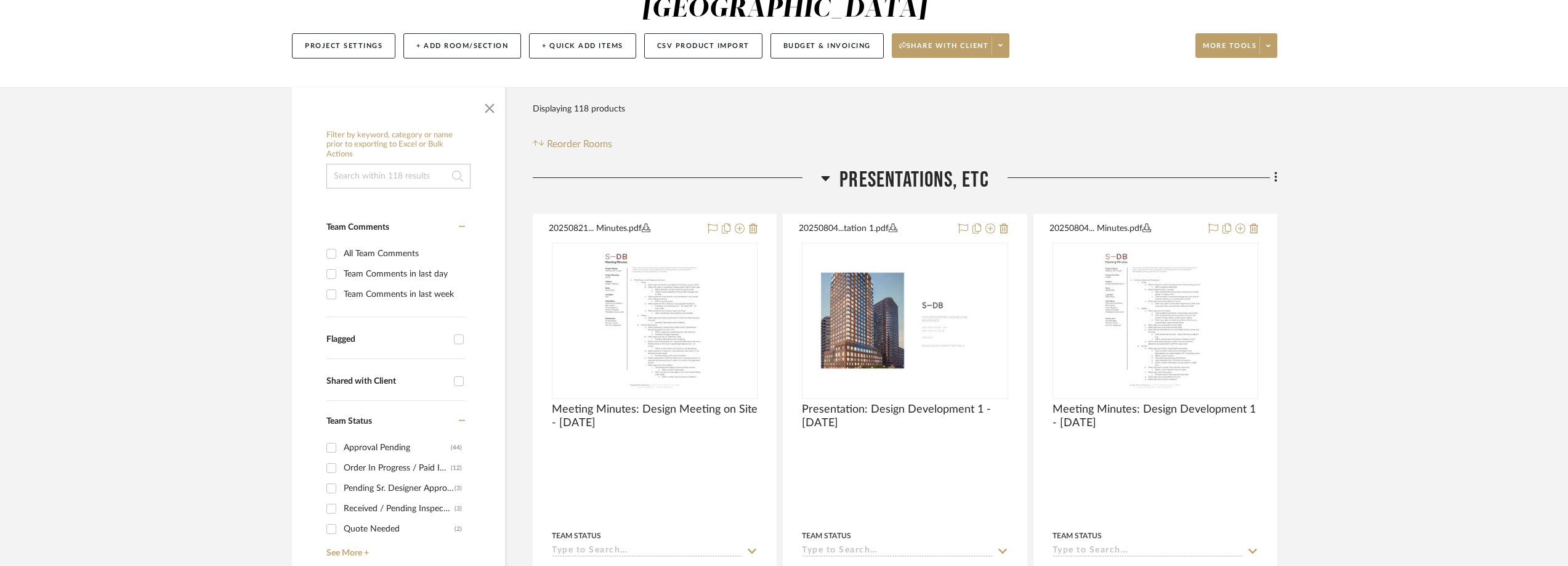
scroll to position [246, 0]
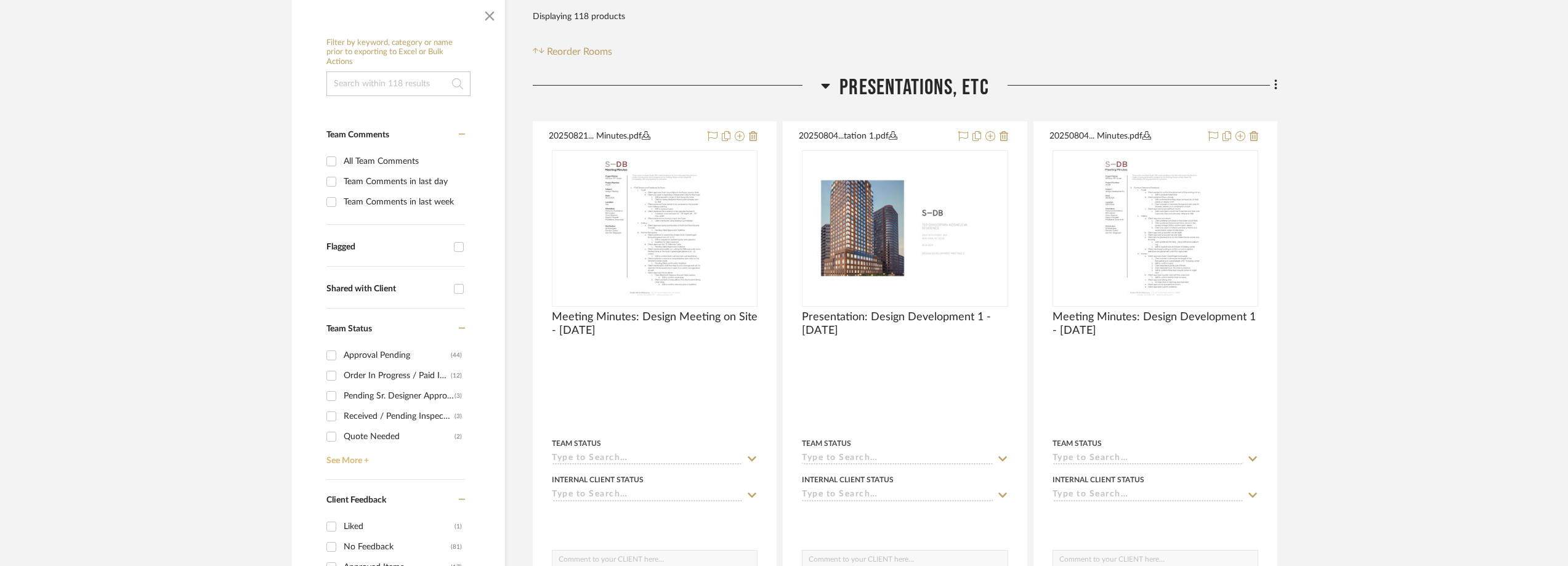
click at [349, 460] on link "See More +" at bounding box center [394, 456] width 142 height 20
click at [406, 461] on div "Shipped / In Transit" at bounding box center [399, 463] width 111 height 20
click at [341, 461] on input "Shipped / In Transit (1)" at bounding box center [331, 463] width 20 height 20
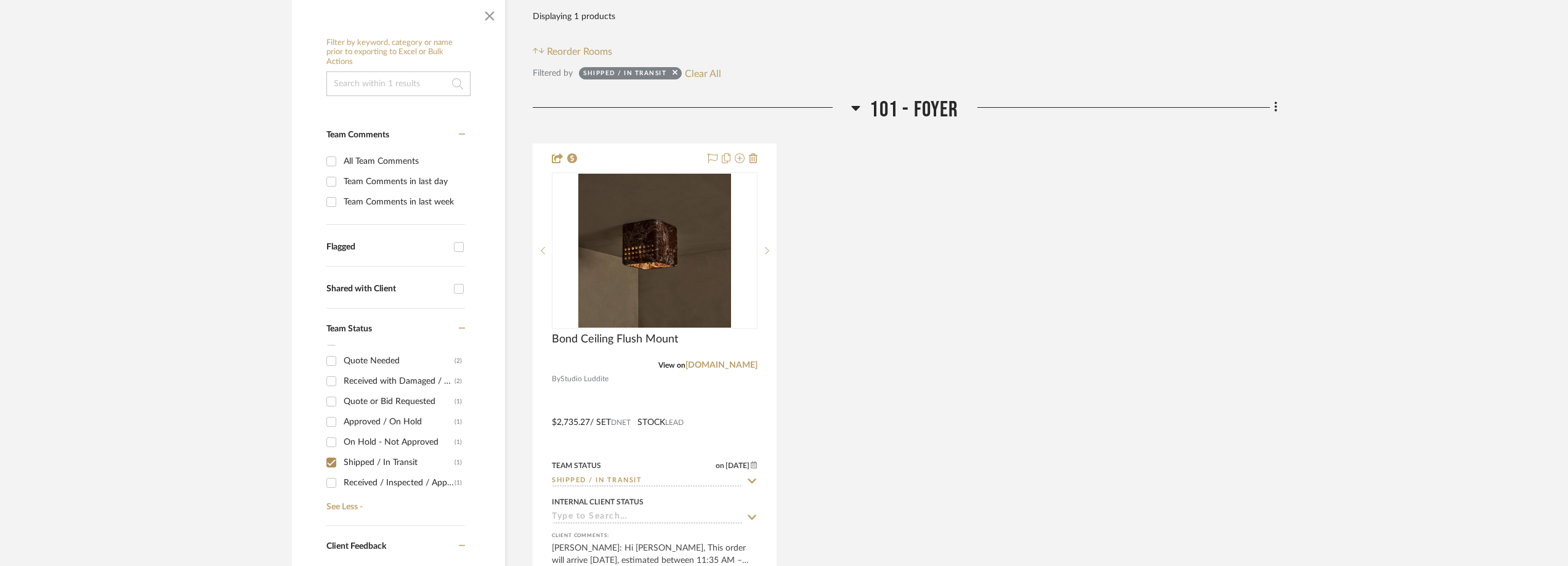
click at [406, 461] on div "Shipped / In Transit" at bounding box center [399, 463] width 111 height 20
click at [341, 461] on input "Shipped / In Transit (1)" at bounding box center [331, 463] width 20 height 20
checkbox input "false"
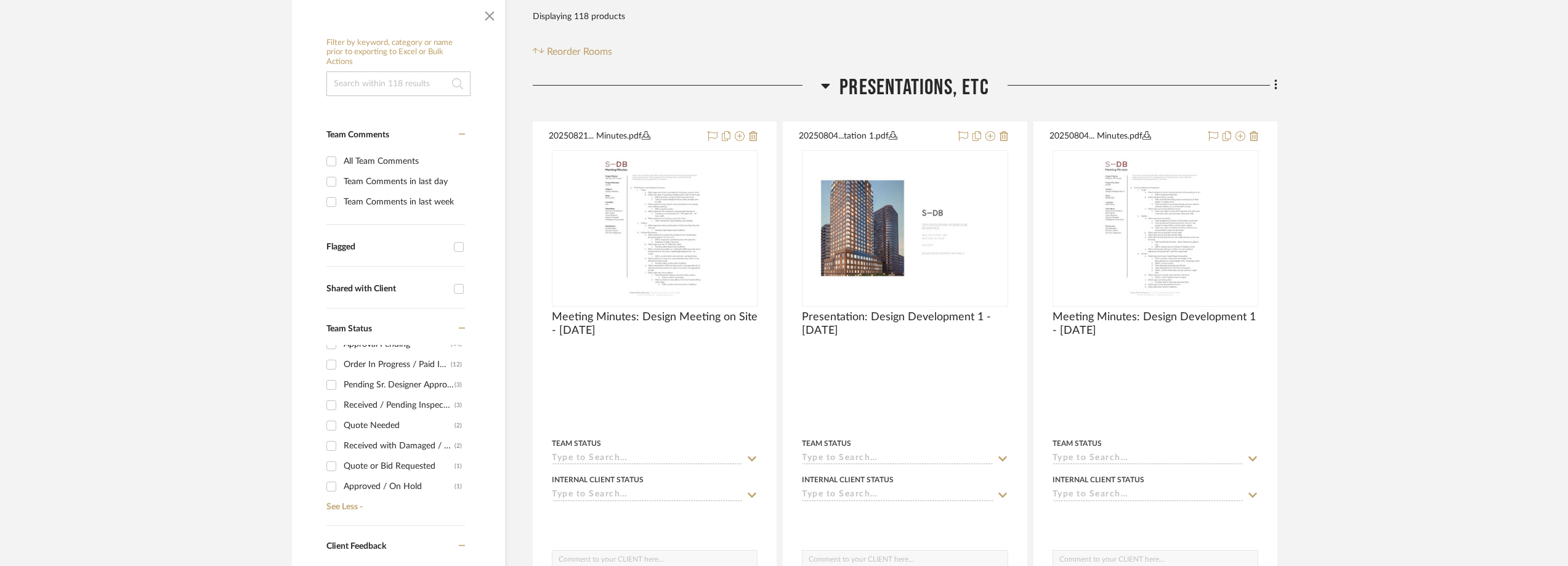
scroll to position [0, 0]
click at [396, 374] on div "Order In Progress / Paid In Full w/ Freight, No Balance due" at bounding box center [397, 375] width 107 height 20
click at [341, 374] on input "Order In Progress / Paid In Full w/ Freight, No Balance due (12)" at bounding box center [331, 375] width 20 height 20
checkbox input "true"
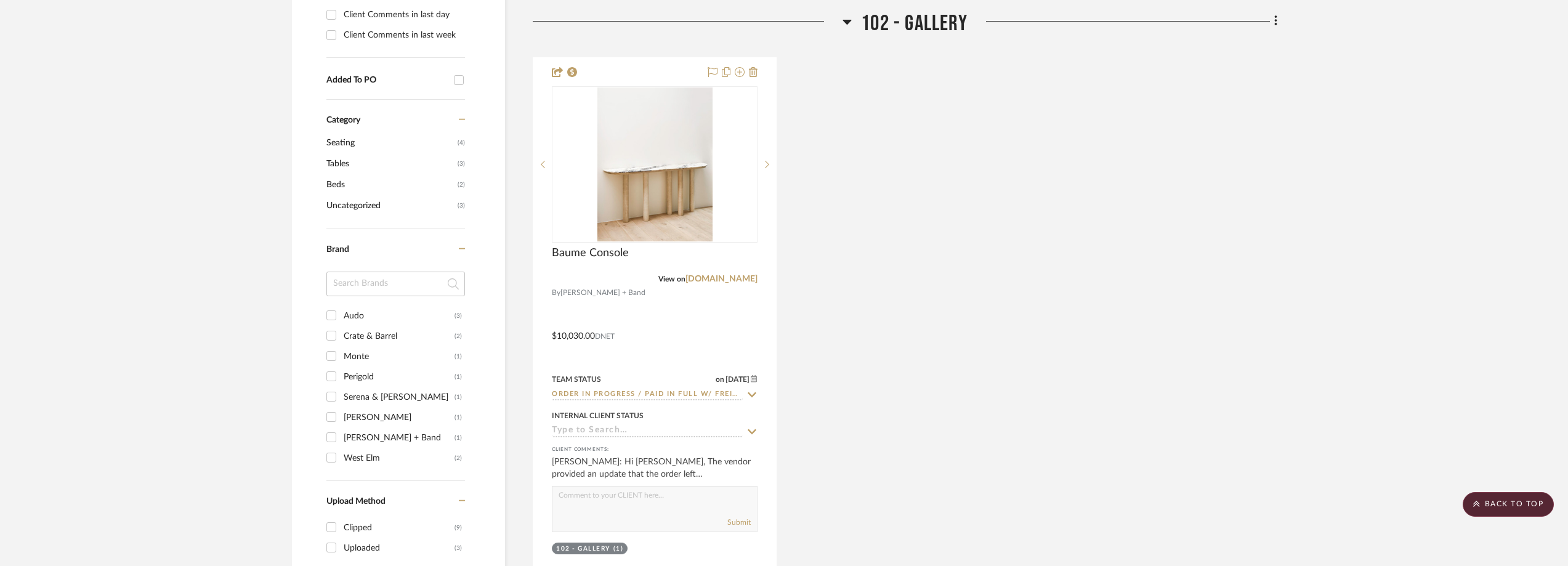
scroll to position [924, 0]
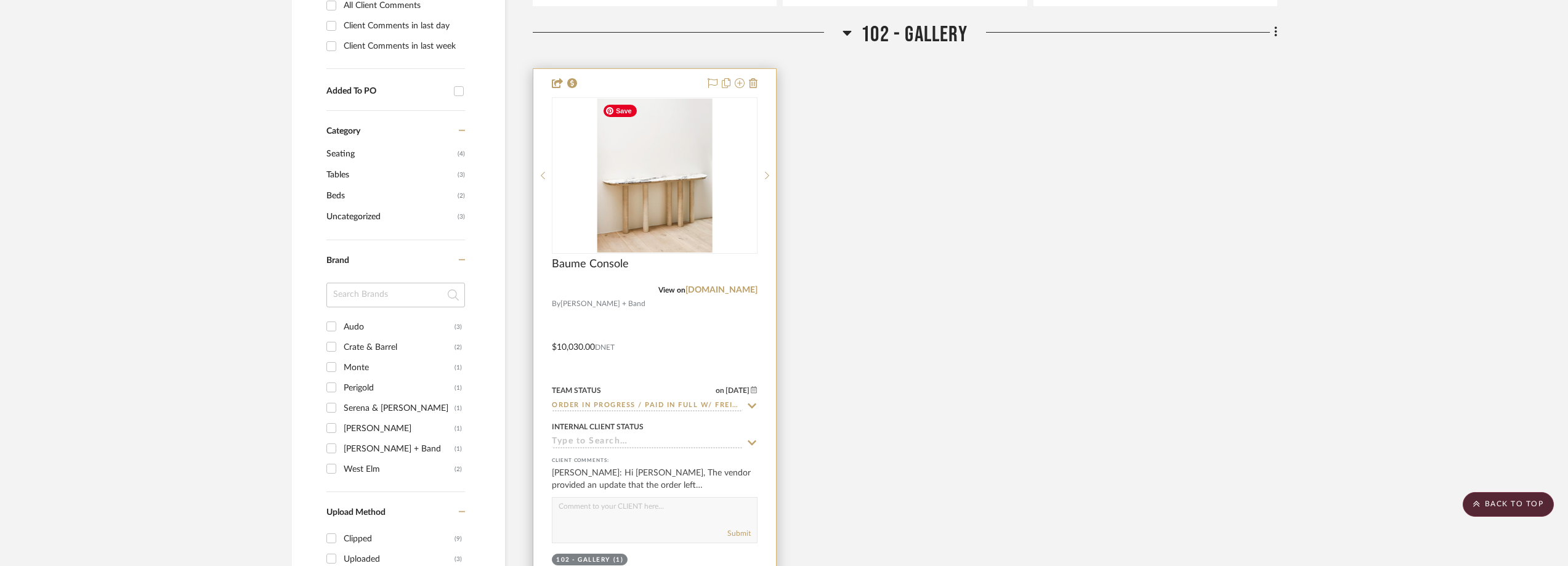
click at [706, 189] on img "0" at bounding box center [655, 176] width 116 height 154
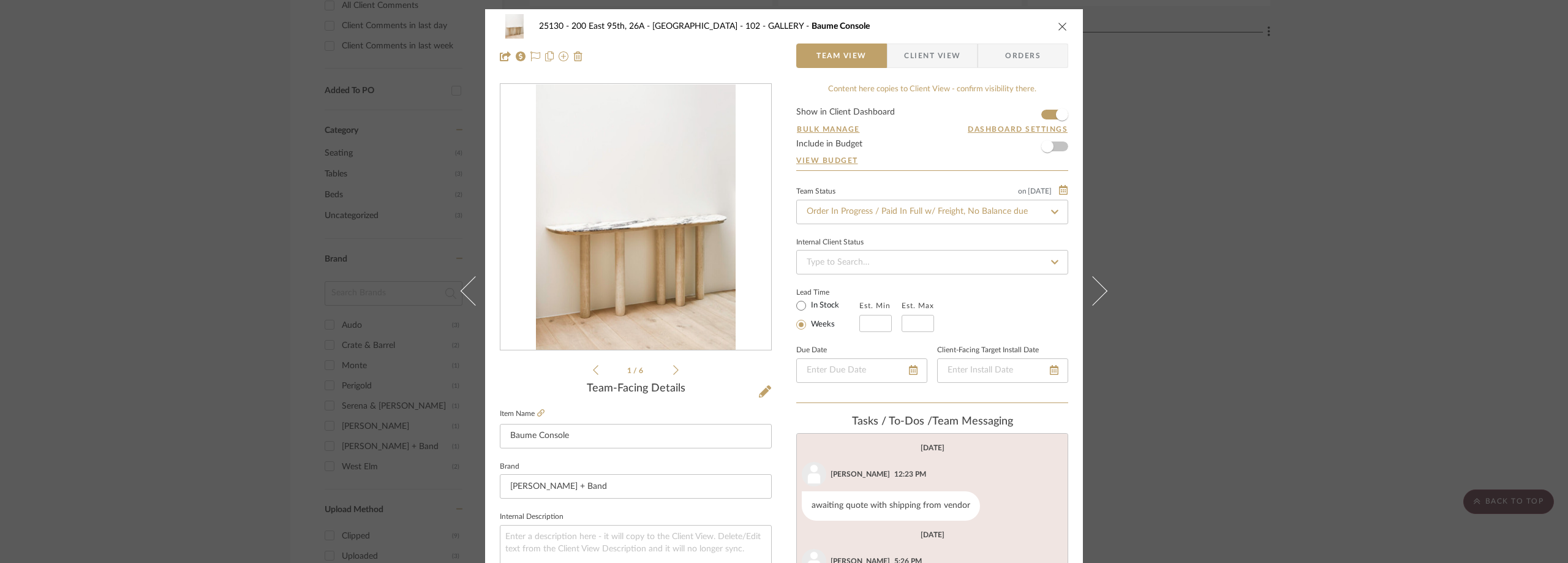
scroll to position [105, 0]
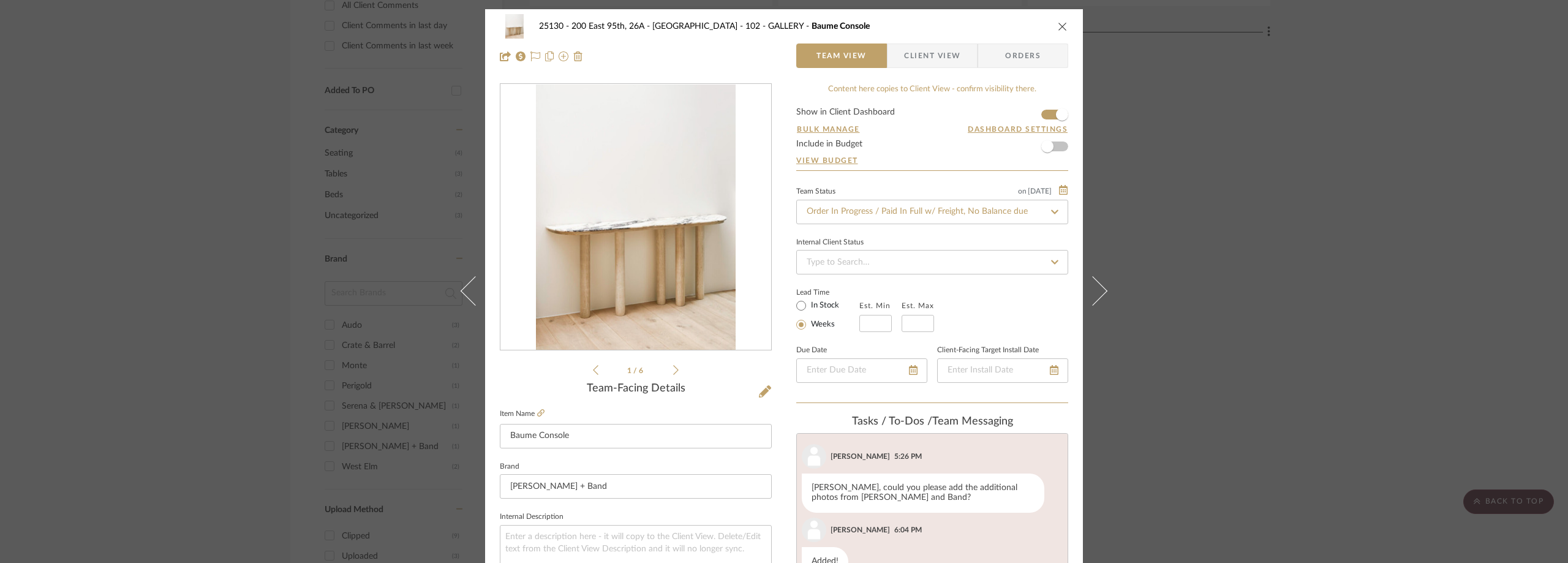
click at [905, 52] on span "Client View" at bounding box center [933, 56] width 56 height 24
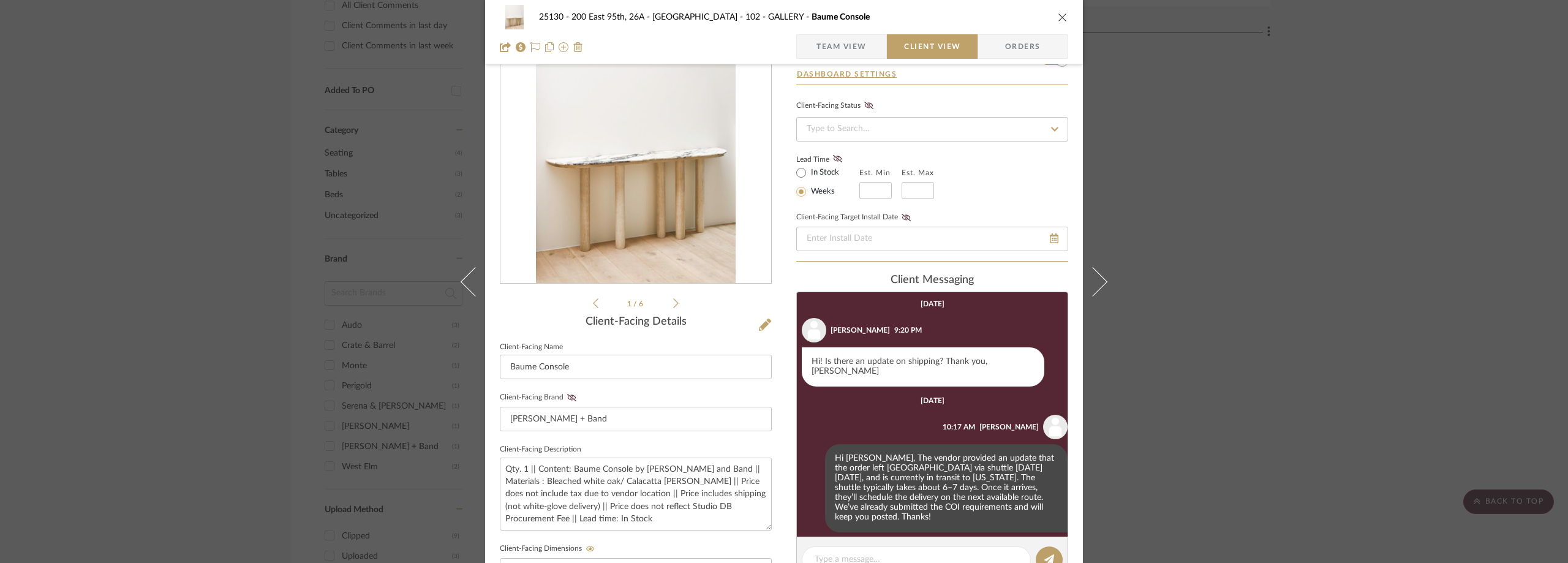
scroll to position [123, 0]
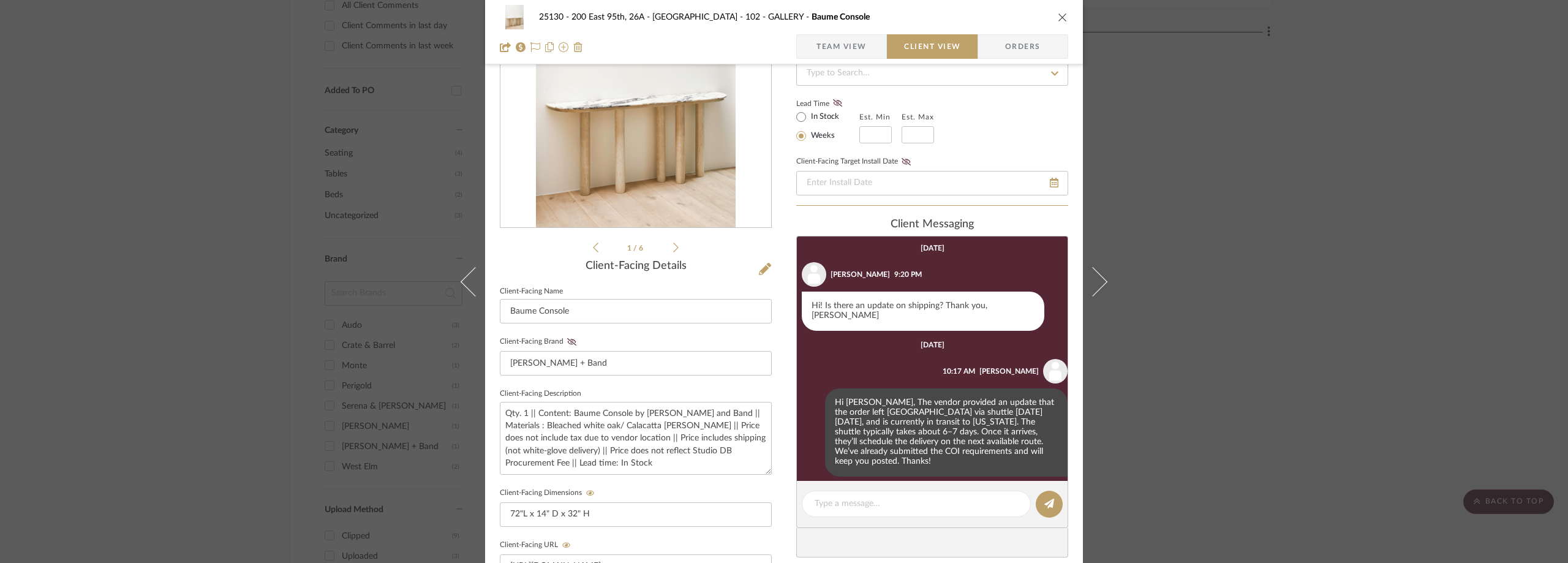
click at [196, 106] on div "25130 - 200 East 95th, 26A - Kosheleva 102 - GALLERY Baume Console Team View Cl…" at bounding box center [784, 282] width 1568 height 563
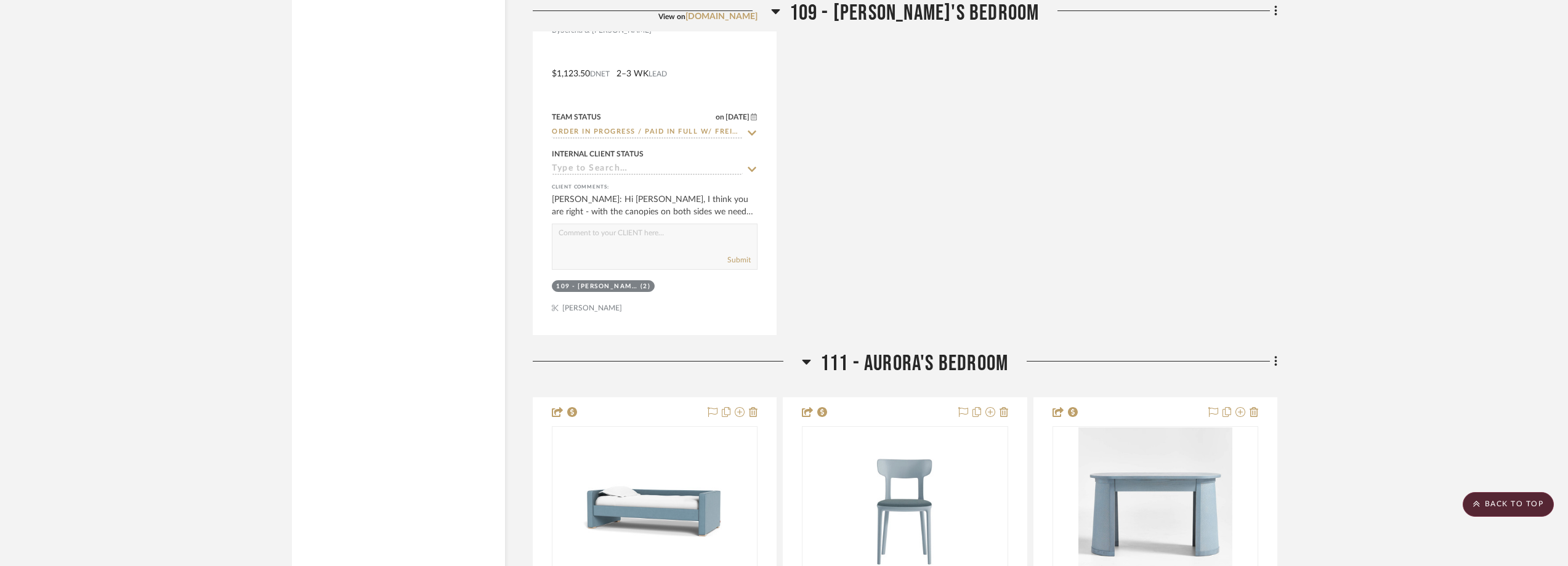
scroll to position [2774, 0]
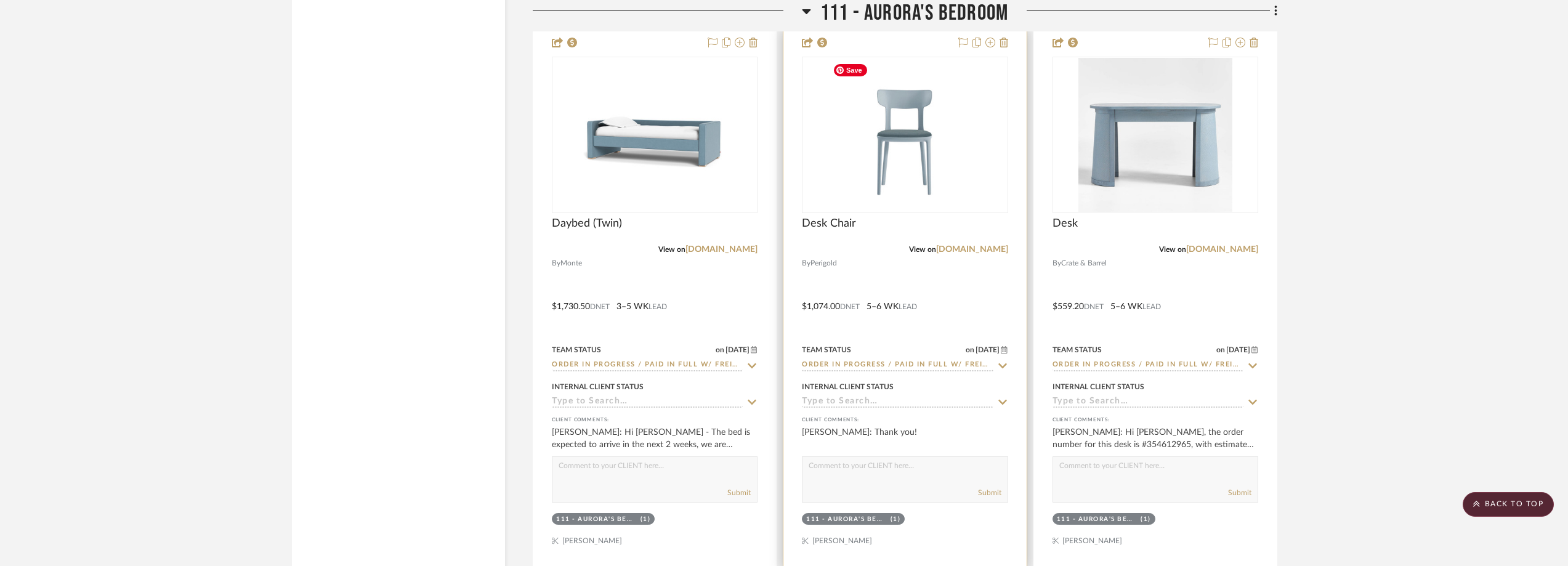
click at [0, 0] on img at bounding box center [0, 0] width 0 height 0
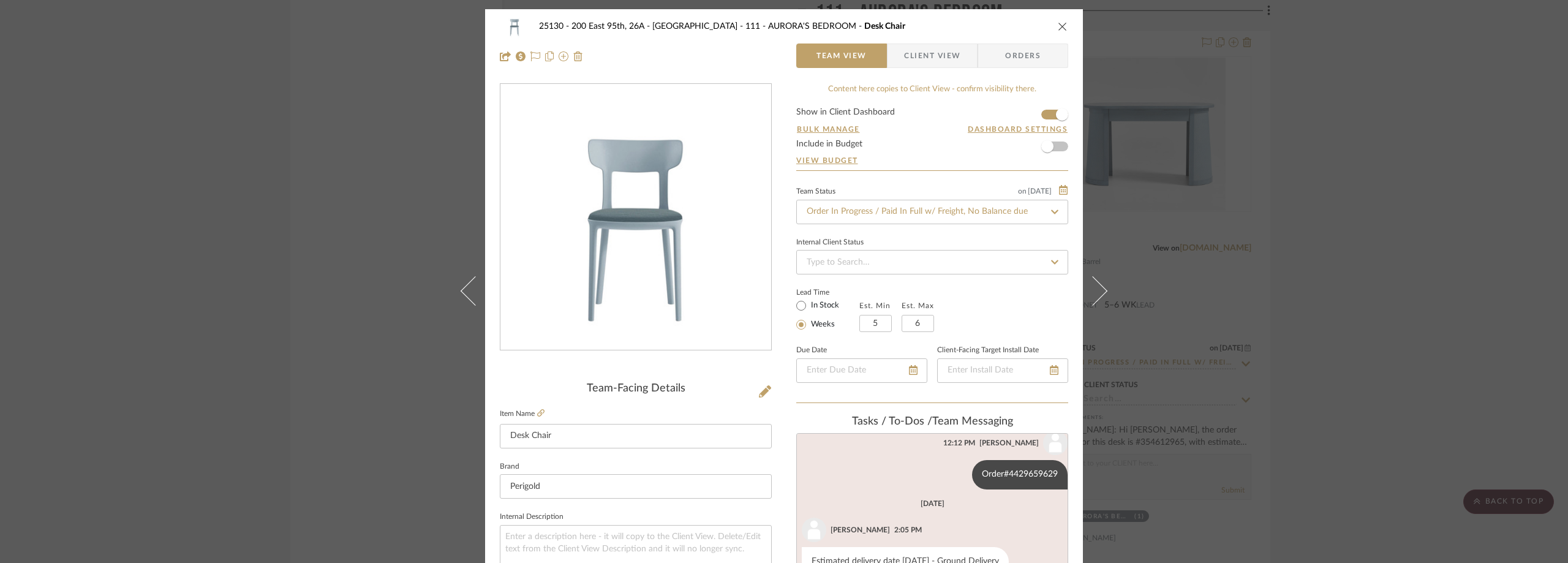
scroll to position [184, 0]
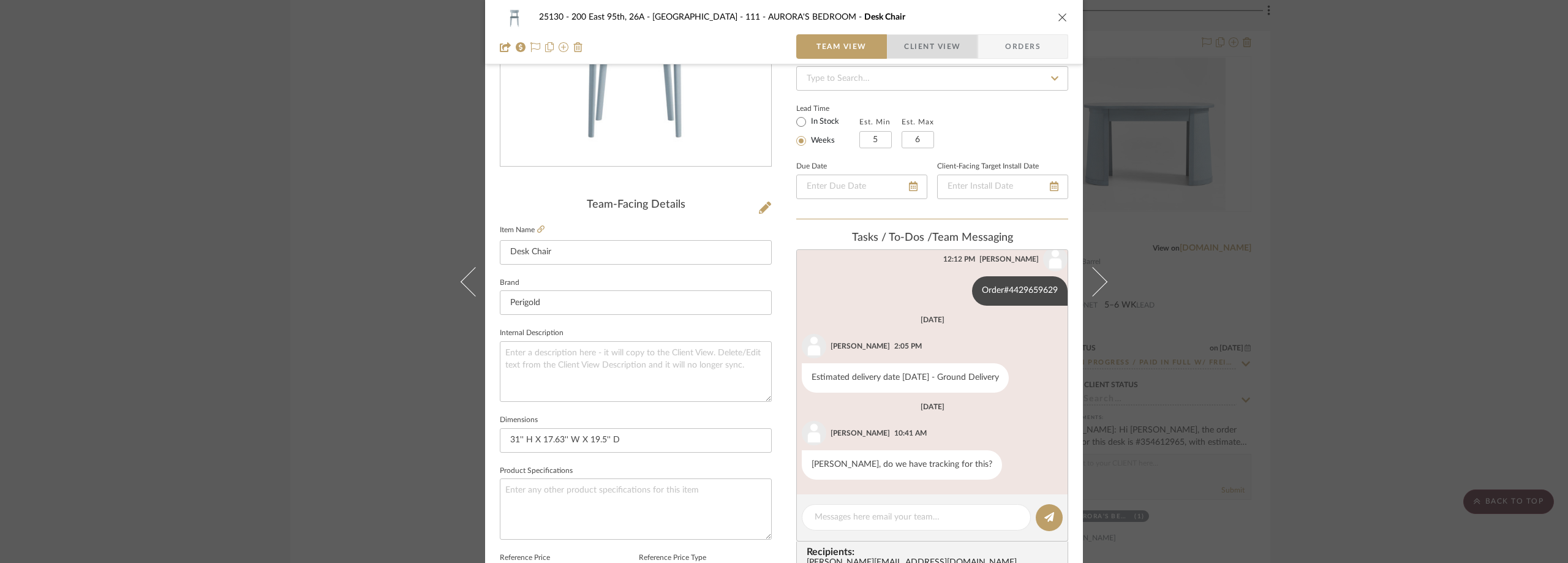
click at [924, 40] on span "Client View" at bounding box center [933, 47] width 56 height 24
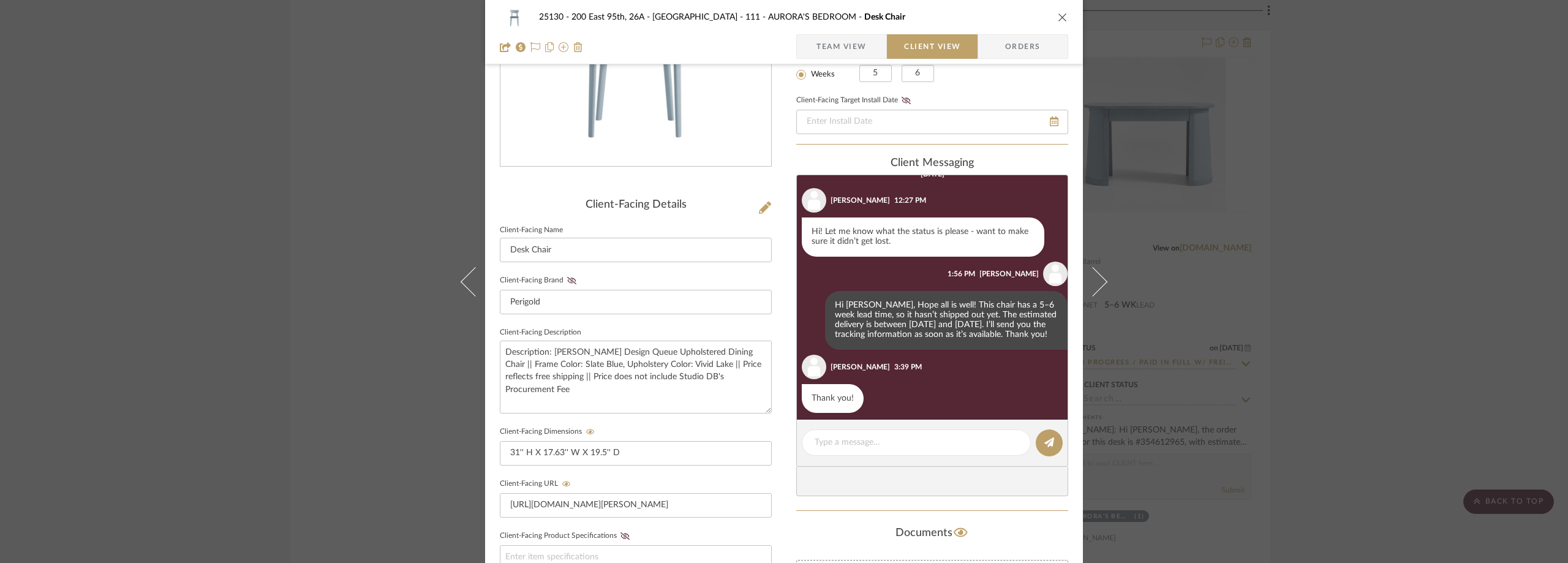
scroll to position [544, 0]
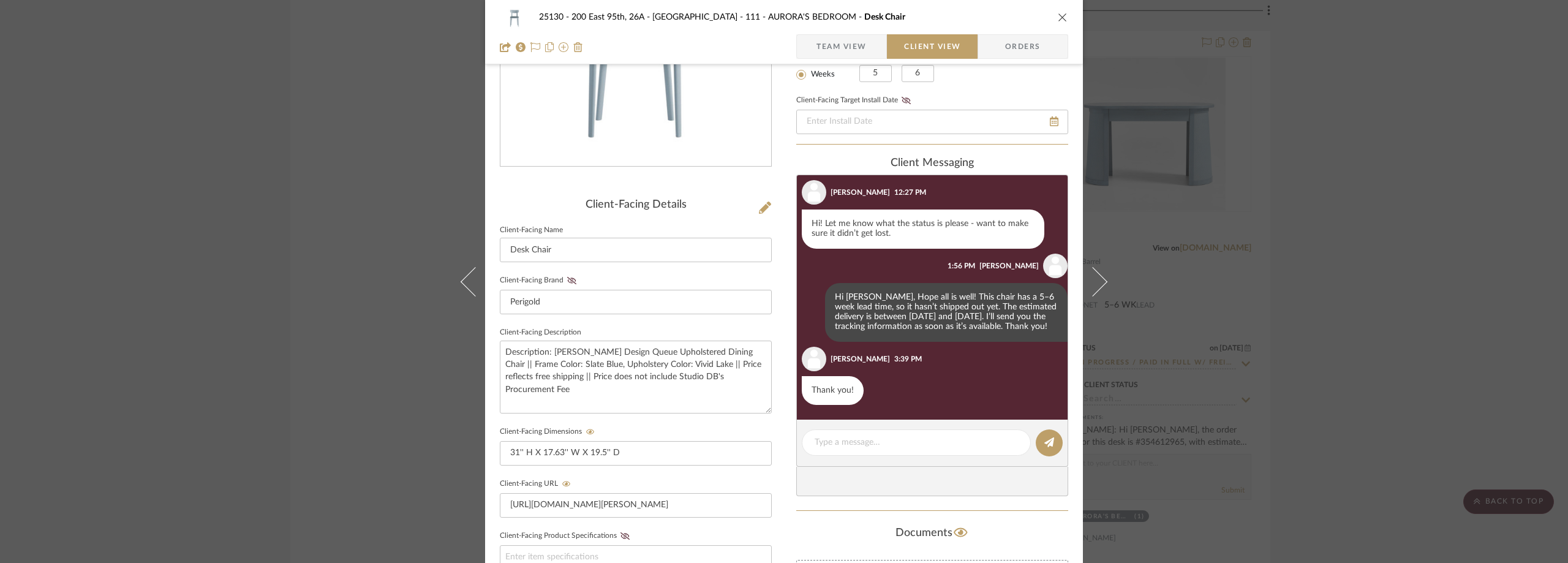
click at [1429, 218] on div "25130 - 200 East 95th, 26A - Kosheleva 111 - AURORA'S BEDROOM Desk Chair Team V…" at bounding box center [784, 282] width 1568 height 563
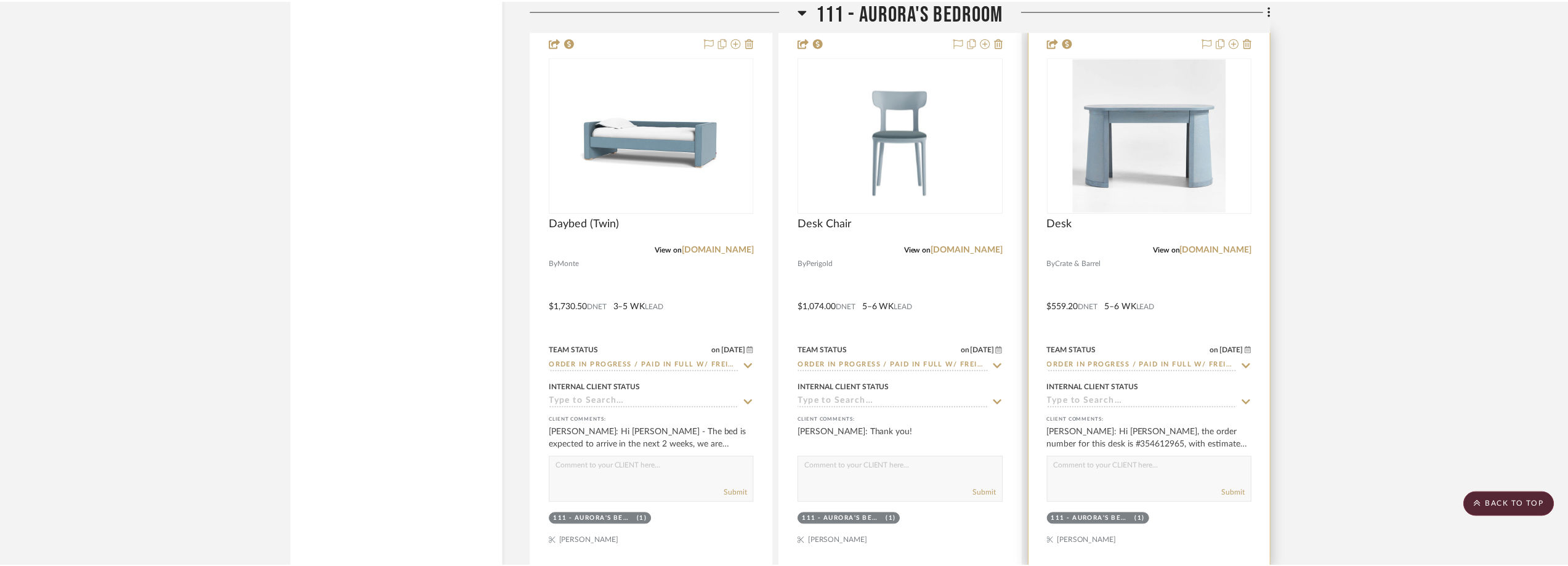
scroll to position [2774, 0]
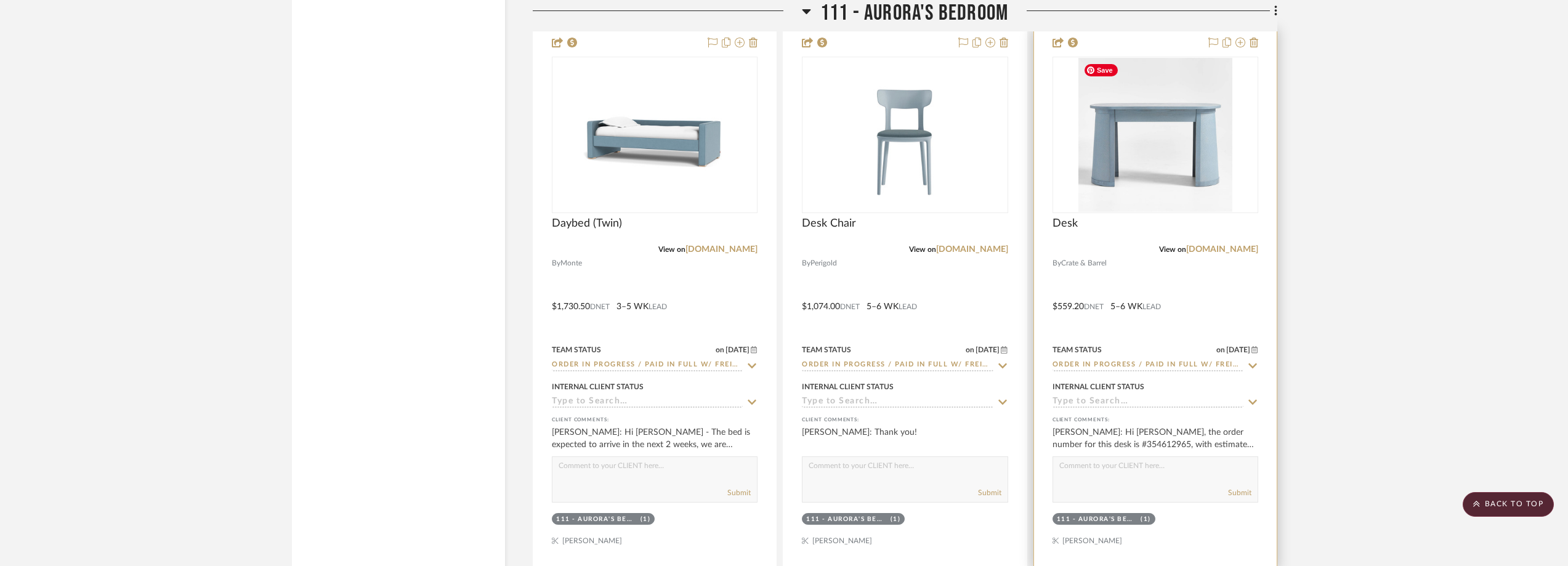
click at [1175, 181] on img "0" at bounding box center [1156, 135] width 154 height 154
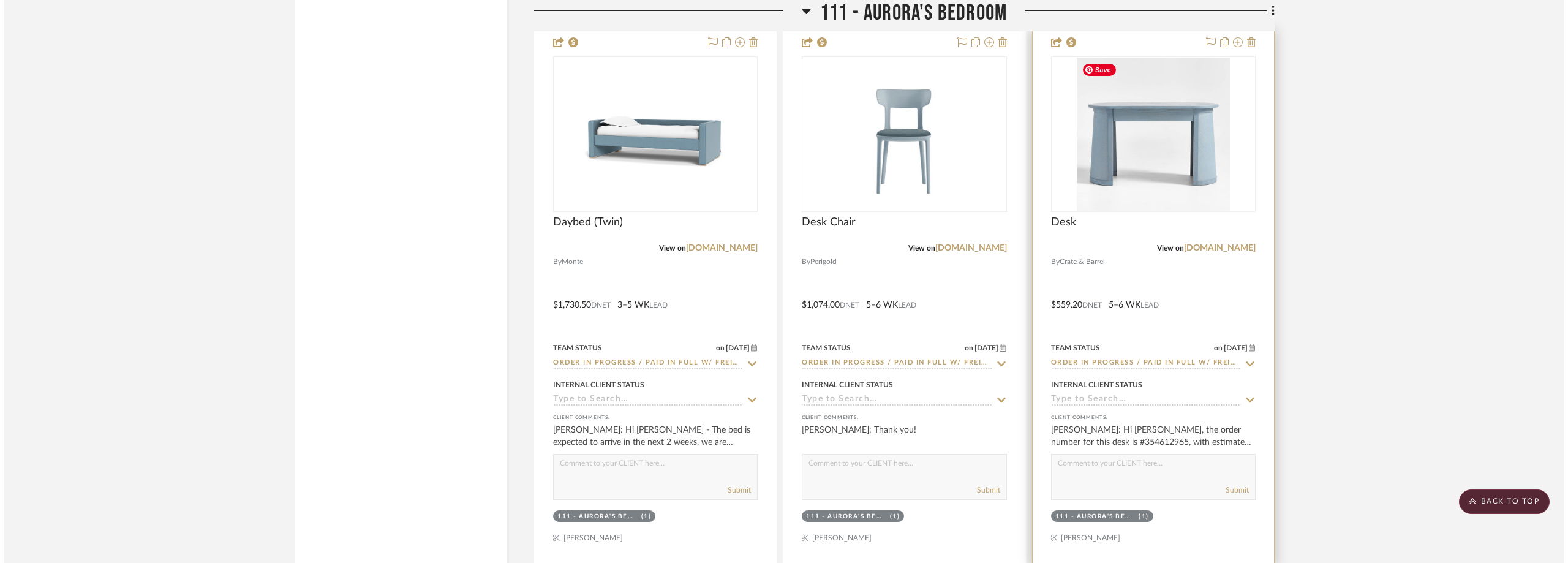
scroll to position [0, 0]
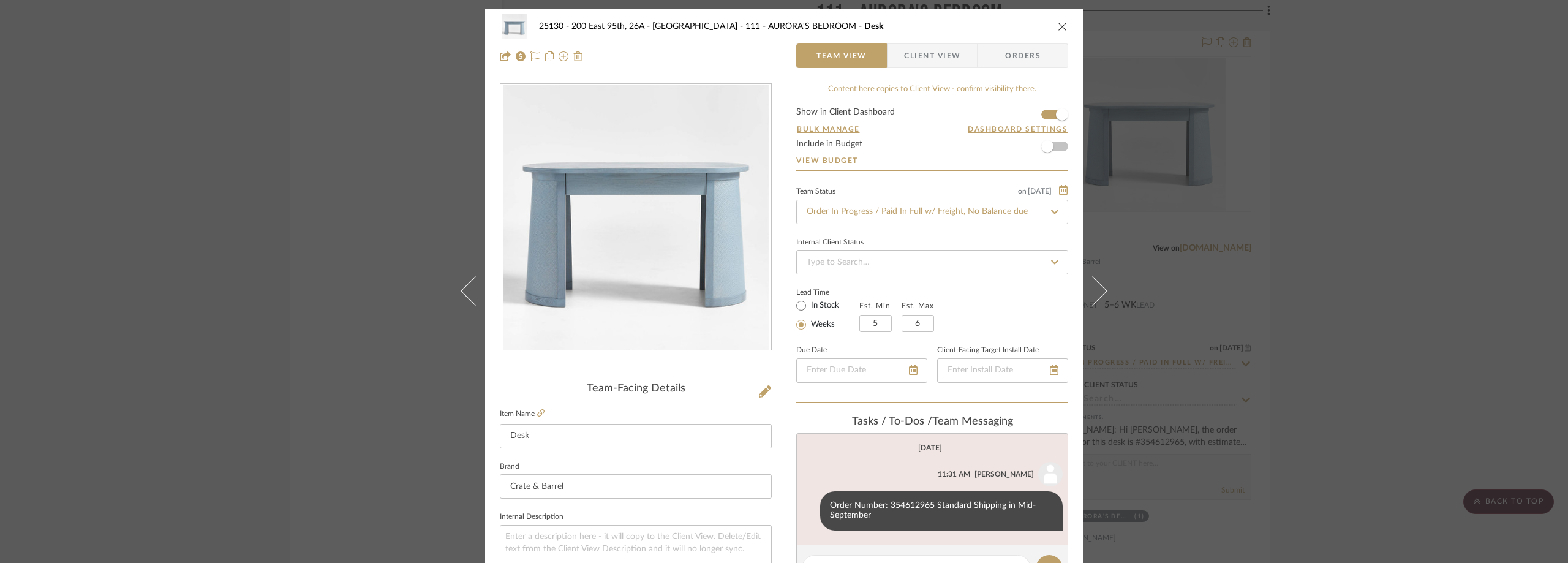
click at [954, 52] on span "Client View" at bounding box center [933, 56] width 56 height 24
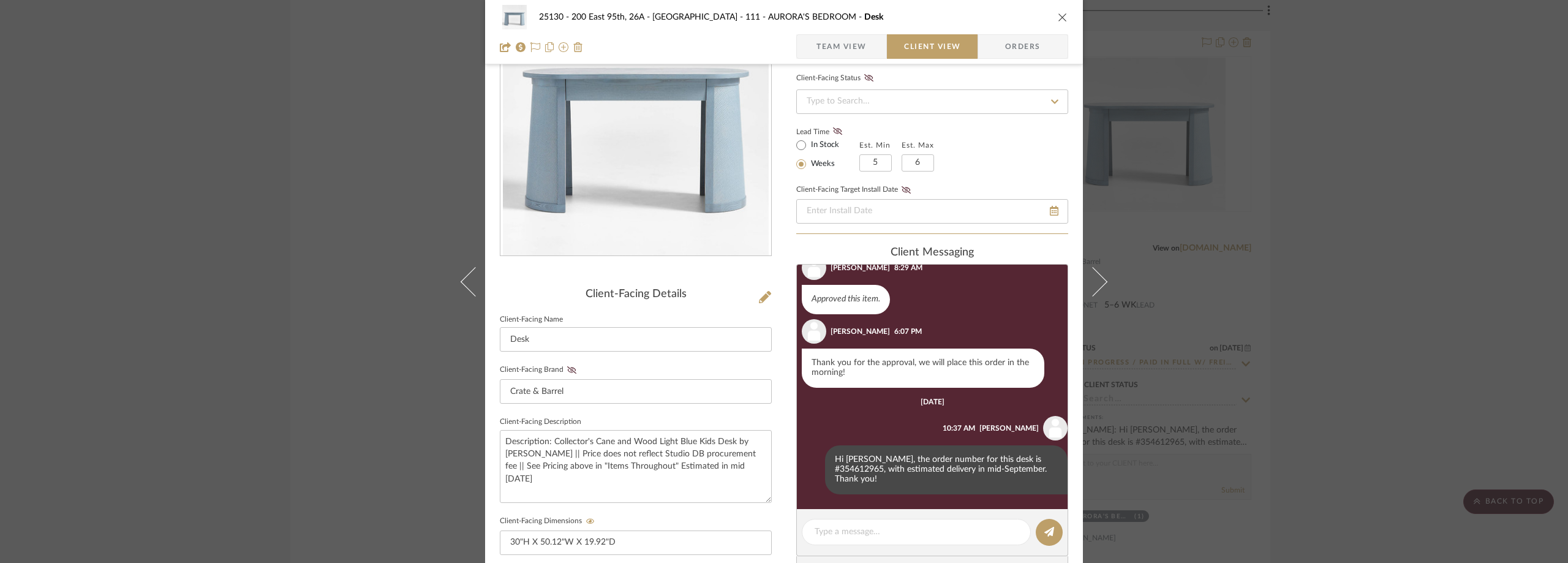
scroll to position [184, 0]
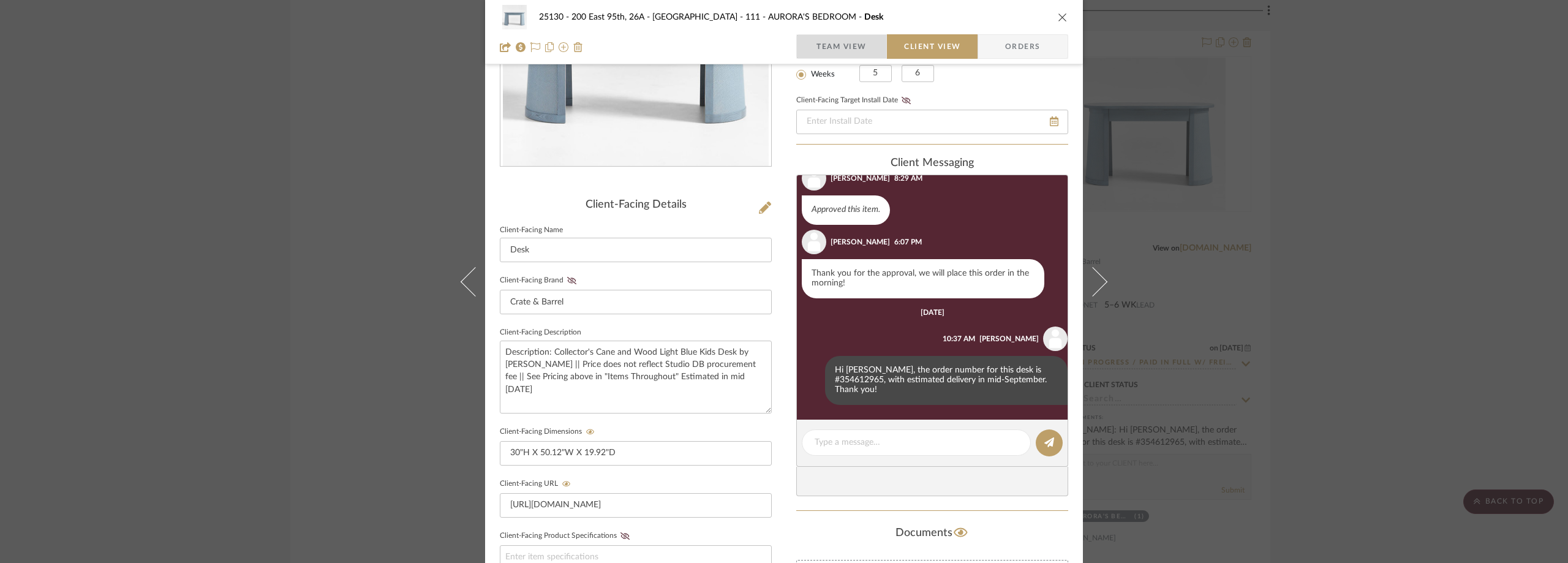
click at [835, 36] on span "Team View" at bounding box center [842, 47] width 50 height 24
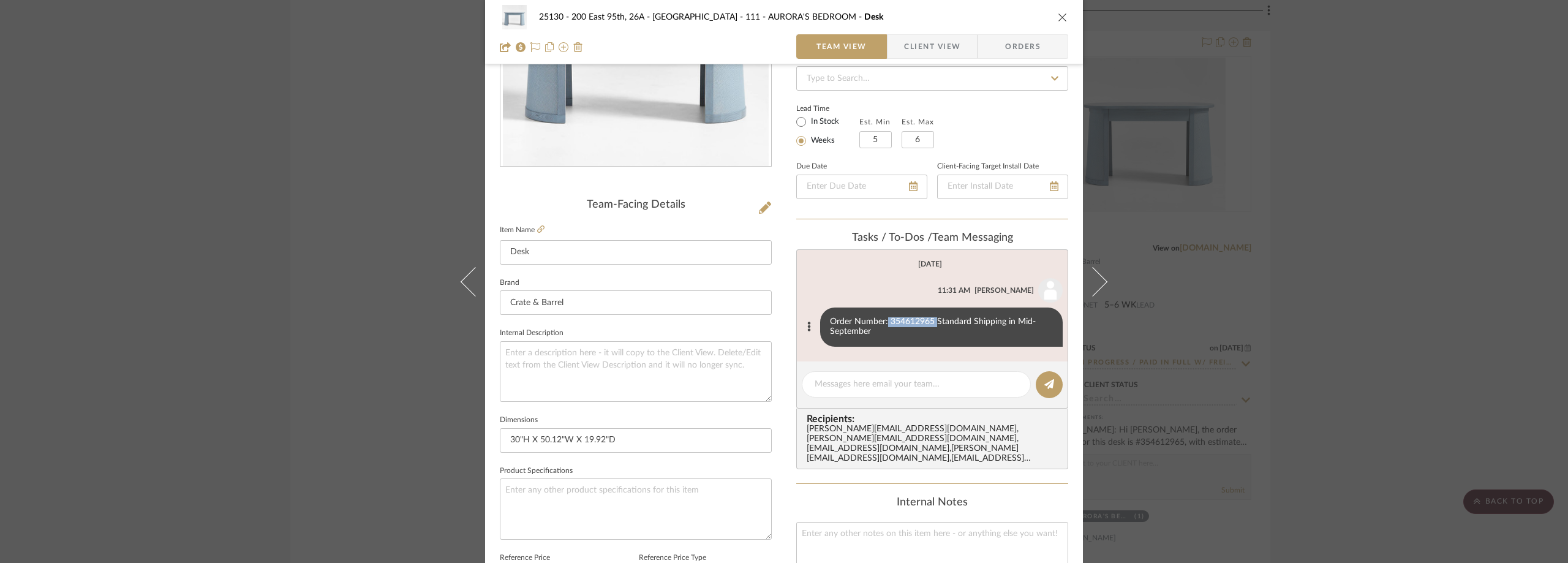
drag, startPoint x: 932, startPoint y: 322, endPoint x: 883, endPoint y: 318, distance: 49.2
click at [883, 318] on div "Order Number: 354612965 Standard Shipping in Mid-September" at bounding box center [942, 327] width 243 height 39
copy div "354612965"
click at [1419, 211] on div "25130 - 200 East 95th, 26A - Kosheleva 111 - AURORA'S BEDROOM Desk Team View Cl…" at bounding box center [784, 282] width 1568 height 563
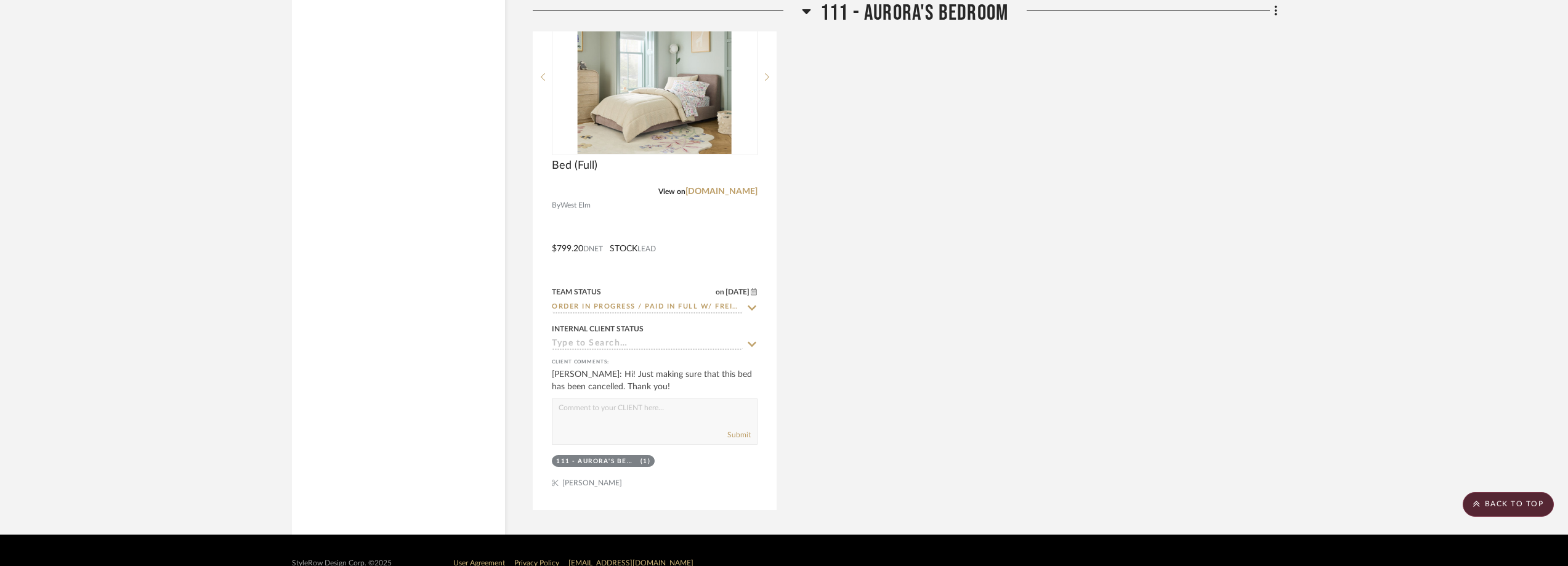
scroll to position [3404, 0]
